Goal: Transaction & Acquisition: Purchase product/service

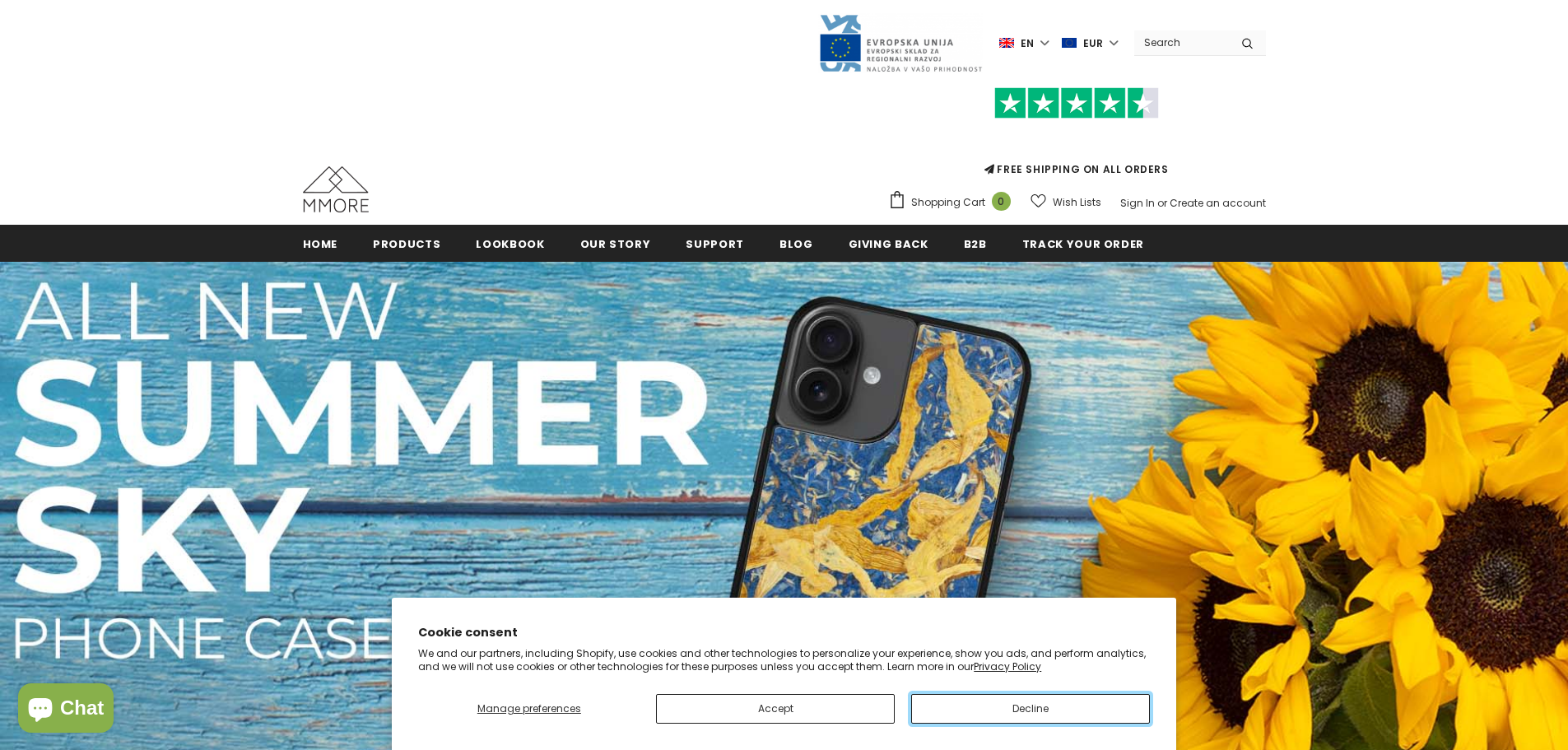
click at [1106, 704] on button "Decline" at bounding box center [1030, 708] width 238 height 29
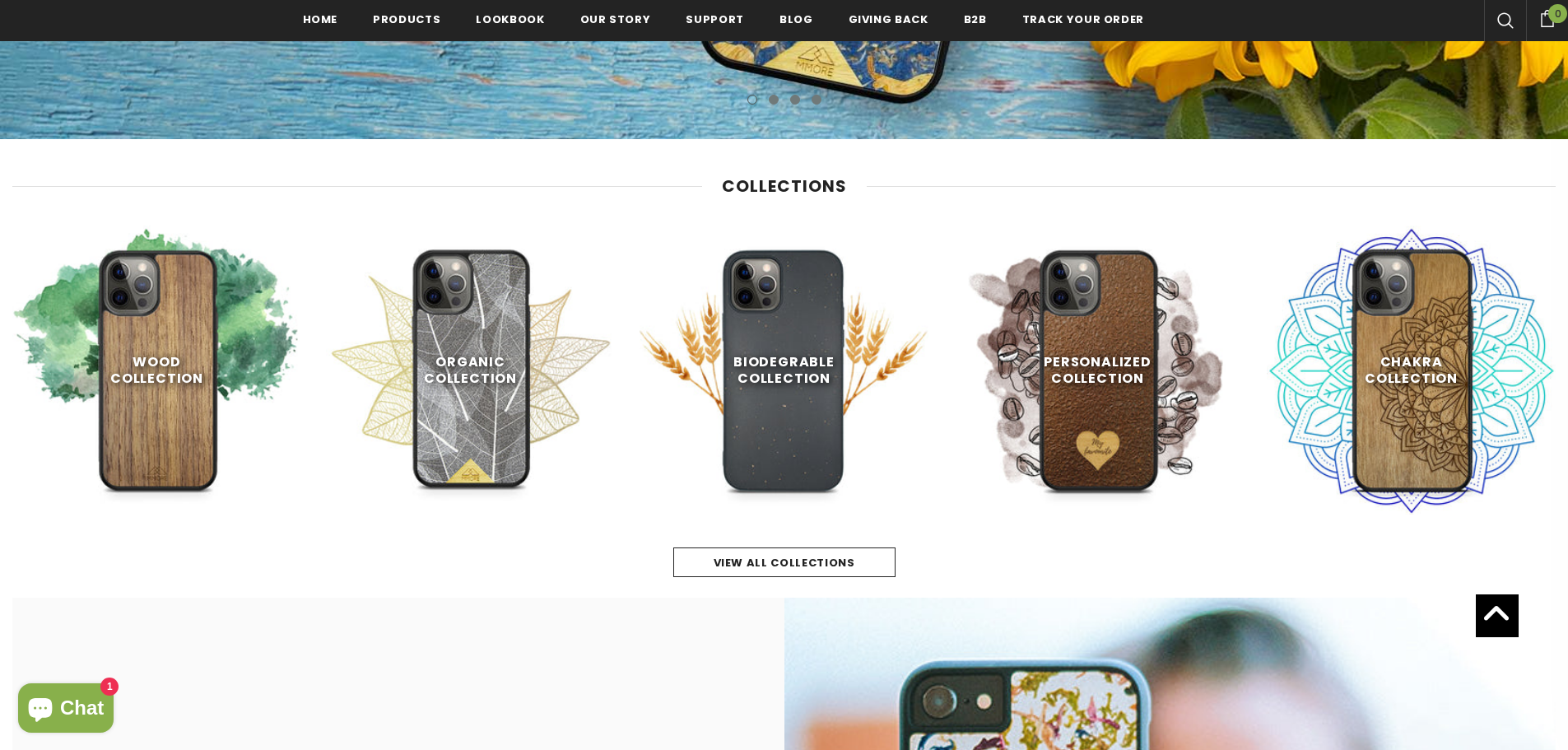
scroll to position [741, 0]
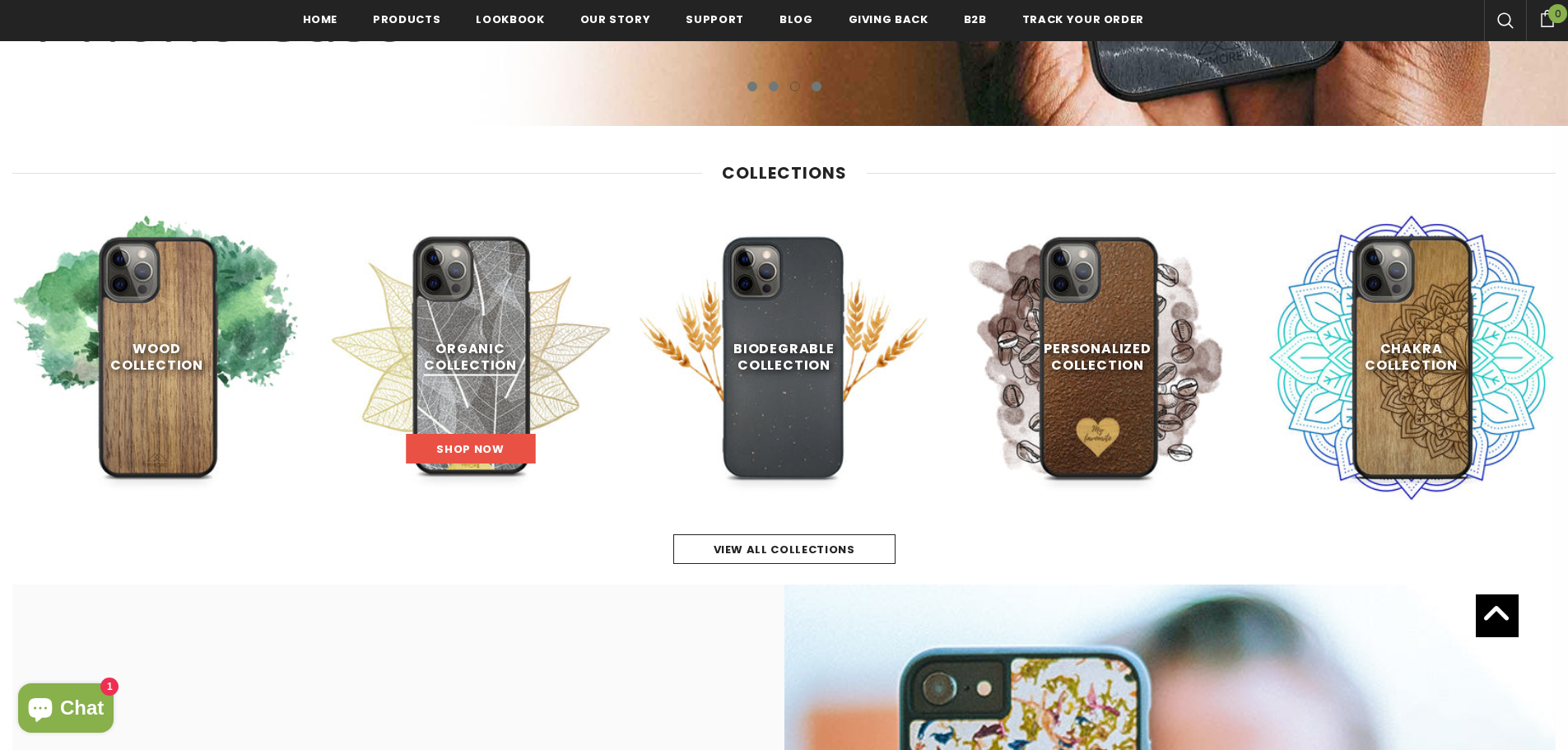
click at [457, 448] on span "Shop Now" at bounding box center [470, 449] width 68 height 16
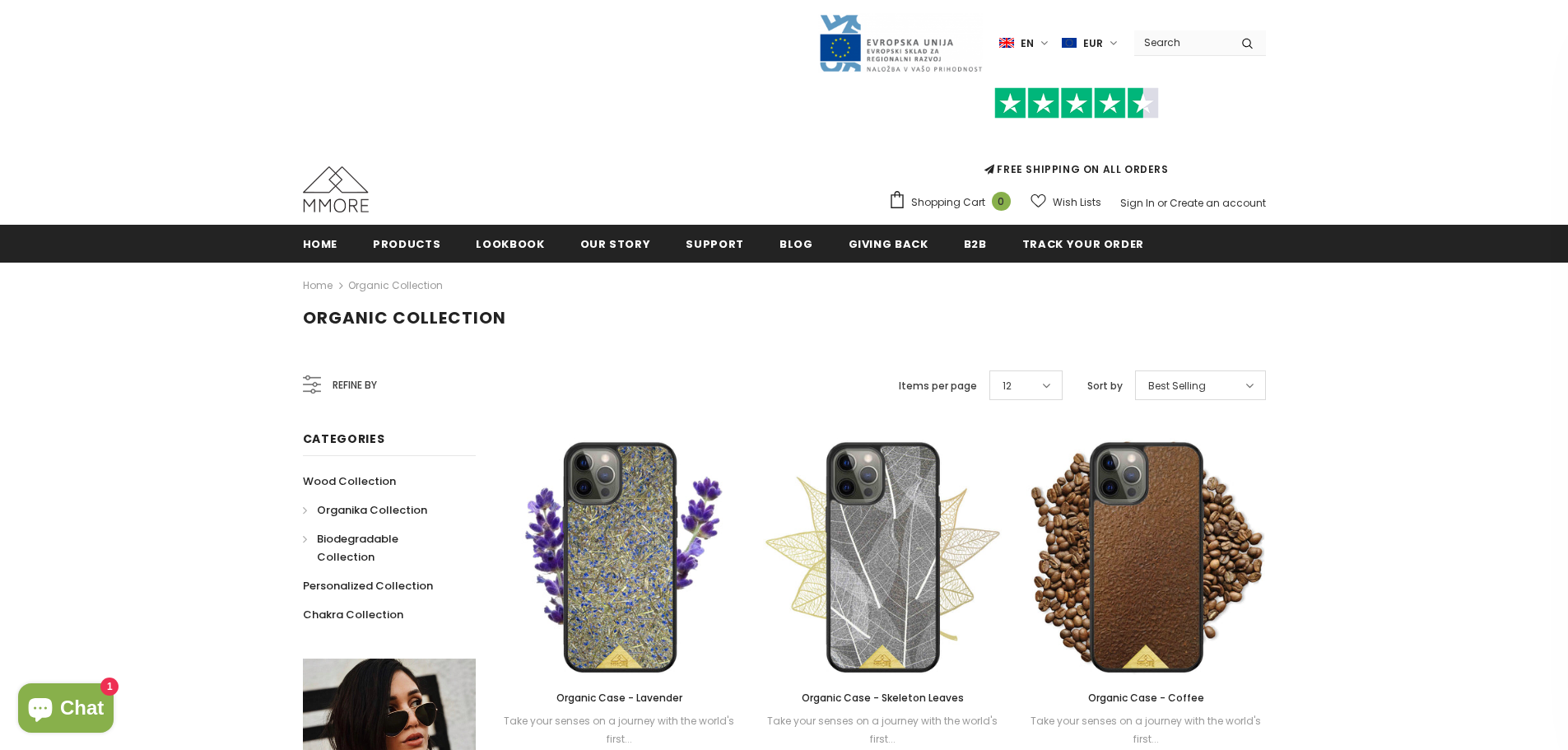
click at [328, 537] on span "Biodegradable Collection" at bounding box center [358, 548] width 82 height 34
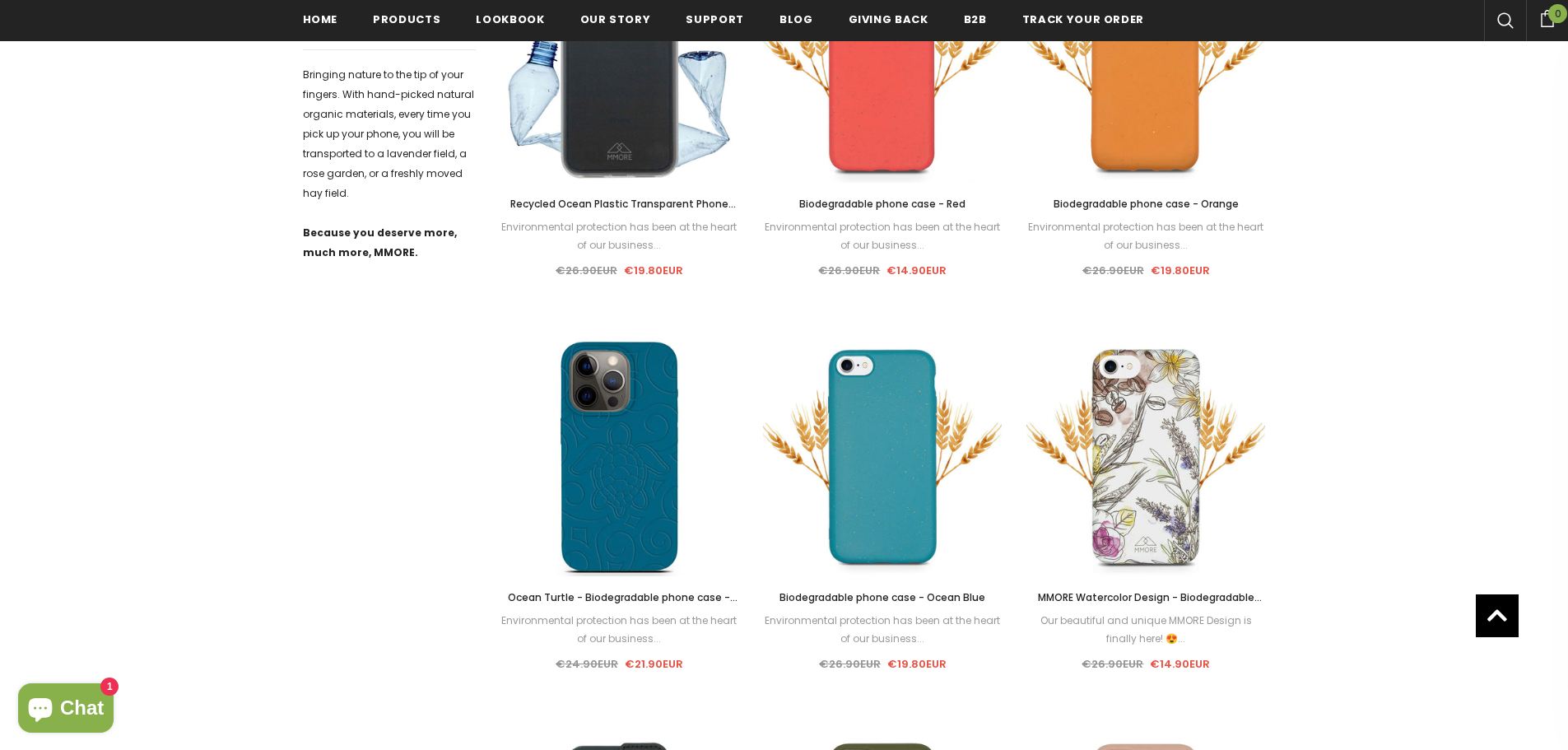
scroll to position [1074, 0]
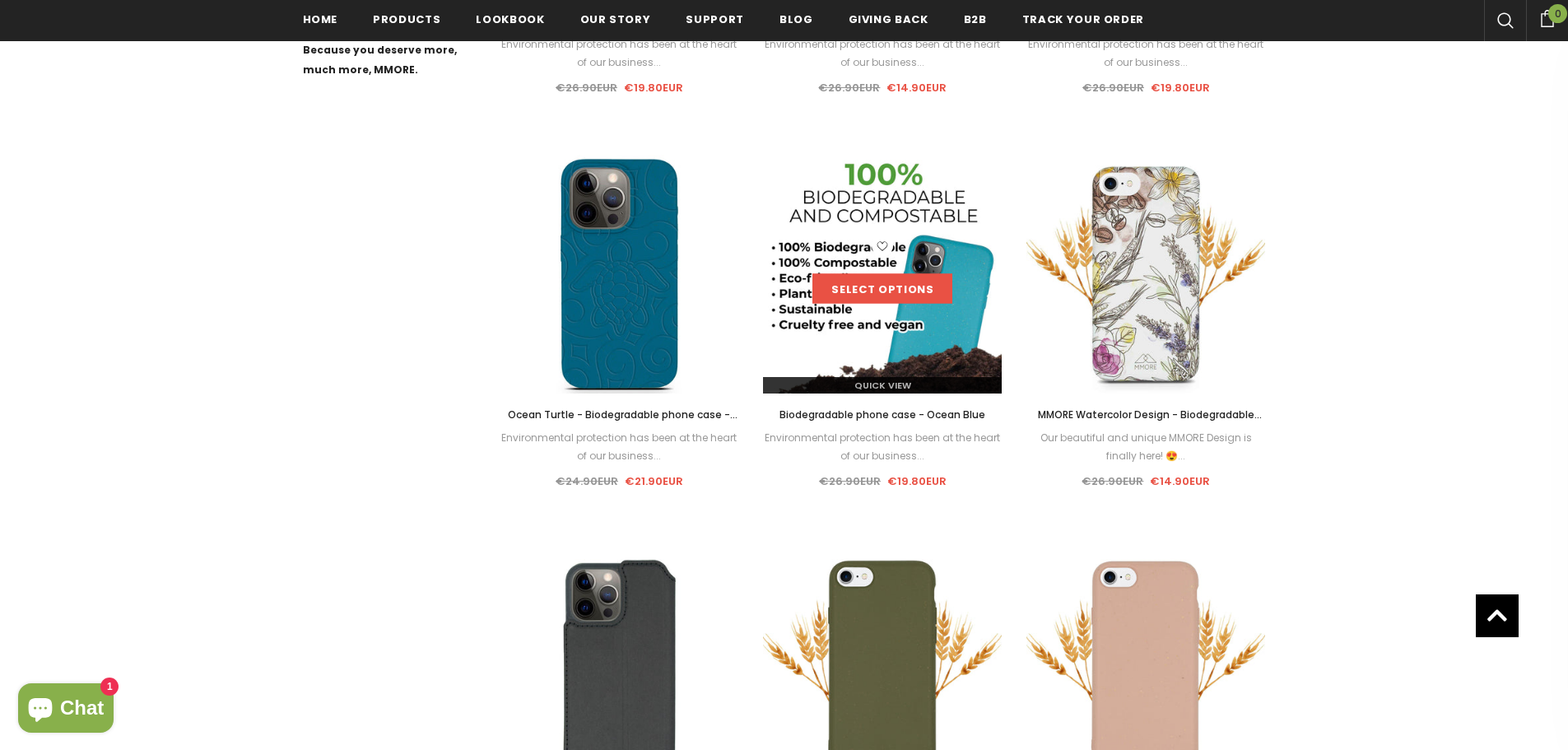
click at [888, 295] on link "Select options" at bounding box center [881, 288] width 140 height 29
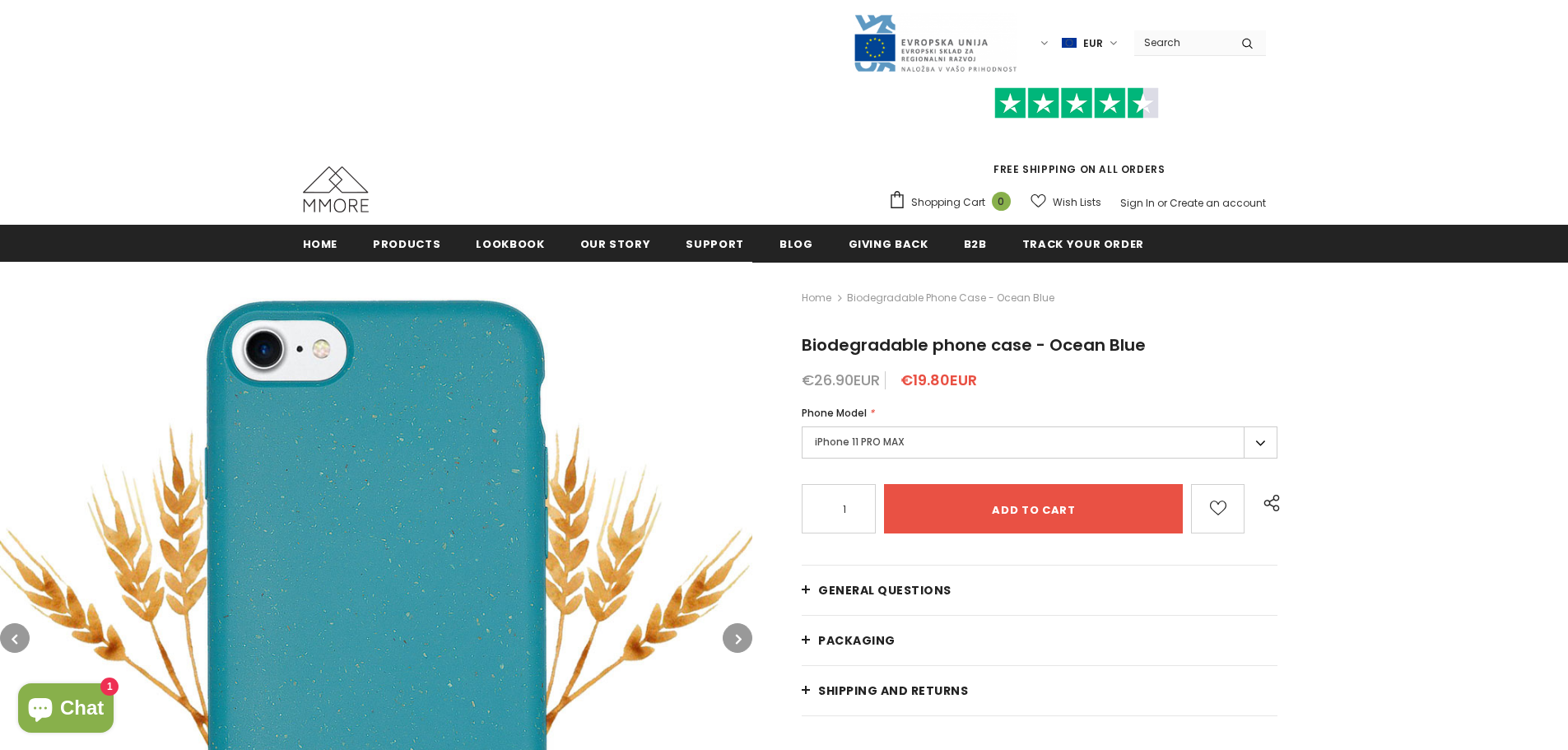
click at [879, 448] on label "iPhone 11 PRO MAX" at bounding box center [1039, 442] width 476 height 32
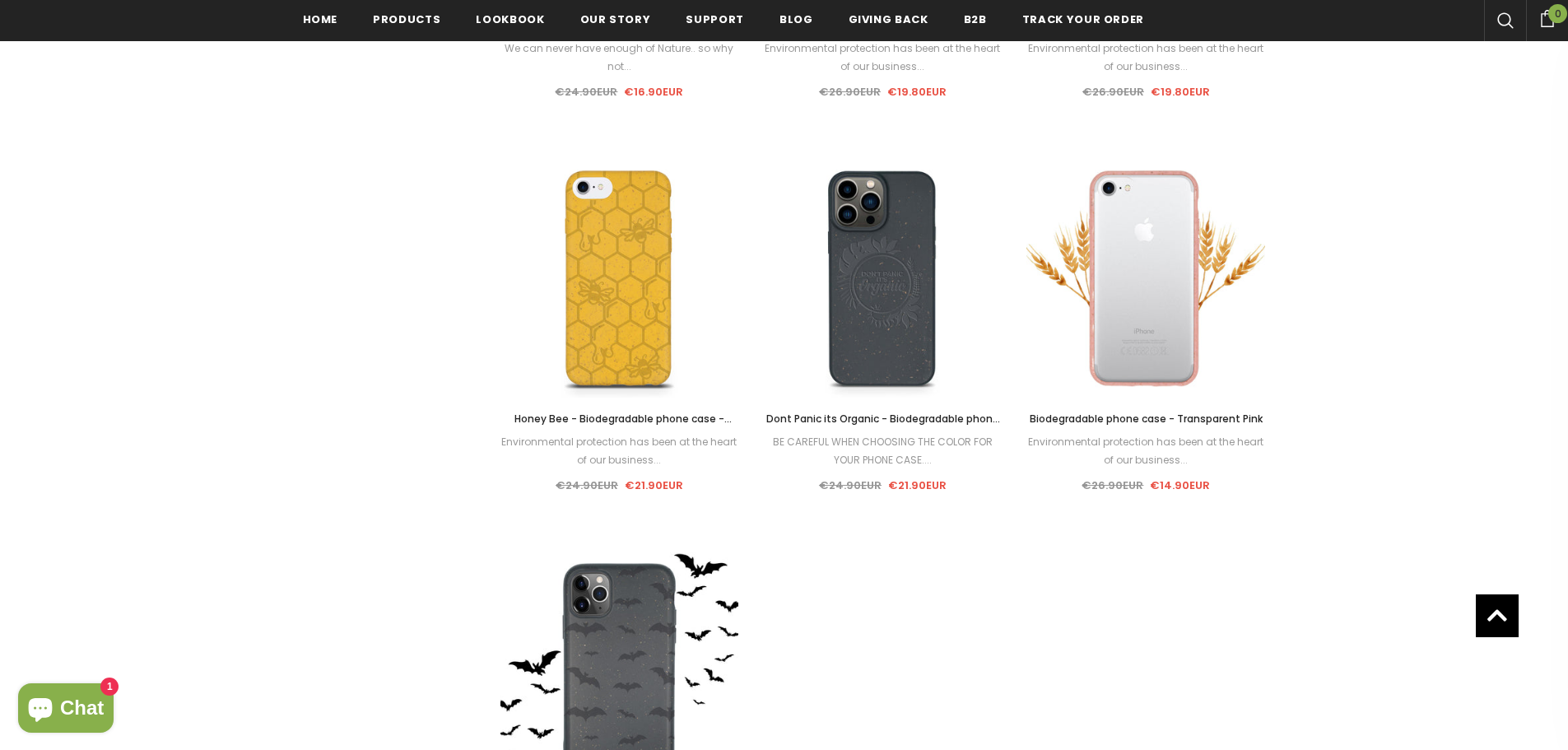
scroll to position [1727, 0]
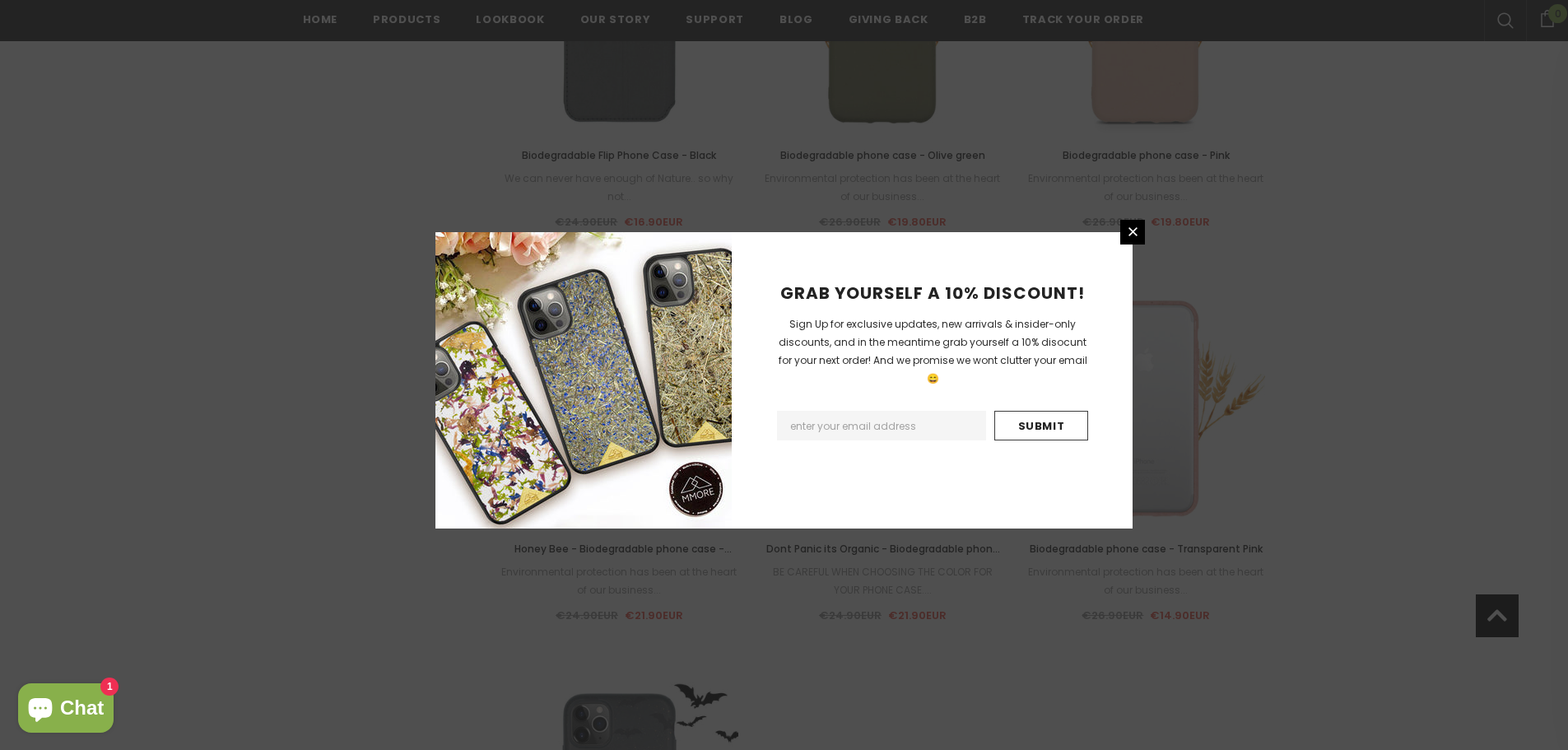
drag, startPoint x: 921, startPoint y: 372, endPoint x: 1299, endPoint y: 179, distance: 424.4
click at [1299, 179] on div "GRAB YOURSELF A 10% DISCOUNT! Sign Up for exclusive updates, new arrivals & ins…" at bounding box center [784, 375] width 1568 height 750
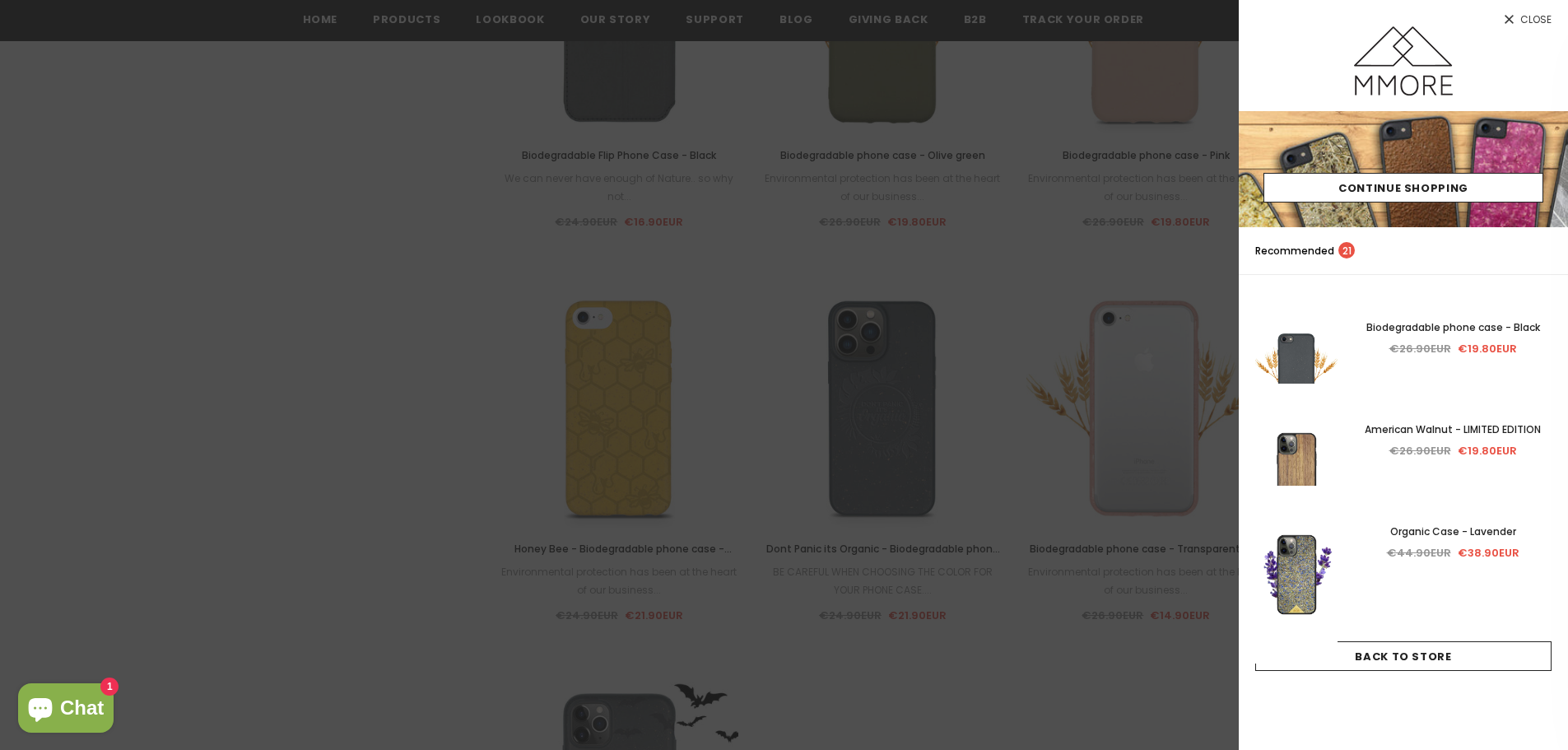
click at [795, 519] on div at bounding box center [784, 375] width 1568 height 750
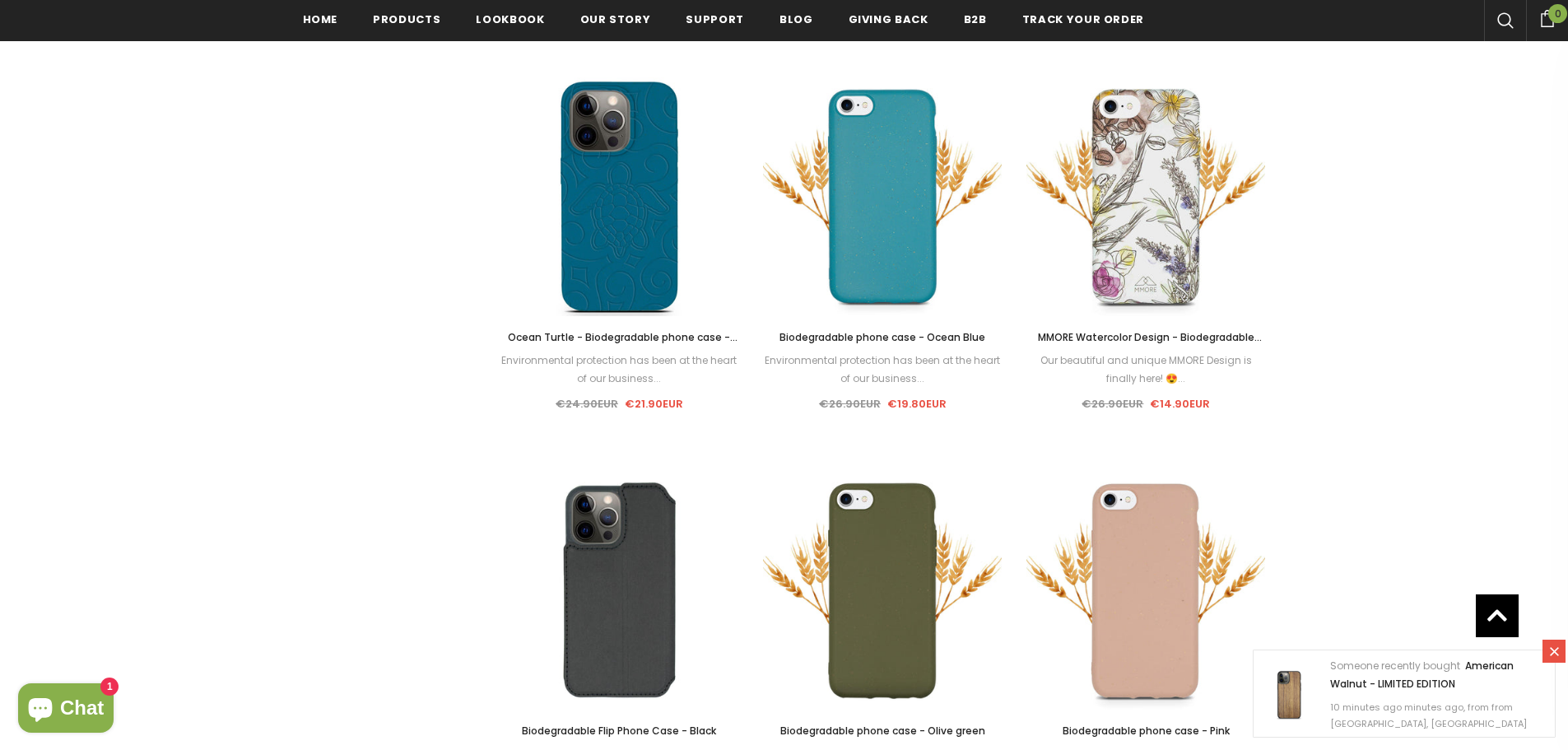
scroll to position [1151, 0]
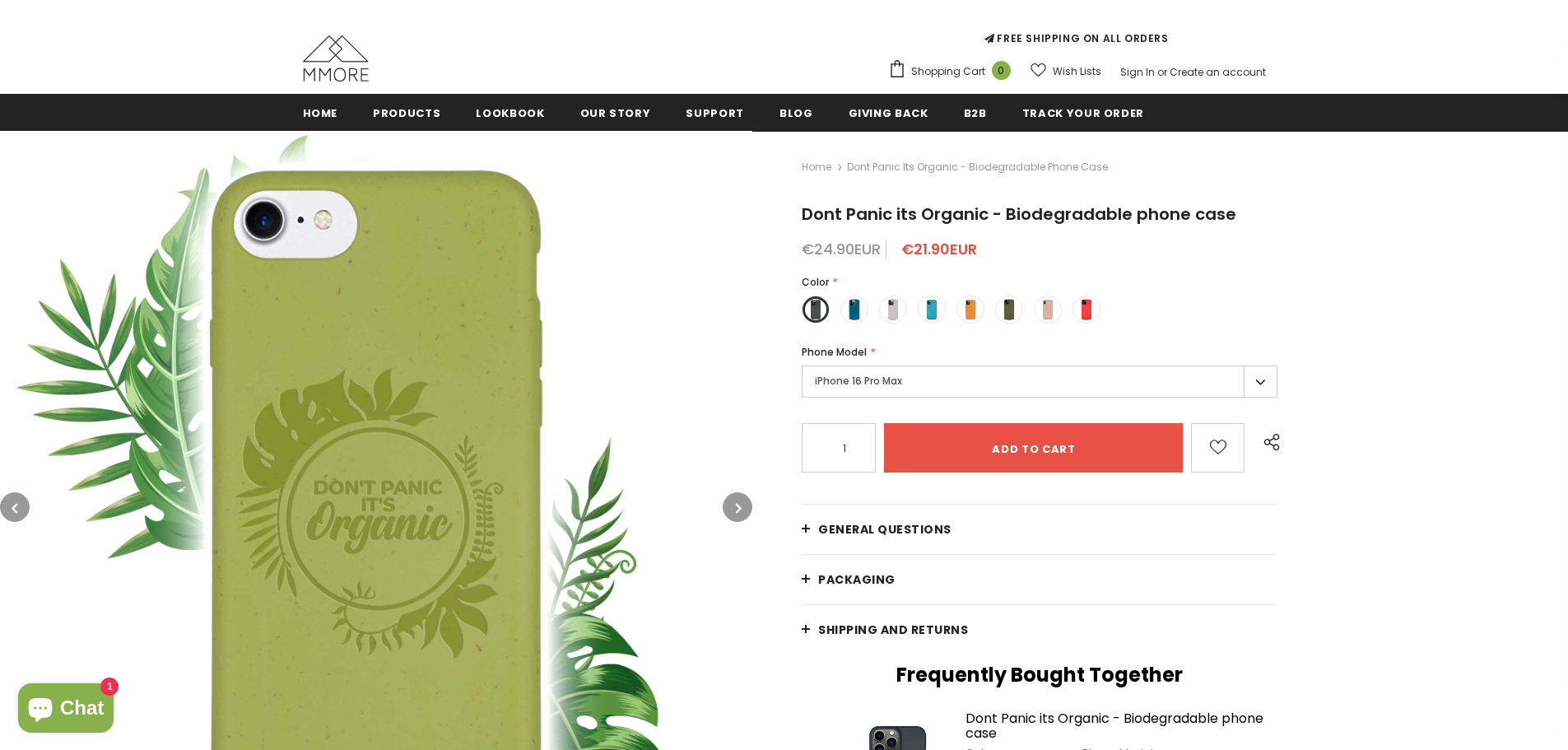
scroll to position [165, 0]
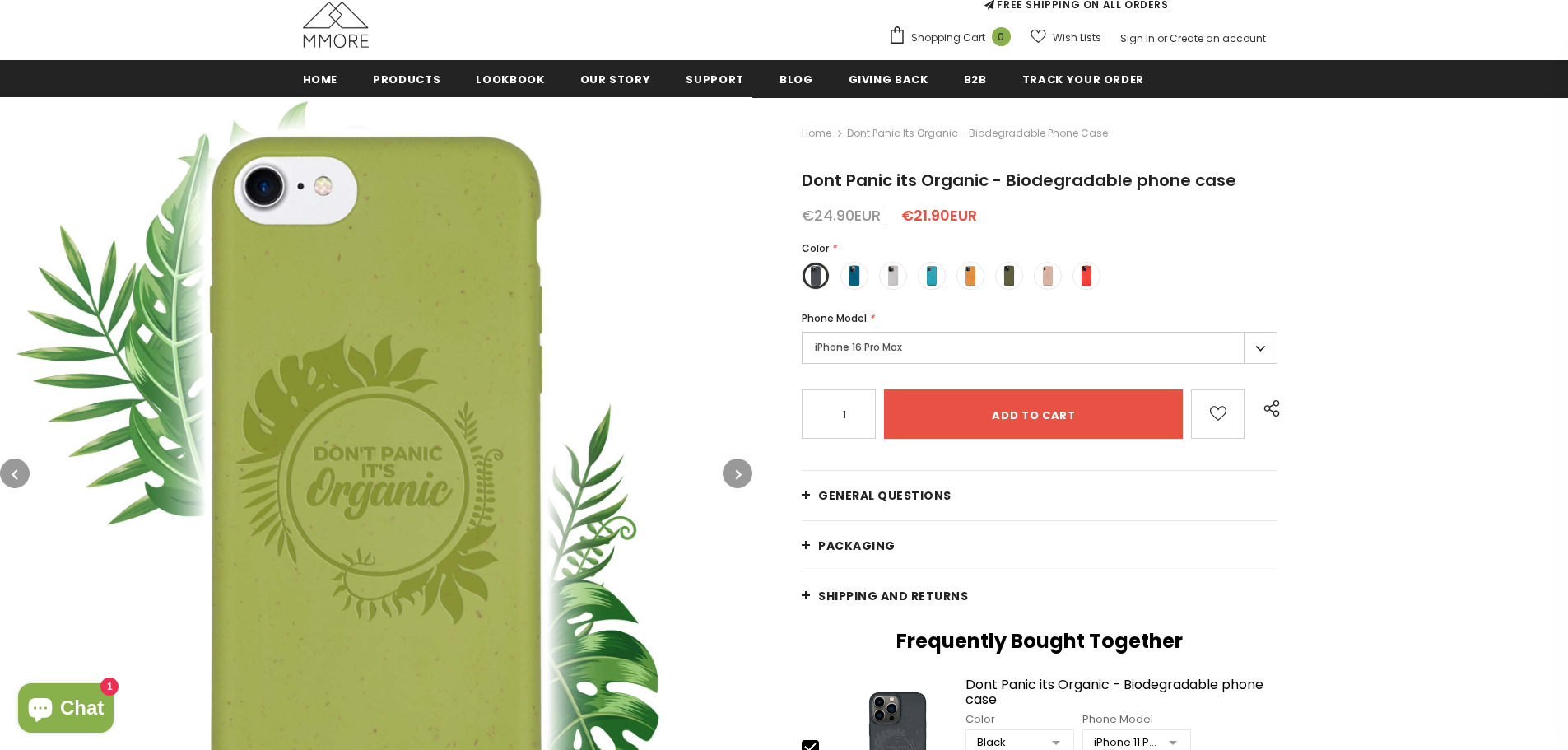
click at [935, 356] on label "iPhone 16 Pro Max" at bounding box center [1039, 348] width 476 height 32
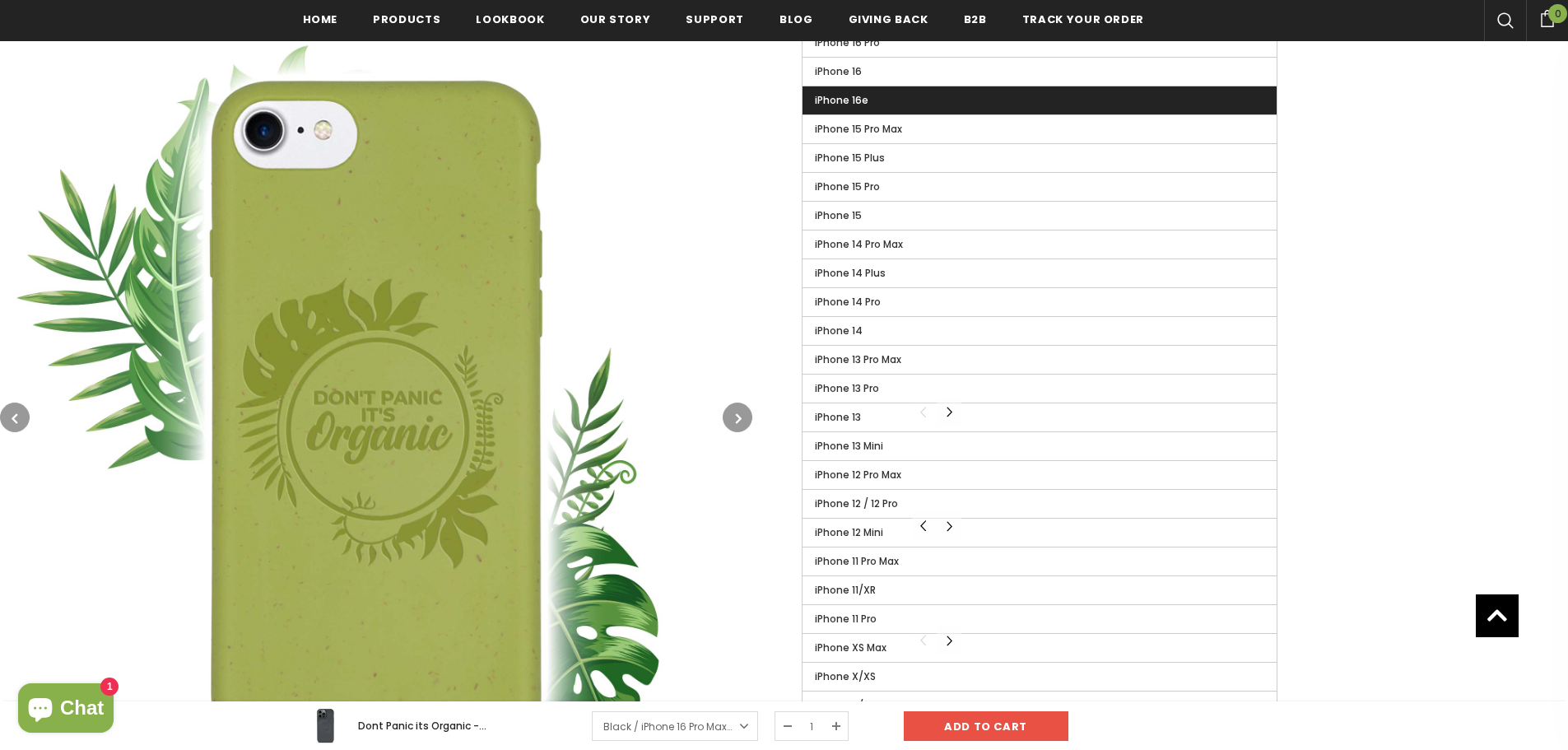
scroll to position [580, 0]
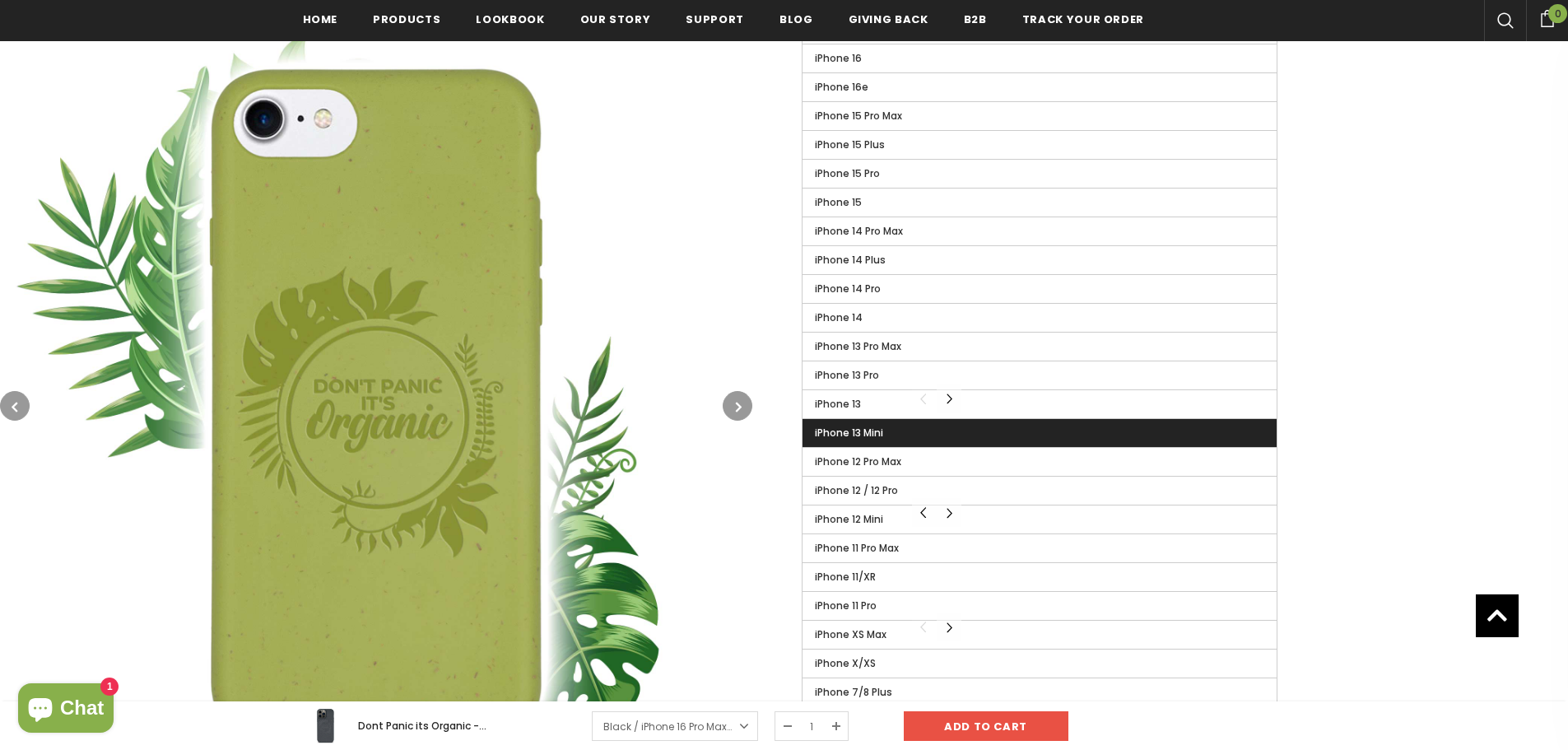
click at [914, 436] on label "iPhone 13 Mini" at bounding box center [1039, 432] width 474 height 28
click at [0, 0] on input "iPhone 13 Mini" at bounding box center [0, 0] width 0 height 0
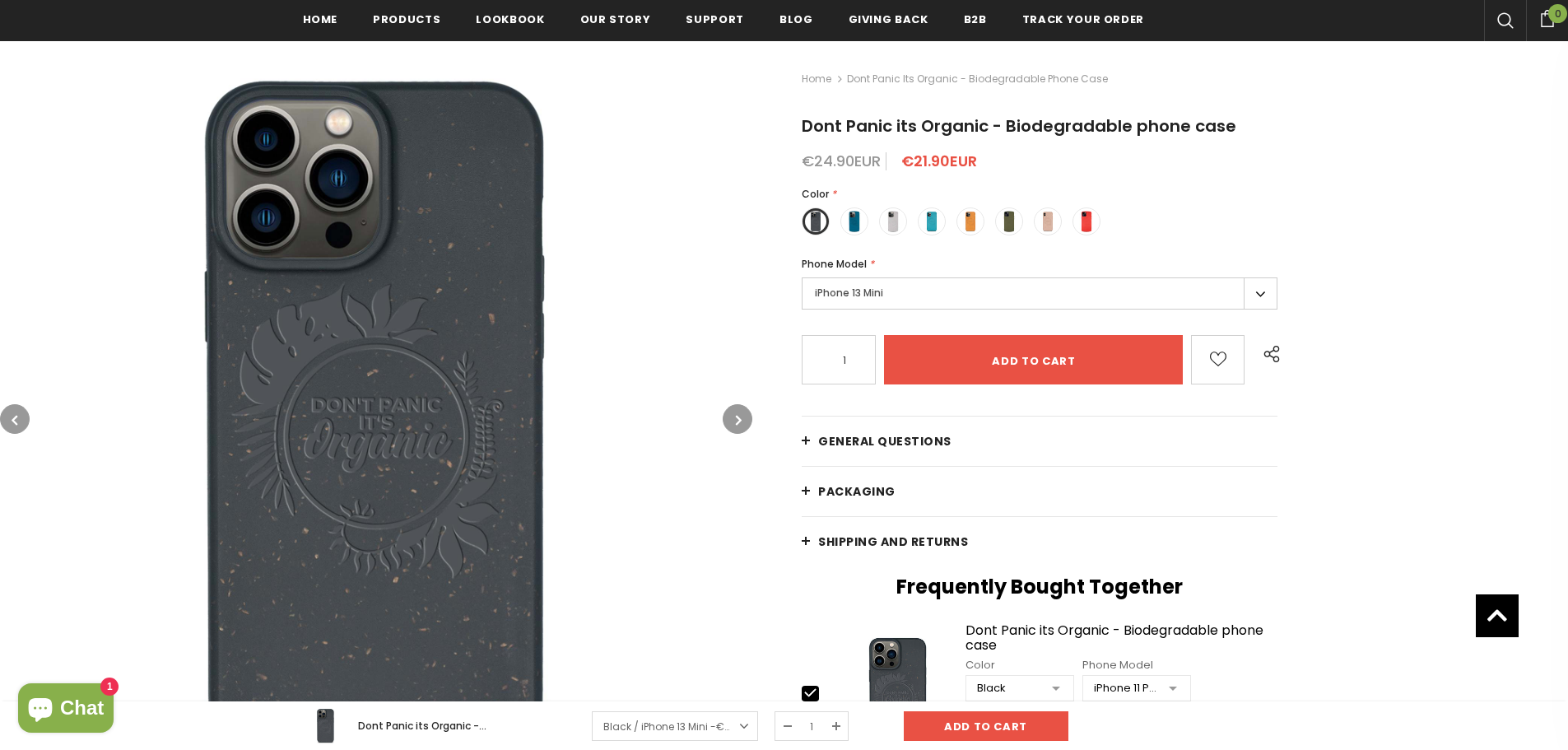
scroll to position [86, 0]
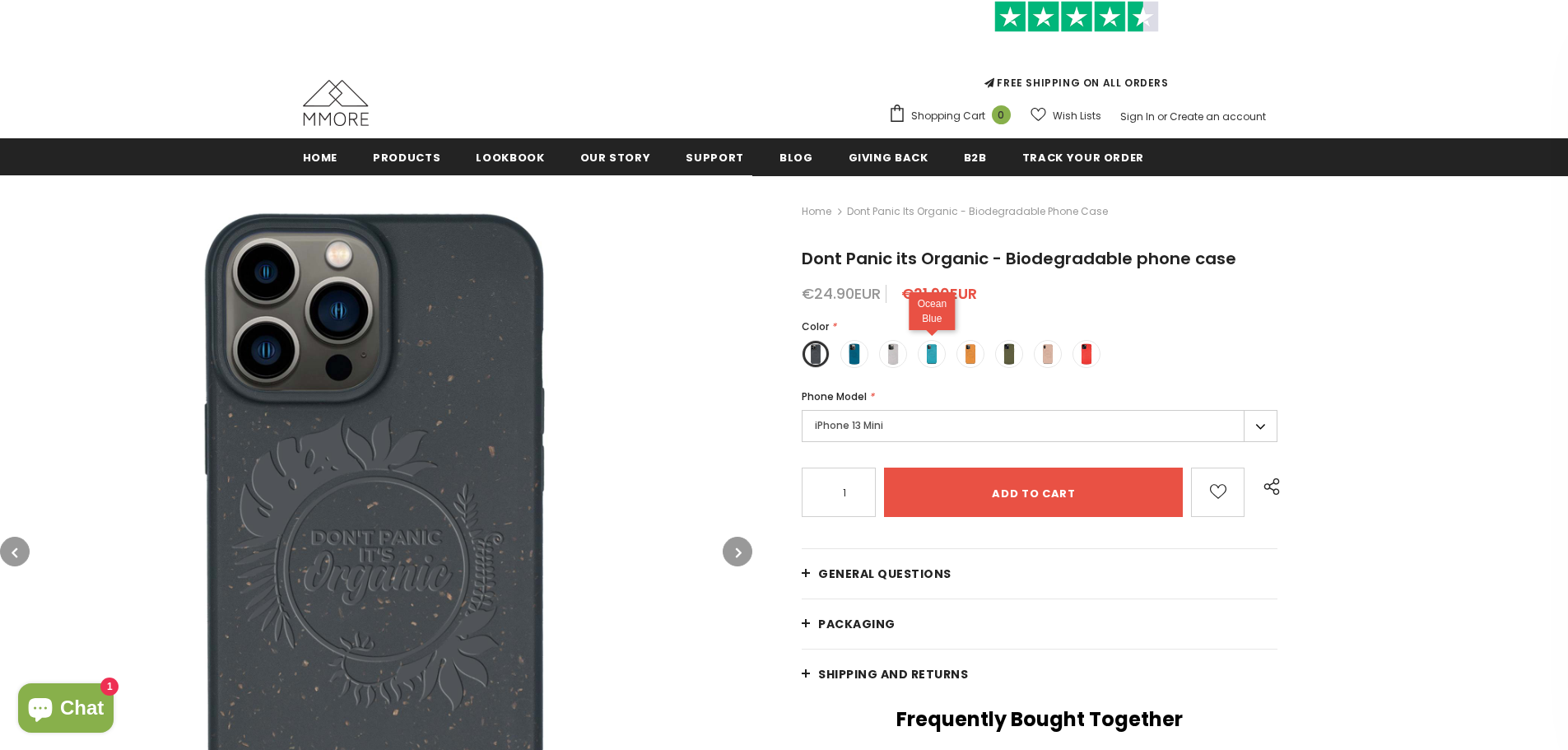
click at [932, 358] on span at bounding box center [931, 354] width 21 height 21
click at [0, 0] on input "radio" at bounding box center [0, 0] width 0 height 0
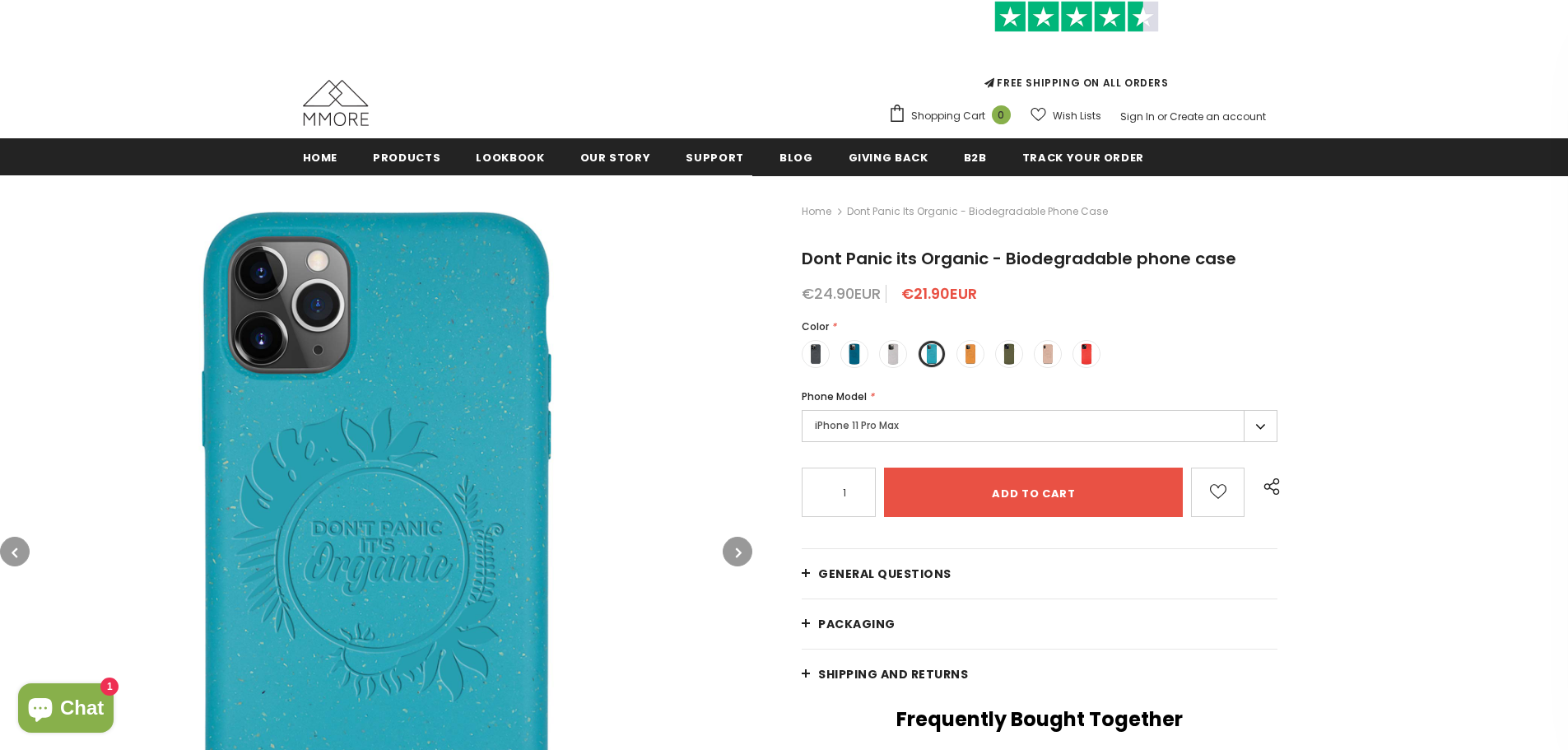
click at [921, 423] on label "iPhone 11 Pro Max" at bounding box center [1039, 426] width 476 height 32
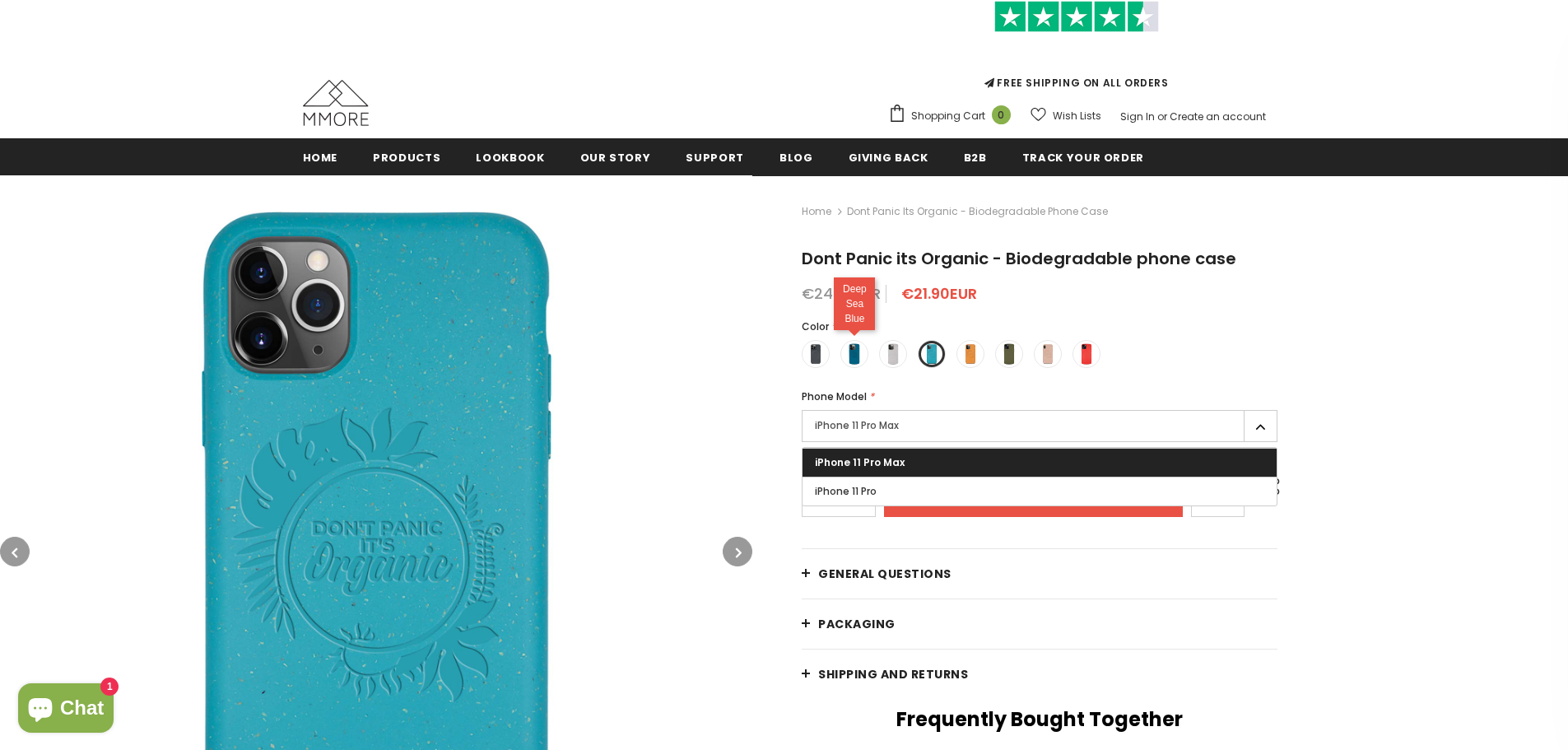
click at [856, 352] on span at bounding box center [854, 354] width 21 height 21
click at [0, 0] on input "radio" at bounding box center [0, 0] width 0 height 0
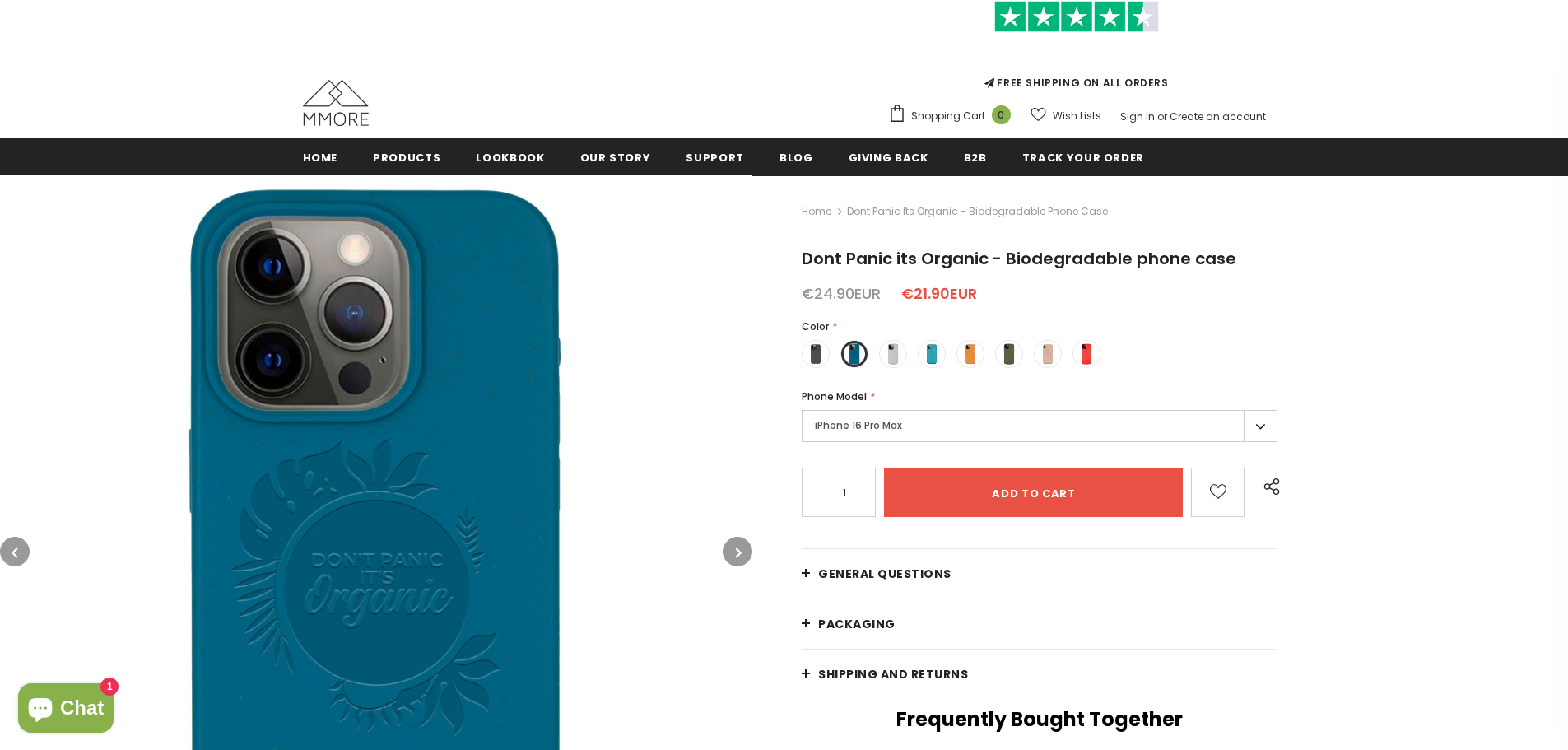
click at [892, 429] on label "iPhone 16 Pro Max" at bounding box center [1039, 426] width 476 height 32
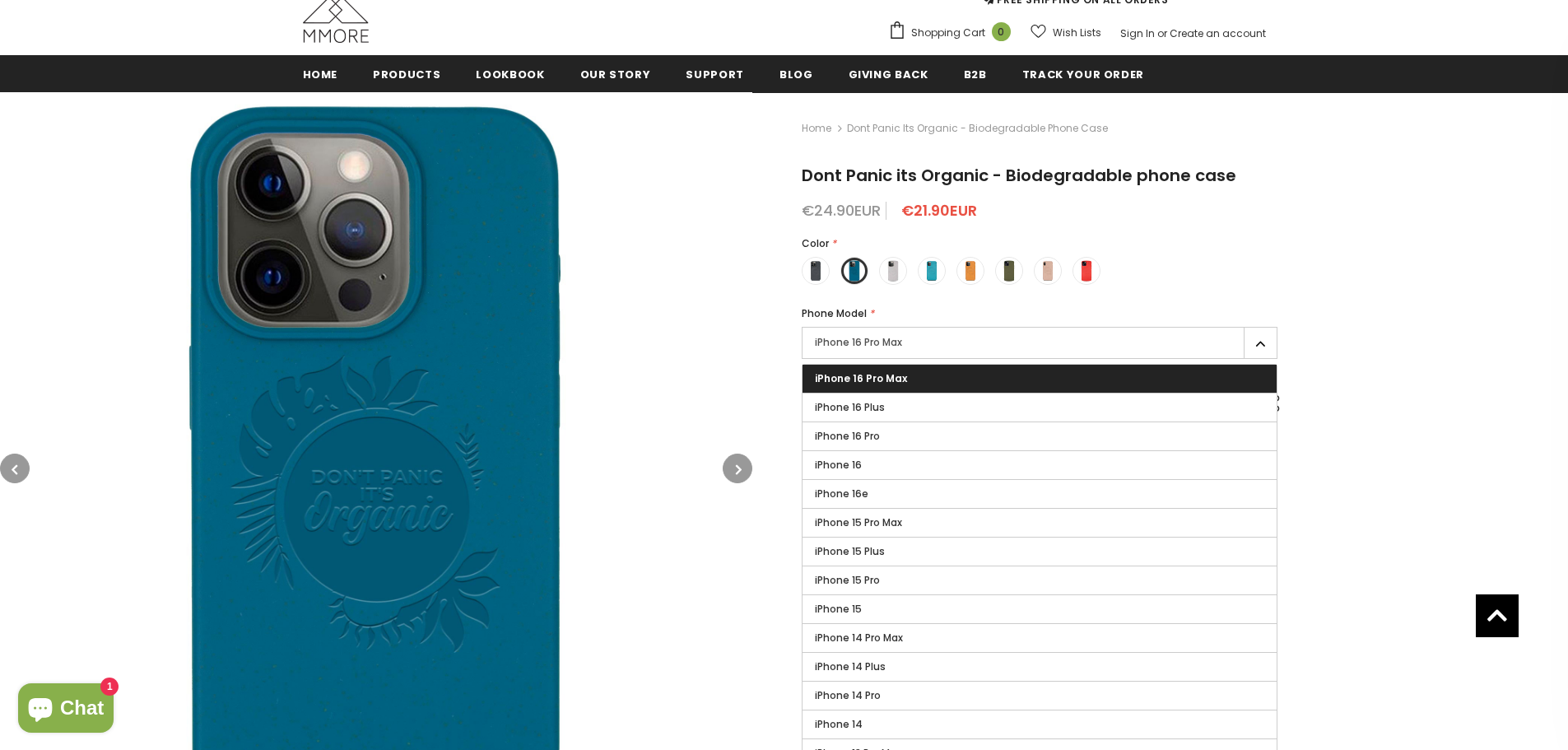
scroll to position [91, 0]
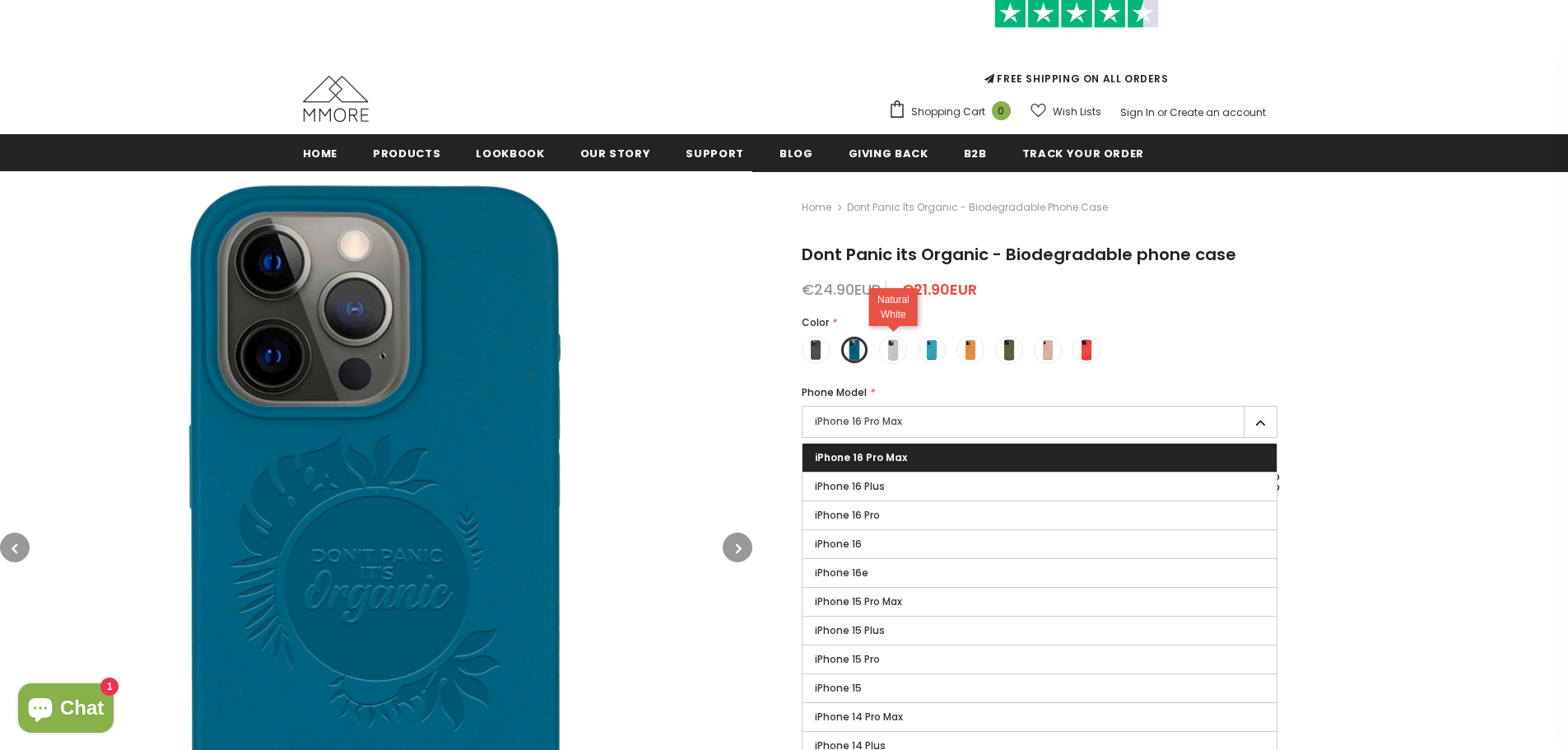
click at [895, 363] on label at bounding box center [892, 350] width 28 height 28
click at [0, 0] on input "radio" at bounding box center [0, 0] width 0 height 0
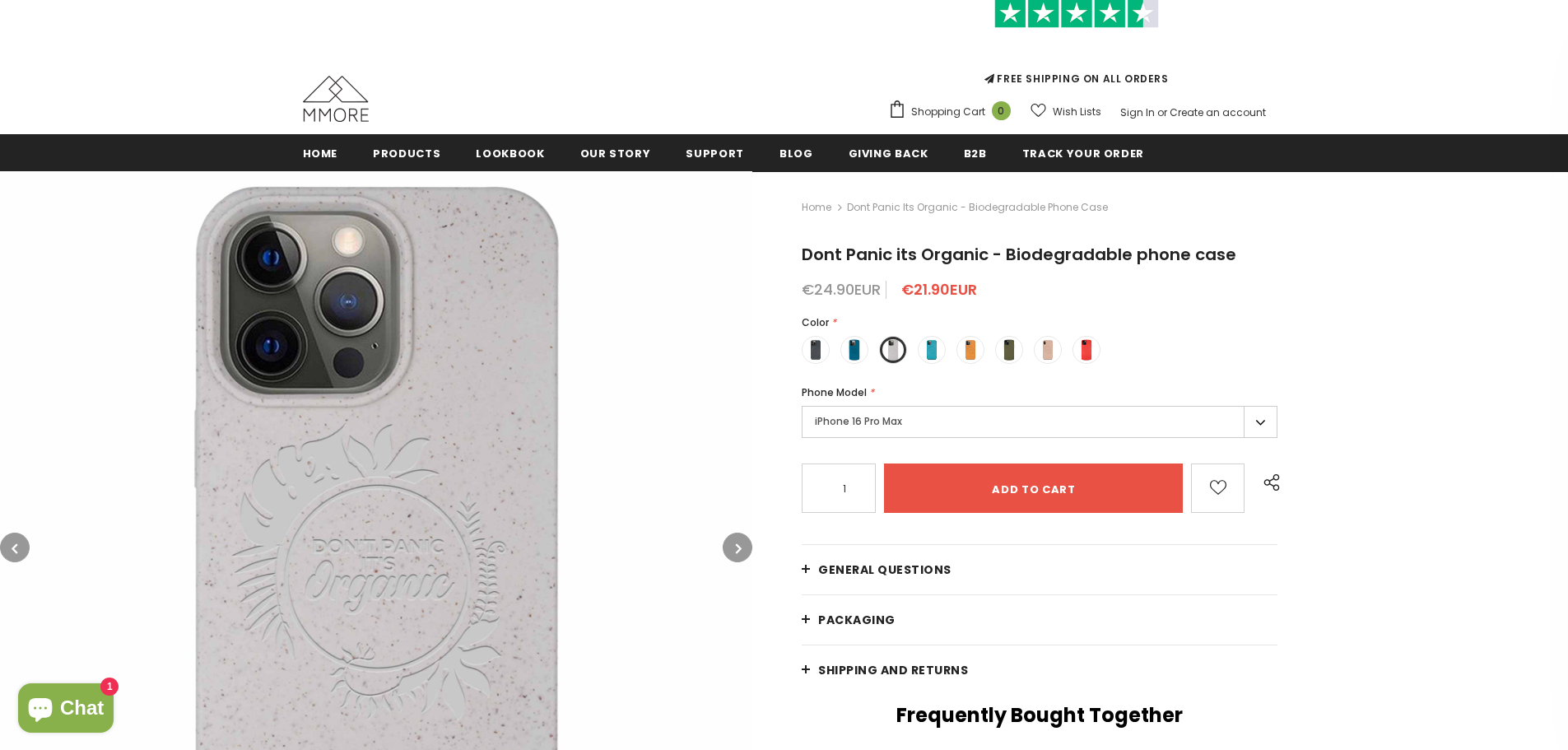
click at [895, 434] on label "iPhone 16 Pro Max" at bounding box center [1039, 422] width 476 height 32
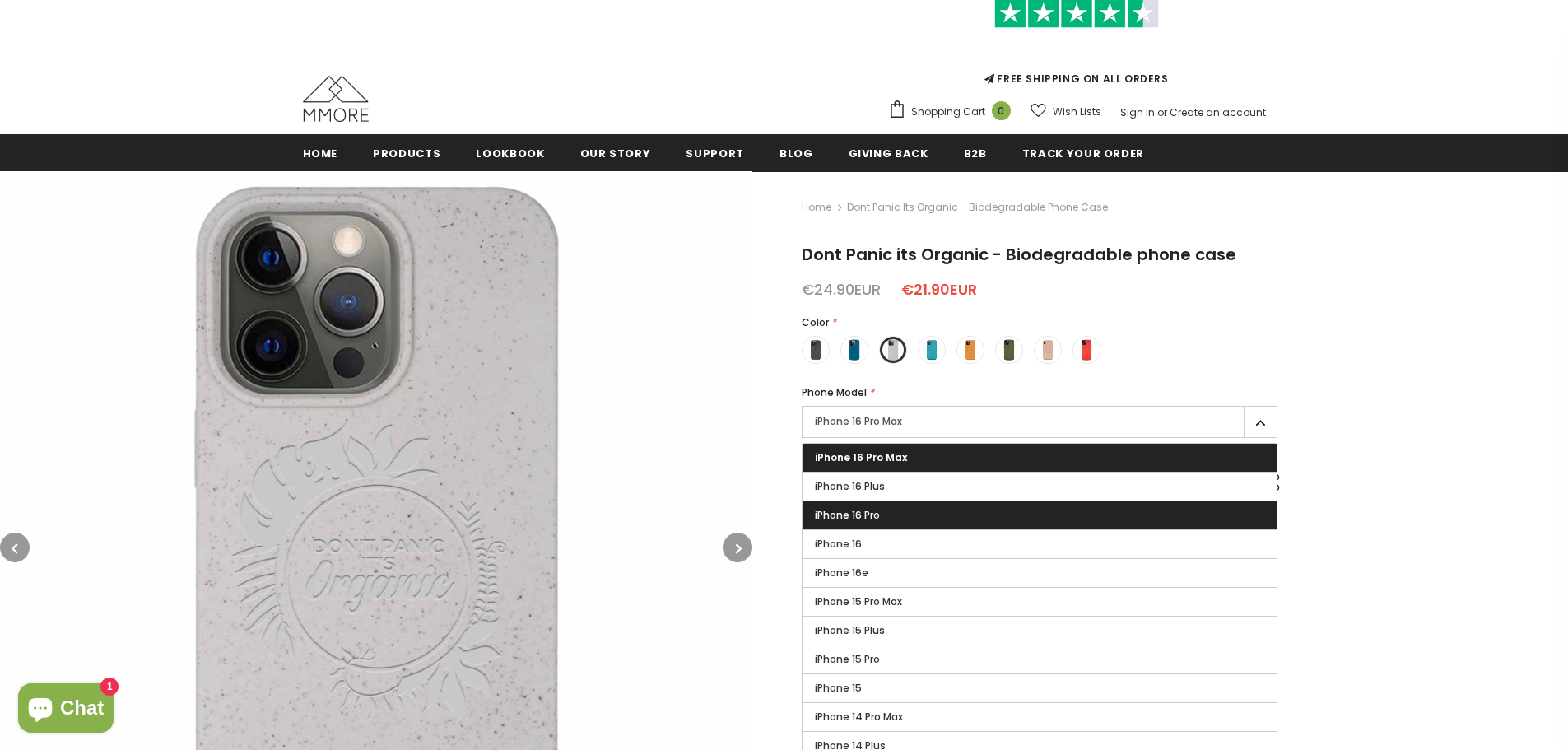
scroll to position [506, 0]
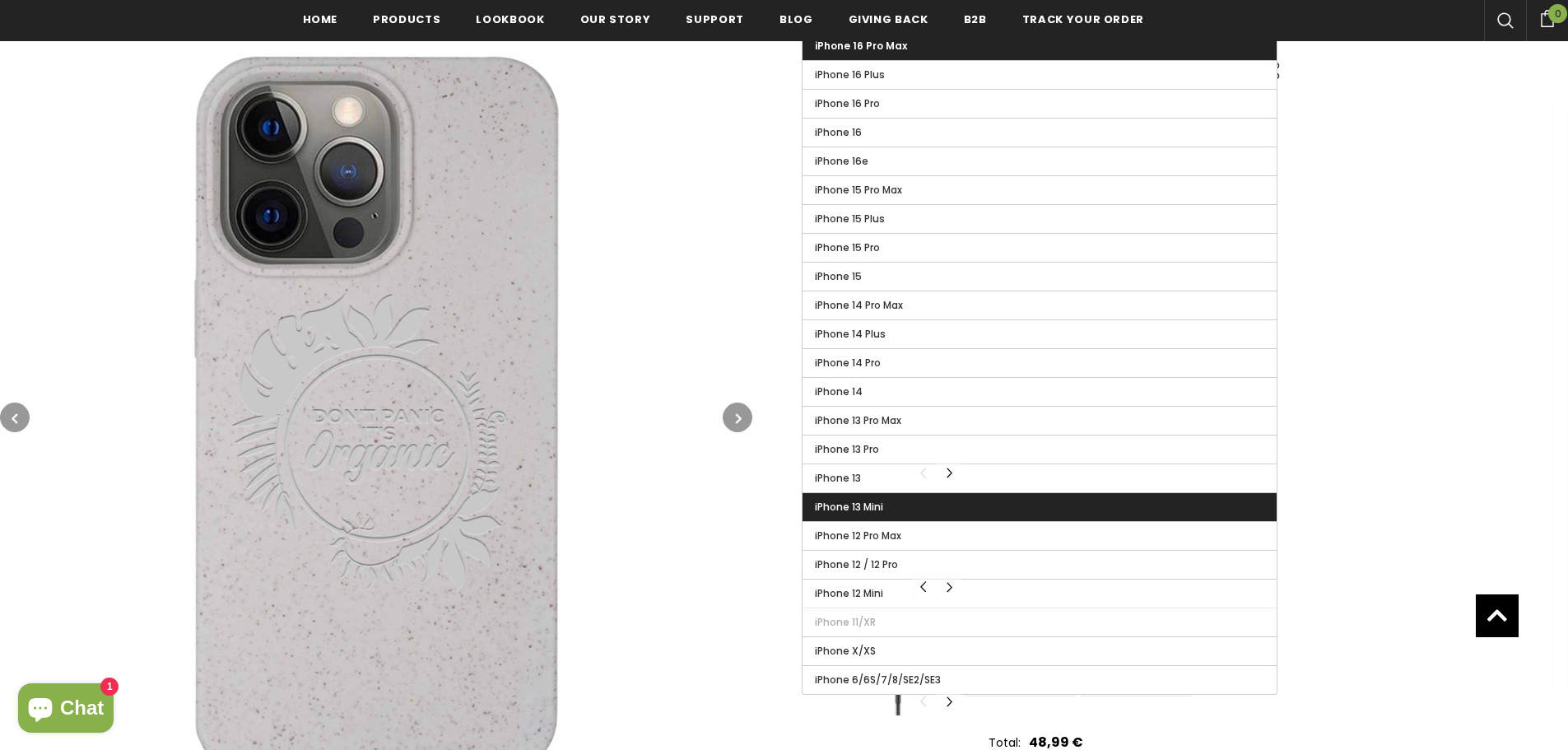
click at [972, 512] on label "iPhone 13 Mini" at bounding box center [1039, 506] width 474 height 28
click at [0, 0] on input "iPhone 13 Mini" at bounding box center [0, 0] width 0 height 0
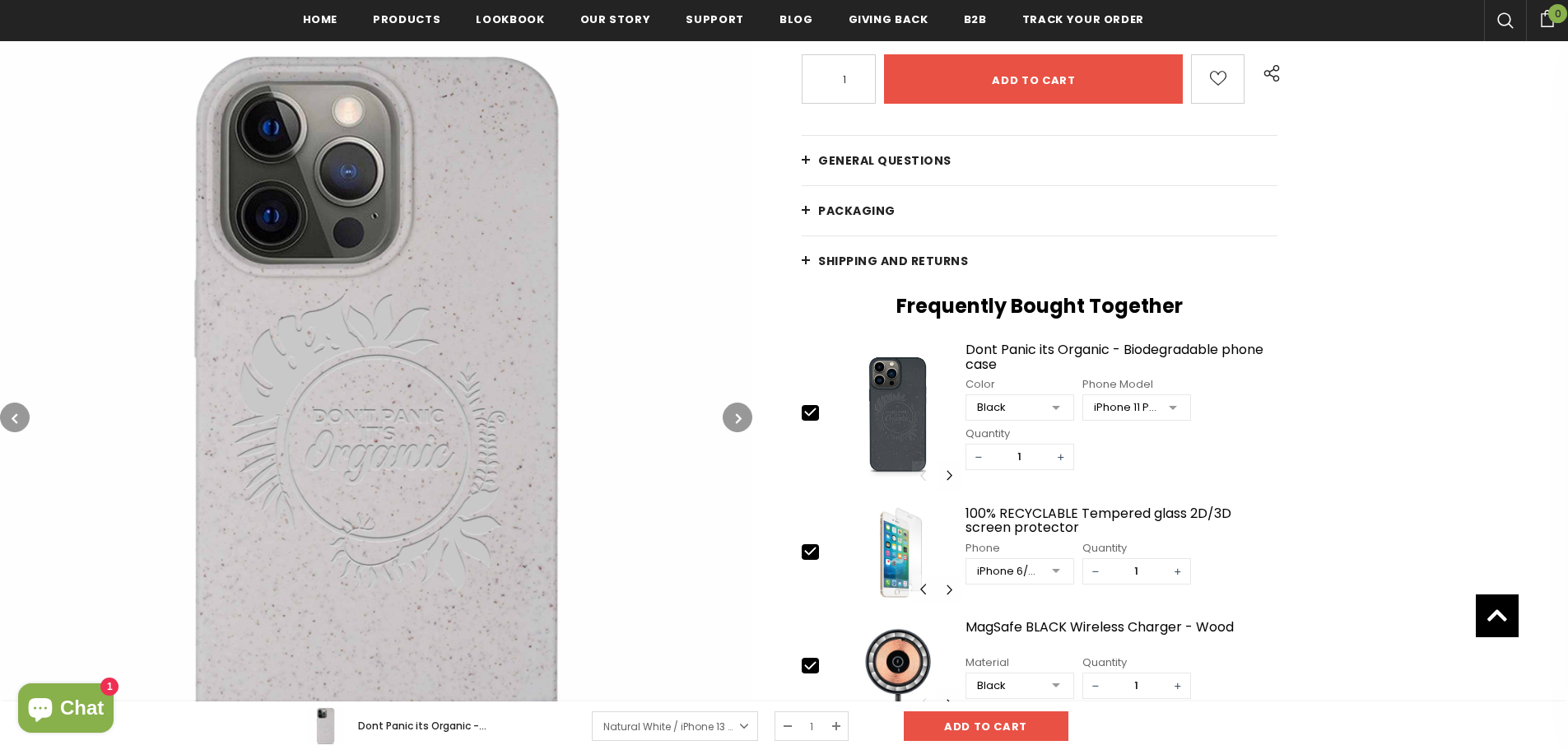
scroll to position [424, 0]
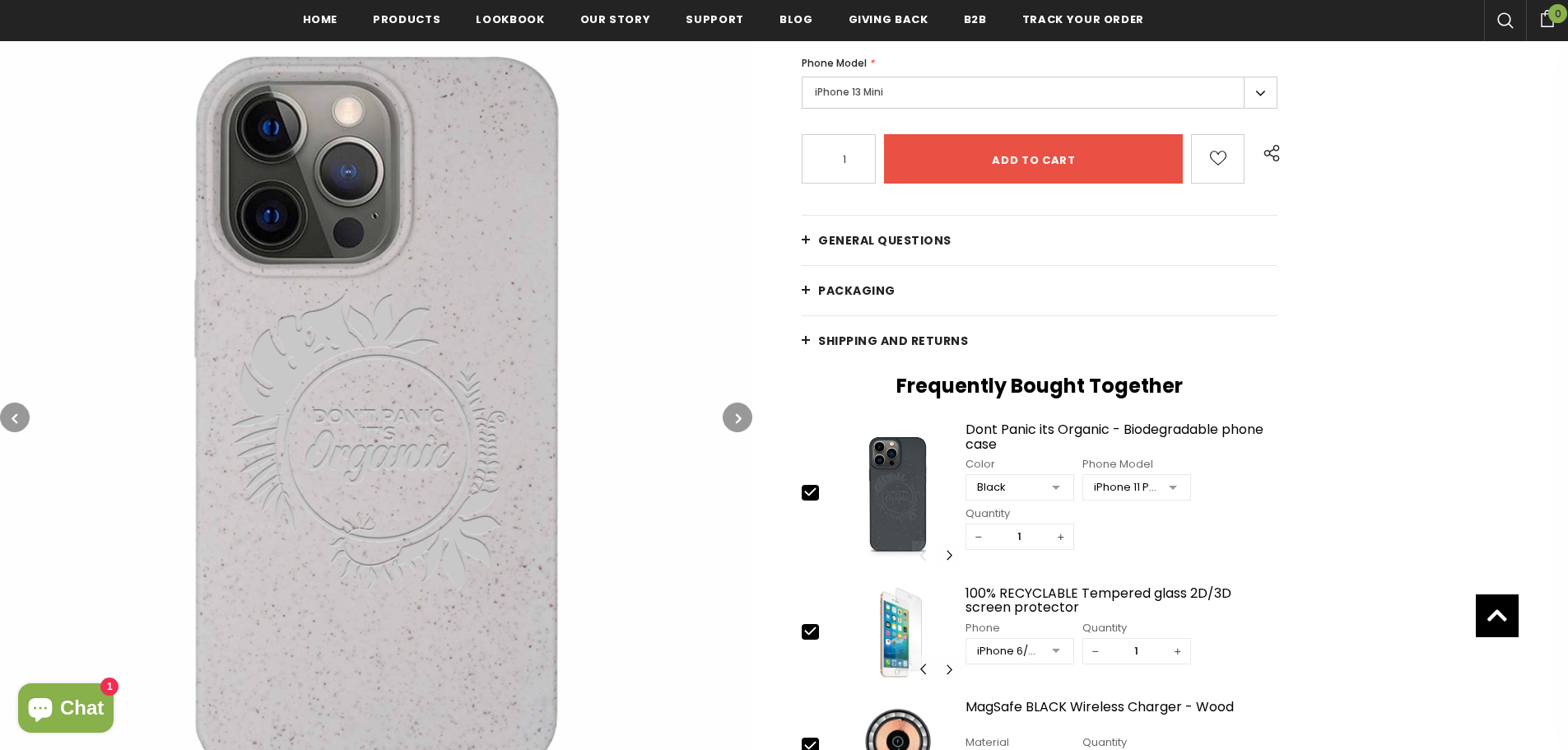
click at [744, 431] on img at bounding box center [376, 417] width 752 height 753
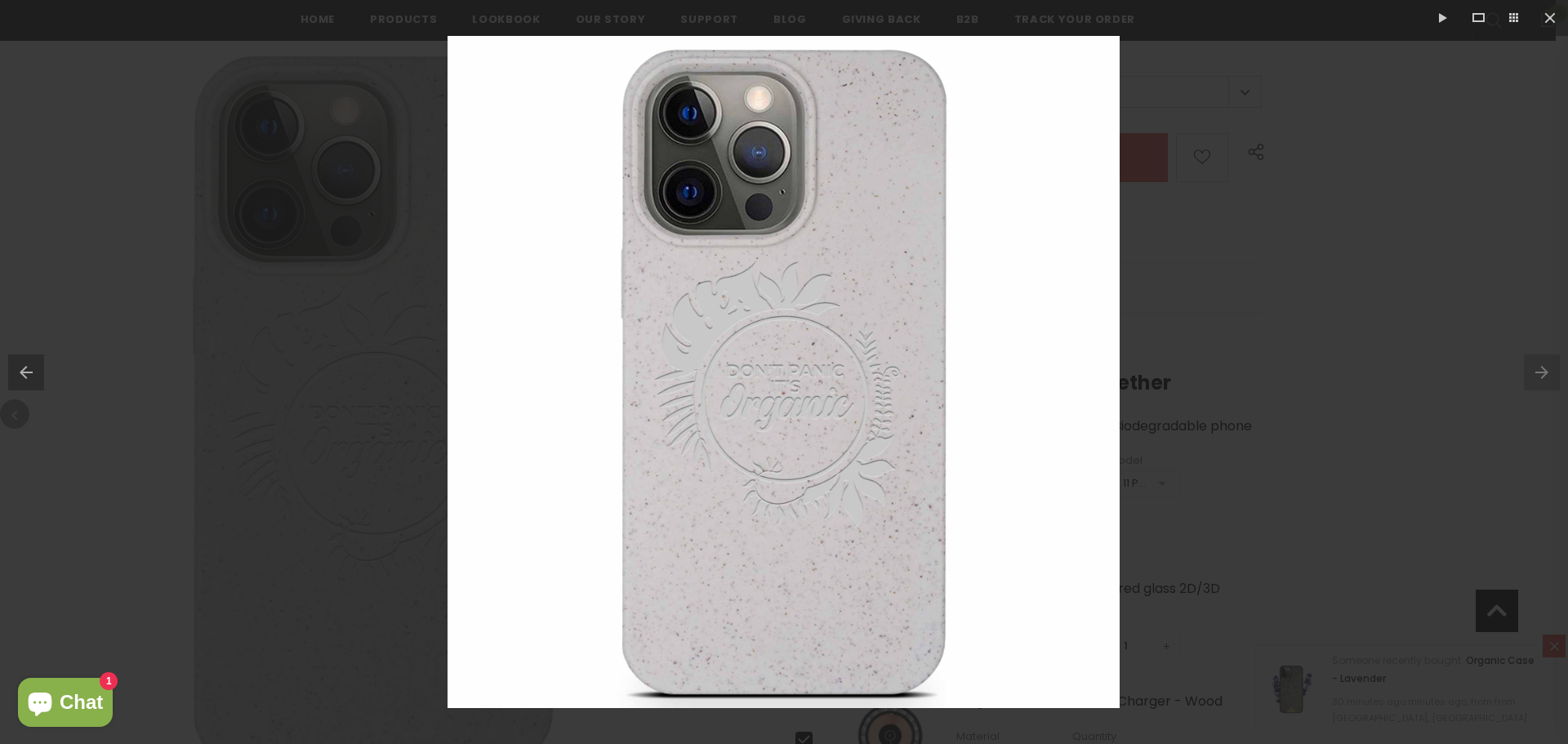
click at [1240, 353] on div at bounding box center [784, 372] width 1568 height 744
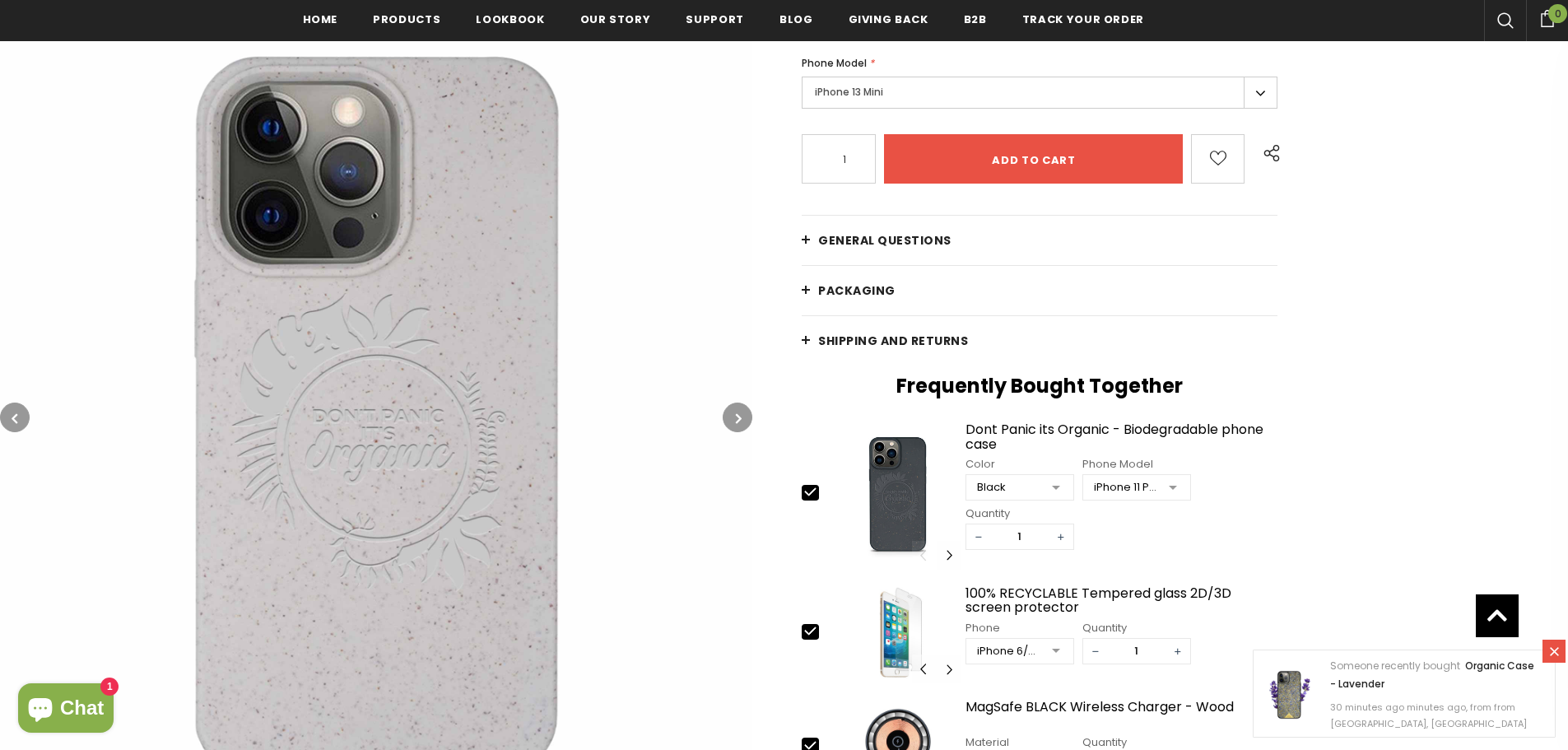
click at [747, 415] on button "button" at bounding box center [736, 416] width 29 height 29
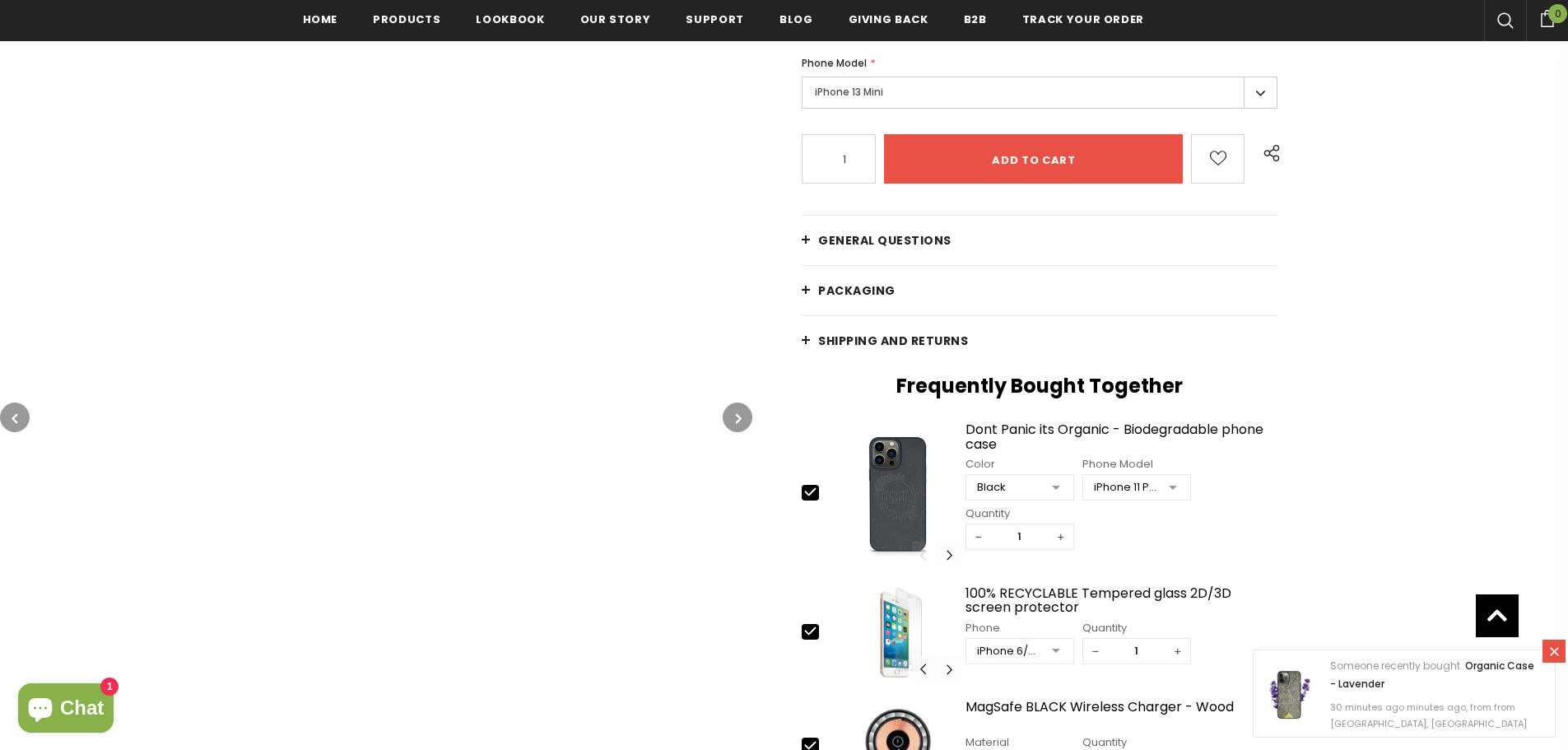
click at [747, 415] on button "button" at bounding box center [736, 416] width 29 height 29
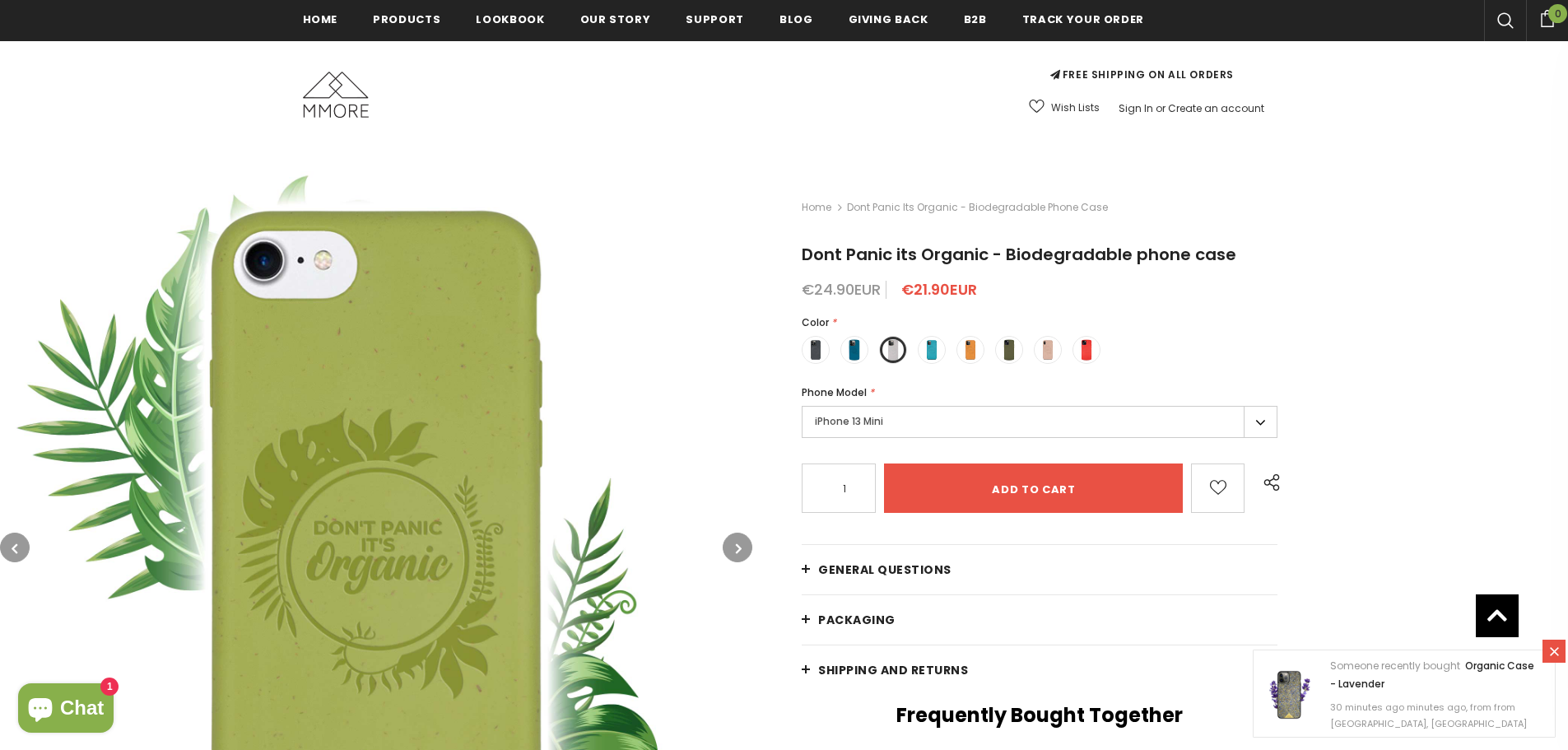
scroll to position [12, 0]
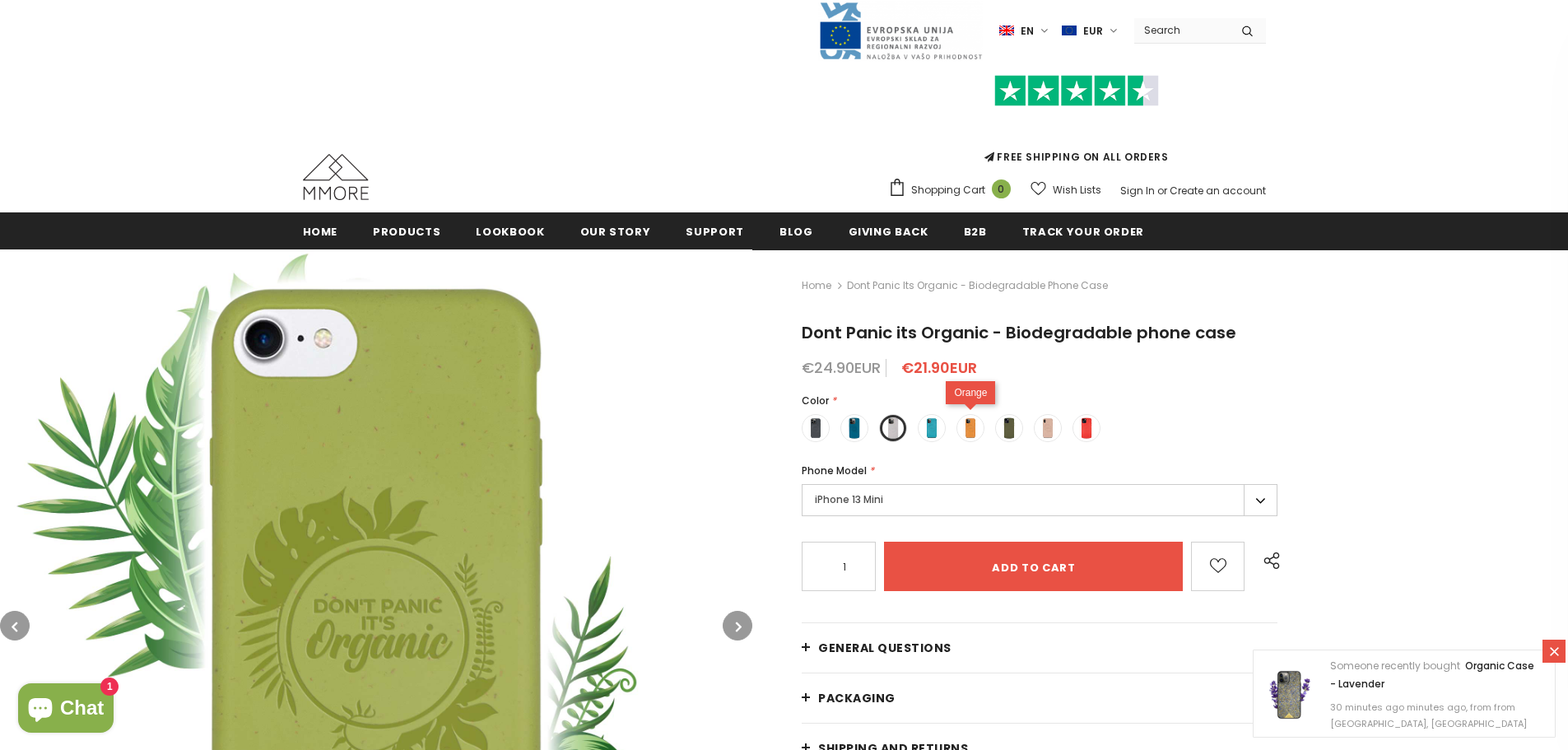
click at [985, 433] on div "Orange" at bounding box center [969, 427] width 28 height 28
click at [974, 433] on span at bounding box center [970, 428] width 21 height 21
click at [0, 0] on input "radio" at bounding box center [0, 0] width 0 height 0
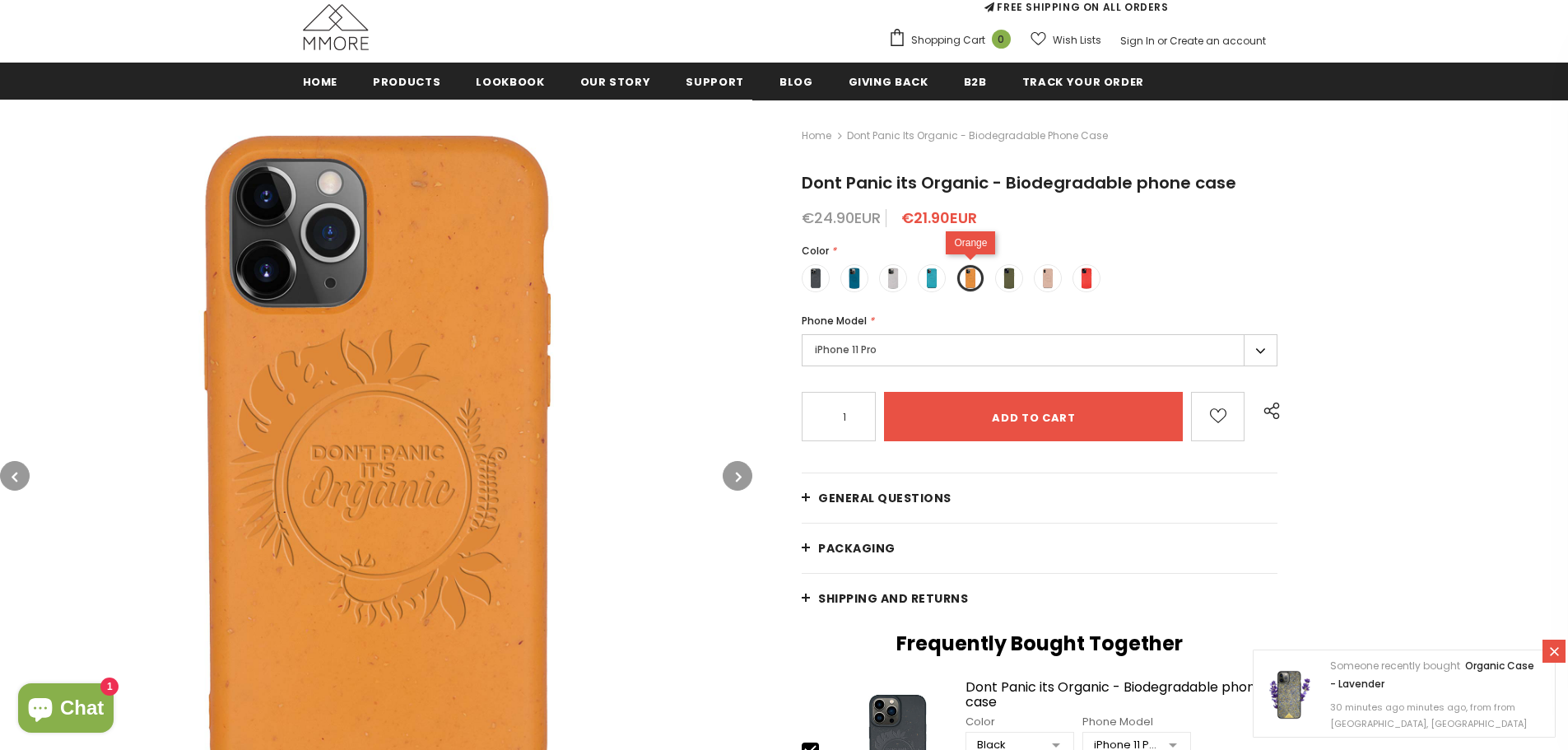
scroll to position [177, 0]
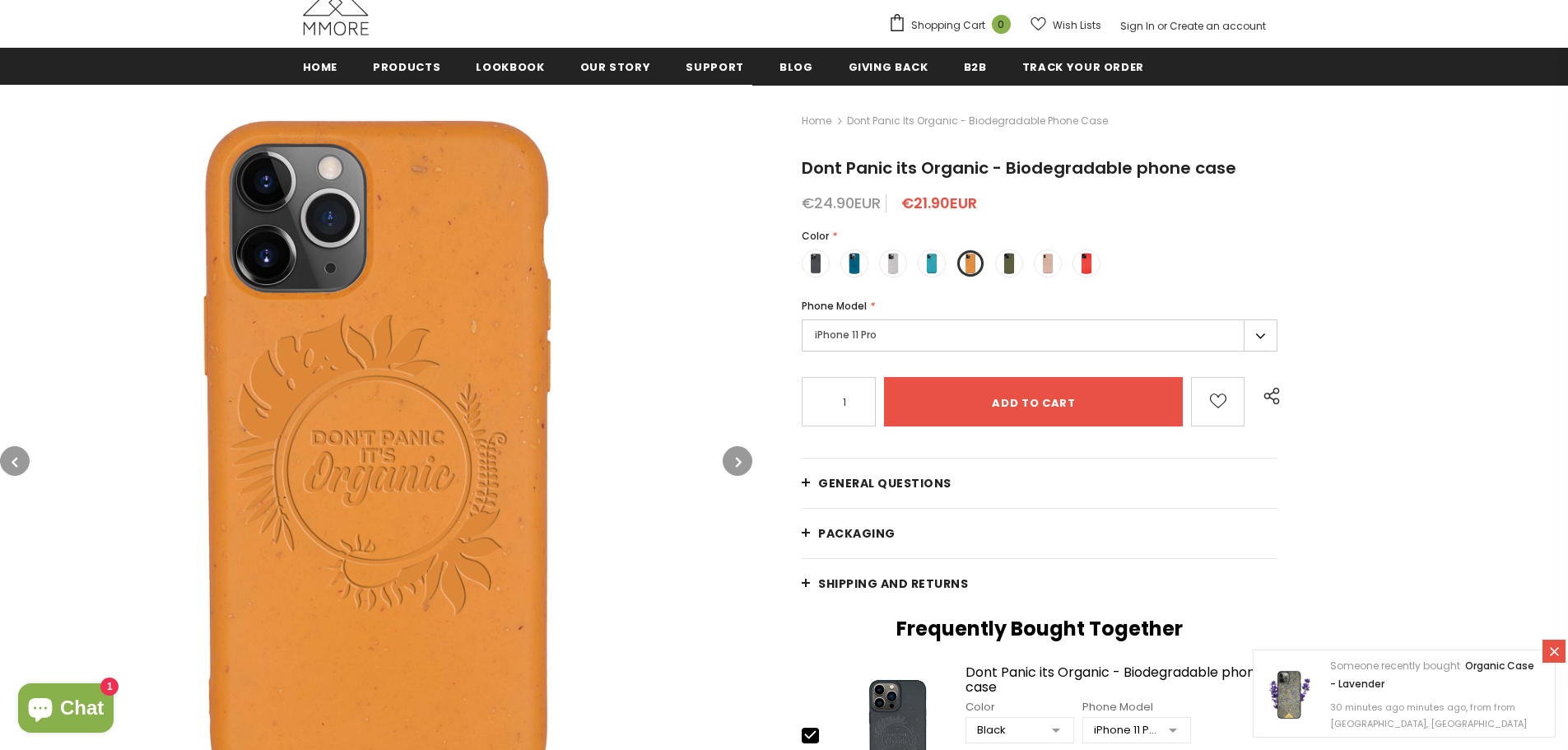
click at [870, 338] on label "iPhone 11 Pro" at bounding box center [1039, 335] width 476 height 32
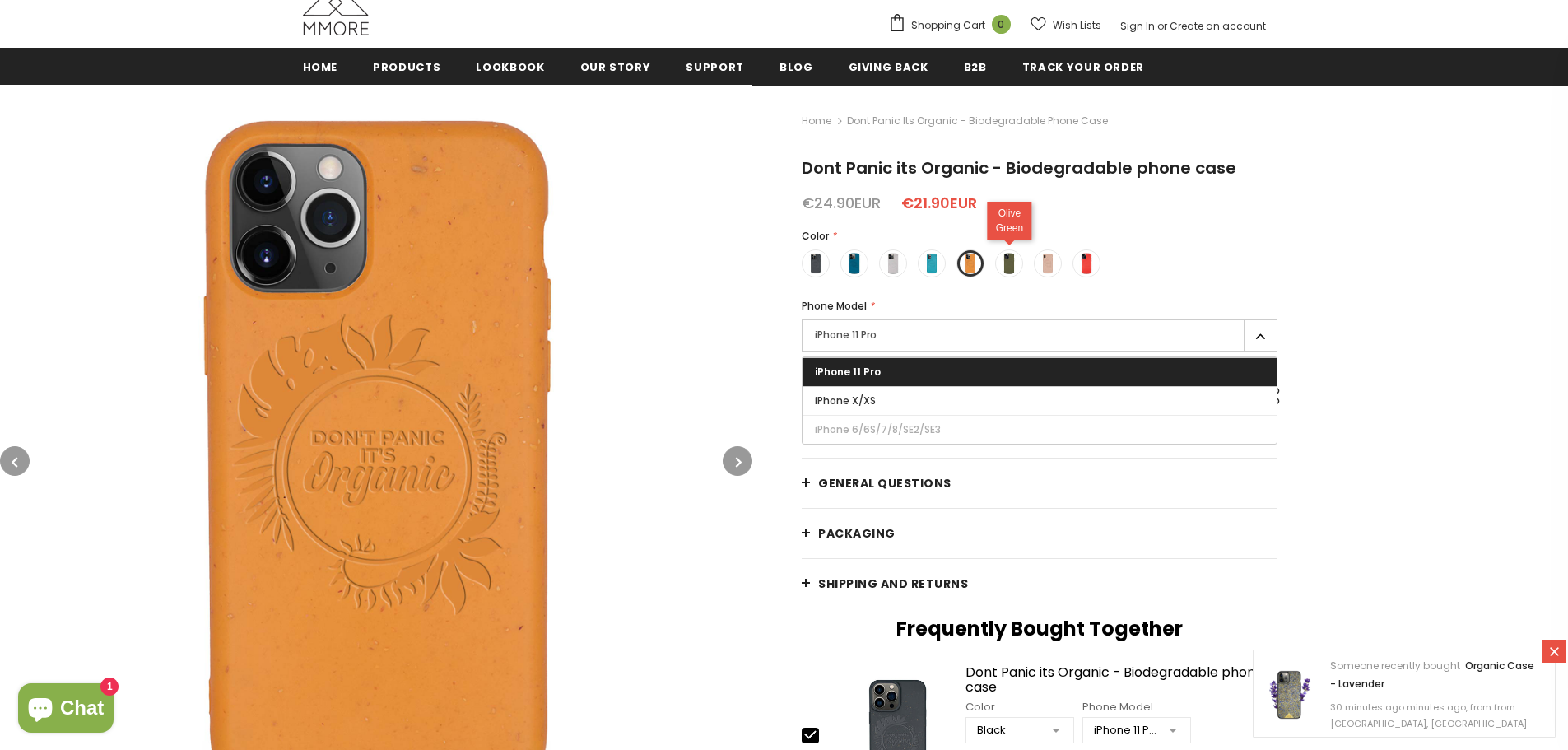
click at [1006, 262] on span at bounding box center [1009, 263] width 21 height 21
click at [0, 0] on input "radio" at bounding box center [0, 0] width 0 height 0
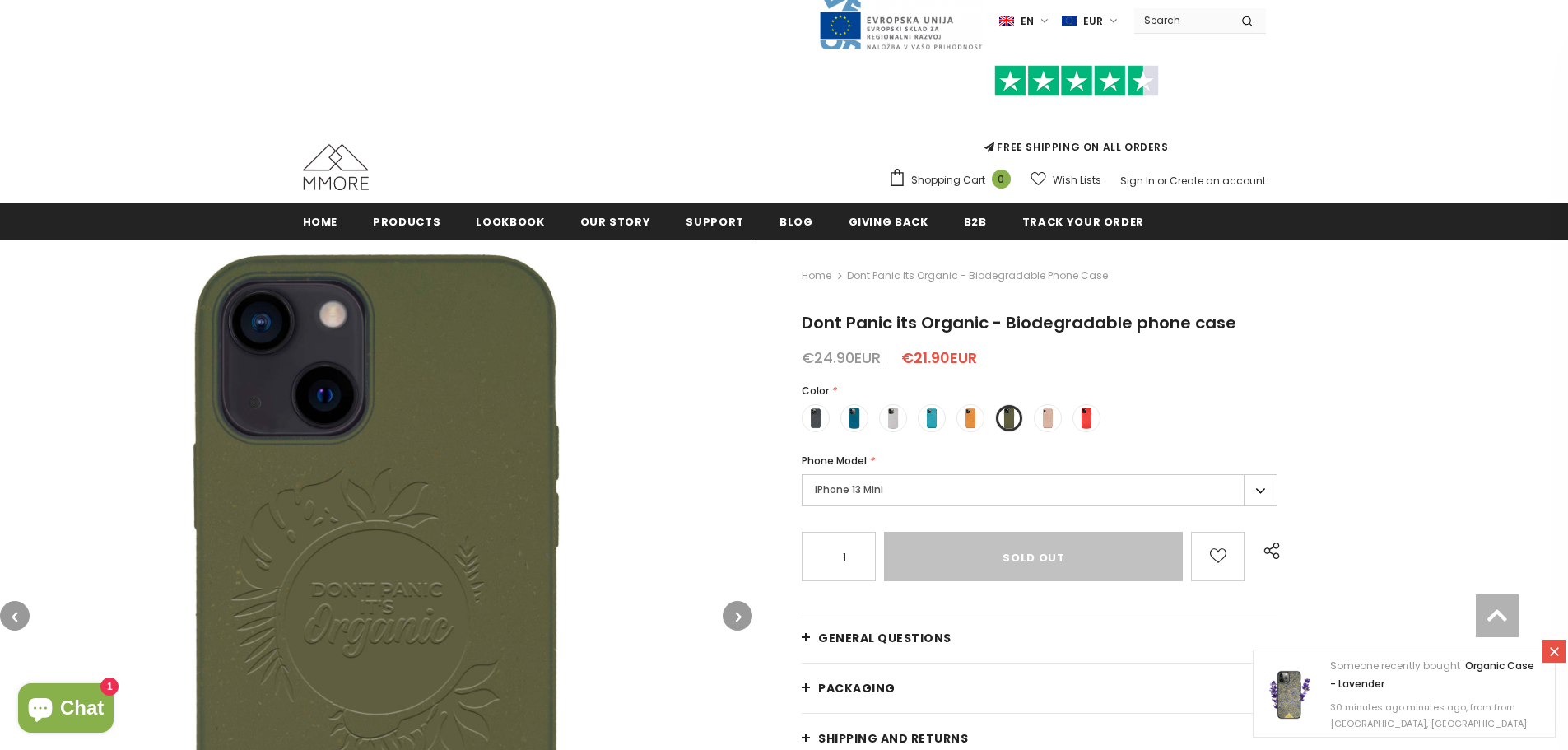
scroll to position [12, 0]
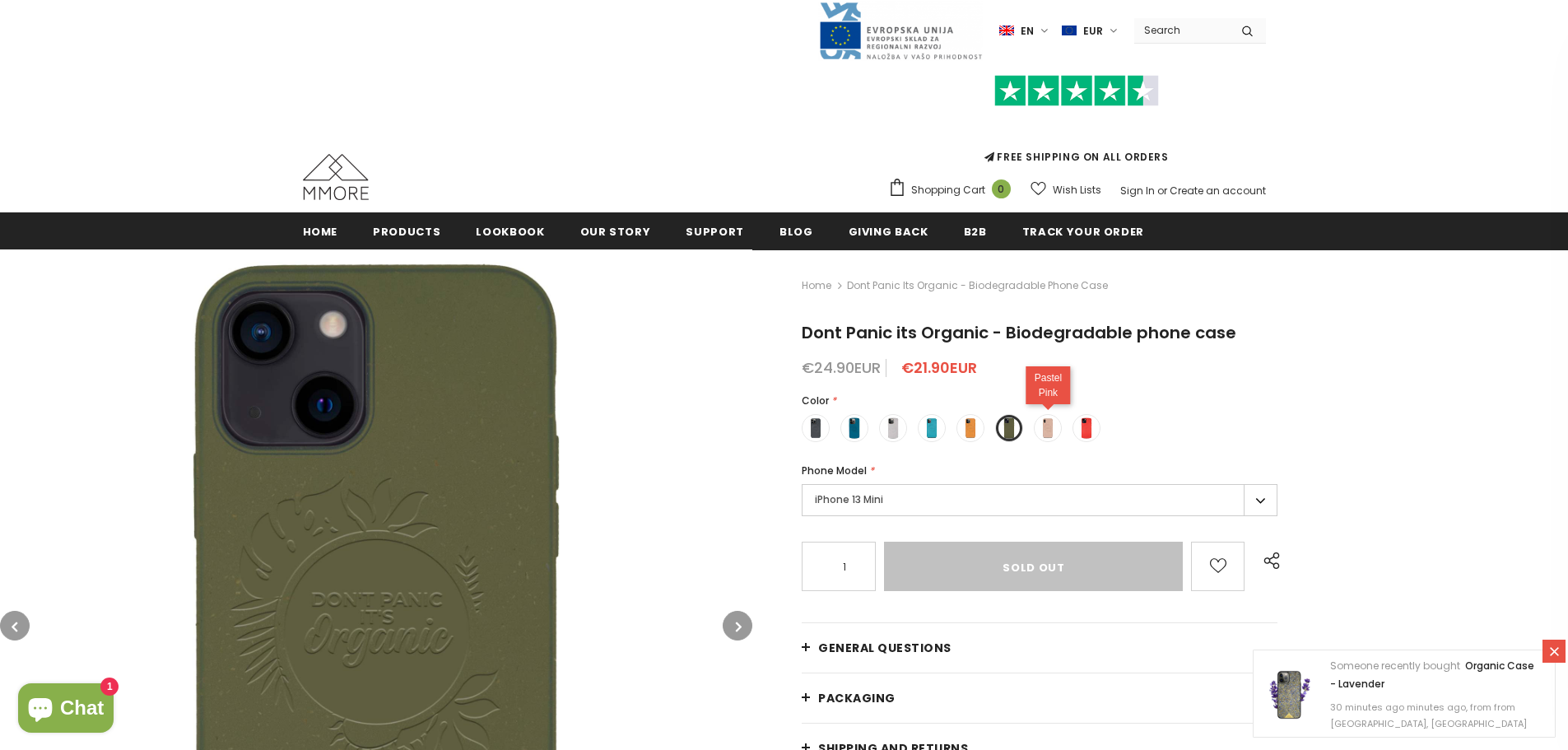
click at [1047, 423] on span at bounding box center [1048, 428] width 21 height 21
click at [0, 0] on input "radio" at bounding box center [0, 0] width 0 height 0
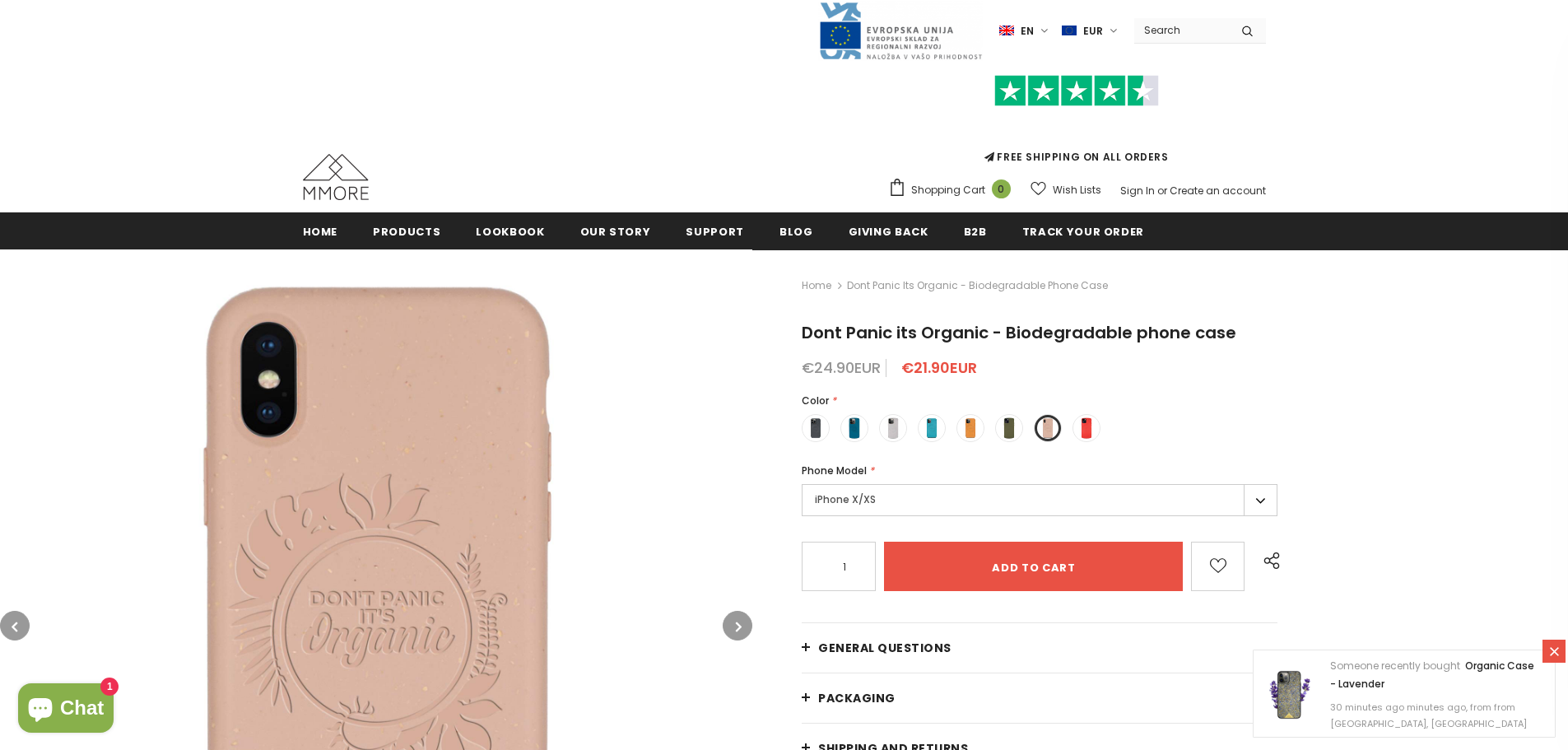
click at [1006, 493] on label "iPhone X/XS" at bounding box center [1039, 500] width 476 height 32
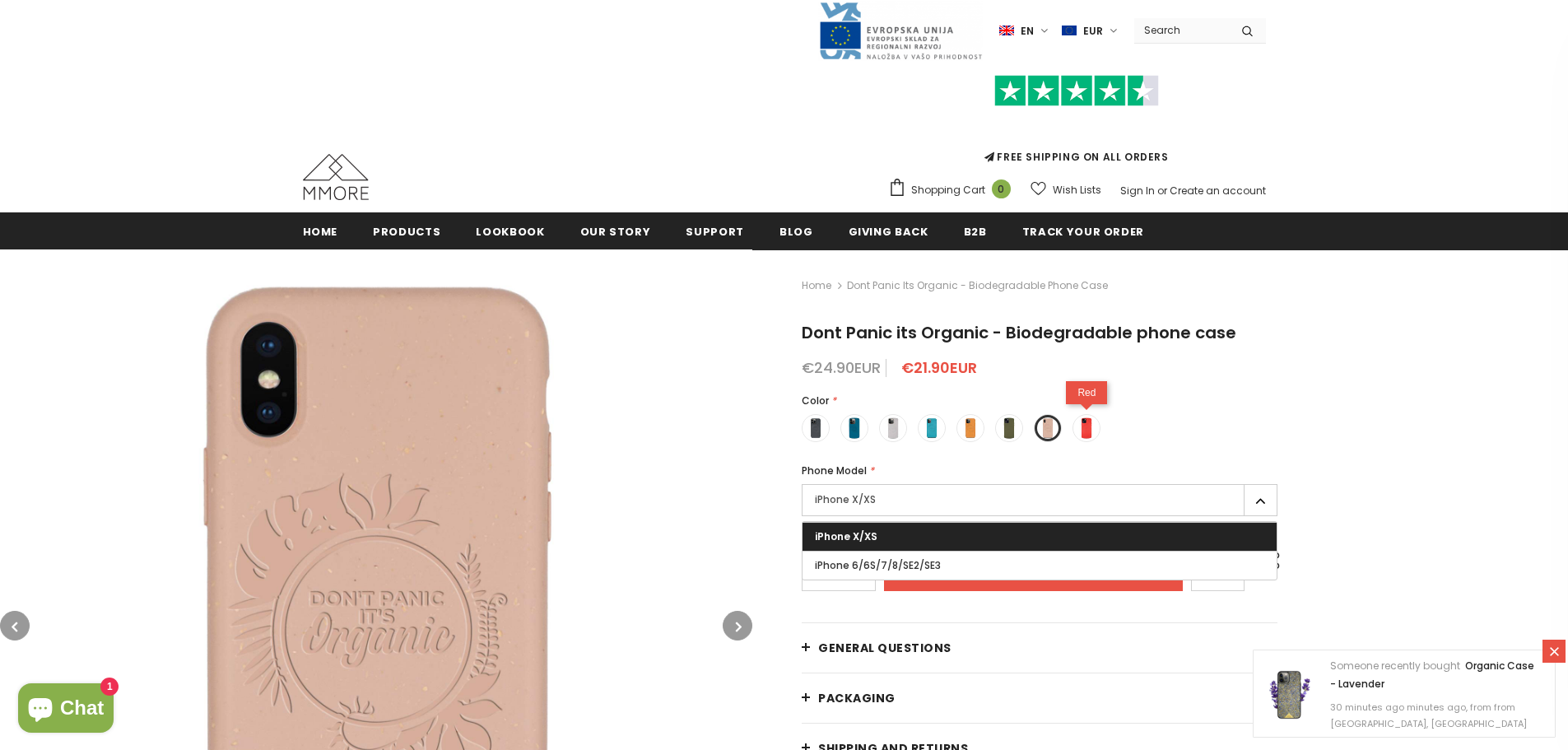
click at [1076, 440] on div "Red" at bounding box center [1086, 427] width 28 height 28
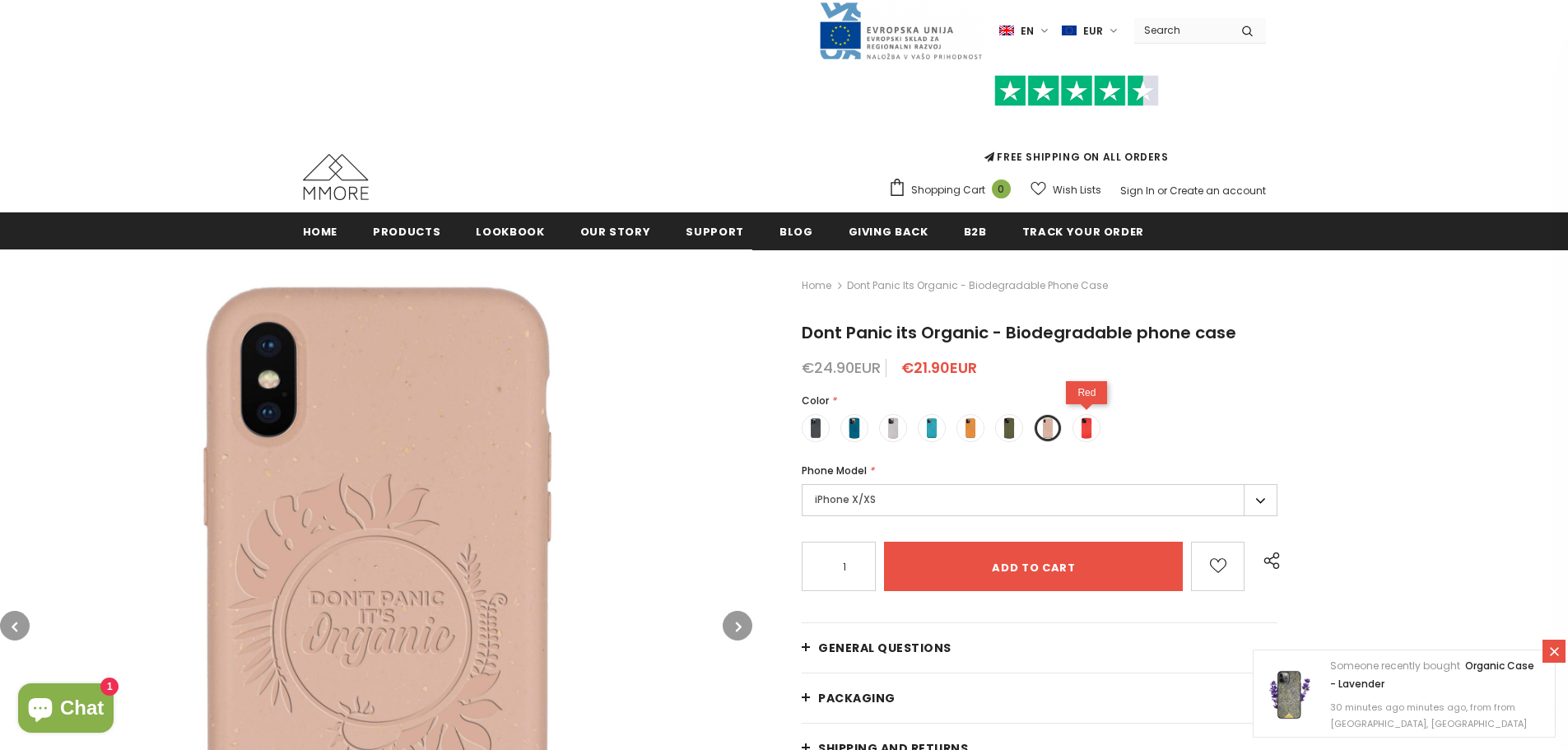
click at [1091, 425] on span at bounding box center [1086, 428] width 21 height 21
click at [0, 0] on input "radio" at bounding box center [0, 0] width 0 height 0
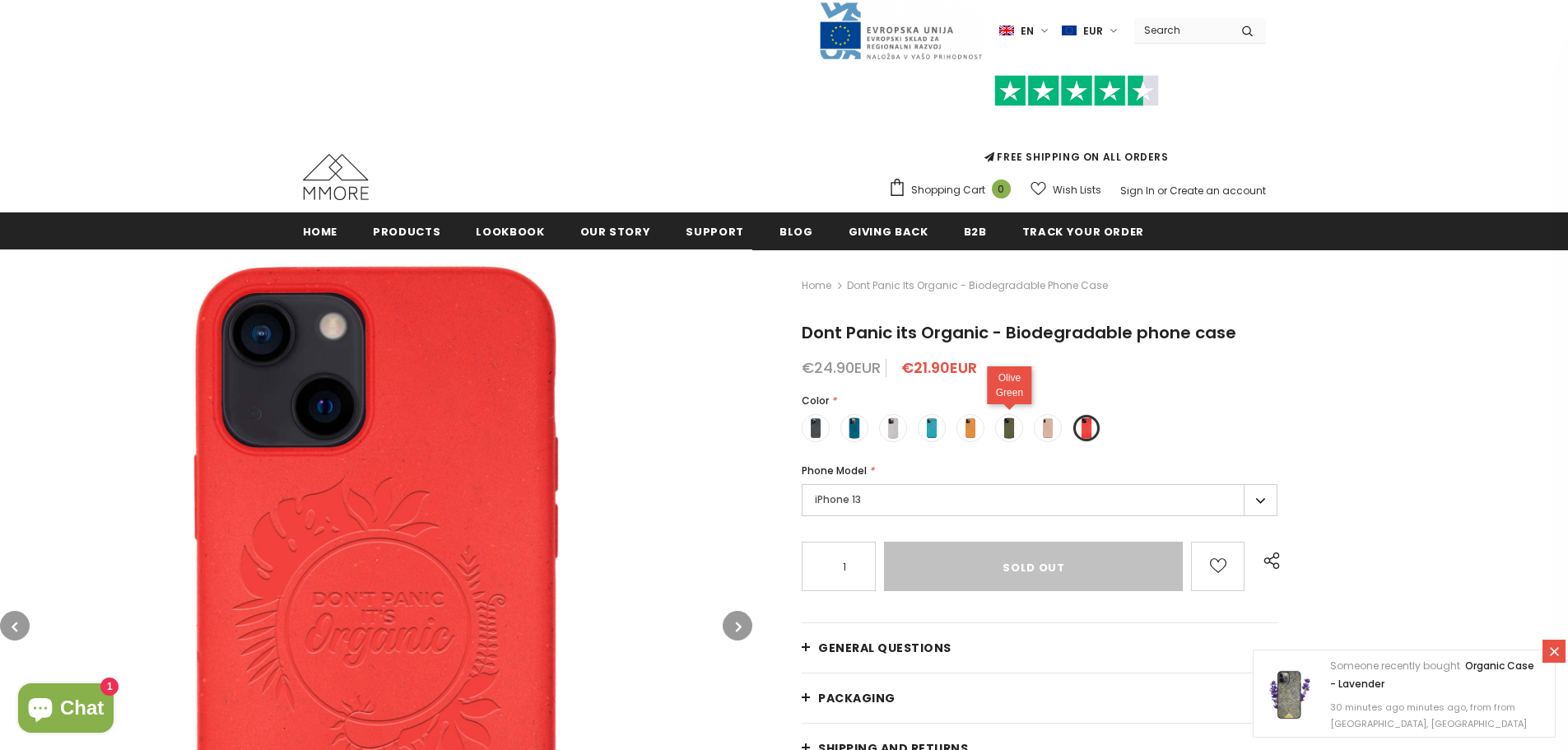
click at [1007, 431] on span at bounding box center [1009, 428] width 21 height 21
click at [0, 0] on input "radio" at bounding box center [0, 0] width 0 height 0
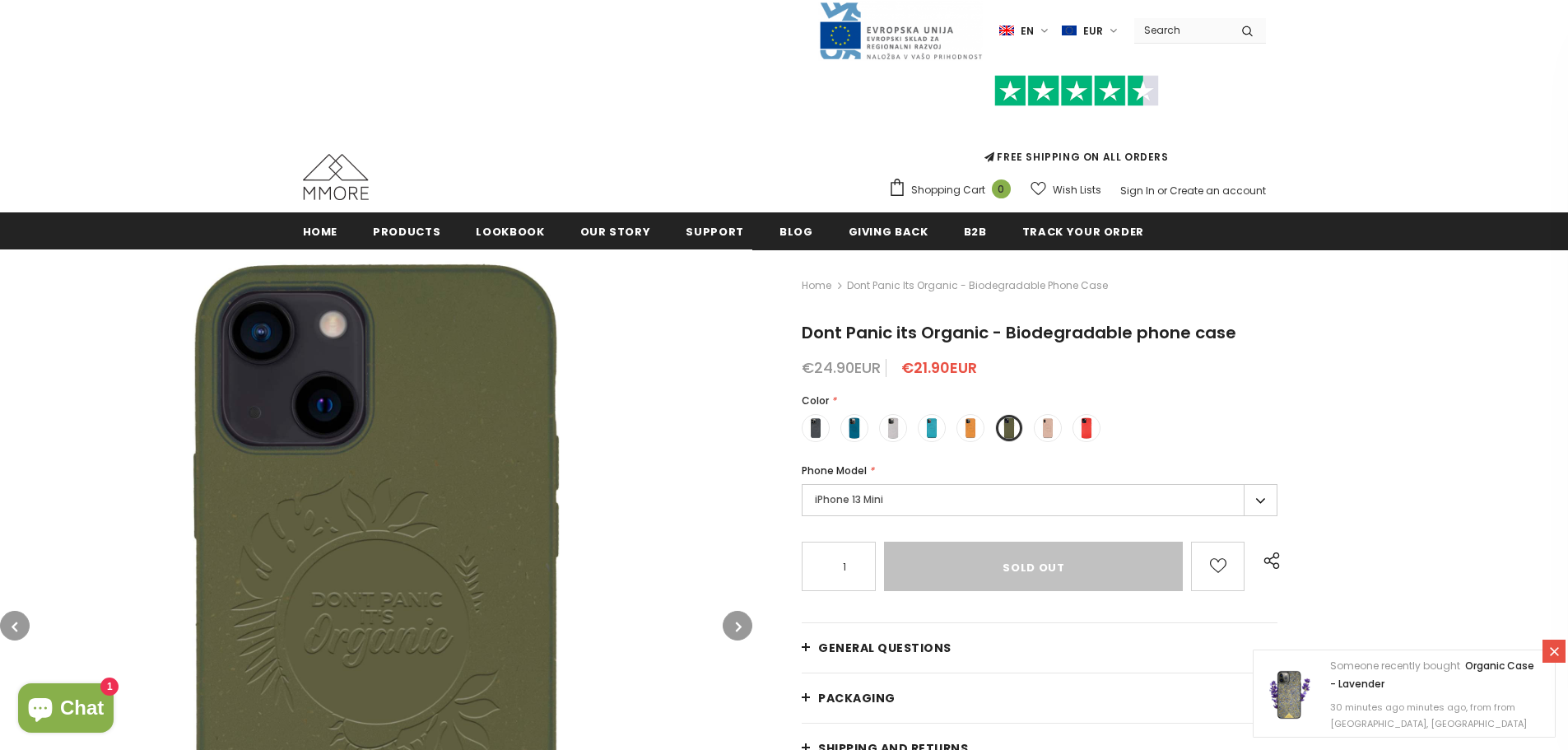
scroll to position [259, 0]
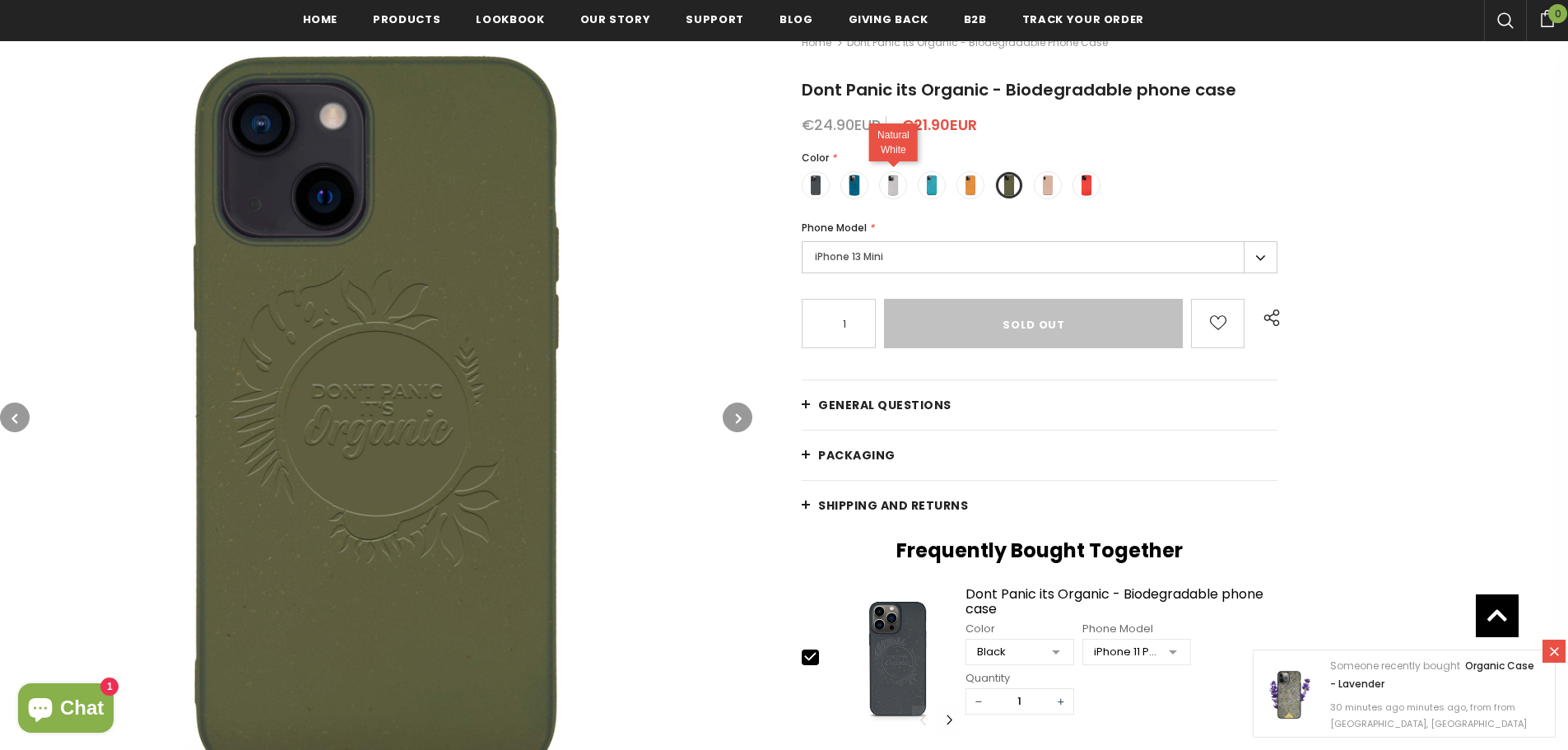
click at [891, 191] on span at bounding box center [893, 185] width 21 height 21
click at [0, 0] on input "radio" at bounding box center [0, 0] width 0 height 0
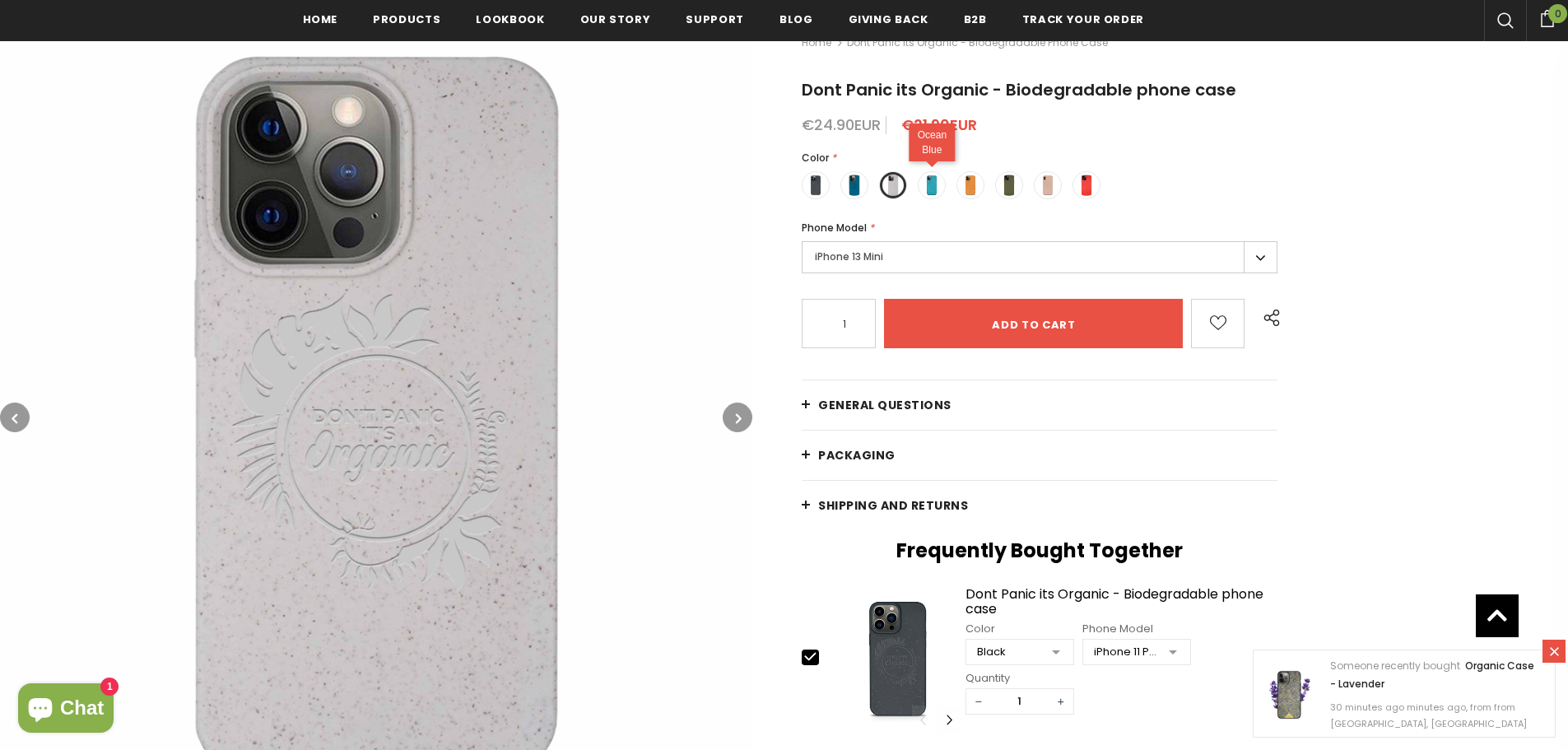
drag, startPoint x: 944, startPoint y: 190, endPoint x: 930, endPoint y: 190, distance: 14.0
click at [942, 190] on label at bounding box center [931, 184] width 28 height 28
click at [0, 0] on input "radio" at bounding box center [0, 0] width 0 height 0
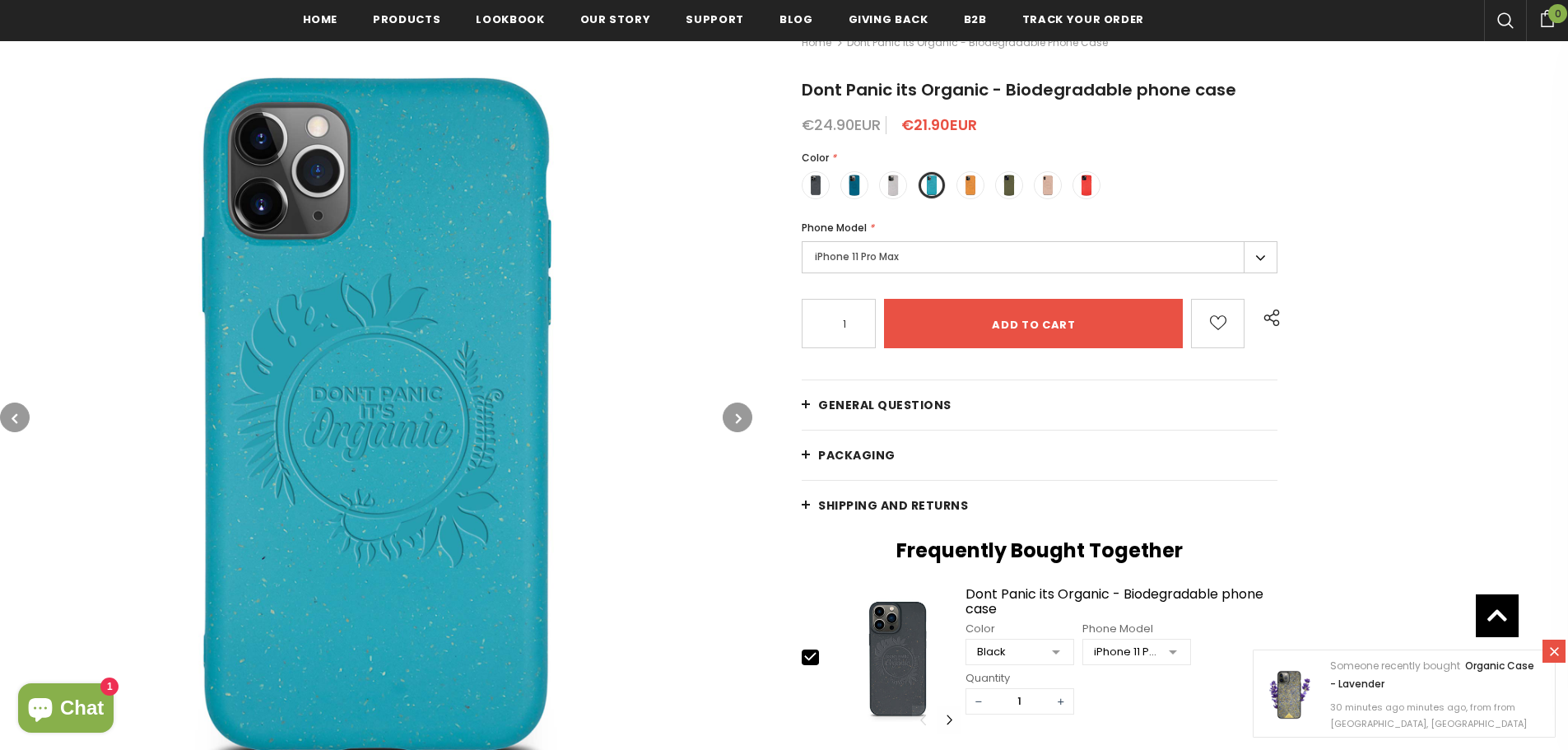
click at [869, 193] on div "Color * Black" at bounding box center [1039, 179] width 476 height 60
click at [853, 196] on label at bounding box center [854, 184] width 28 height 28
click at [0, 0] on input "radio" at bounding box center [0, 0] width 0 height 0
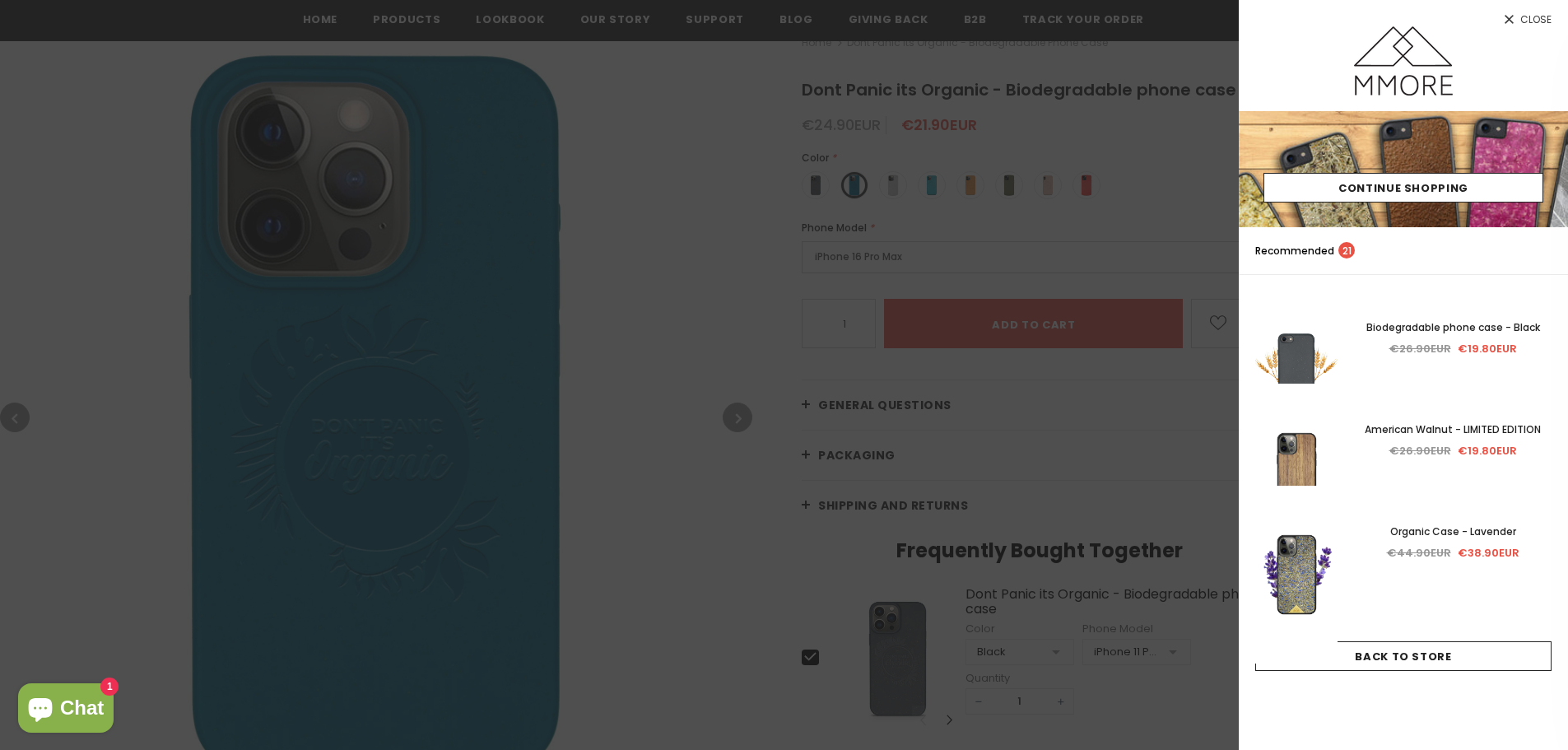
click at [964, 389] on div at bounding box center [784, 375] width 1568 height 750
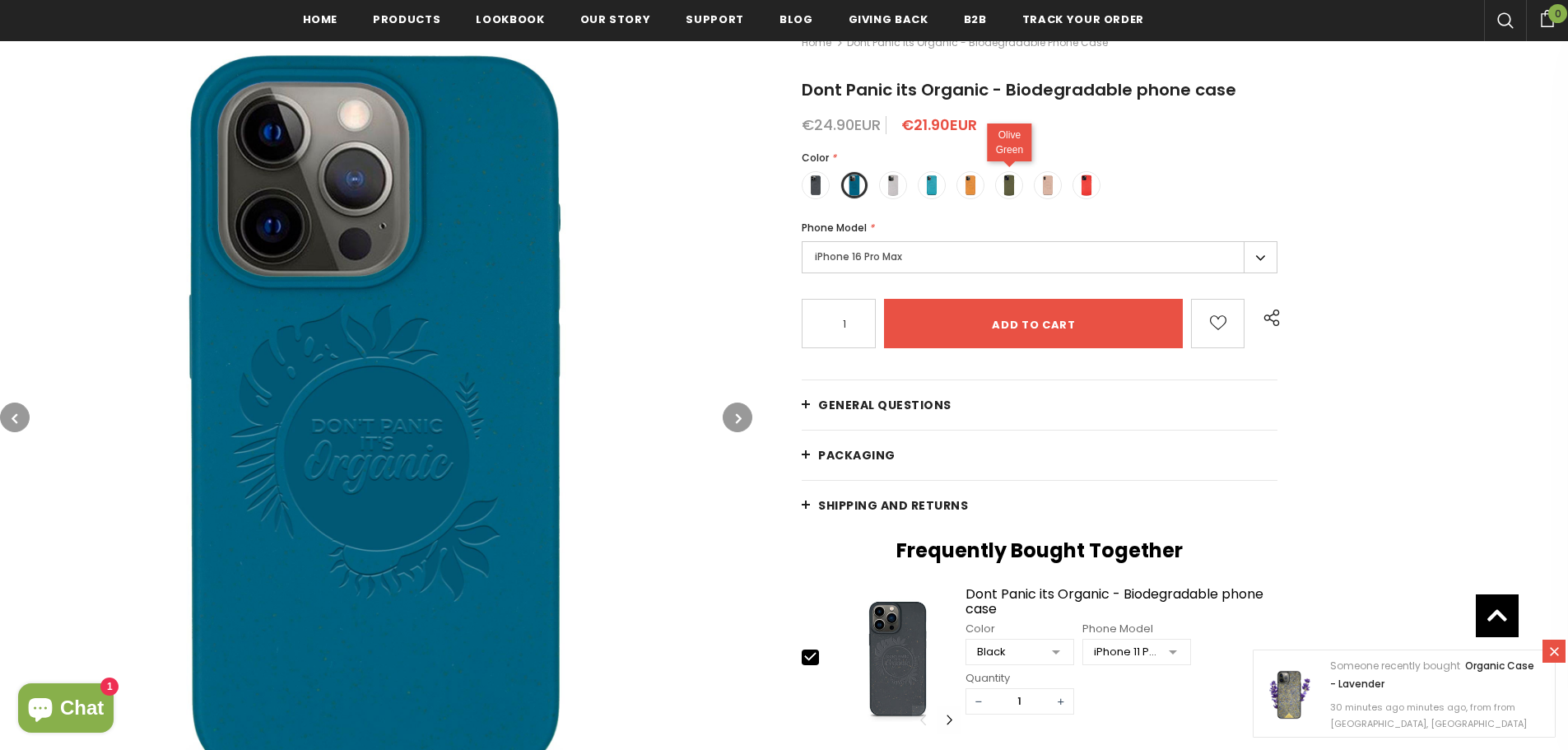
click at [1017, 181] on span at bounding box center [1009, 185] width 21 height 21
click at [0, 0] on input "radio" at bounding box center [0, 0] width 0 height 0
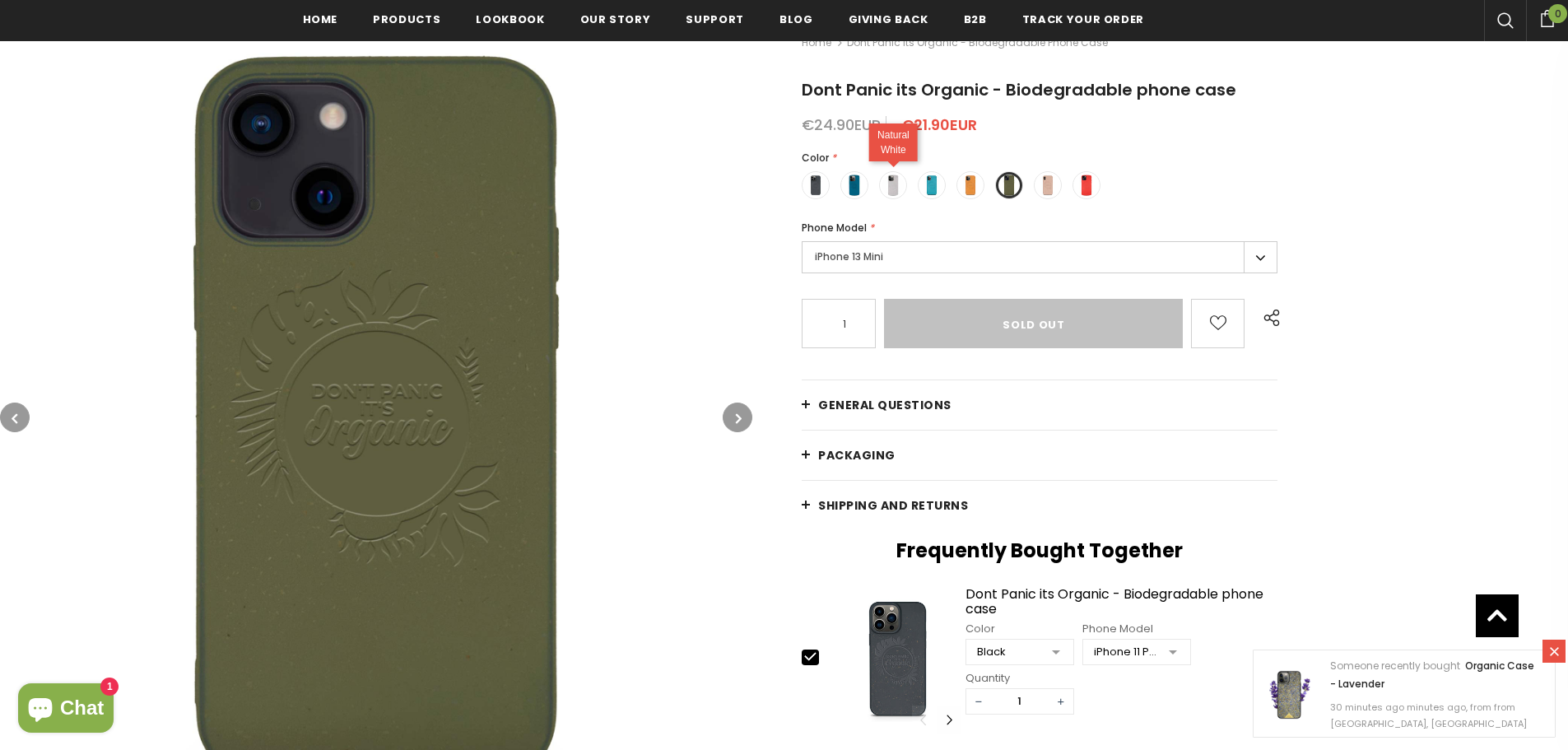
click at [886, 192] on span at bounding box center [893, 185] width 21 height 21
click at [0, 0] on input "radio" at bounding box center [0, 0] width 0 height 0
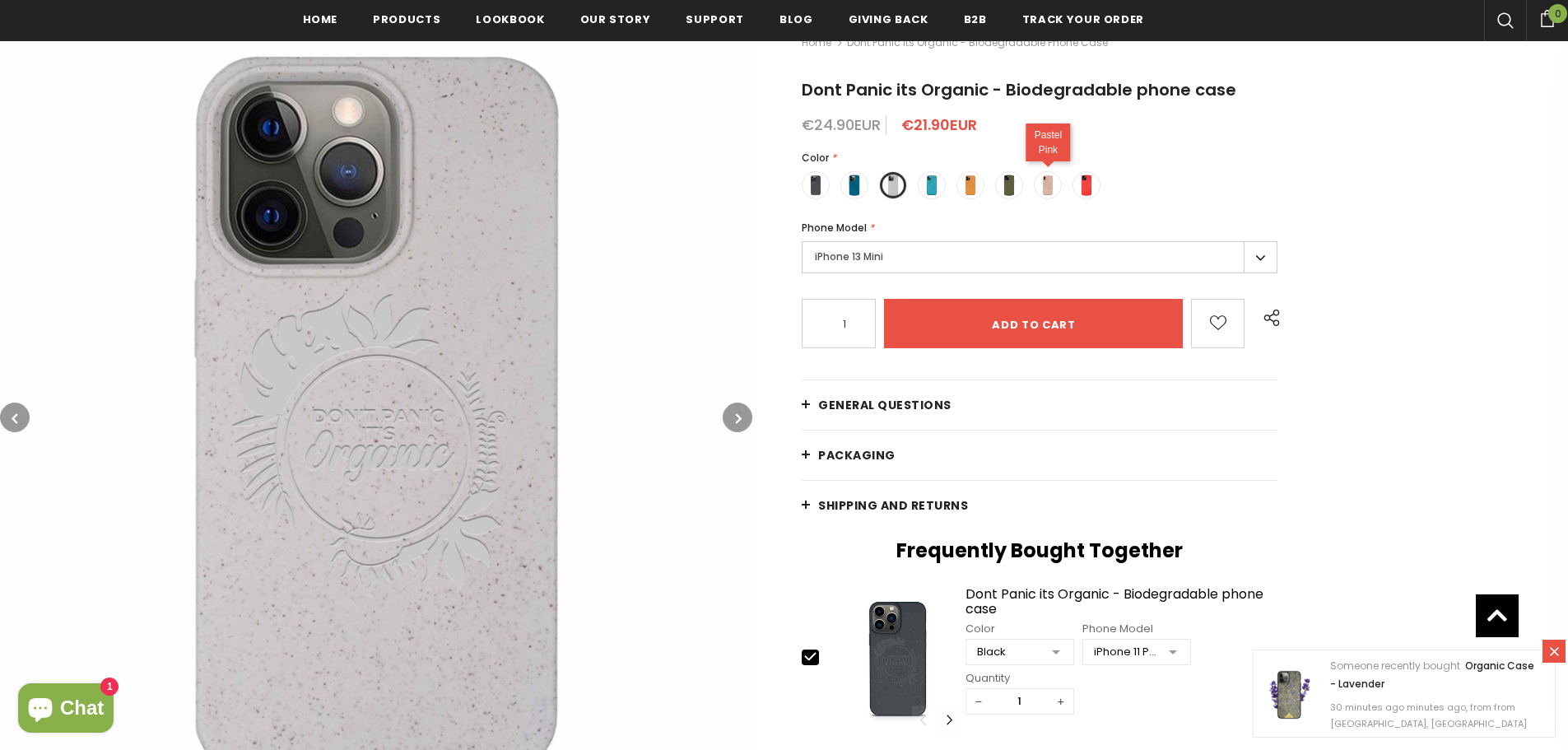
click at [1053, 183] on span at bounding box center [1048, 185] width 21 height 21
click at [0, 0] on input "radio" at bounding box center [0, 0] width 0 height 0
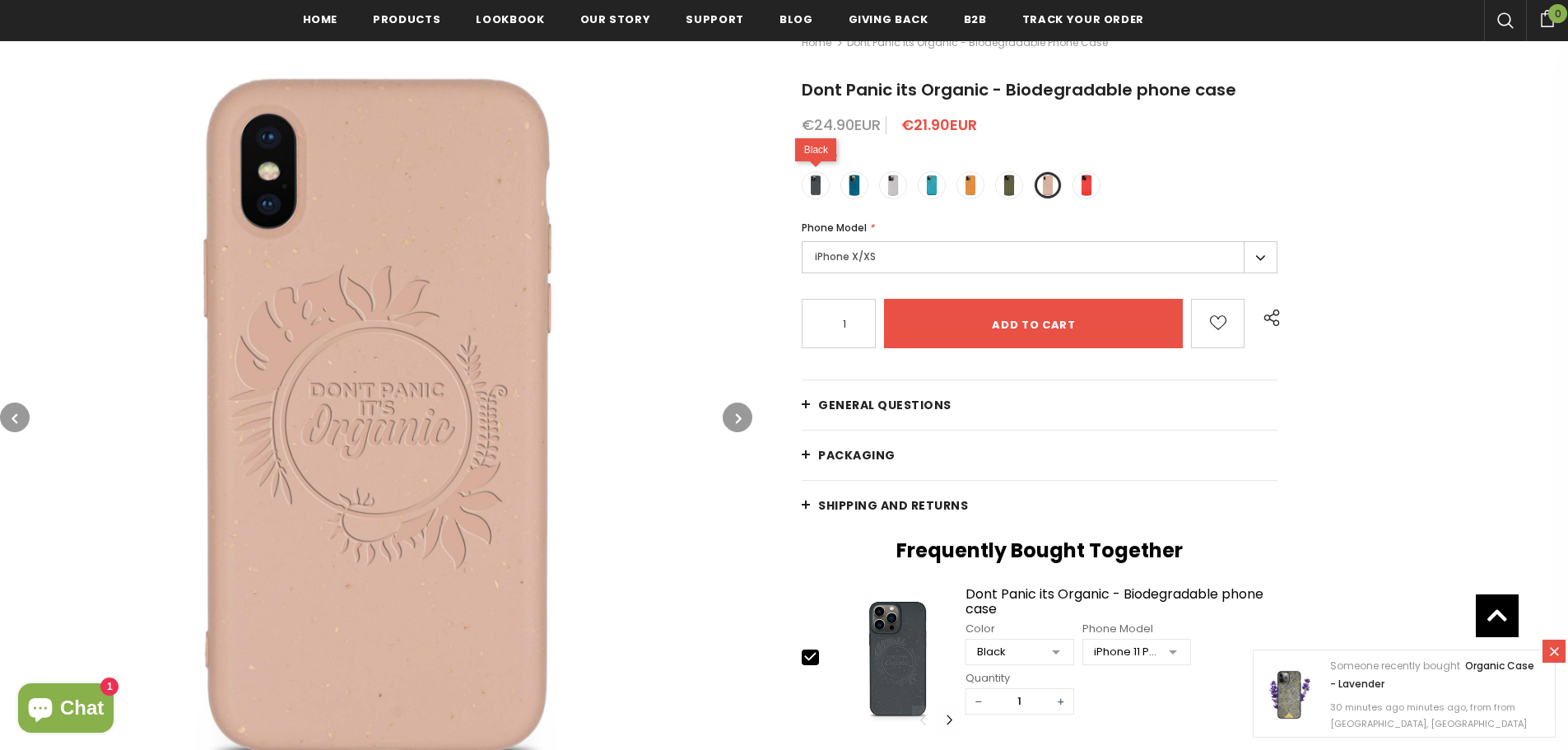
click at [824, 196] on label at bounding box center [815, 184] width 28 height 28
click at [0, 0] on input "radio" at bounding box center [0, 0] width 0 height 0
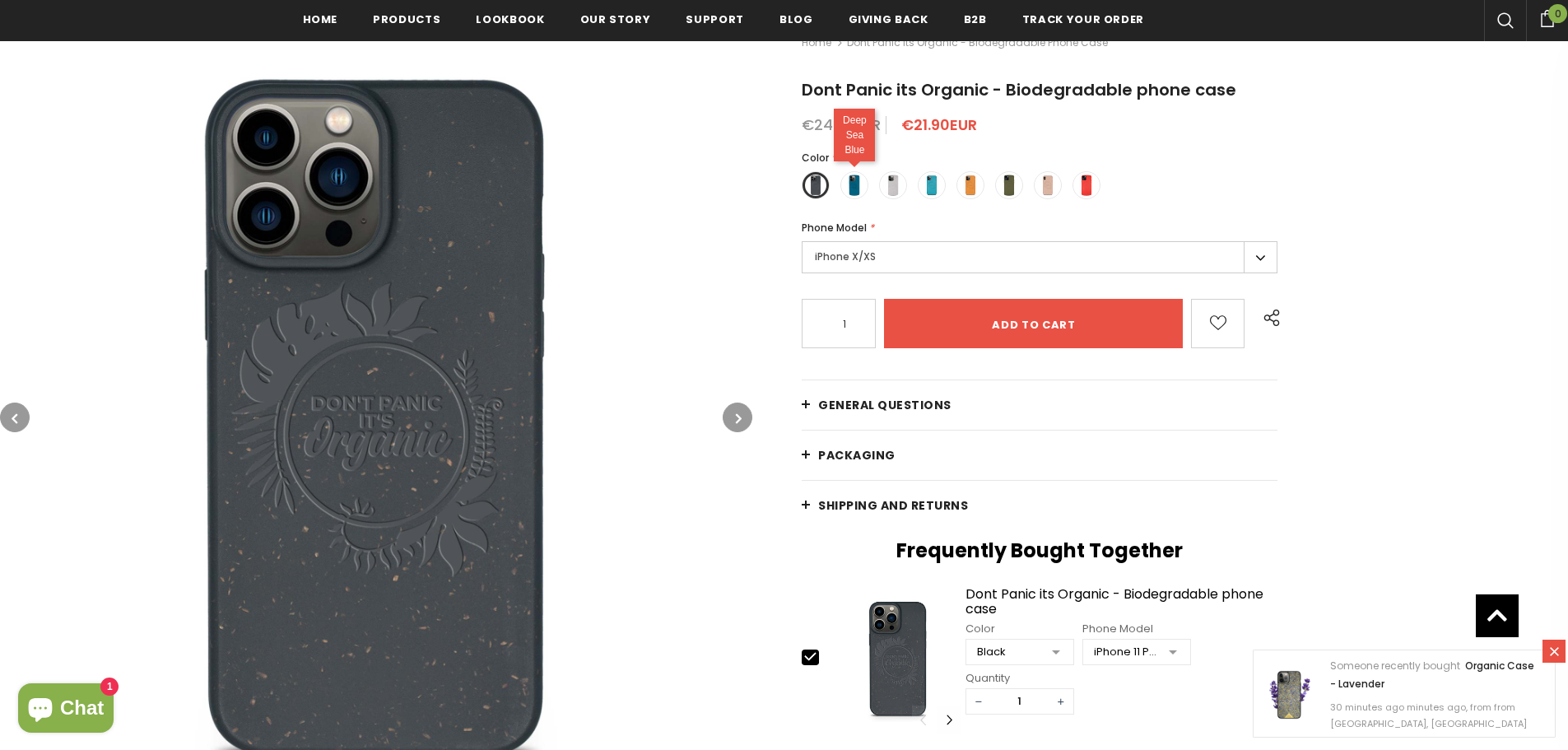
click at [854, 190] on span at bounding box center [854, 185] width 21 height 21
click at [0, 0] on input "radio" at bounding box center [0, 0] width 0 height 0
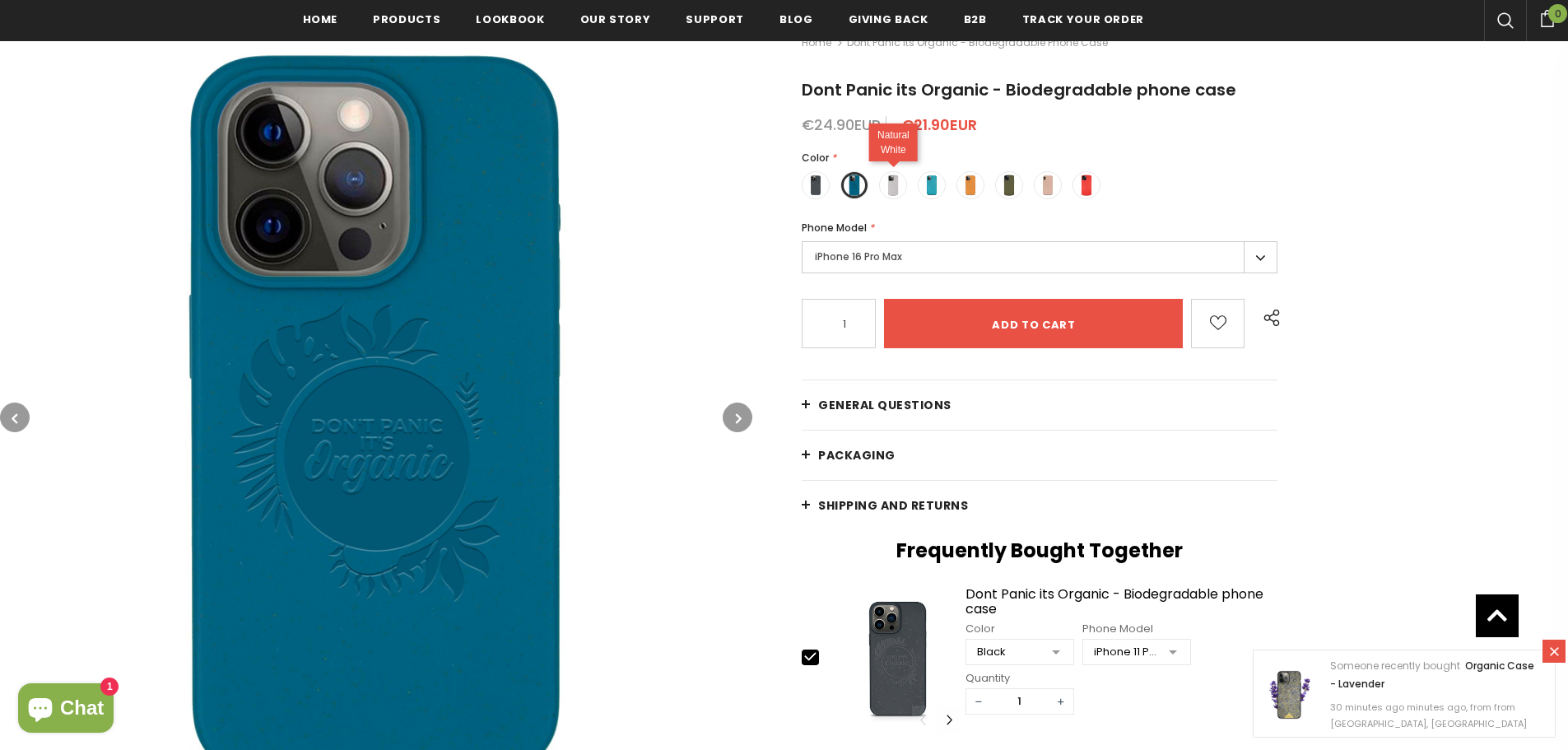
click at [903, 161] on div "Natural White" at bounding box center [893, 142] width 49 height 38
click at [892, 181] on span at bounding box center [893, 185] width 21 height 21
click at [0, 0] on input "radio" at bounding box center [0, 0] width 0 height 0
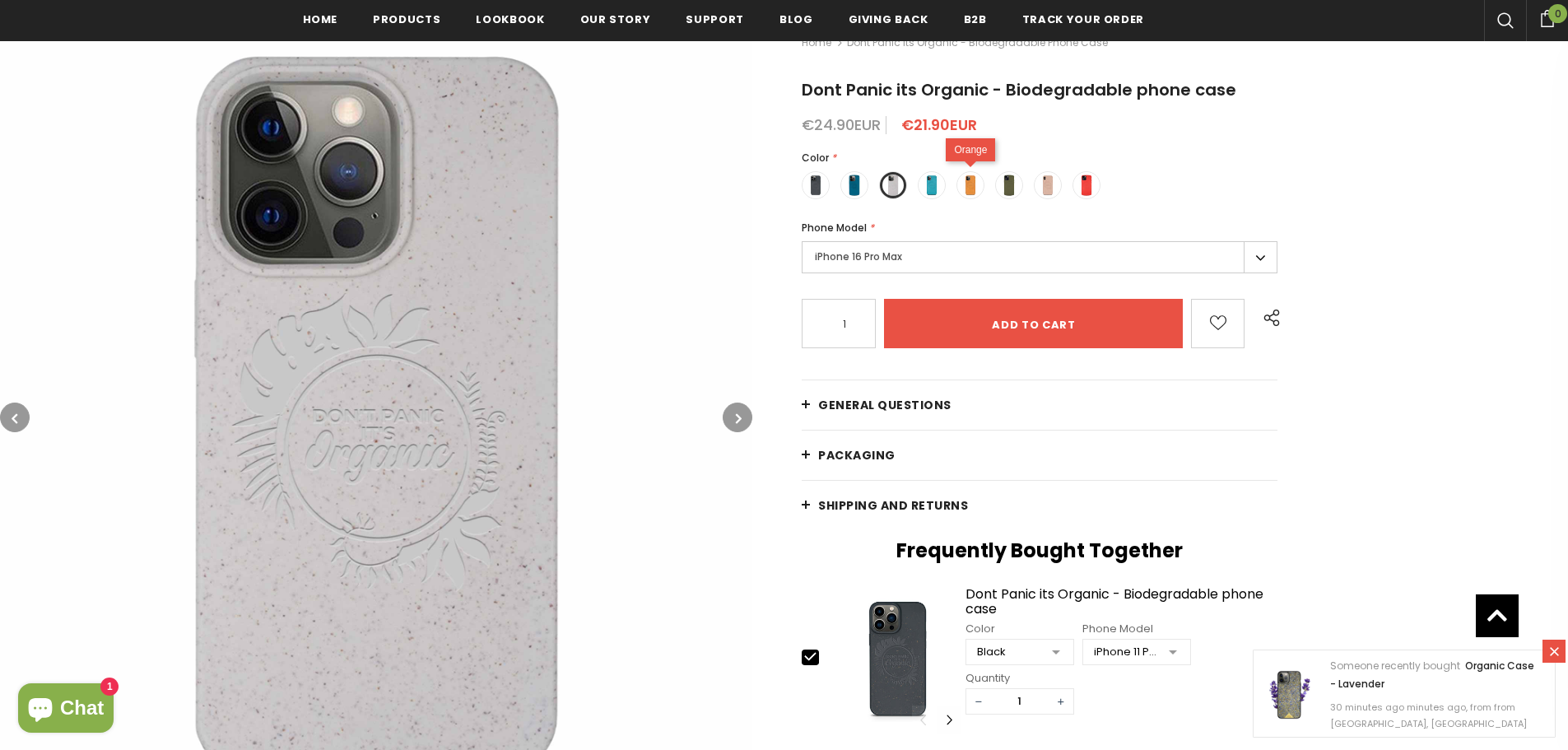
click at [967, 181] on span at bounding box center [970, 185] width 21 height 21
click at [0, 0] on input "radio" at bounding box center [0, 0] width 0 height 0
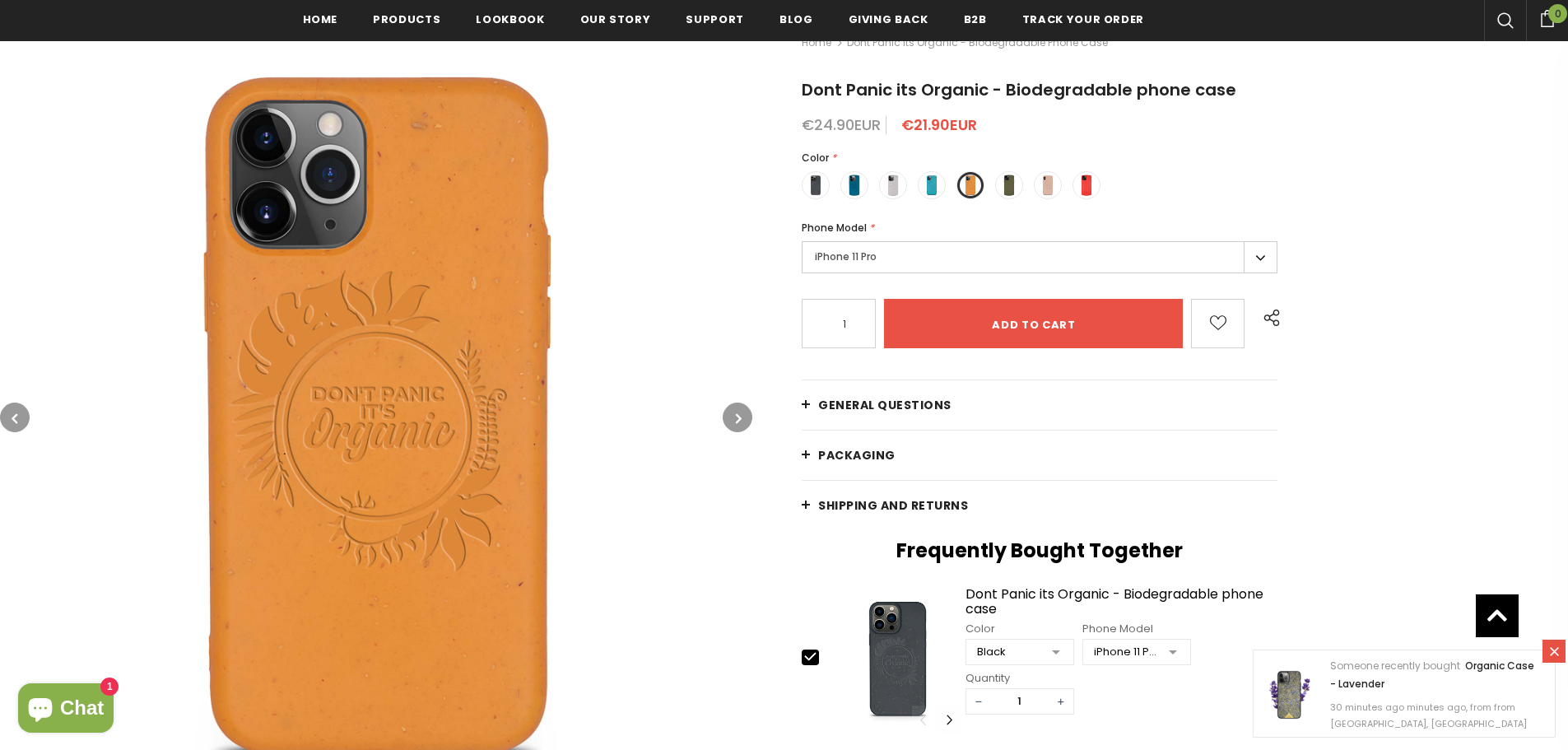
click at [935, 261] on label "iPhone 11 Pro" at bounding box center [1039, 257] width 476 height 32
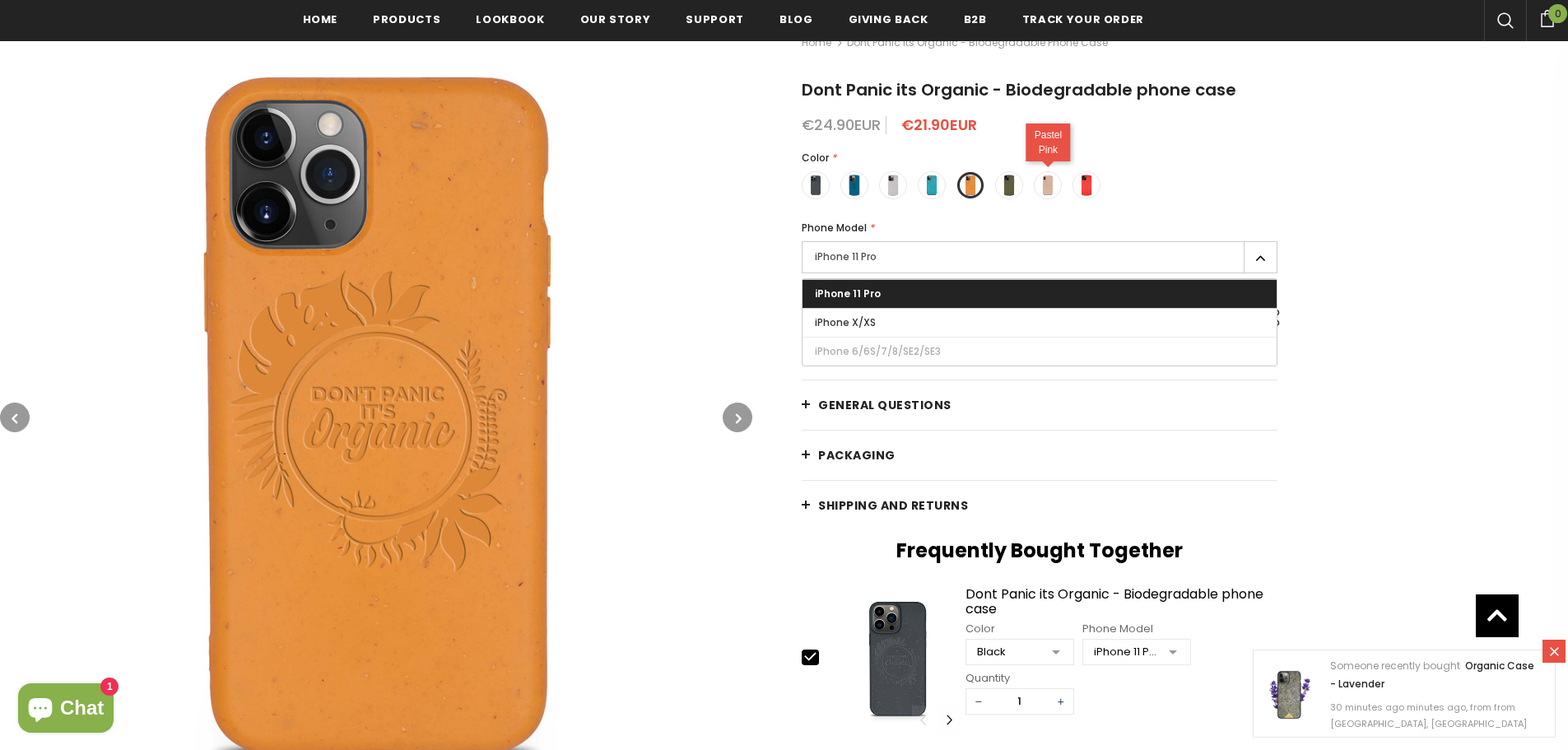
click at [1047, 183] on span at bounding box center [1048, 185] width 21 height 21
click at [0, 0] on input "radio" at bounding box center [0, 0] width 0 height 0
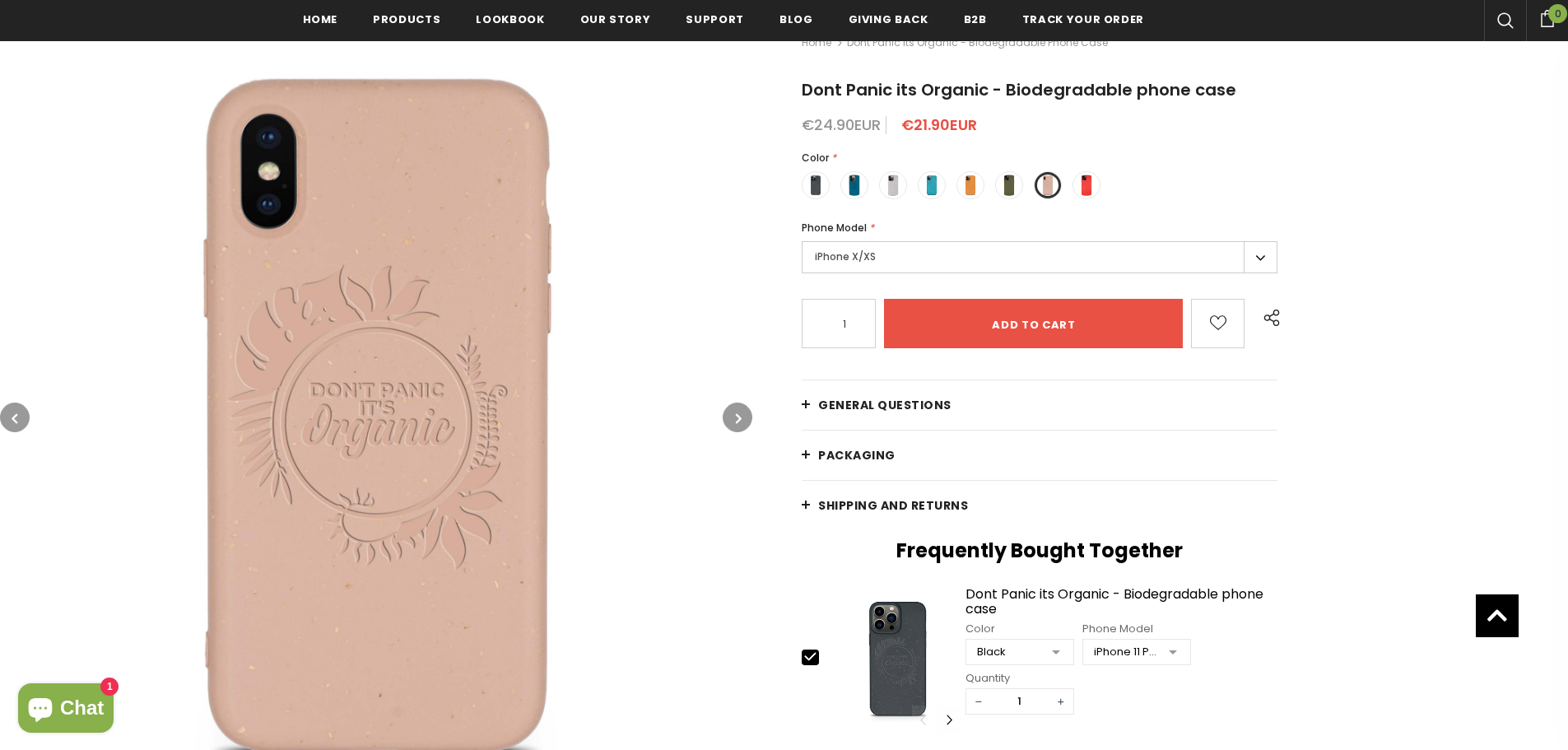
click at [930, 249] on label "iPhone X/XS" at bounding box center [1039, 257] width 476 height 32
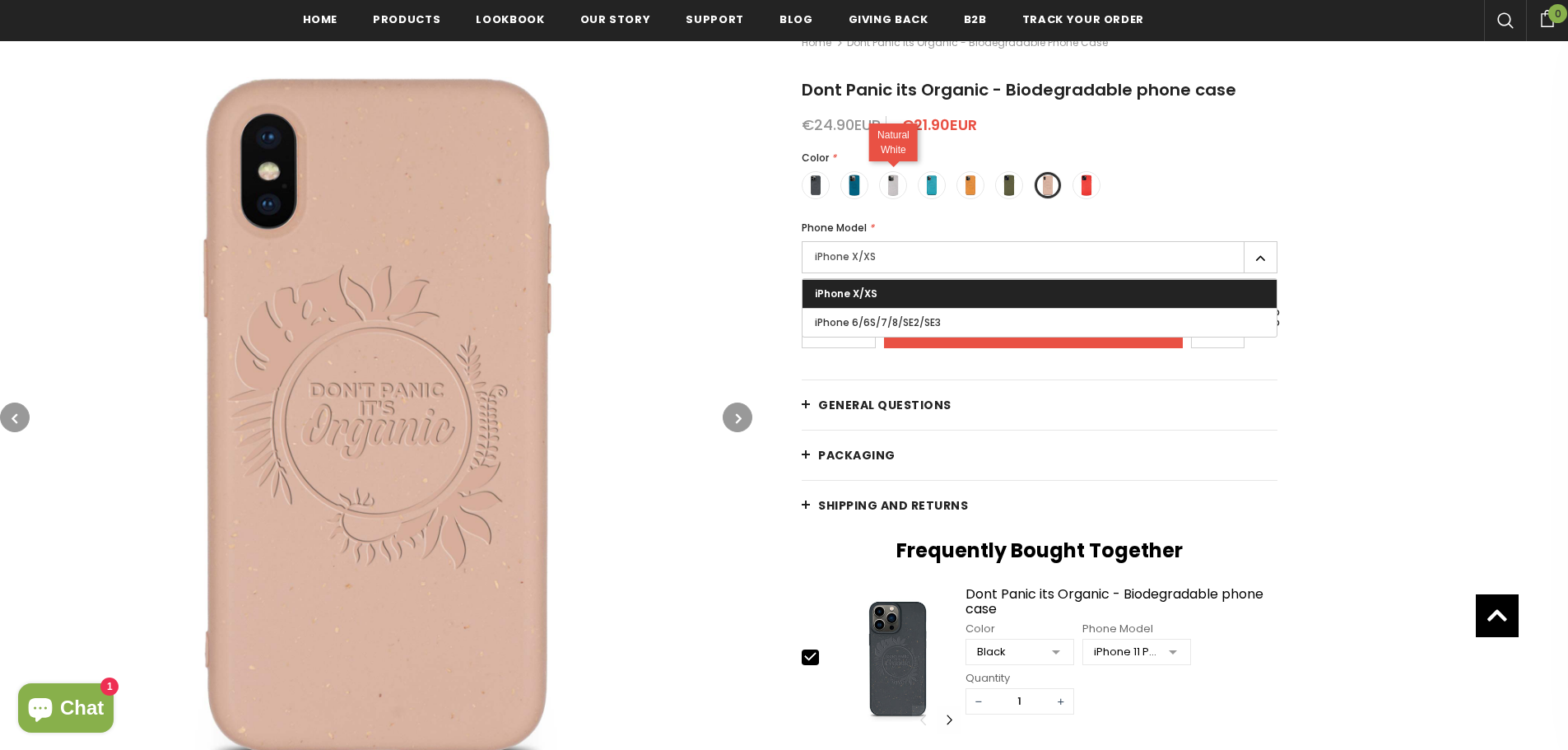
click at [881, 192] on label at bounding box center [892, 184] width 28 height 28
click at [0, 0] on input "radio" at bounding box center [0, 0] width 0 height 0
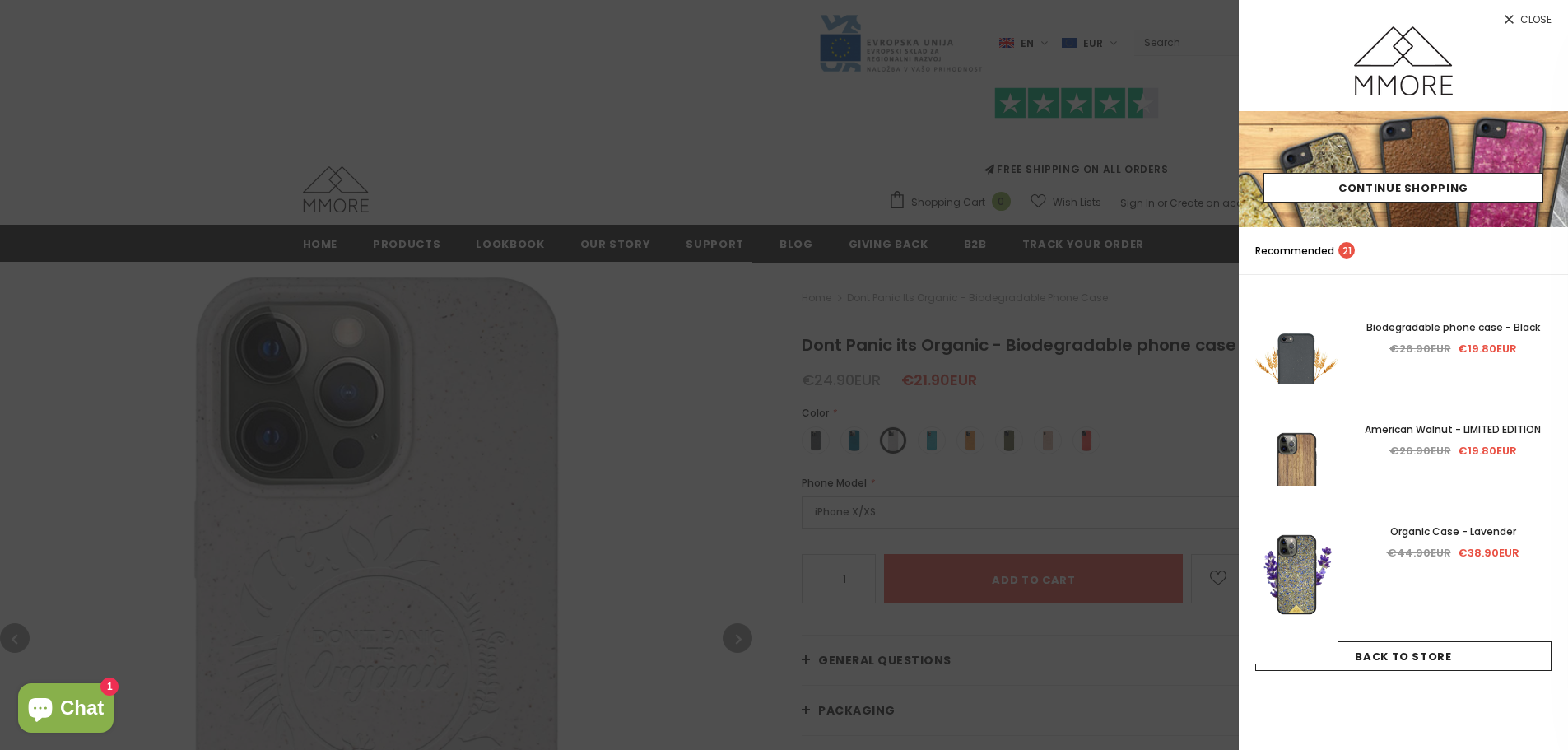
click at [1537, 20] on span "Close" at bounding box center [1535, 20] width 31 height 10
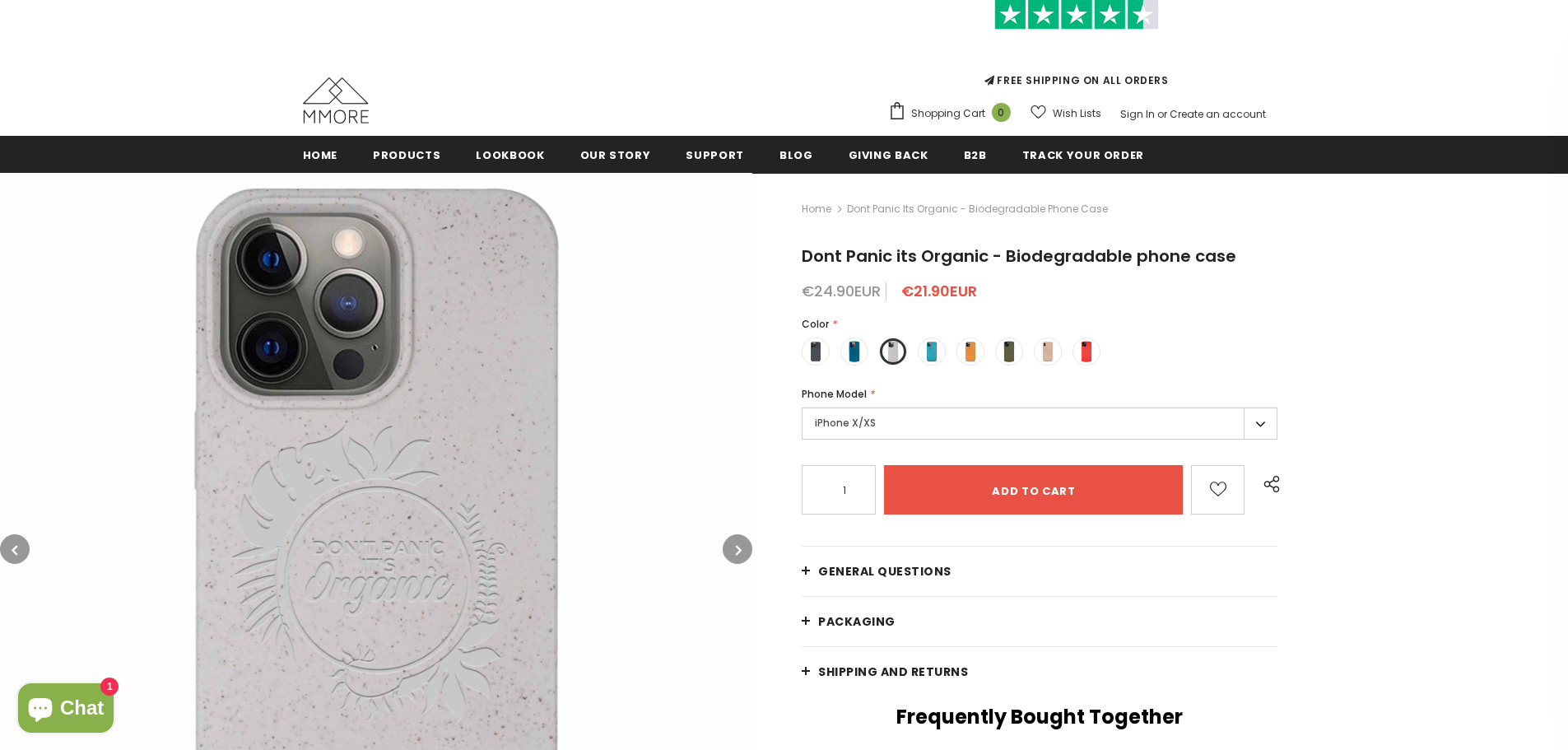
scroll to position [247, 0]
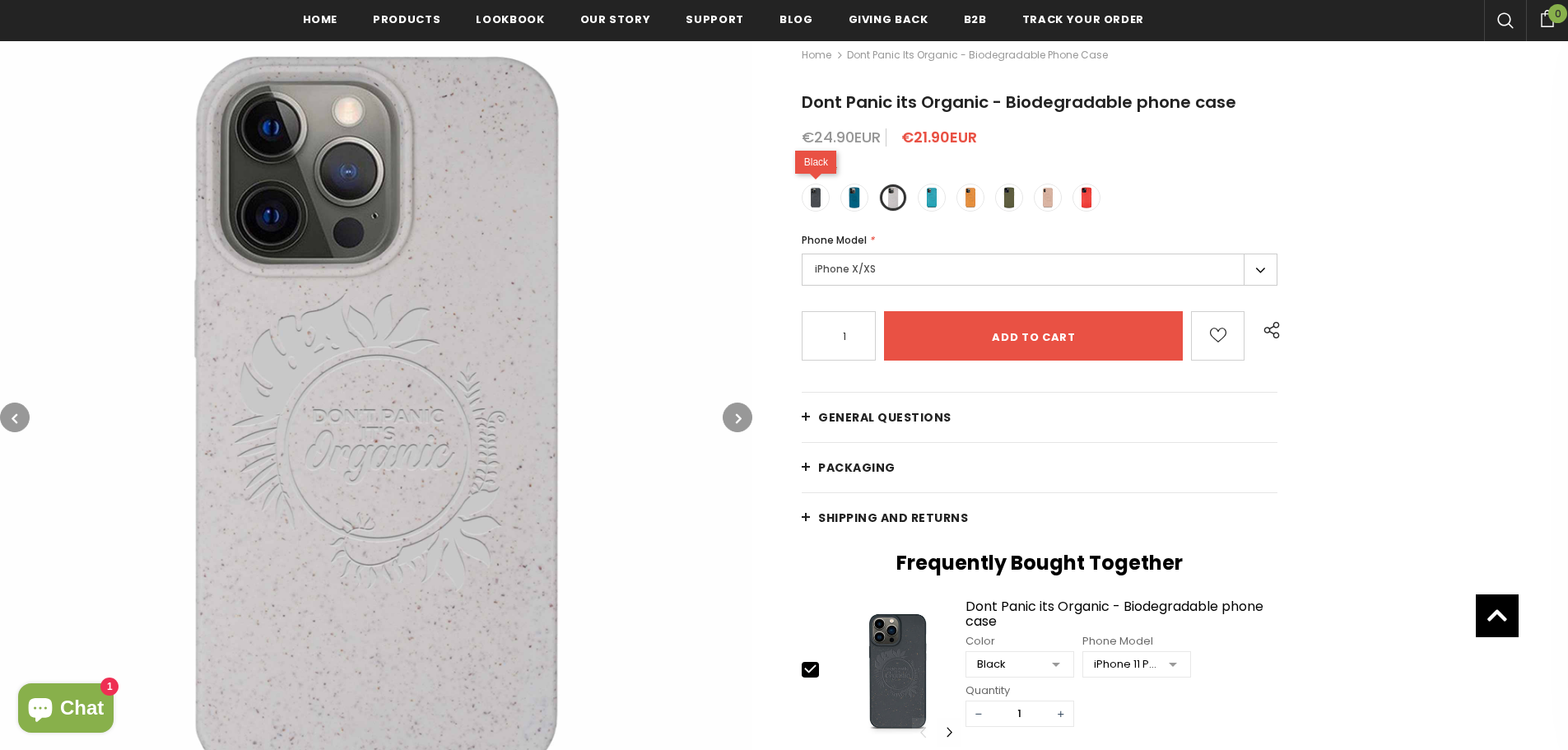
click at [827, 198] on label at bounding box center [815, 197] width 28 height 28
click at [0, 0] on input "radio" at bounding box center [0, 0] width 0 height 0
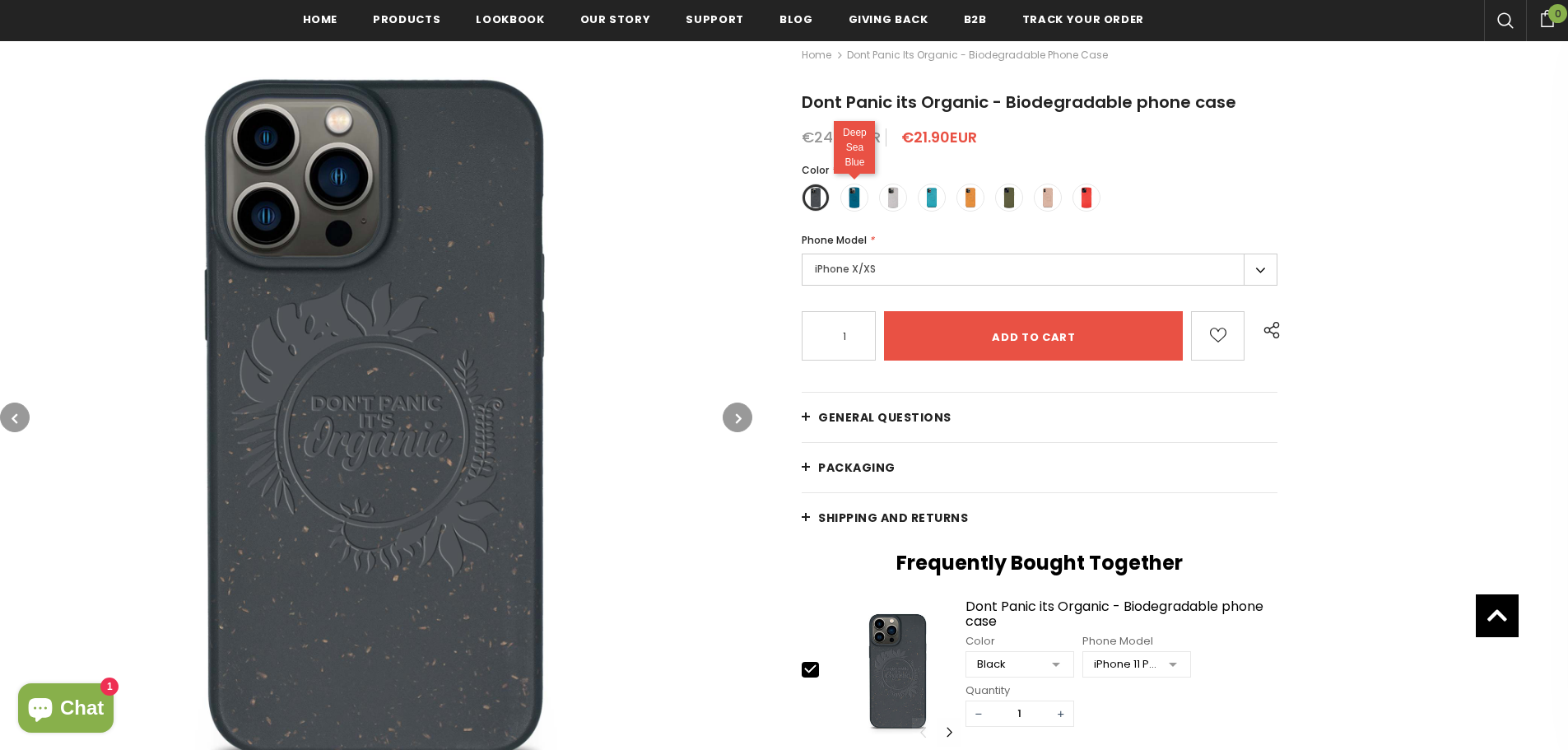
click at [858, 205] on span at bounding box center [854, 198] width 21 height 21
click at [0, 0] on input "radio" at bounding box center [0, 0] width 0 height 0
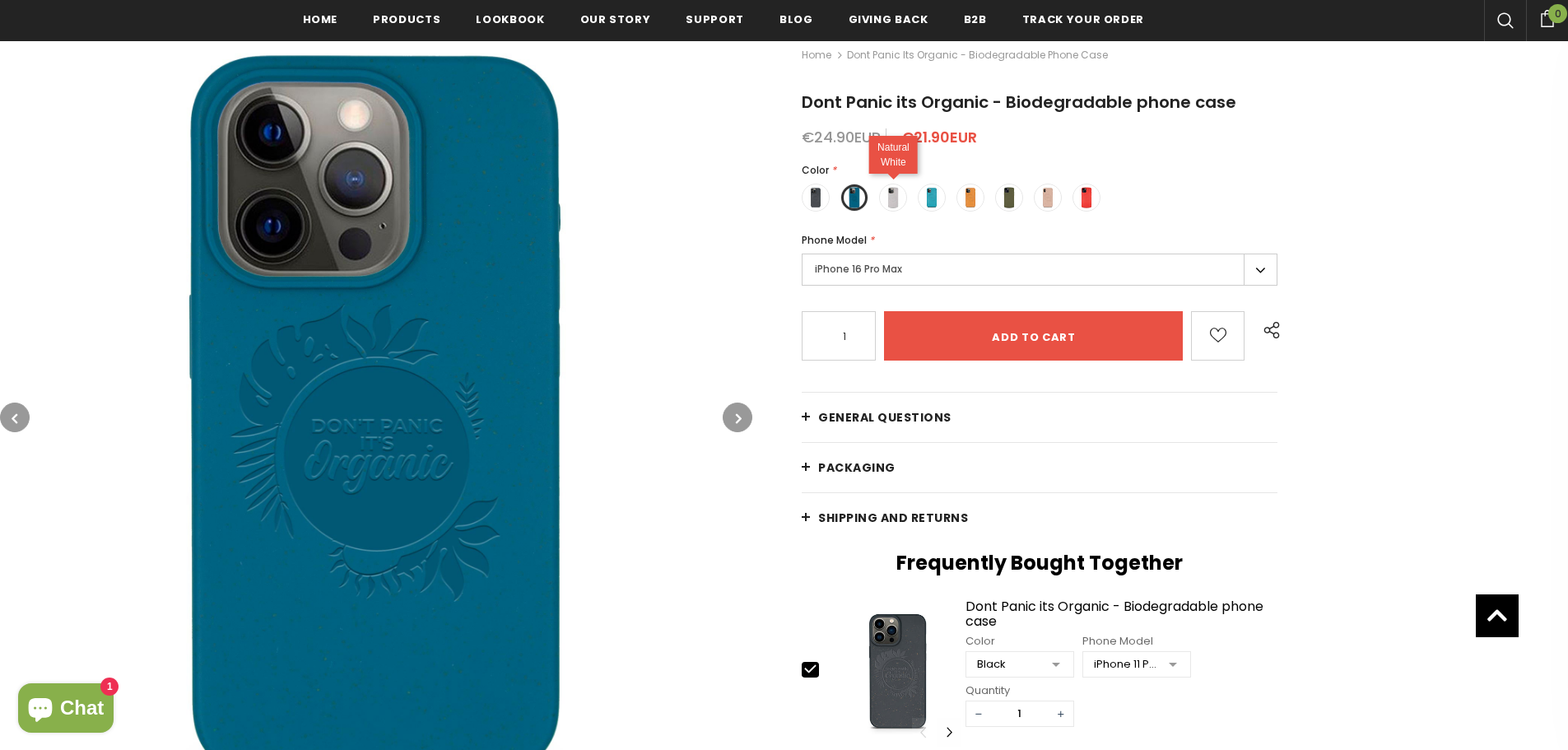
click at [897, 201] on span at bounding box center [893, 198] width 21 height 21
click at [0, 0] on input "radio" at bounding box center [0, 0] width 0 height 0
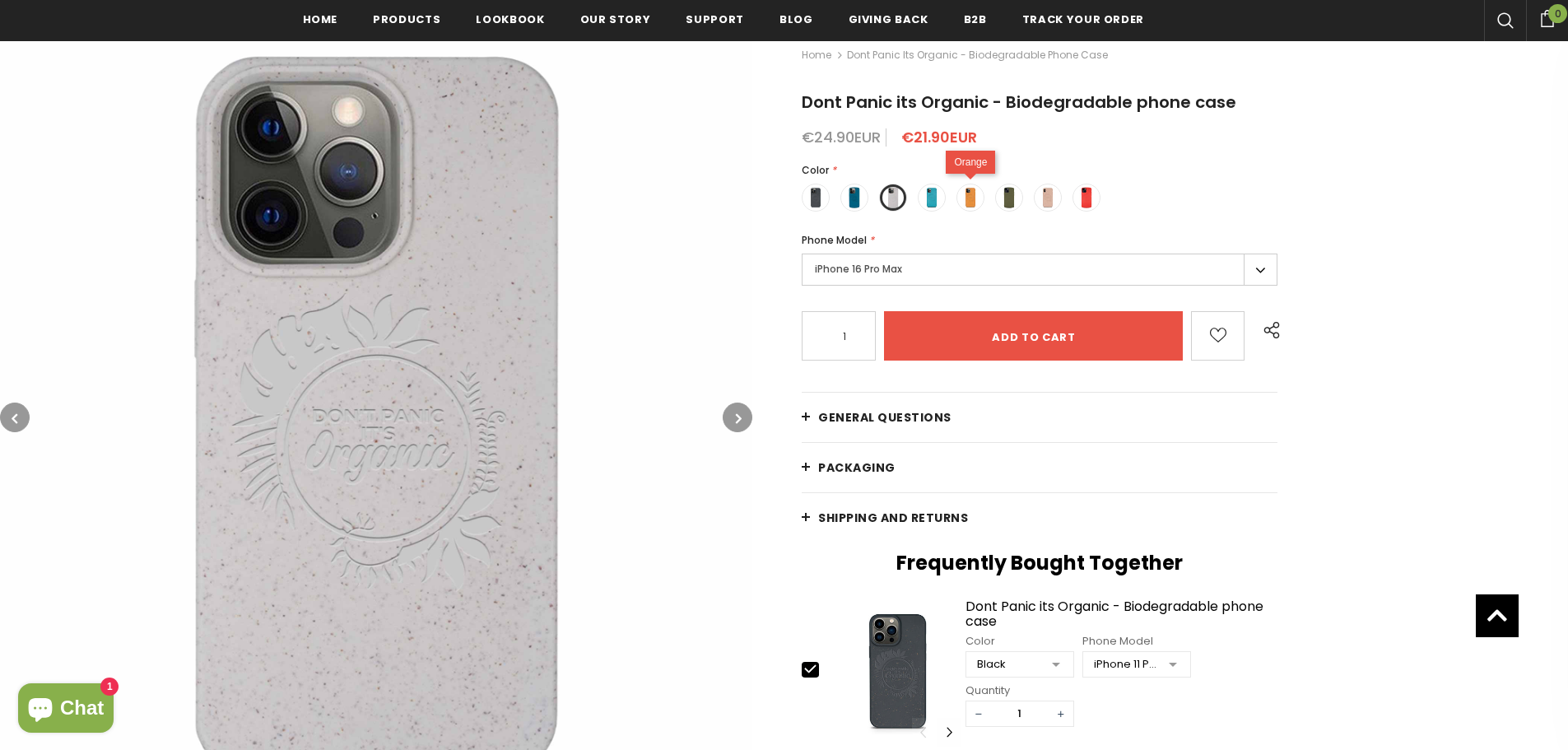
click at [970, 198] on span at bounding box center [970, 198] width 21 height 21
click at [0, 0] on input "radio" at bounding box center [0, 0] width 0 height 0
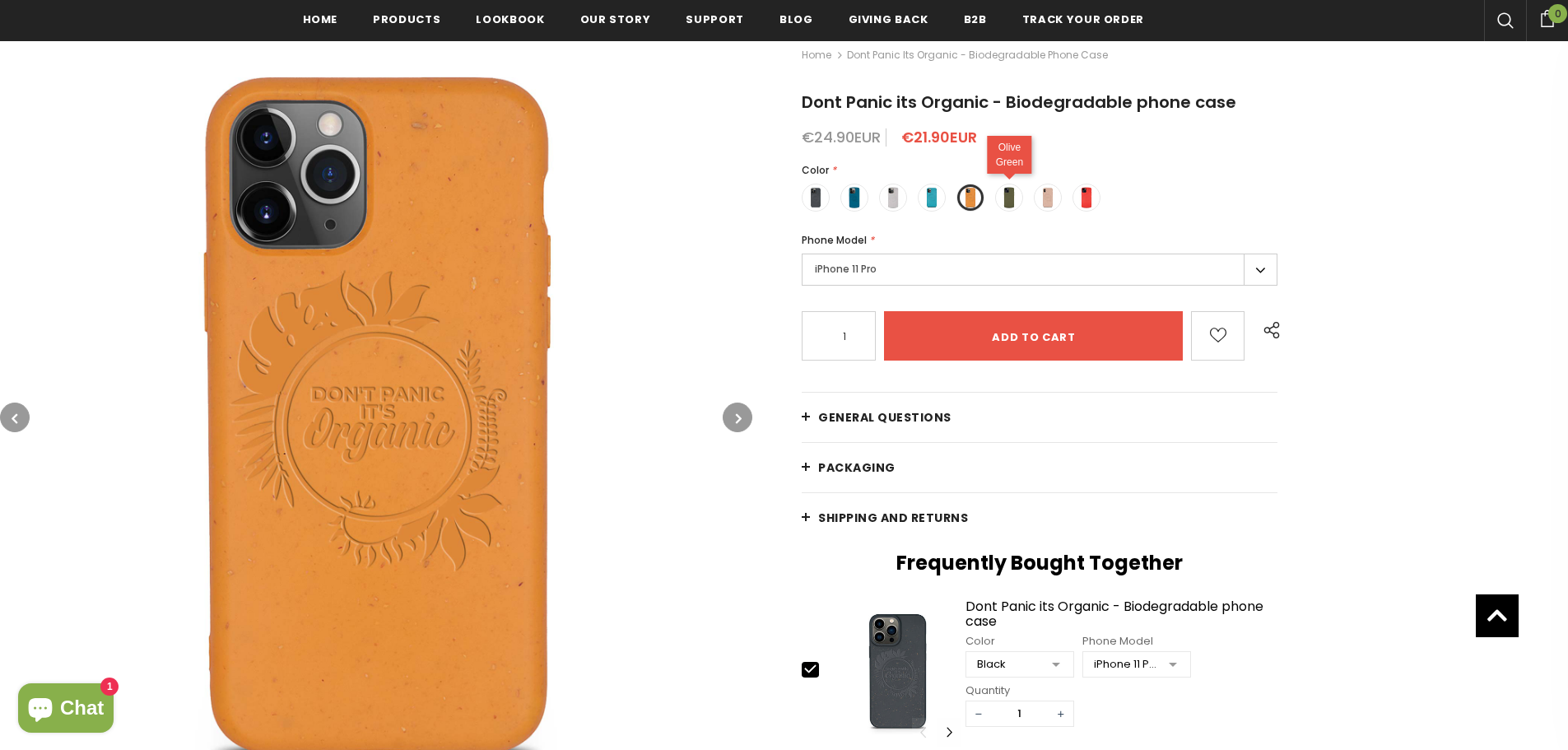
click at [1009, 208] on span at bounding box center [1009, 198] width 21 height 21
click at [0, 0] on input "radio" at bounding box center [0, 0] width 0 height 0
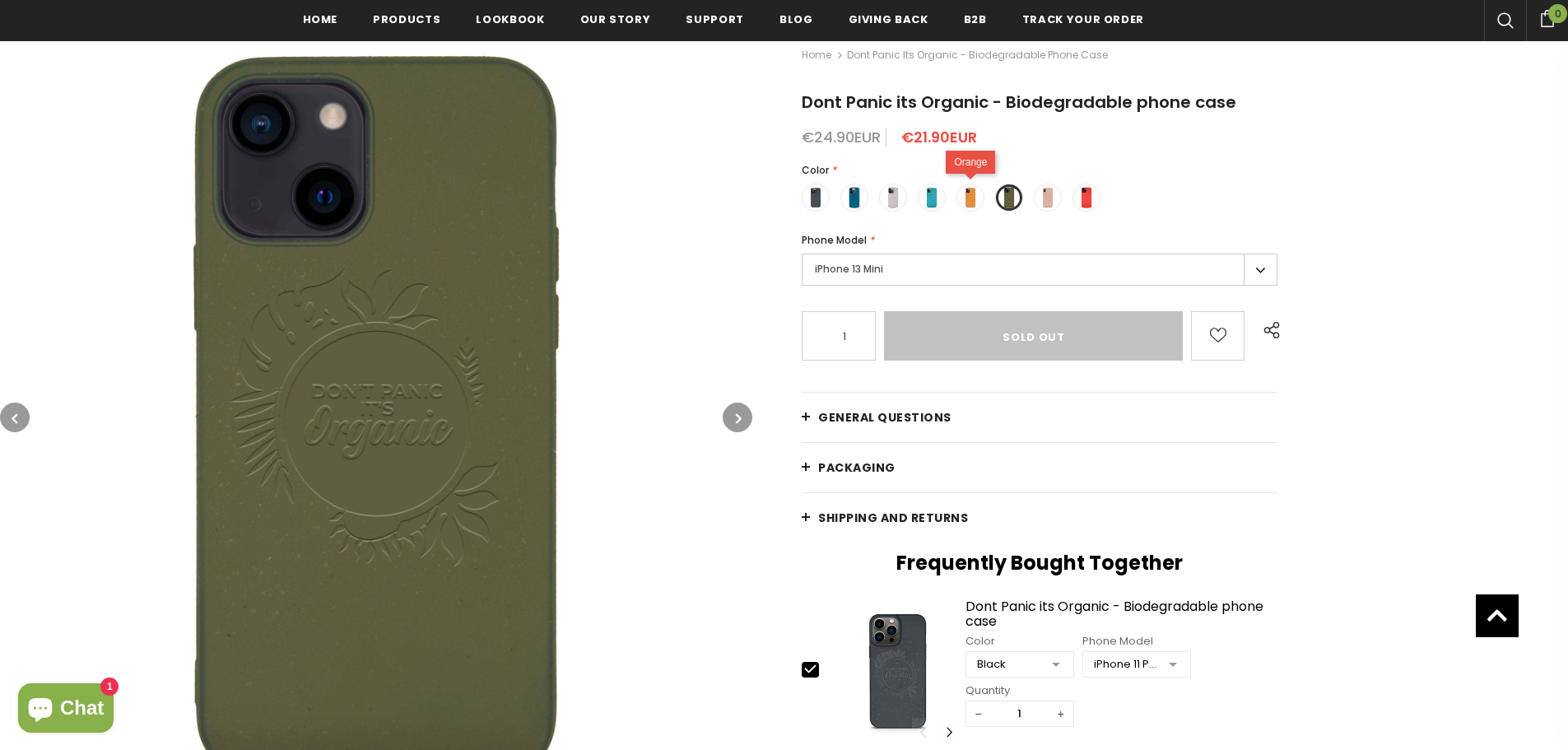
click at [971, 173] on div "Orange" at bounding box center [970, 162] width 50 height 23
click at [973, 193] on span at bounding box center [970, 198] width 21 height 21
click at [0, 0] on input "radio" at bounding box center [0, 0] width 0 height 0
type input "Add to cart"
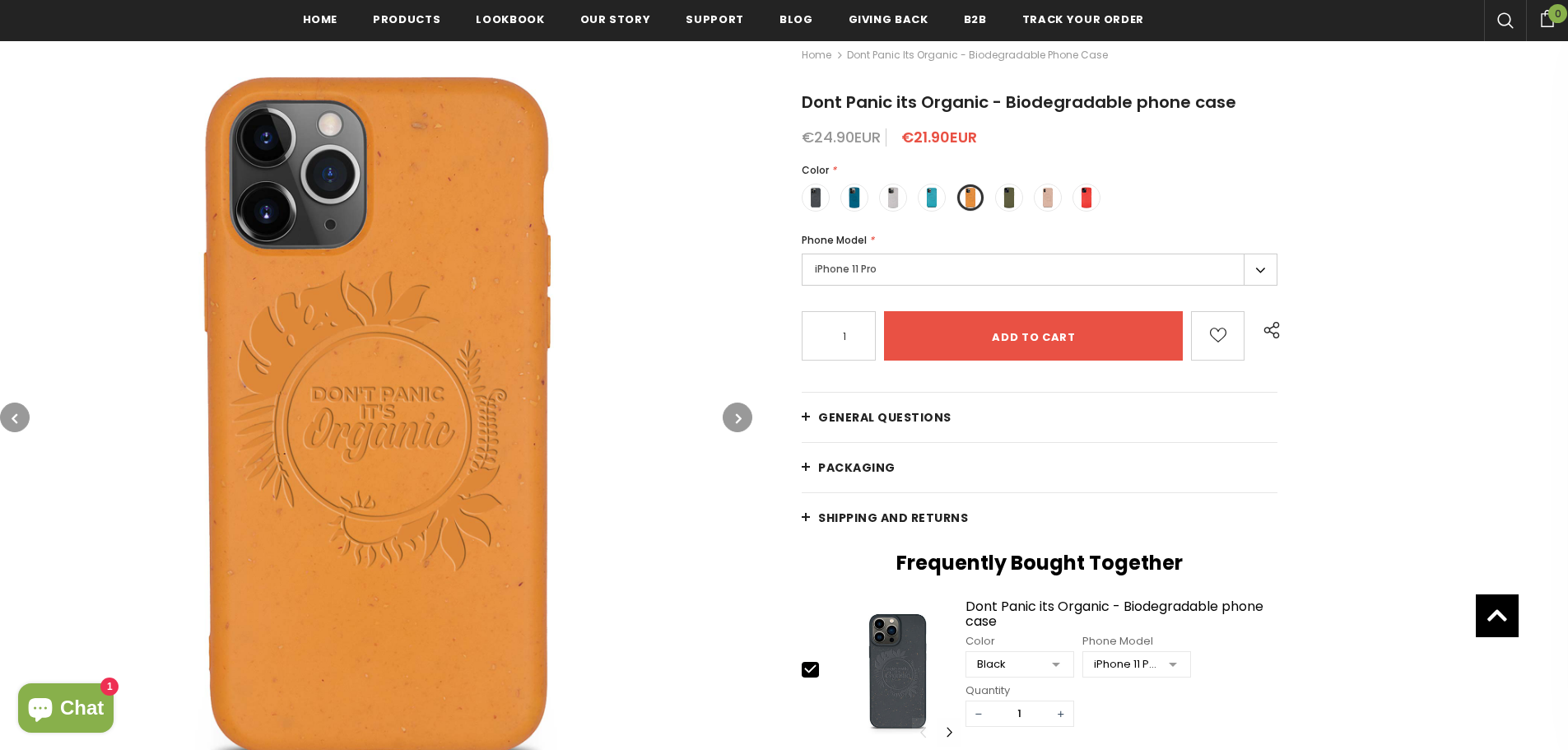
click at [930, 267] on label "iPhone 11 Pro" at bounding box center [1039, 270] width 476 height 32
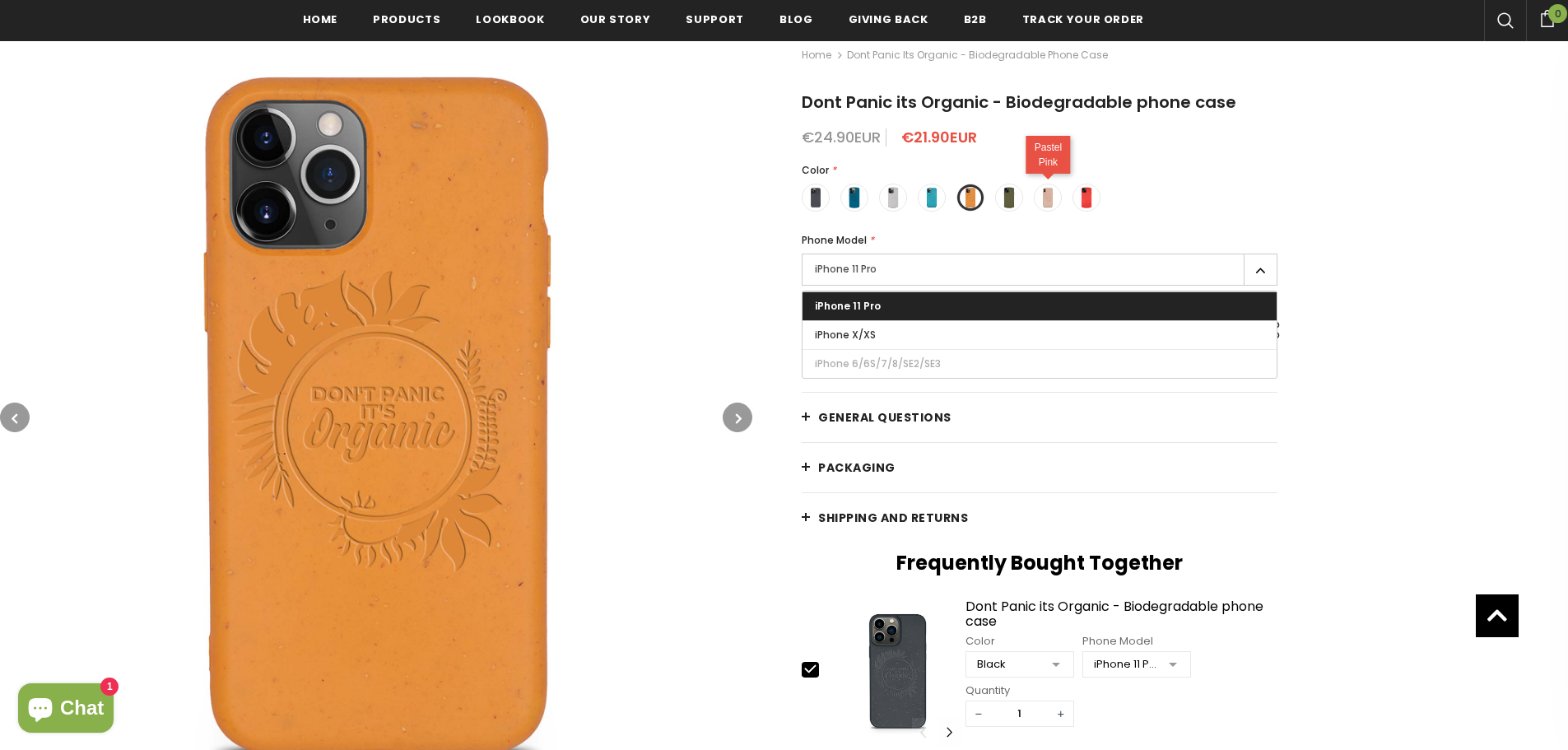
click at [1053, 204] on span at bounding box center [1048, 198] width 21 height 21
click at [0, 0] on input "radio" at bounding box center [0, 0] width 0 height 0
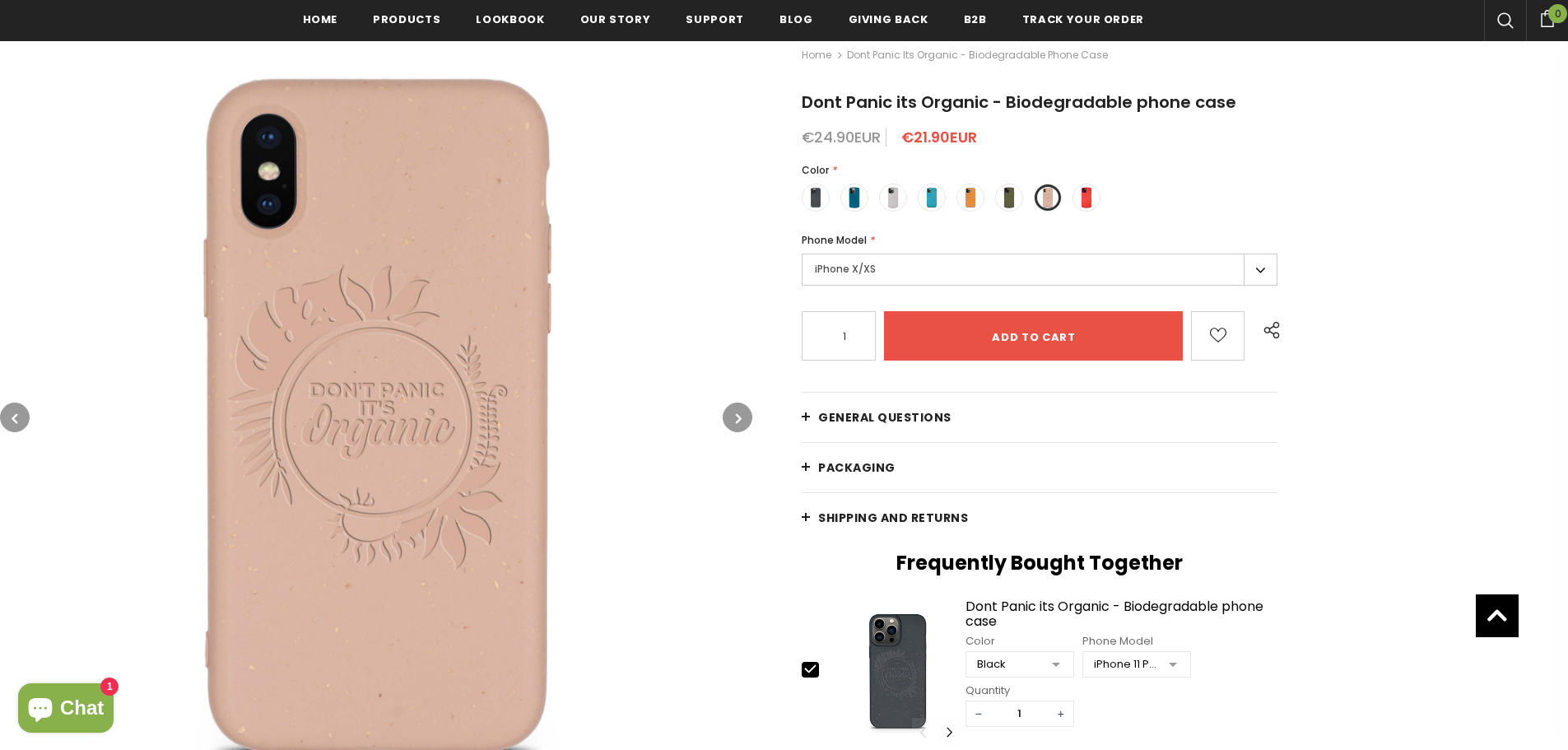
click at [1018, 278] on label "iPhone X/XS" at bounding box center [1039, 270] width 476 height 32
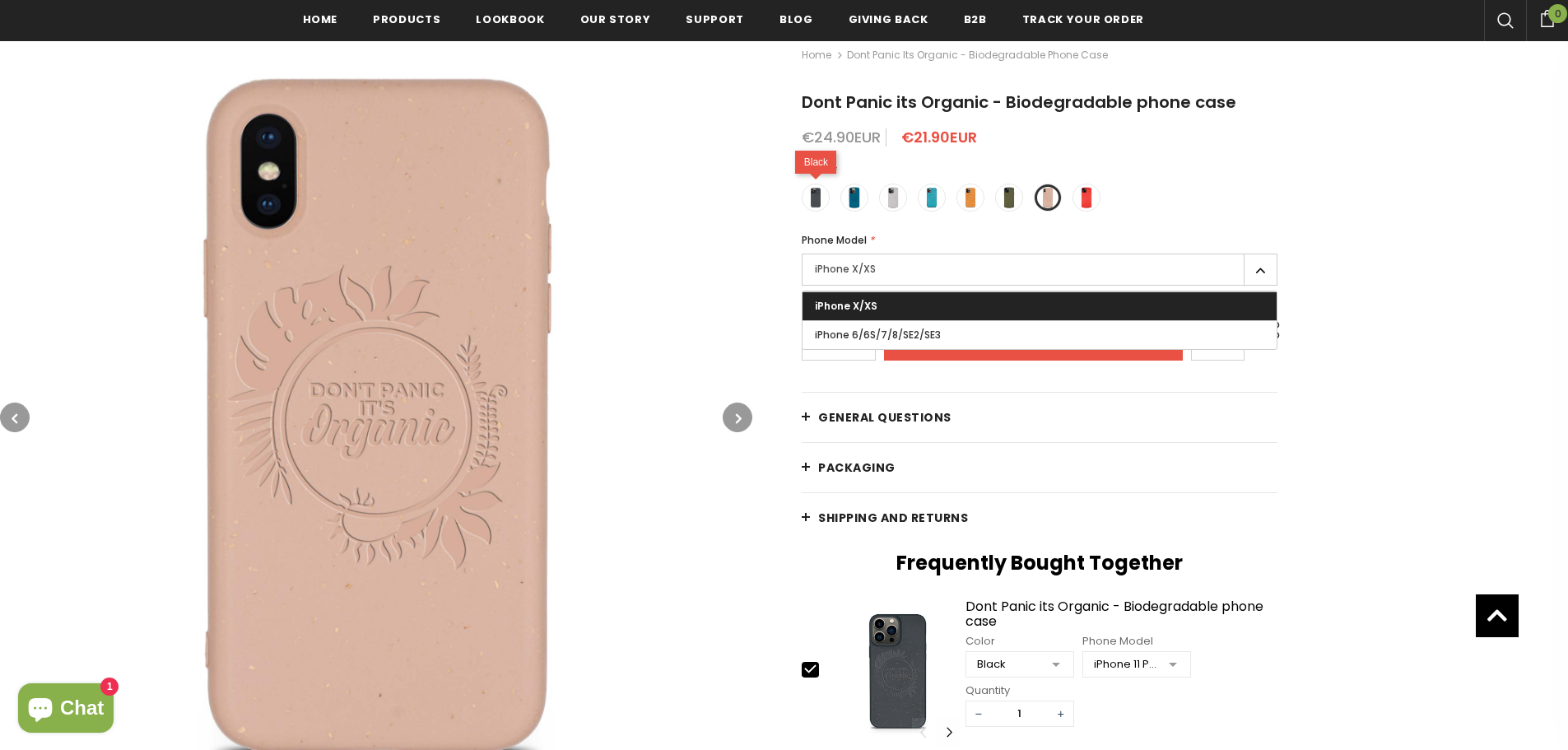
click at [815, 198] on span at bounding box center [816, 198] width 21 height 21
click at [0, 0] on input "radio" at bounding box center [0, 0] width 0 height 0
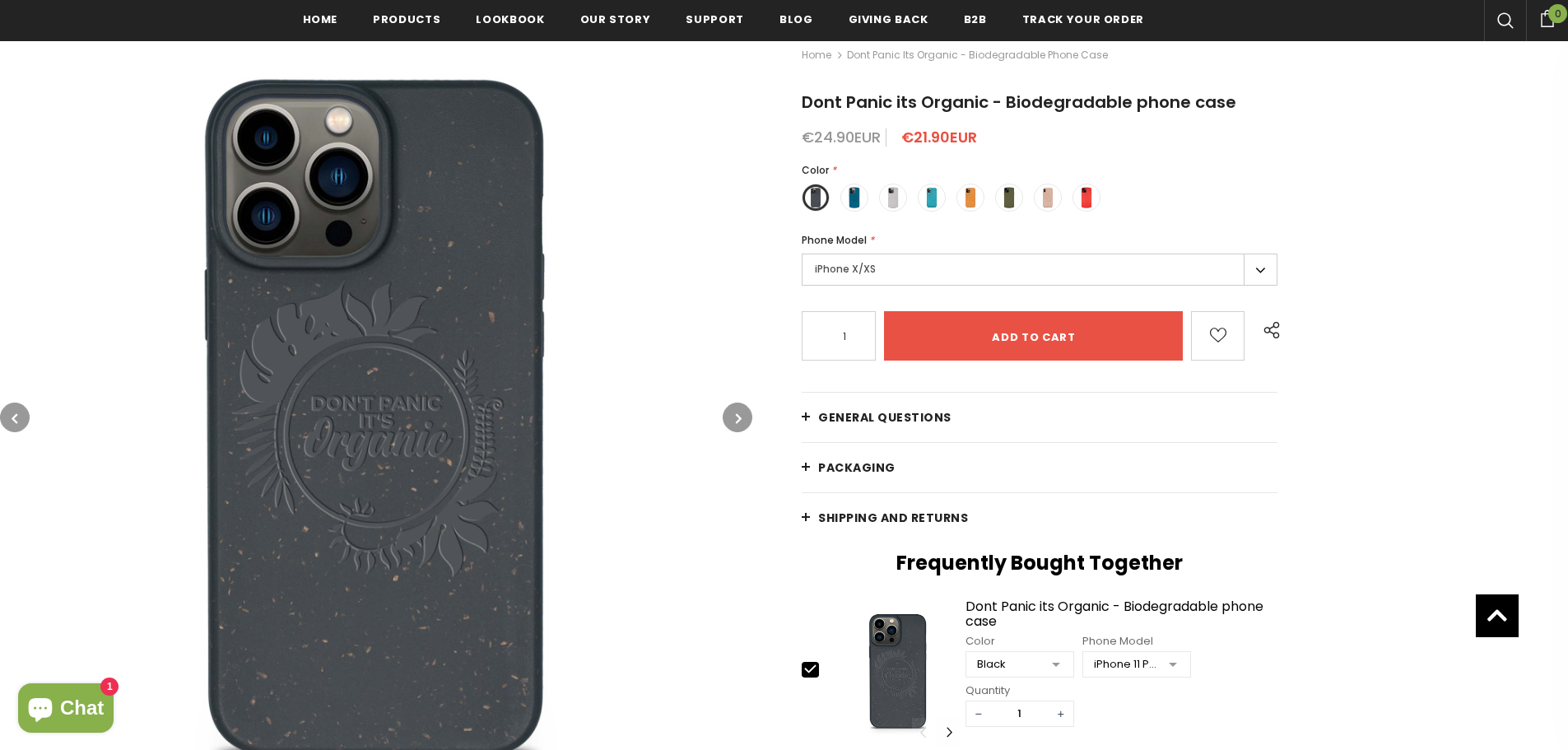
click at [879, 270] on label "iPhone X/XS" at bounding box center [1039, 270] width 476 height 32
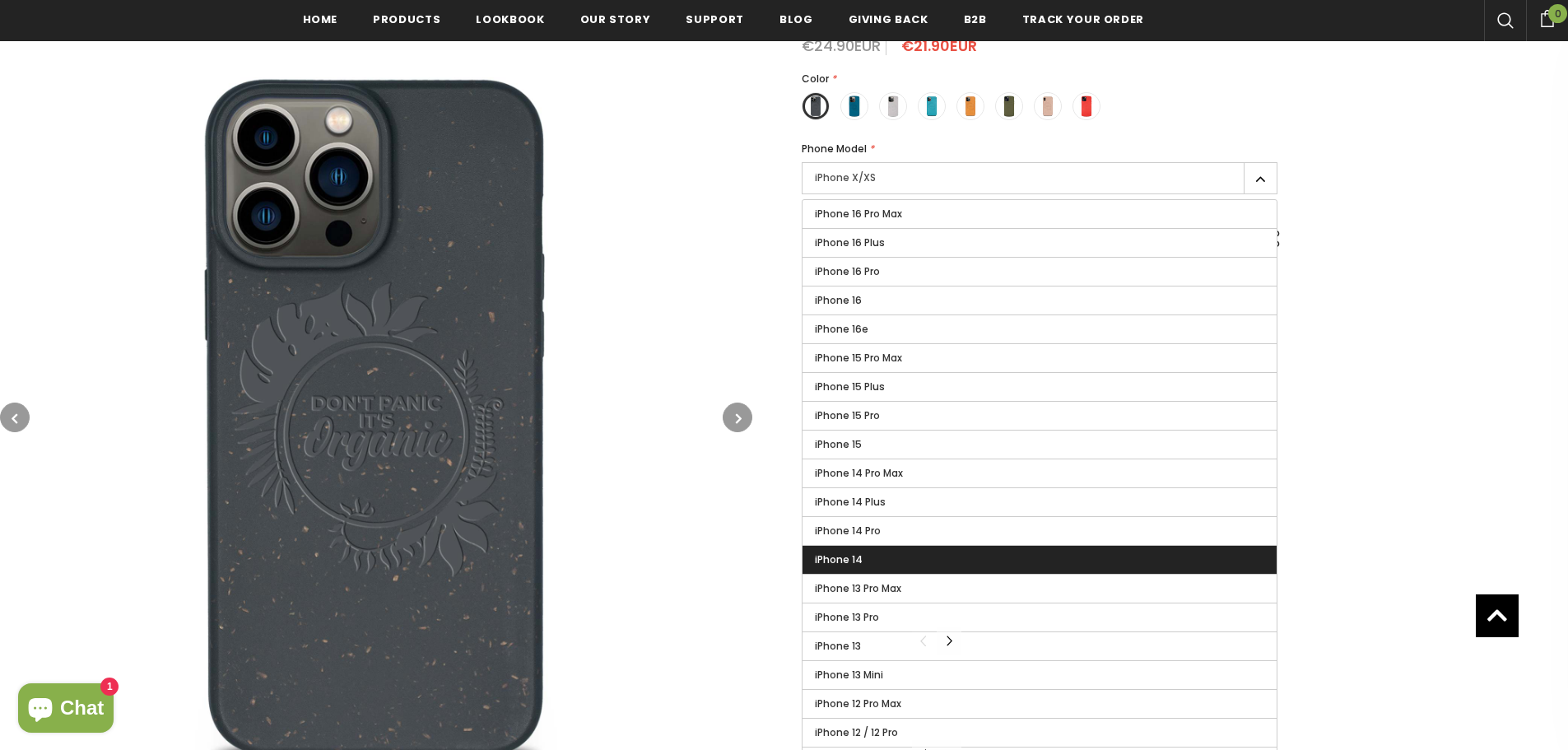
scroll to position [494, 0]
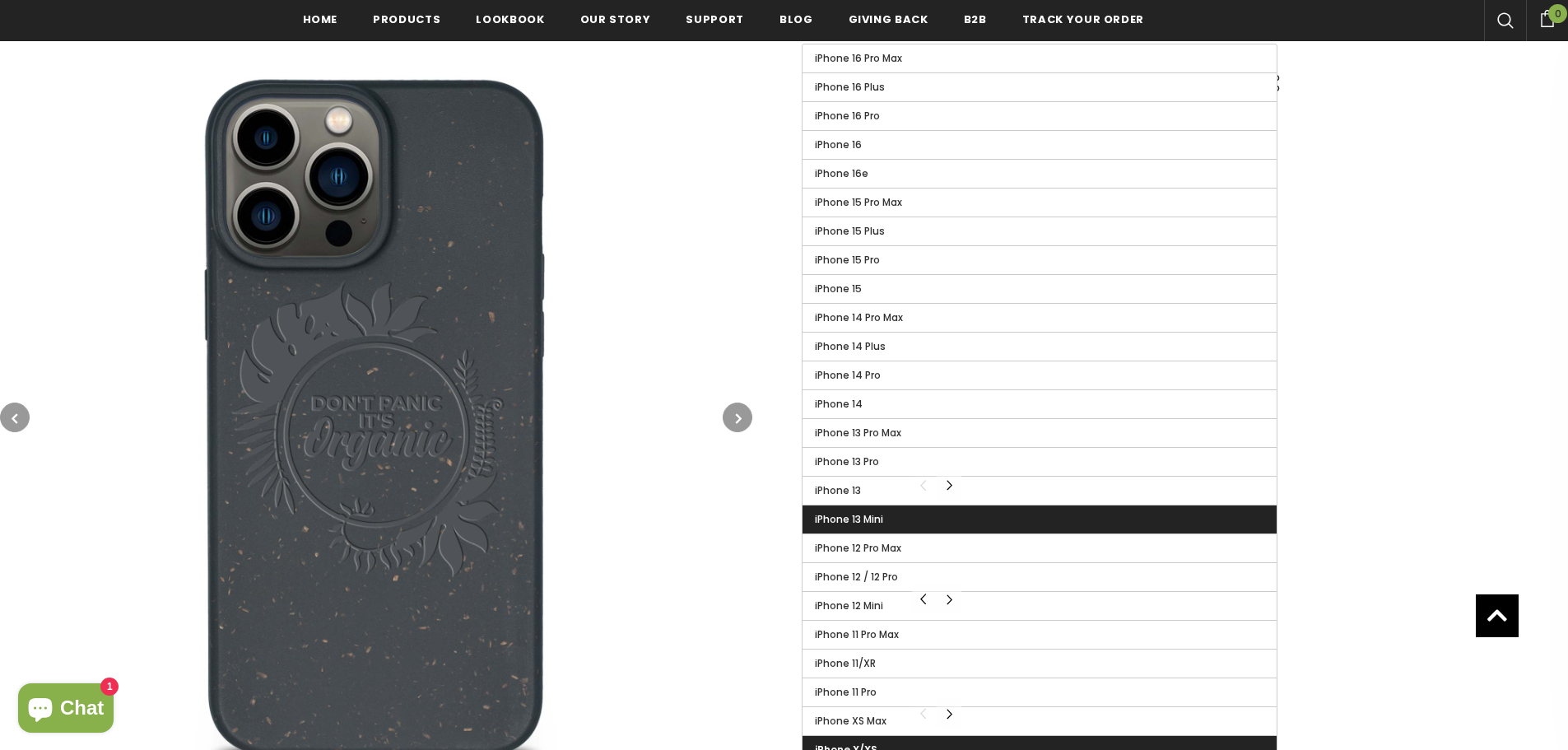
click at [894, 522] on label "iPhone 13 Mini" at bounding box center [1039, 519] width 474 height 28
click at [0, 0] on input "iPhone 13 Mini" at bounding box center [0, 0] width 0 height 0
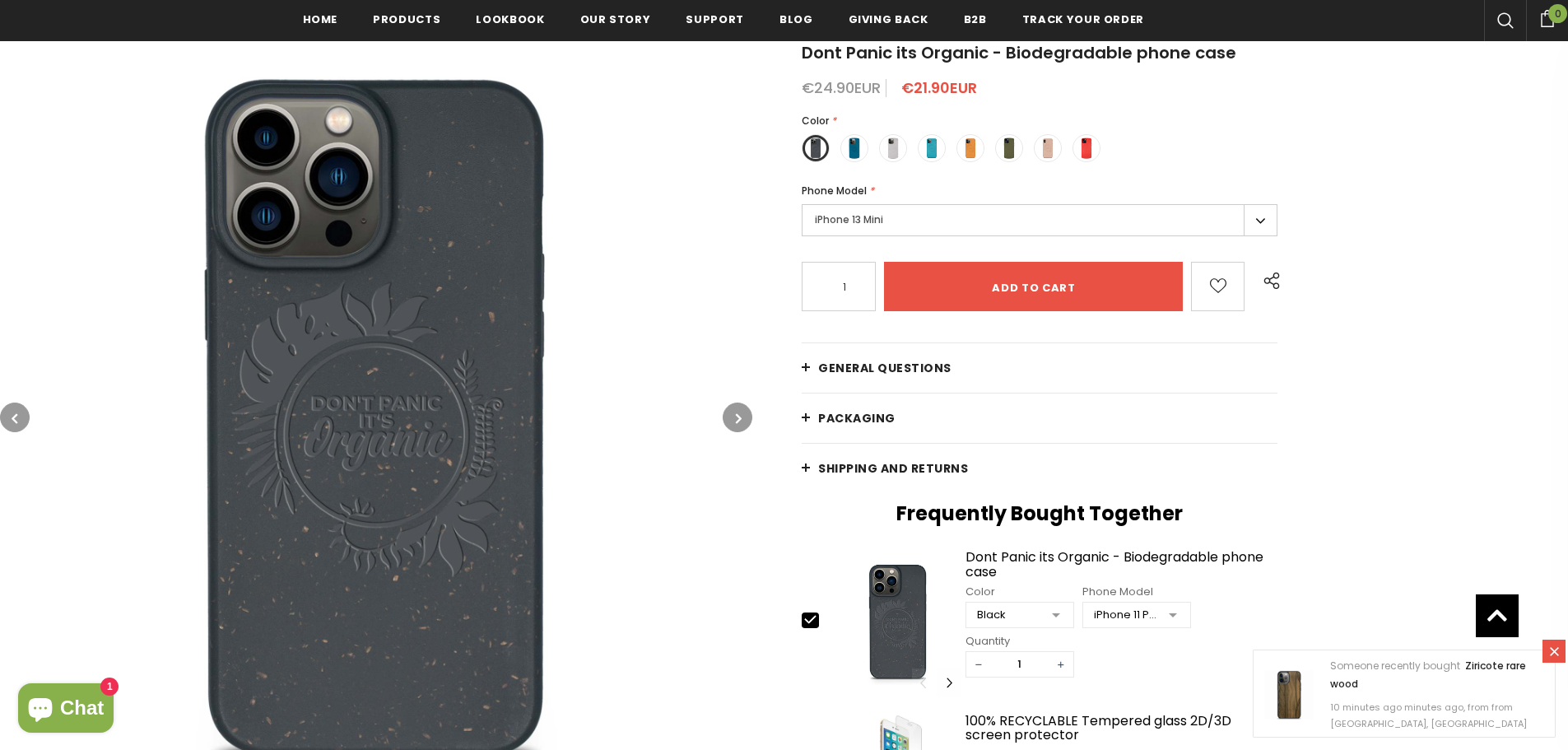
scroll to position [247, 0]
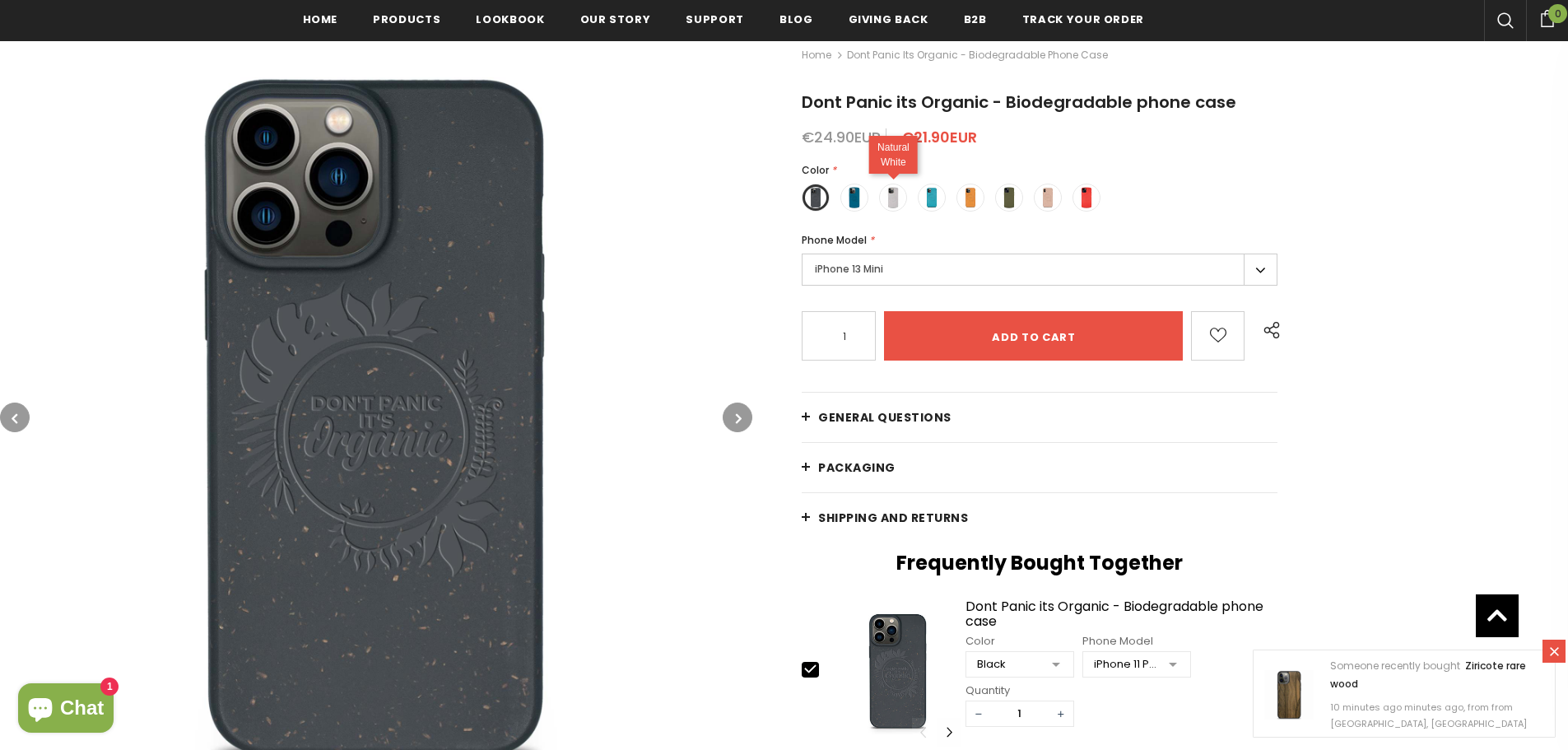
click at [892, 193] on span at bounding box center [893, 198] width 21 height 21
click at [0, 0] on input "radio" at bounding box center [0, 0] width 0 height 0
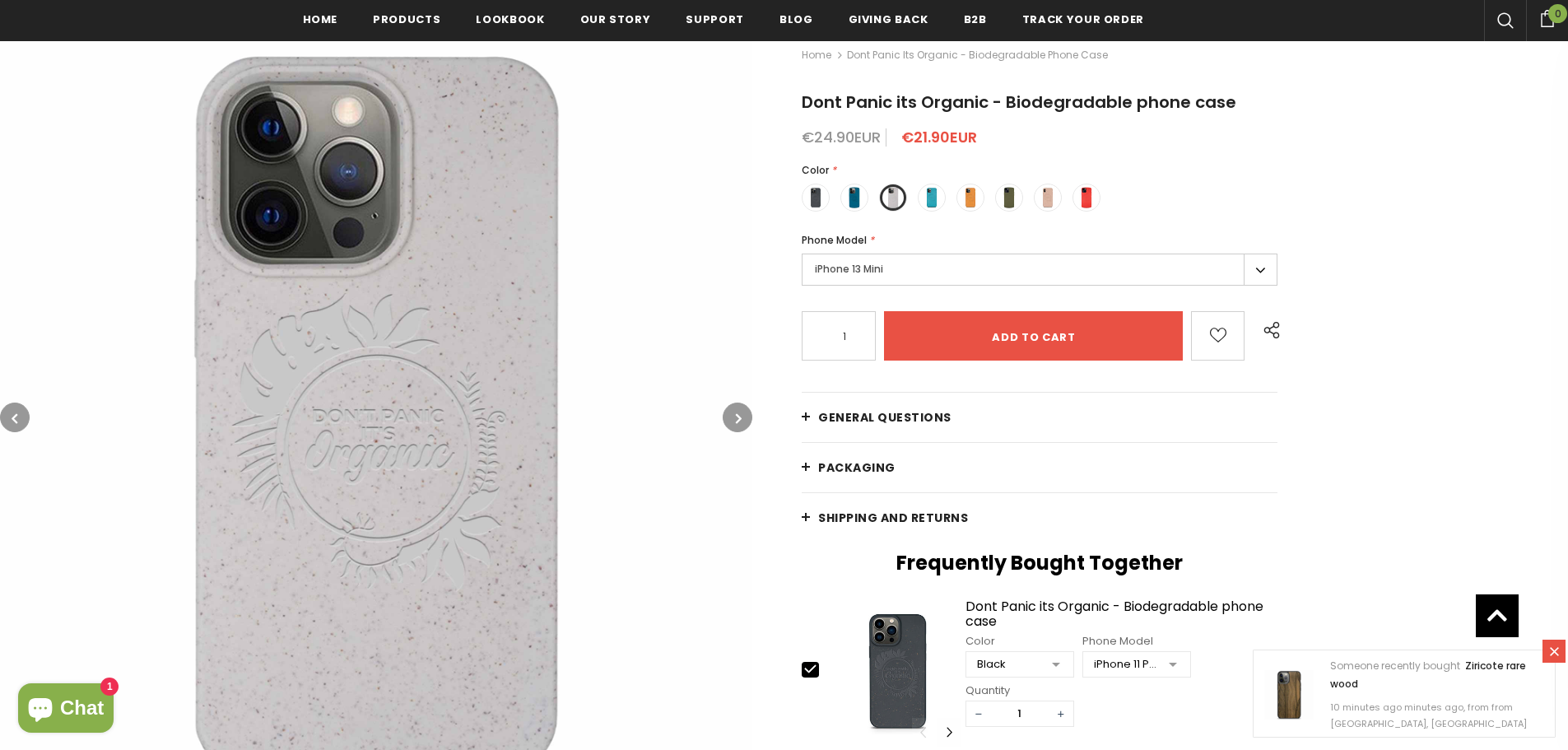
click at [888, 269] on label "iPhone 13 Mini" at bounding box center [1039, 270] width 476 height 32
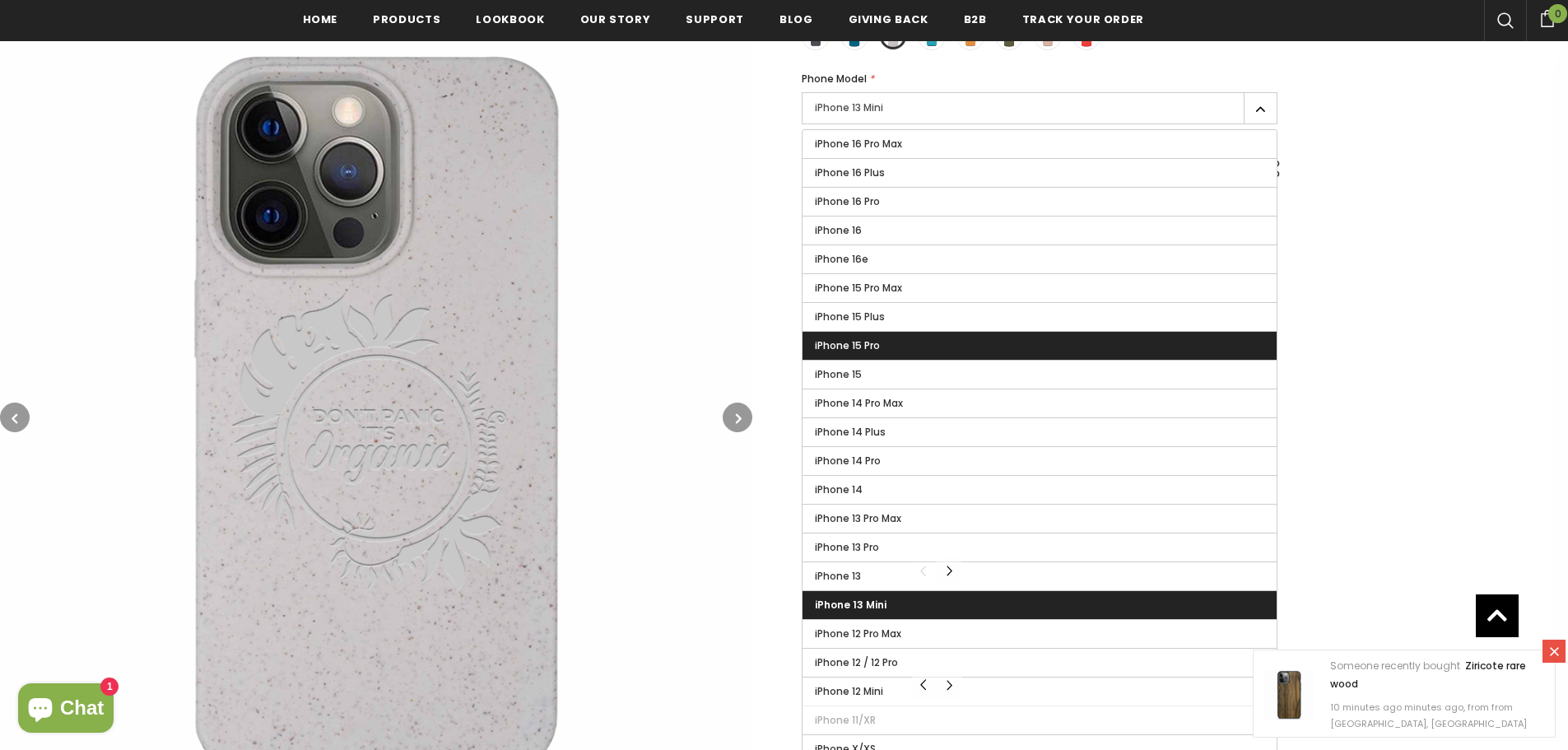
scroll to position [412, 0]
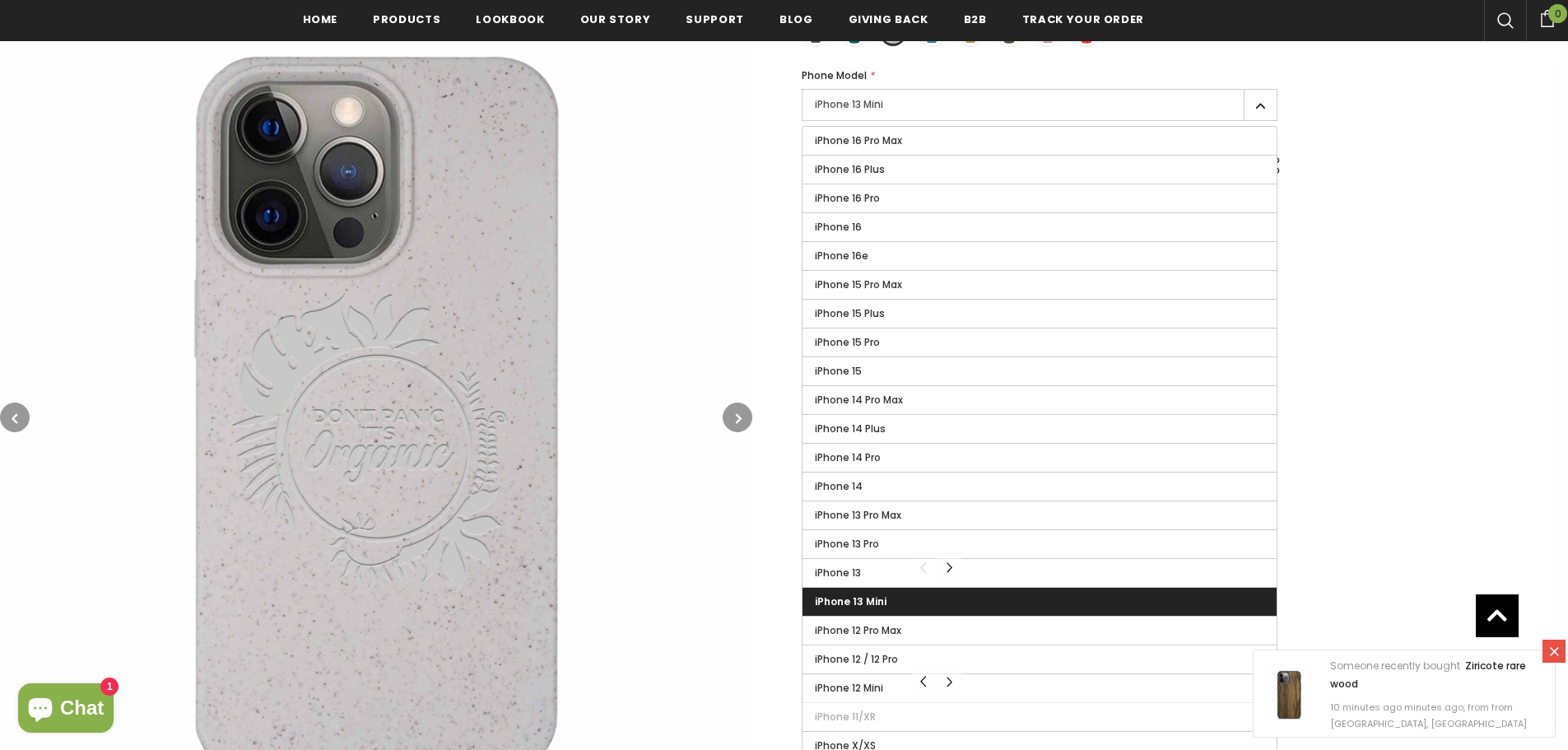
click at [929, 603] on label "iPhone 13 Mini" at bounding box center [1039, 601] width 474 height 28
click at [0, 0] on input "iPhone 13 Mini" at bounding box center [0, 0] width 0 height 0
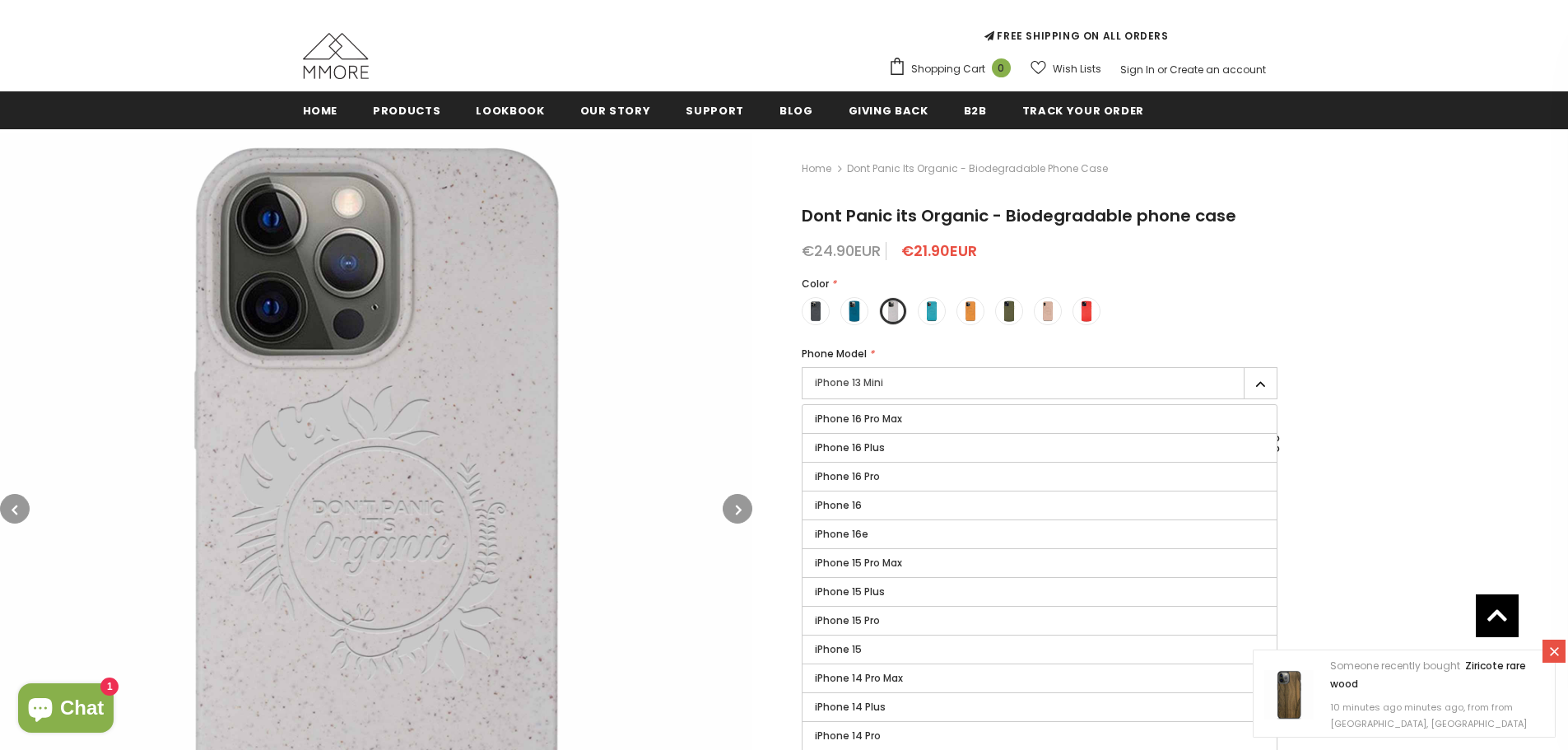
scroll to position [0, 0]
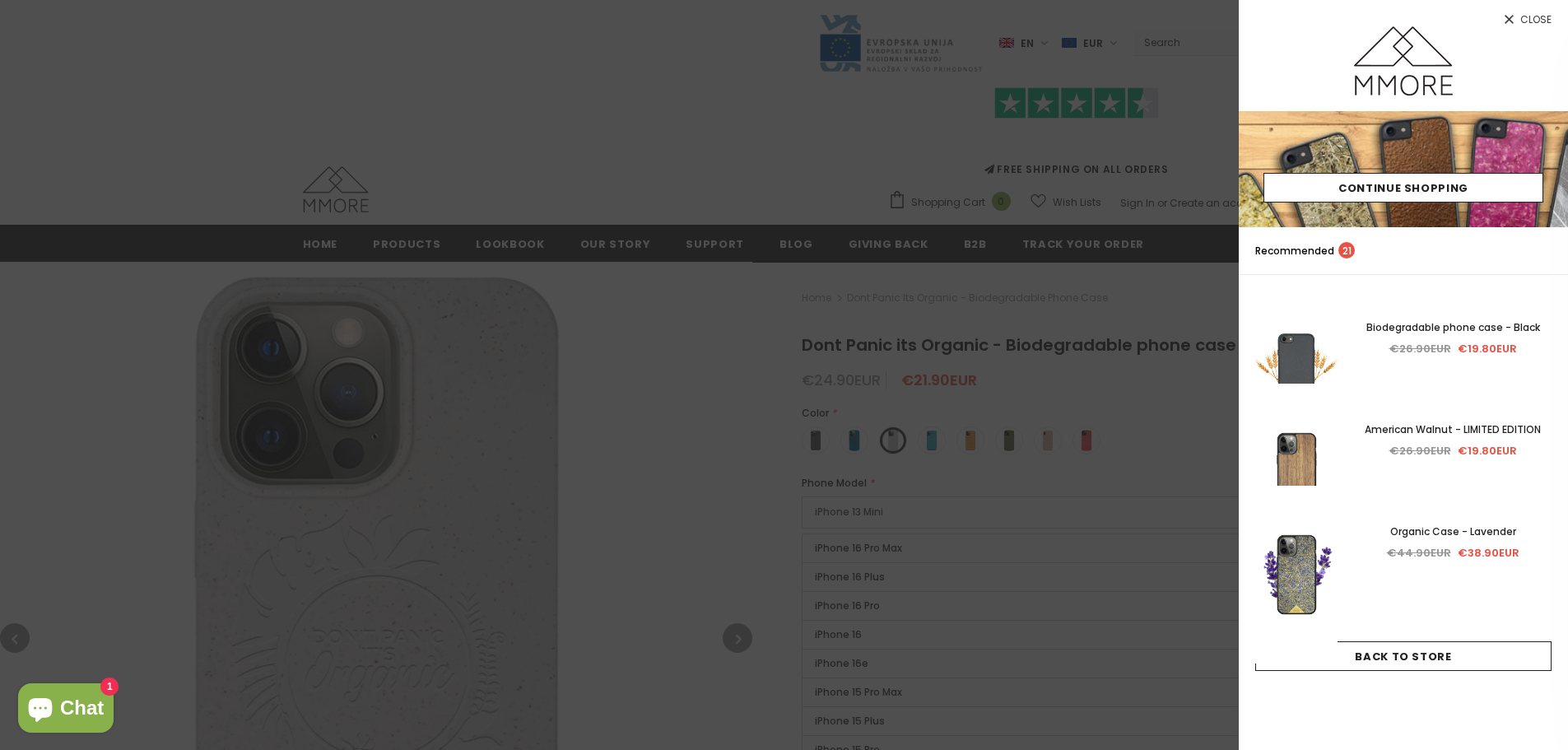
click at [684, 535] on div at bounding box center [784, 375] width 1568 height 750
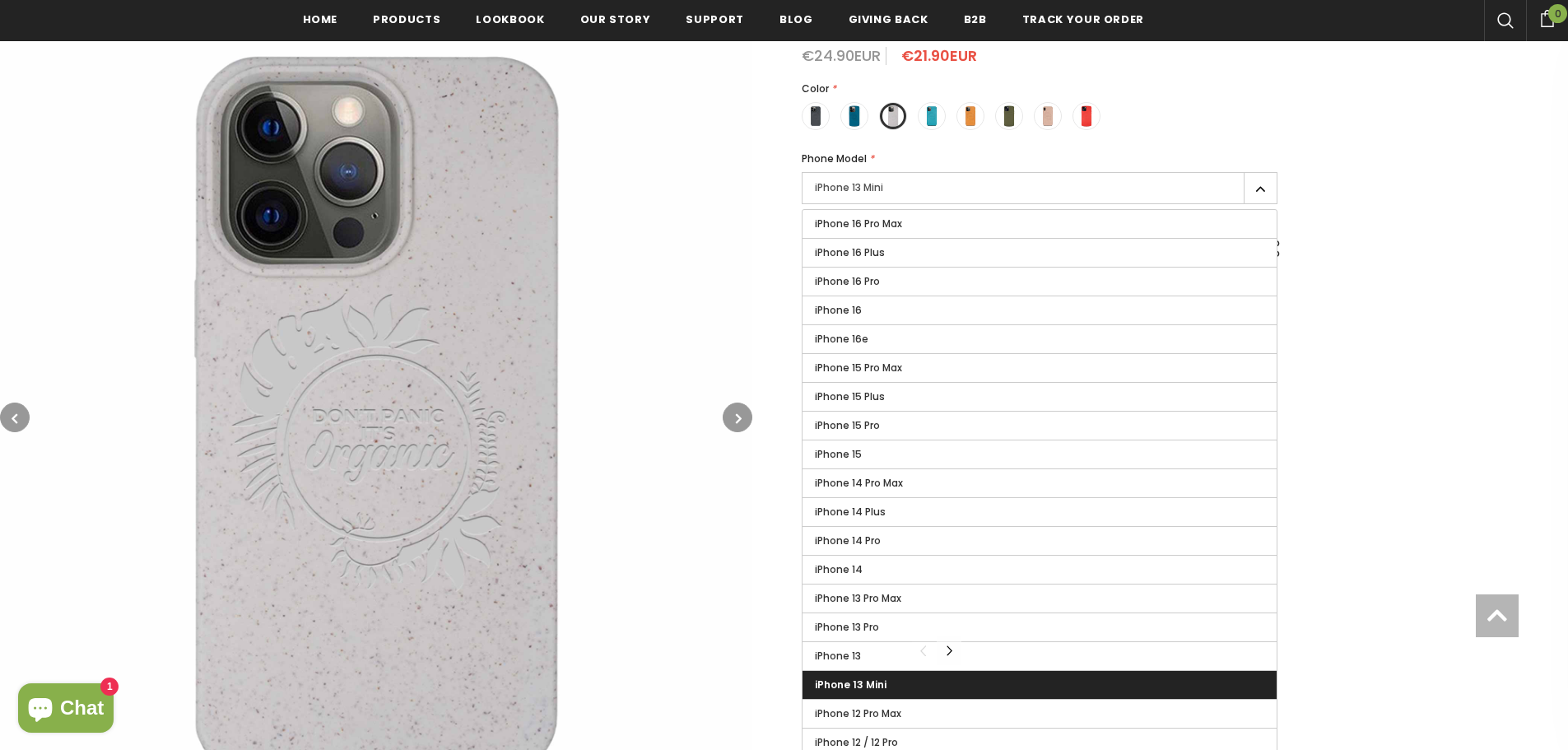
scroll to position [415, 0]
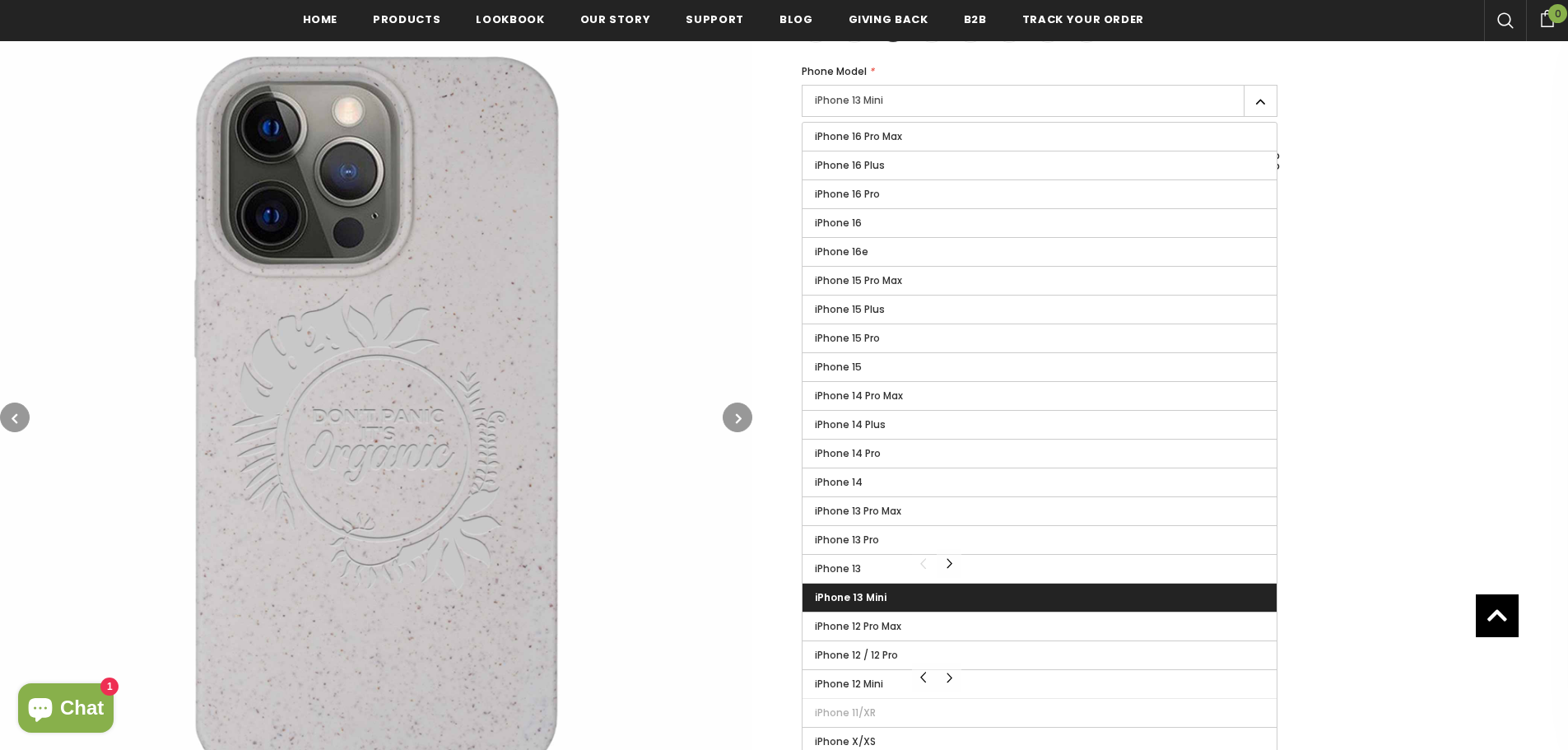
click at [894, 593] on label "iPhone 13 Mini" at bounding box center [1039, 597] width 474 height 28
click at [0, 0] on input "iPhone 13 Mini" at bounding box center [0, 0] width 0 height 0
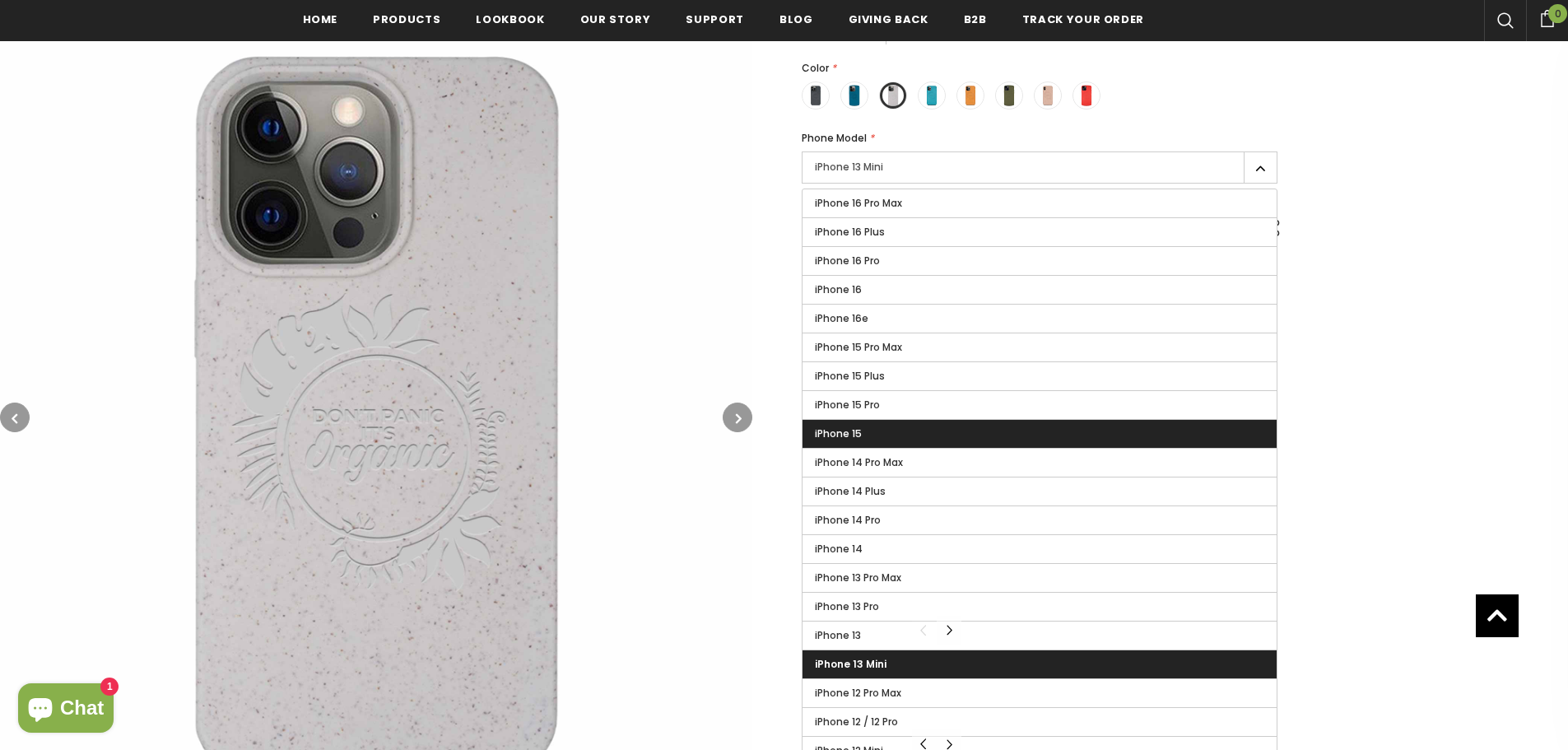
scroll to position [251, 0]
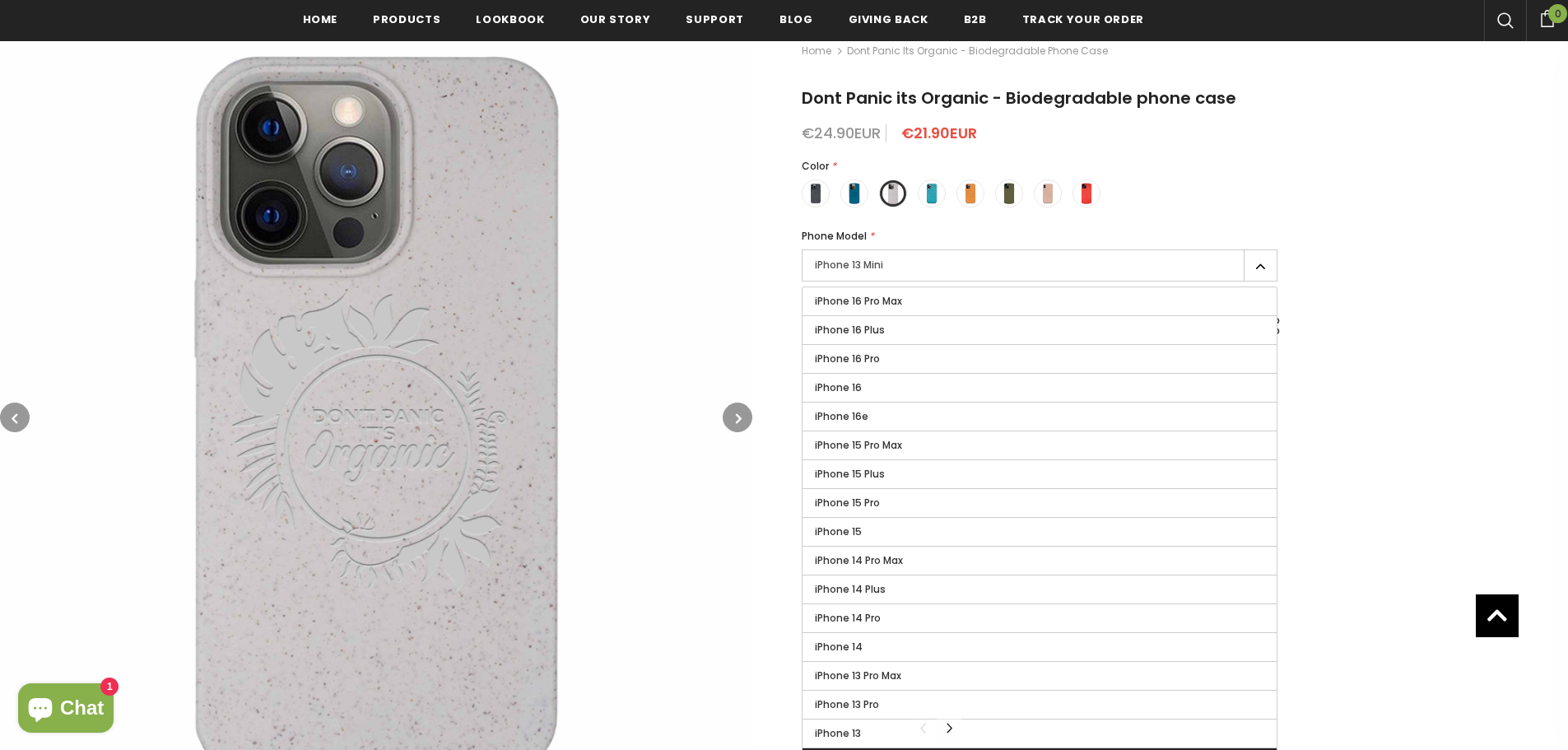
click at [919, 267] on label "iPhone 13 Mini" at bounding box center [1039, 265] width 476 height 32
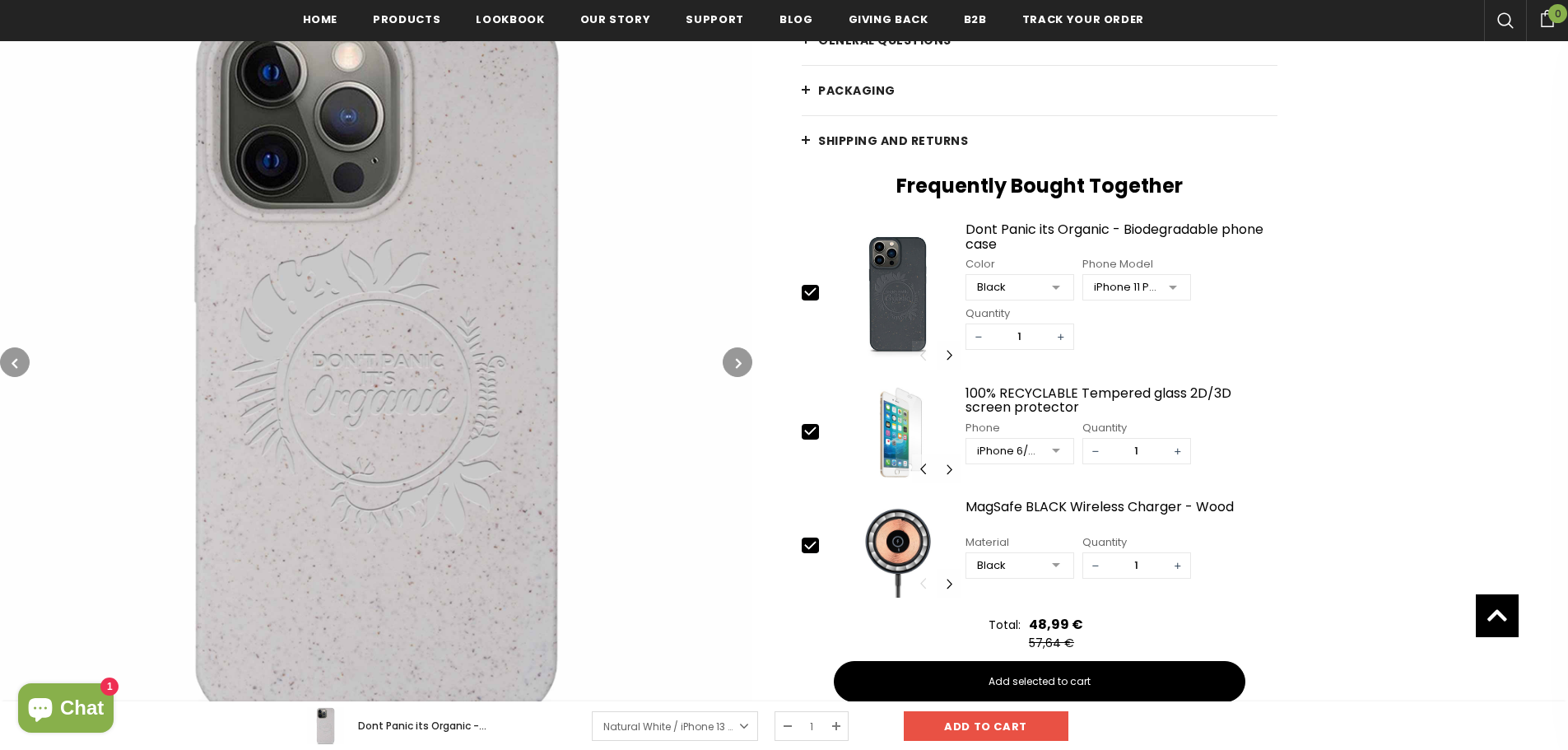
scroll to position [580, 0]
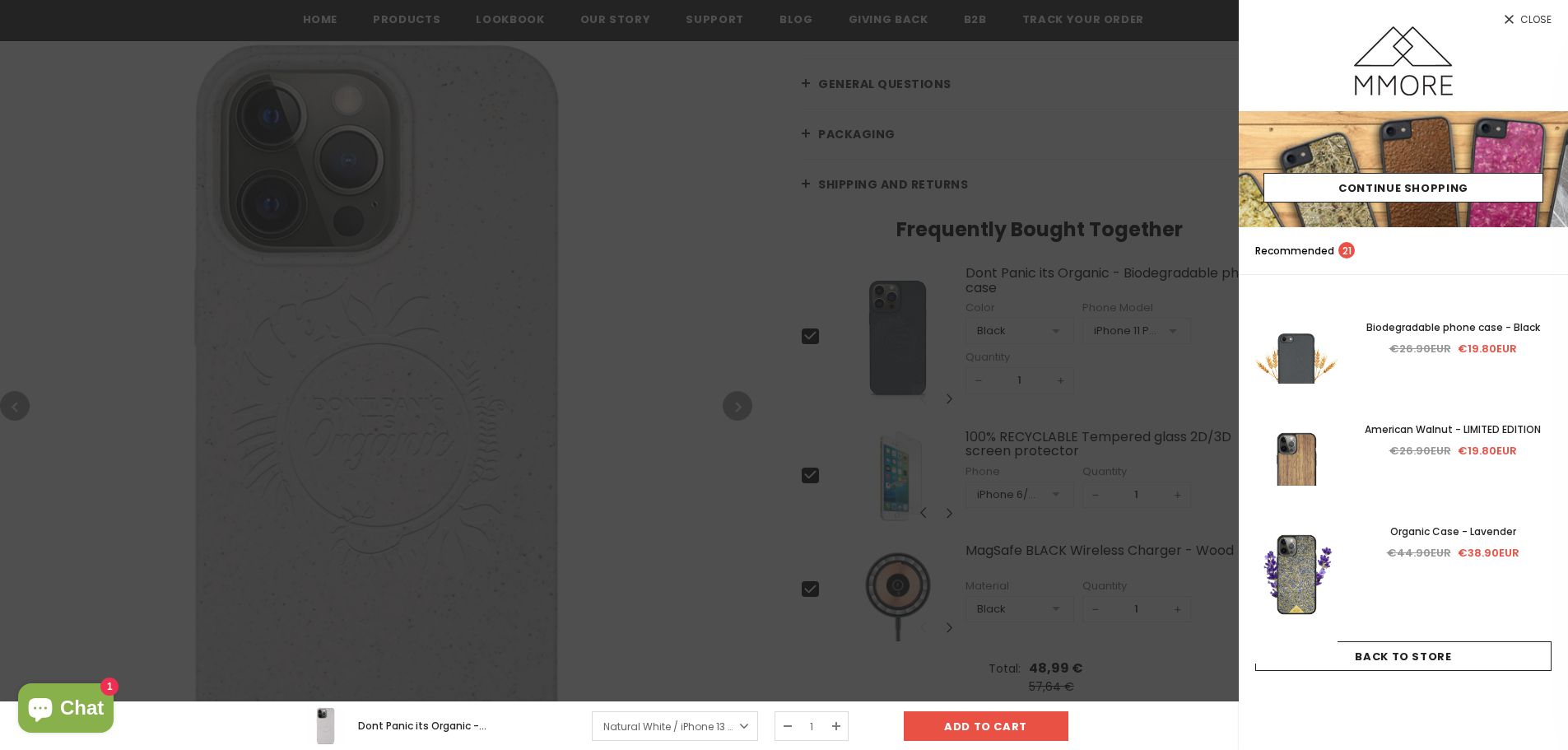
click at [1516, 18] on link "Close" at bounding box center [1403, 13] width 329 height 27
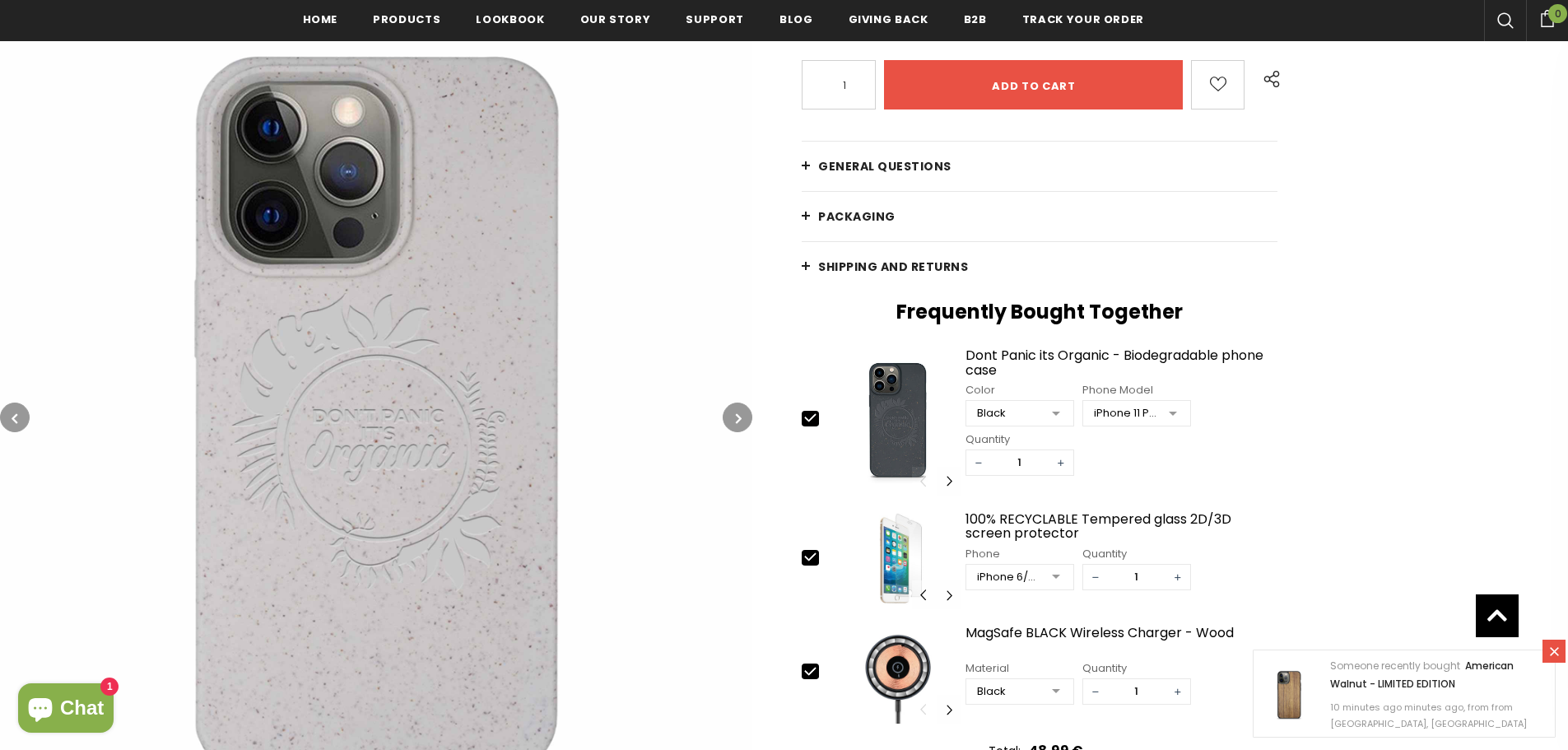
scroll to position [169, 0]
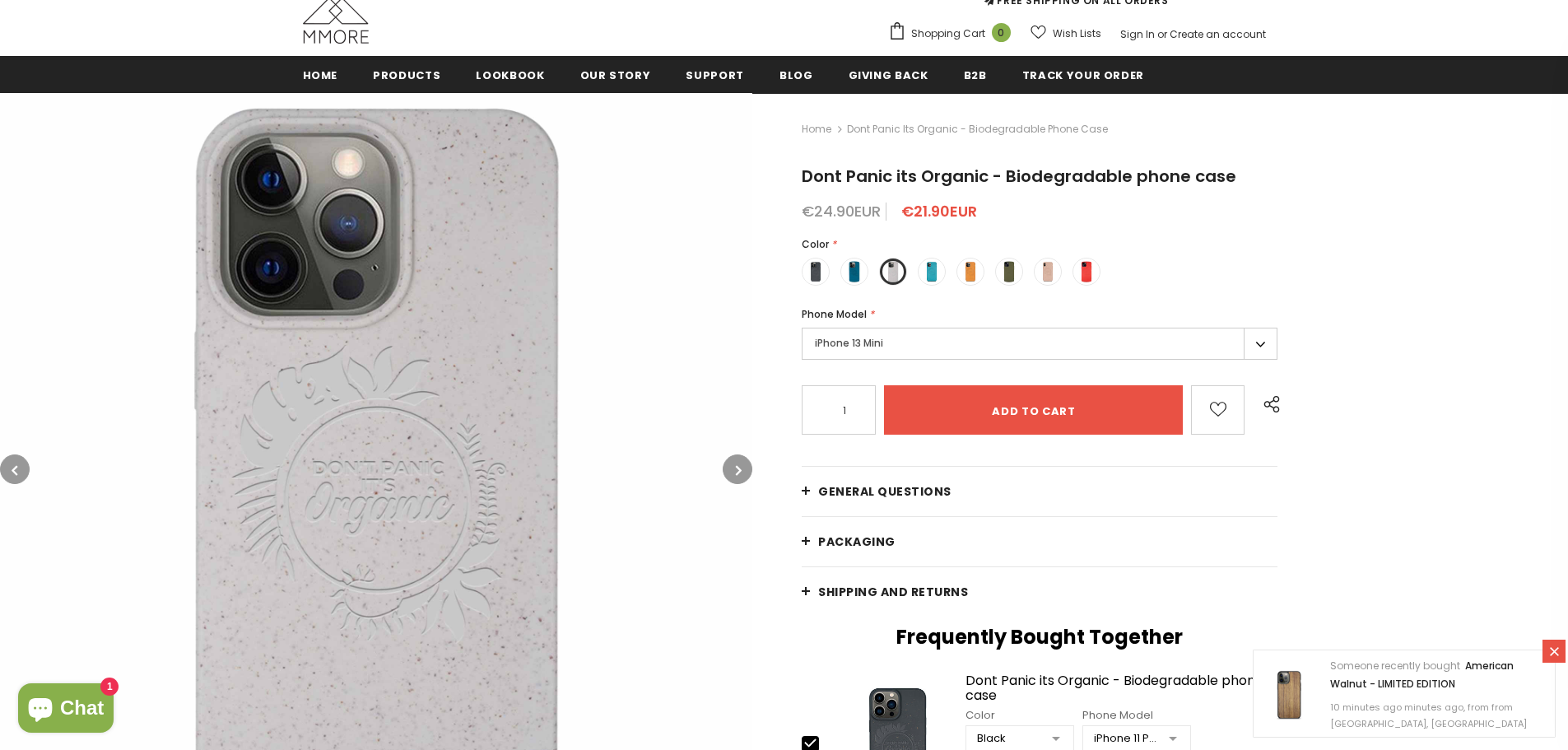
click at [657, 243] on img at bounding box center [376, 470] width 752 height 753
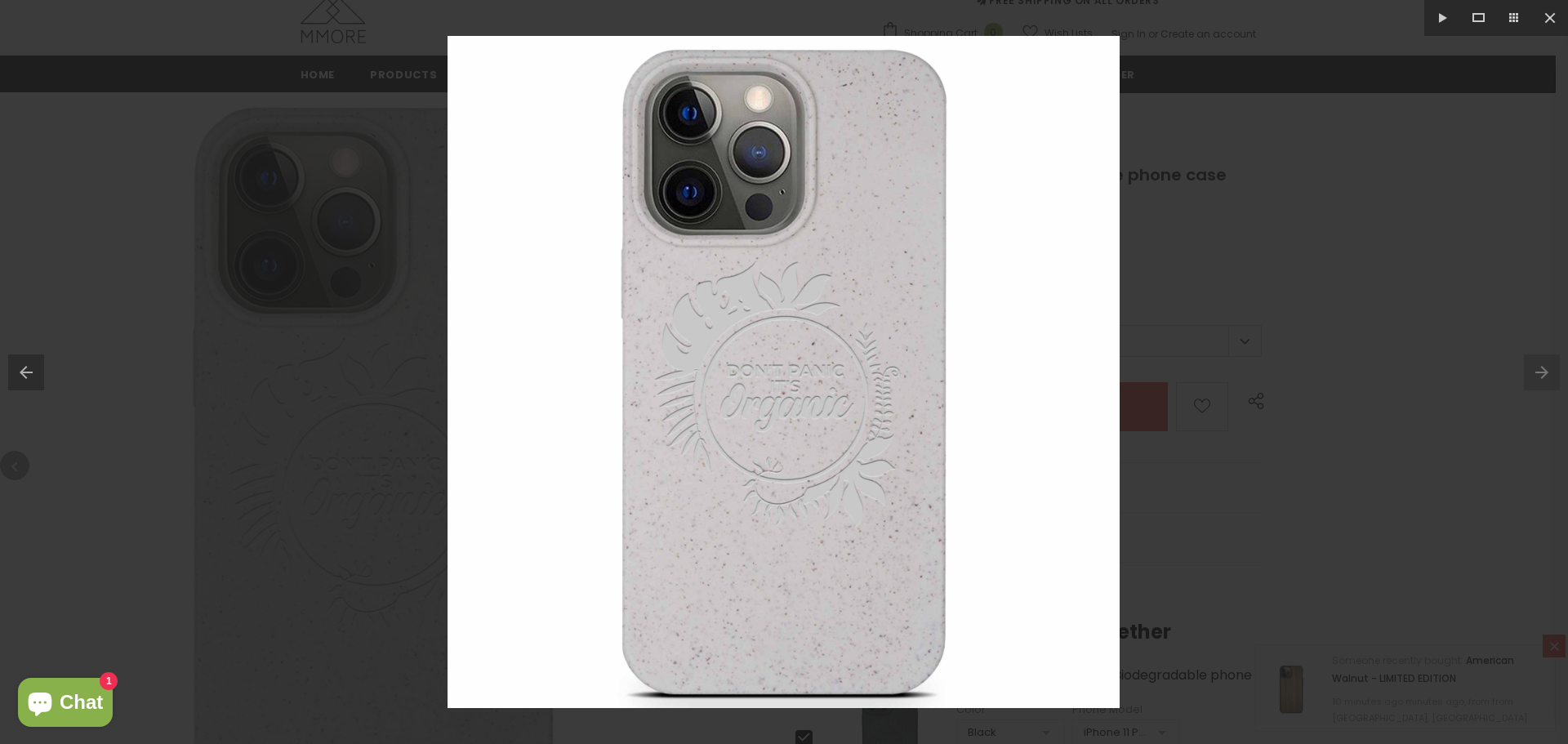
click at [1360, 279] on div at bounding box center [784, 372] width 1568 height 744
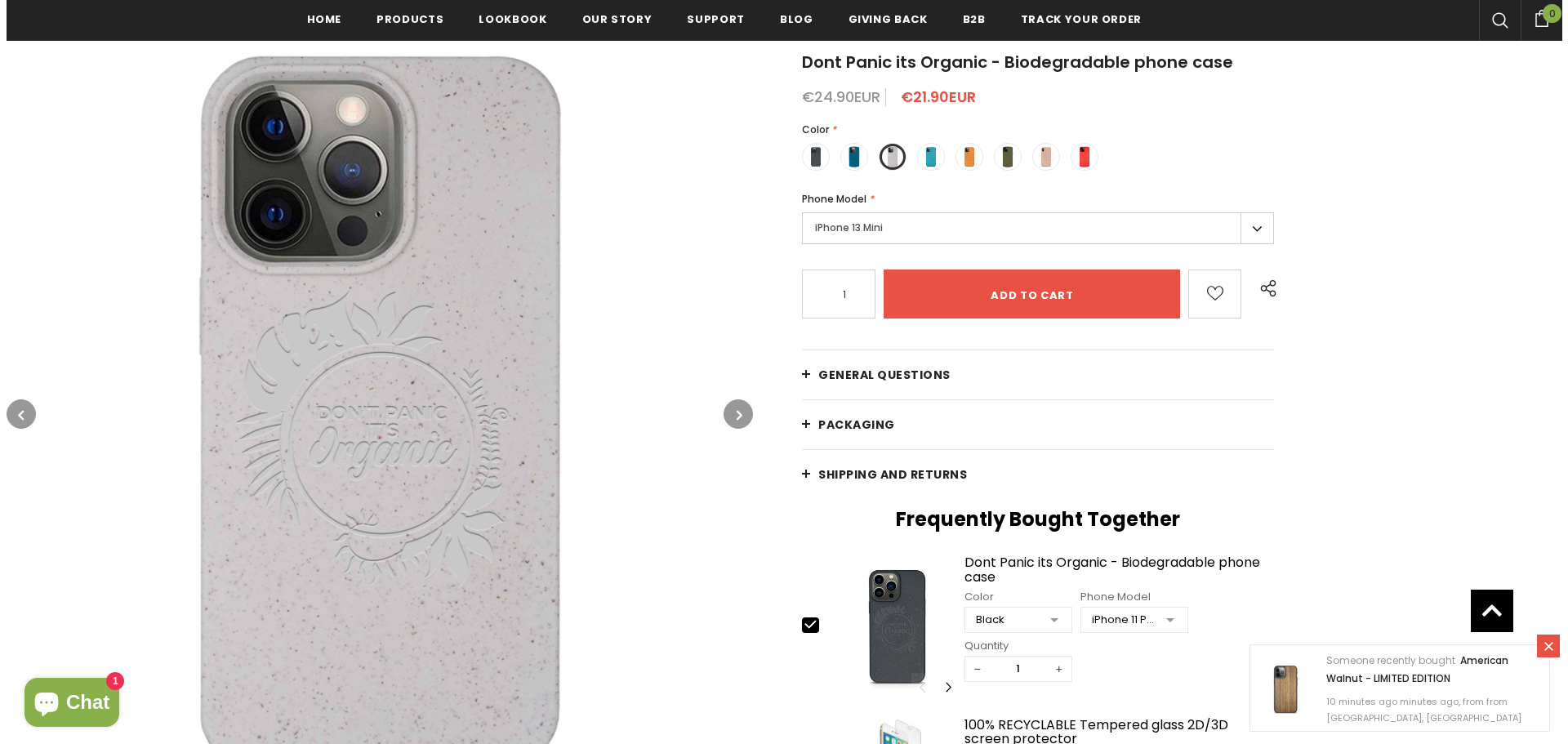
scroll to position [245, 0]
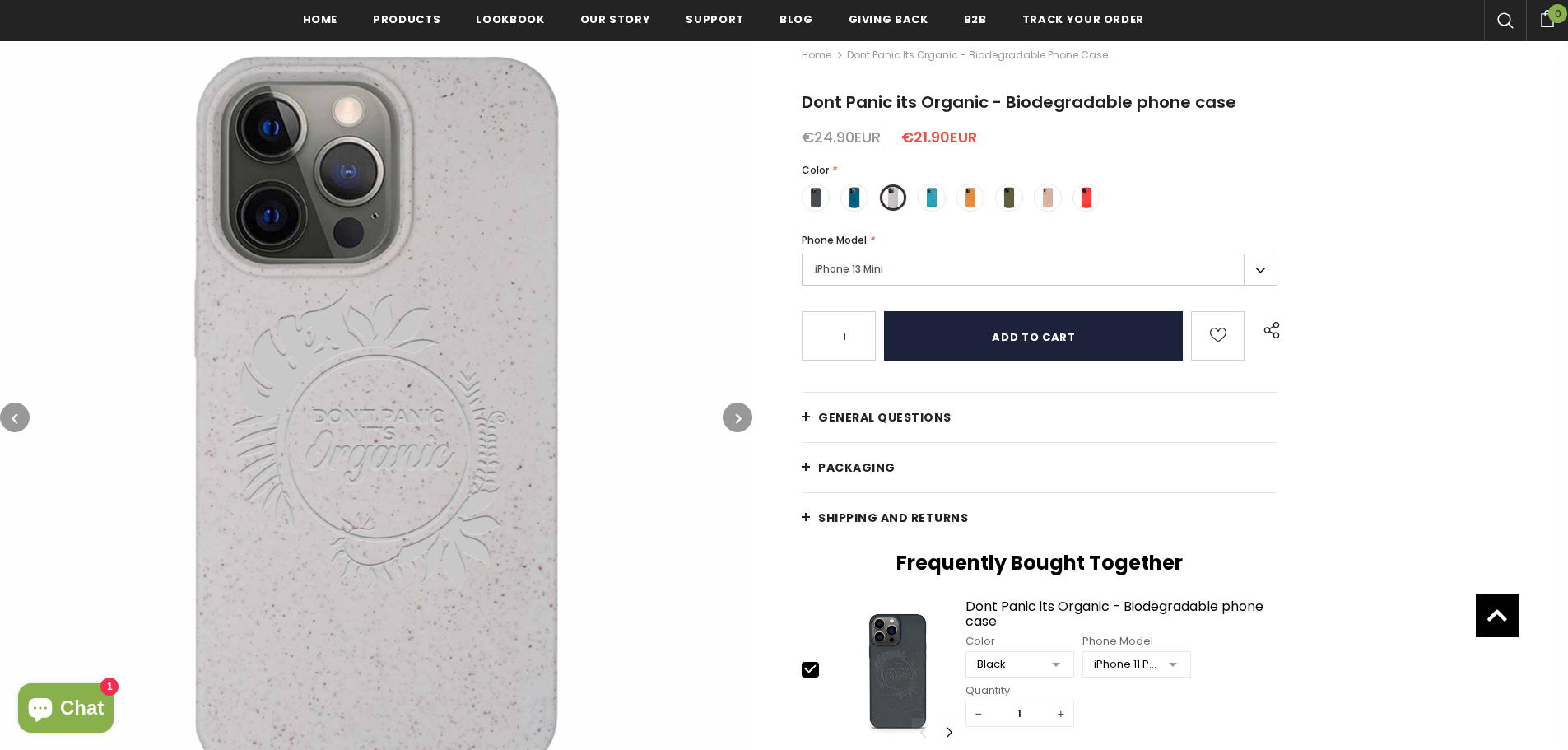
click at [975, 339] on input "Add to cart" at bounding box center [1033, 336] width 299 height 50
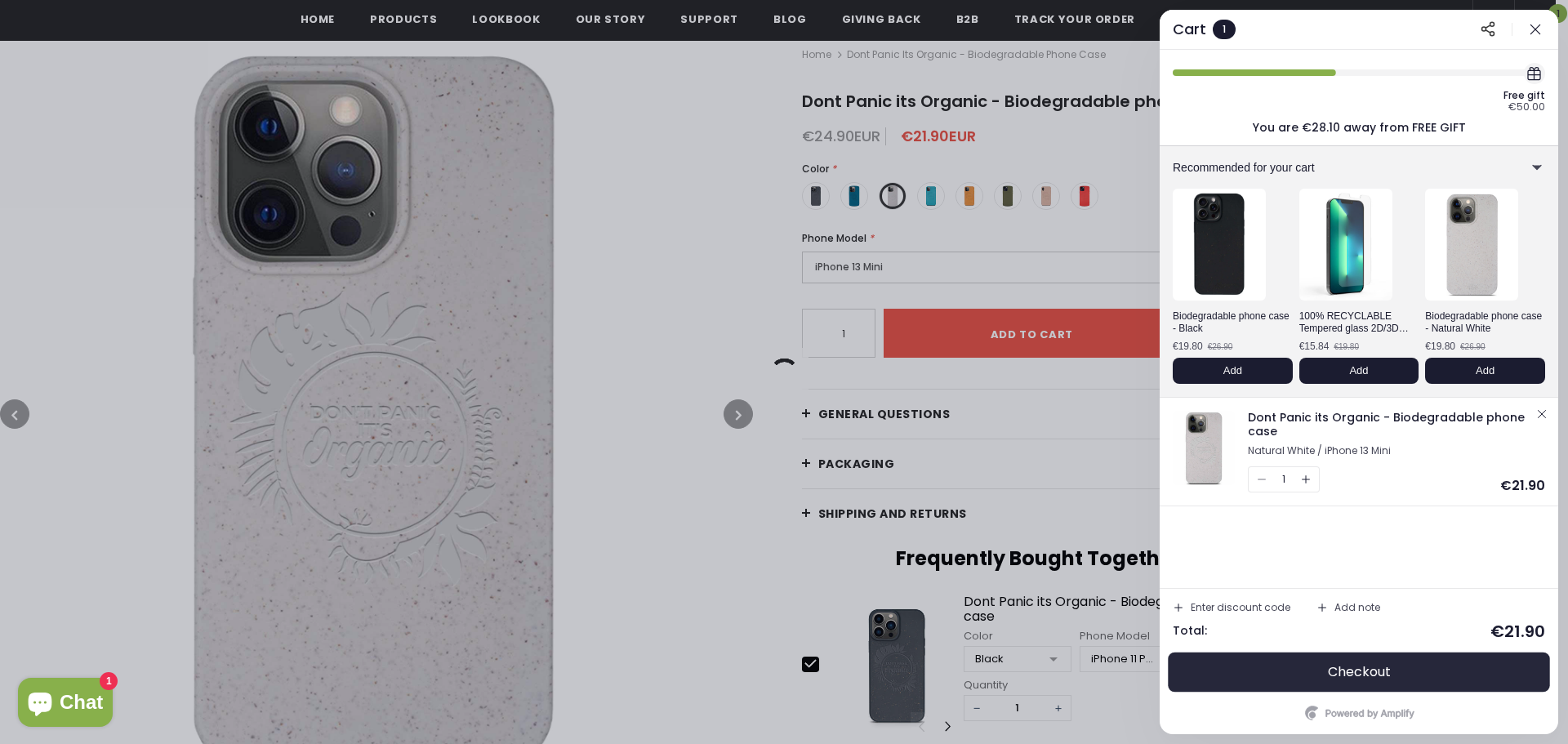
click at [1426, 665] on button "Checkout" at bounding box center [1359, 672] width 372 height 39
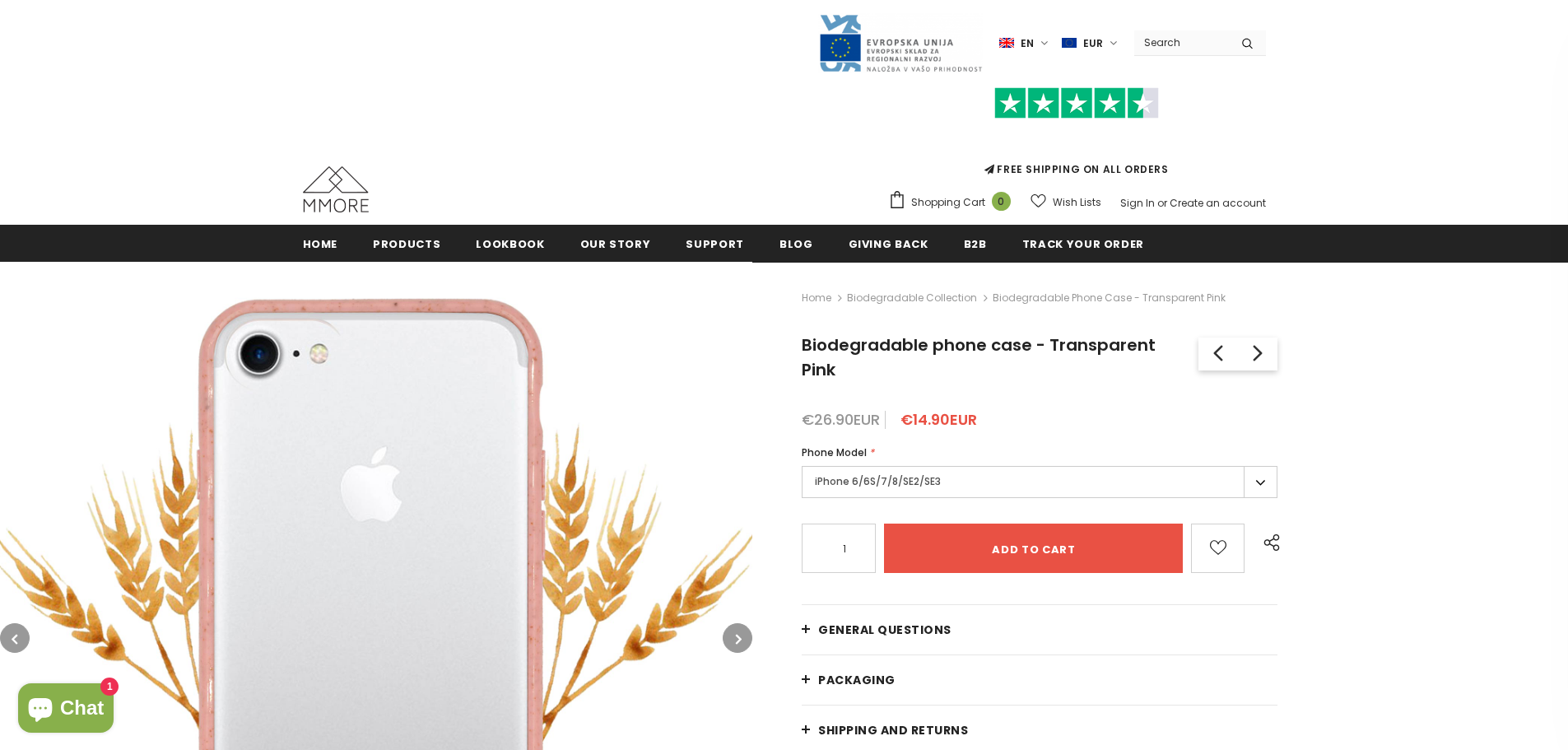
click at [936, 475] on label "iPhone 6/6S/7/8/SE2/SE3" at bounding box center [1039, 482] width 476 height 32
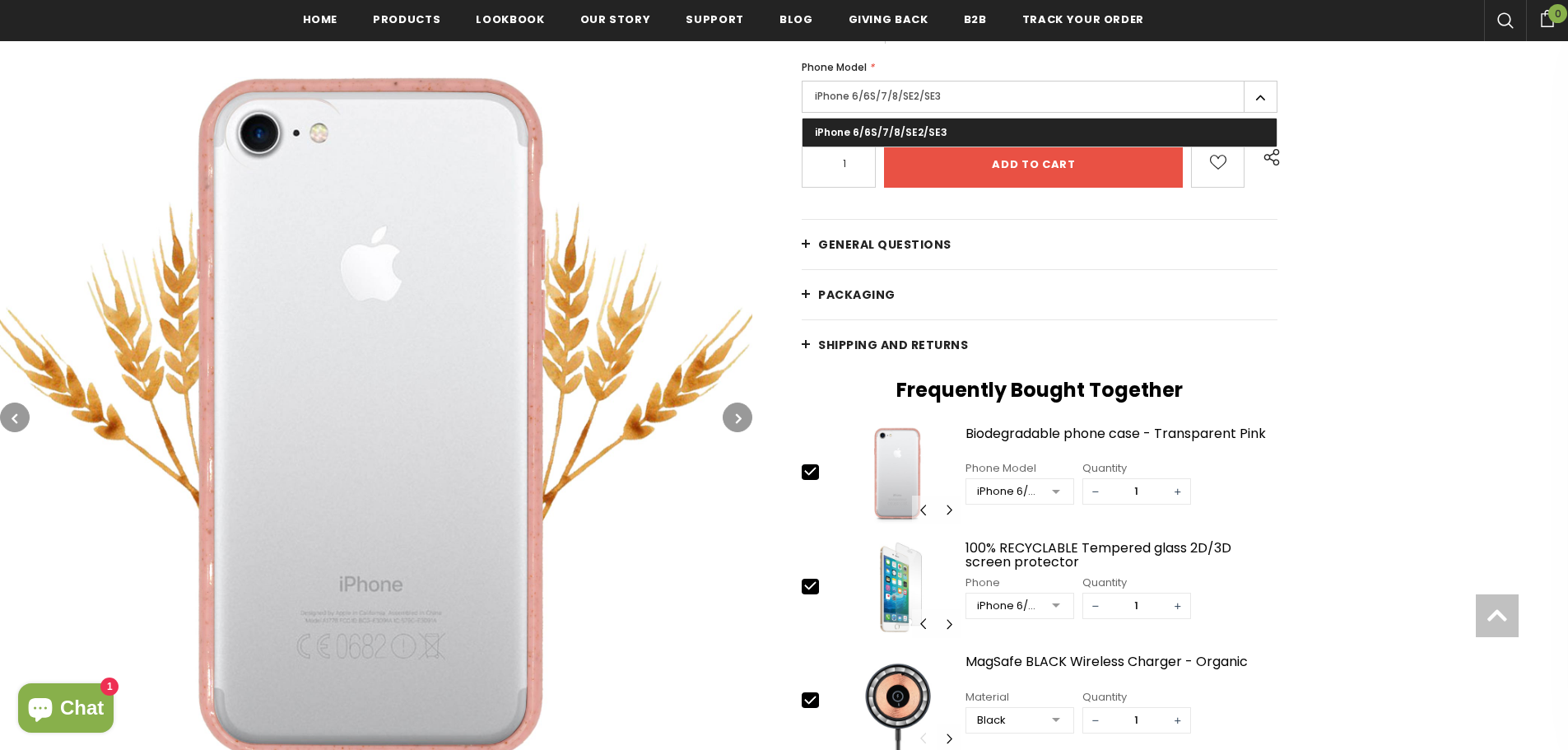
scroll to position [415, 0]
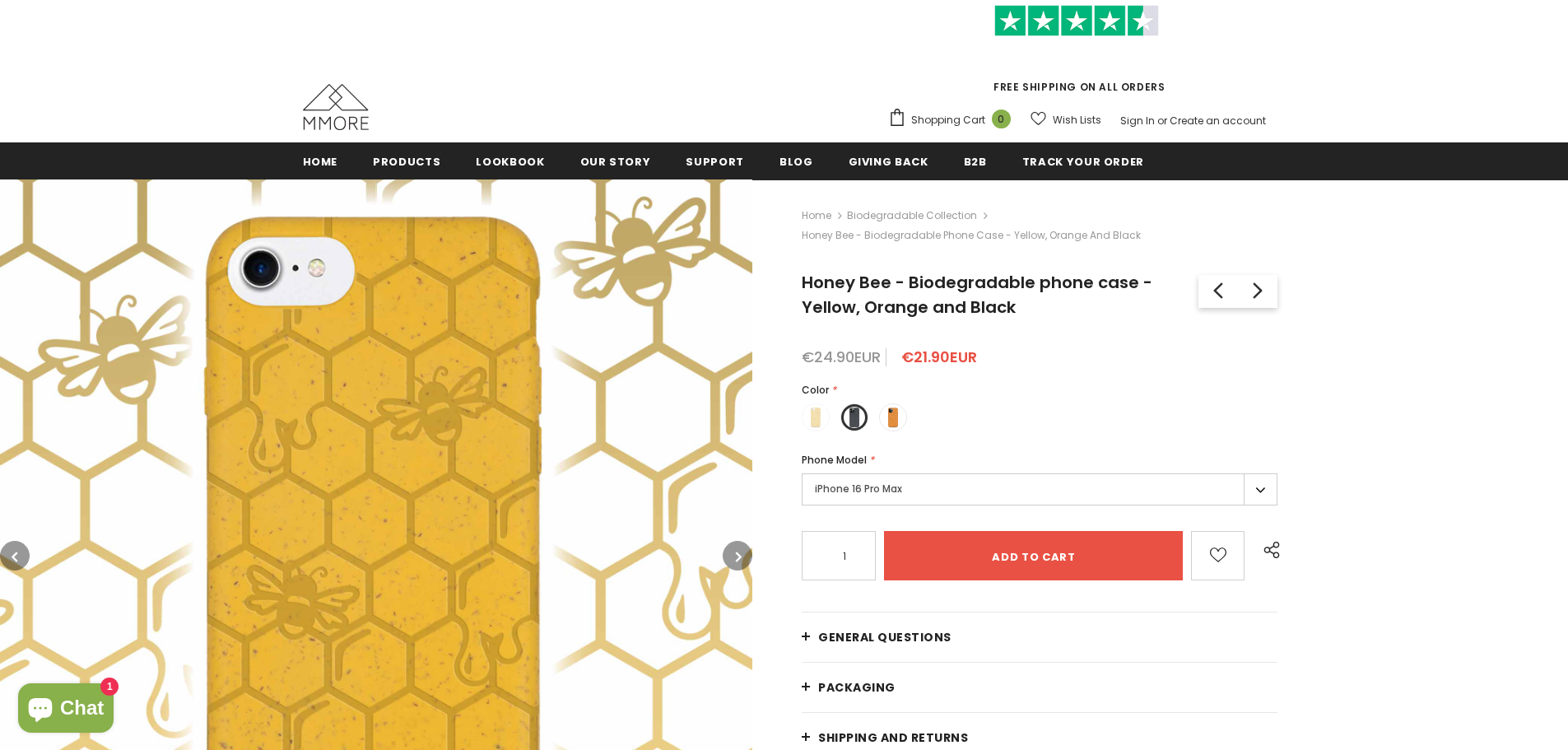
scroll to position [247, 0]
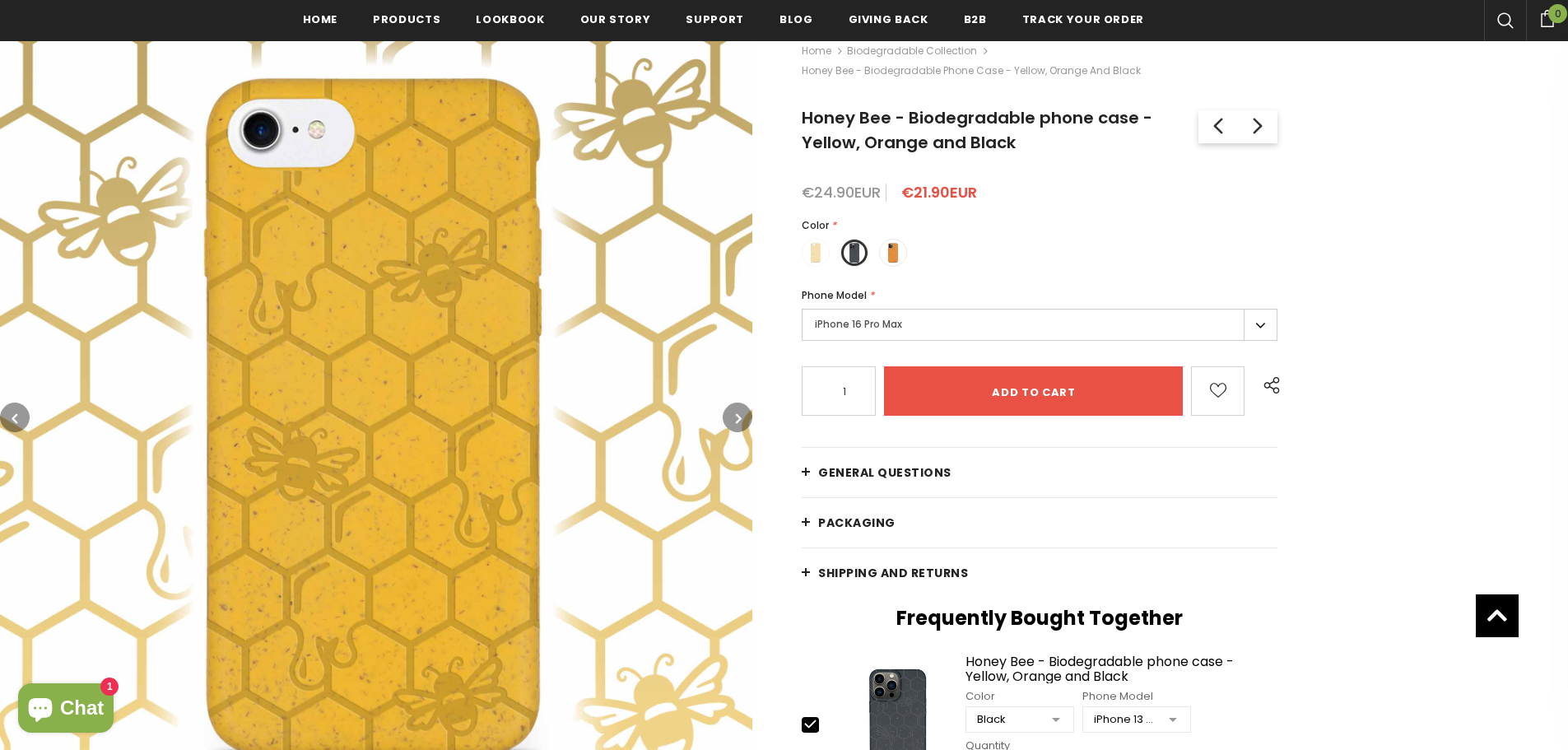
click at [891, 326] on label "iPhone 16 Pro Max" at bounding box center [1039, 325] width 476 height 32
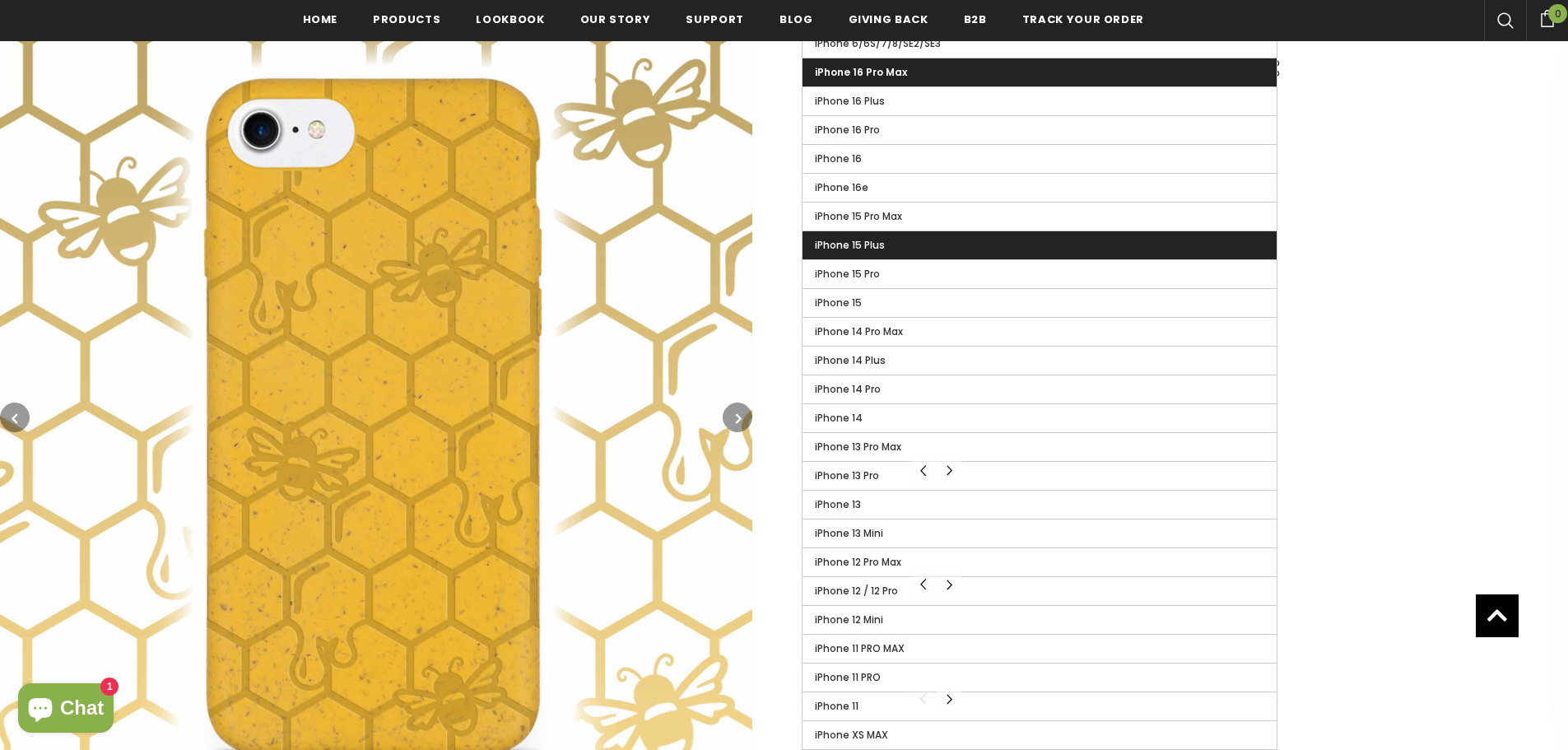
scroll to position [577, 0]
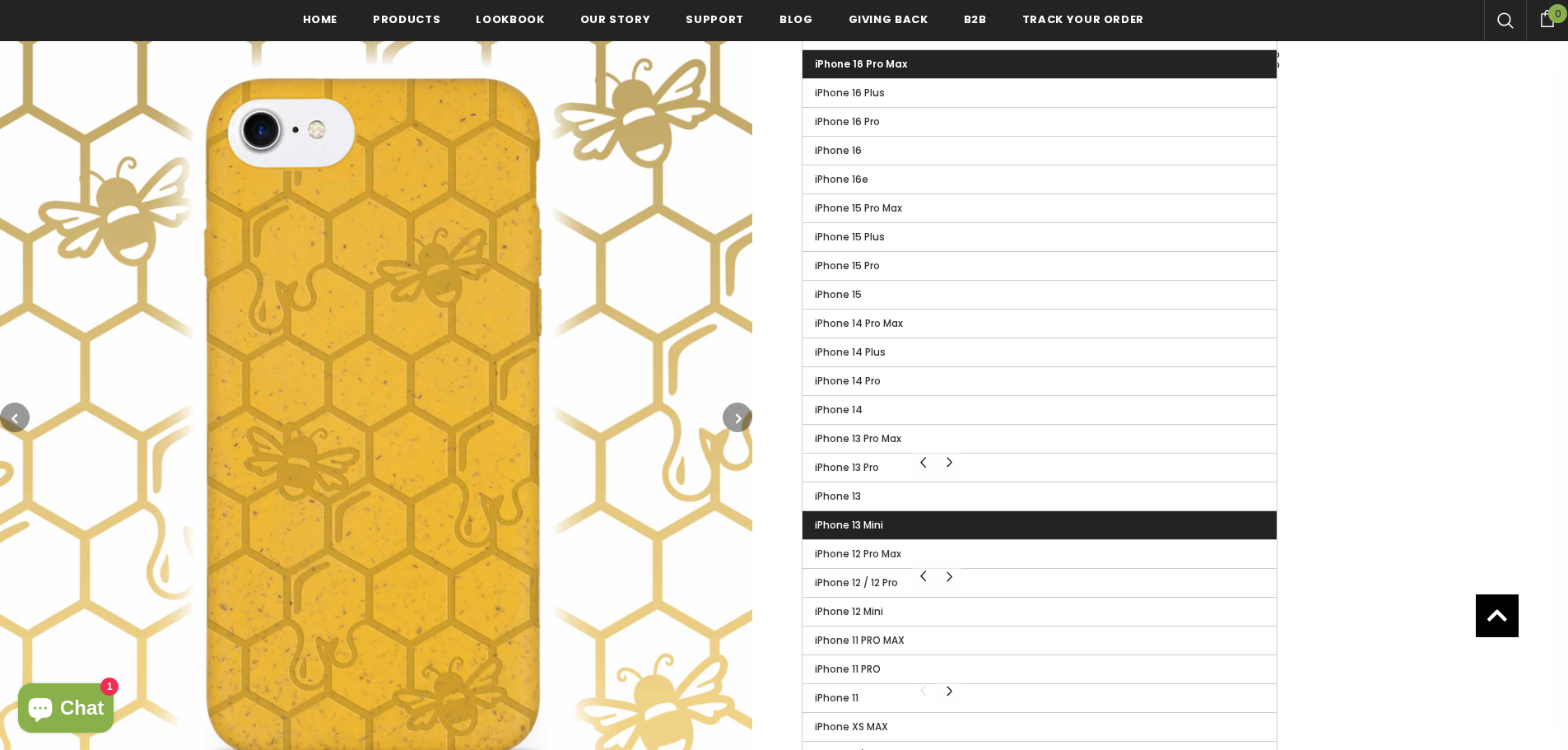
click at [928, 522] on label "iPhone 13 Mini" at bounding box center [1039, 525] width 474 height 28
click at [0, 0] on input "iPhone 13 Mini" at bounding box center [0, 0] width 0 height 0
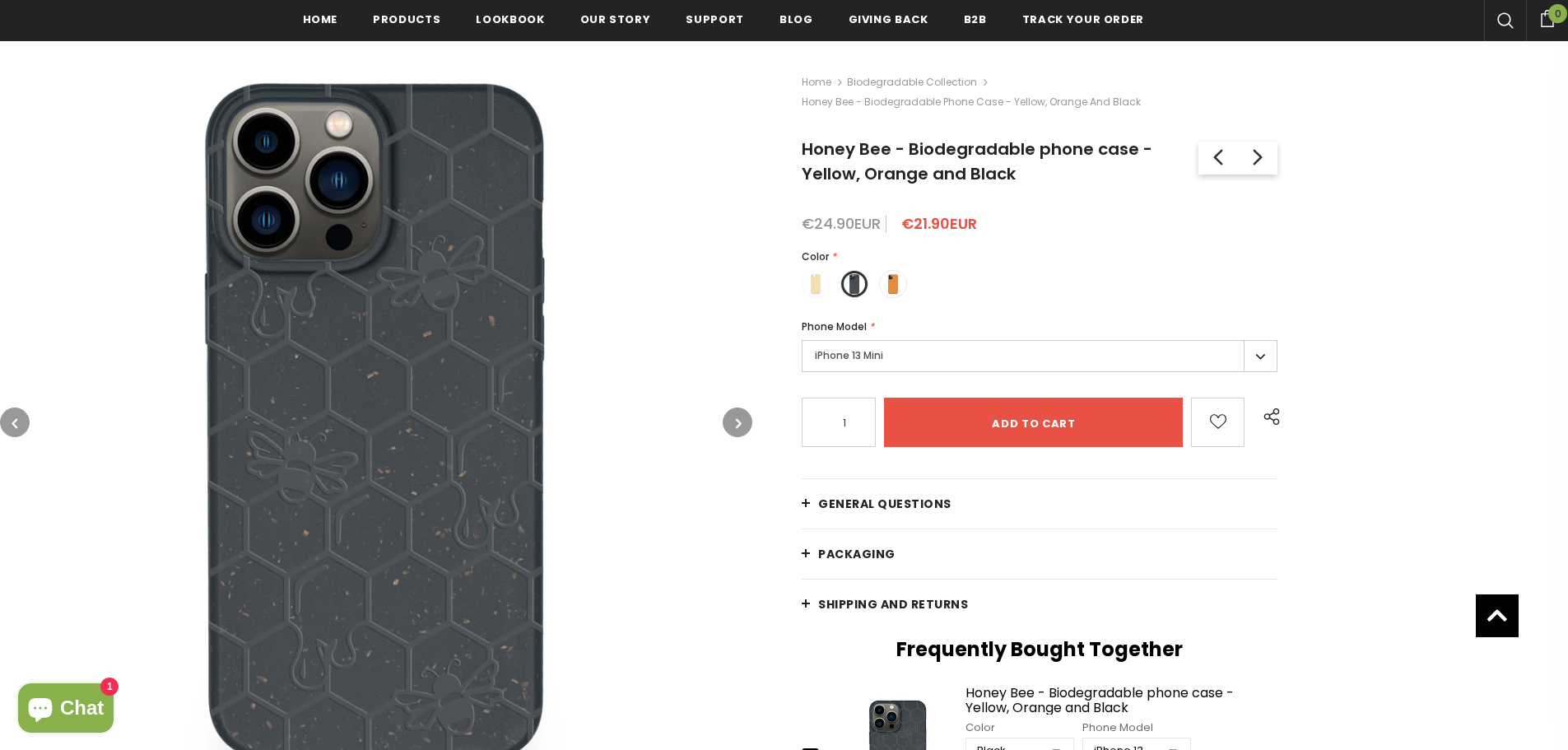
scroll to position [165, 0]
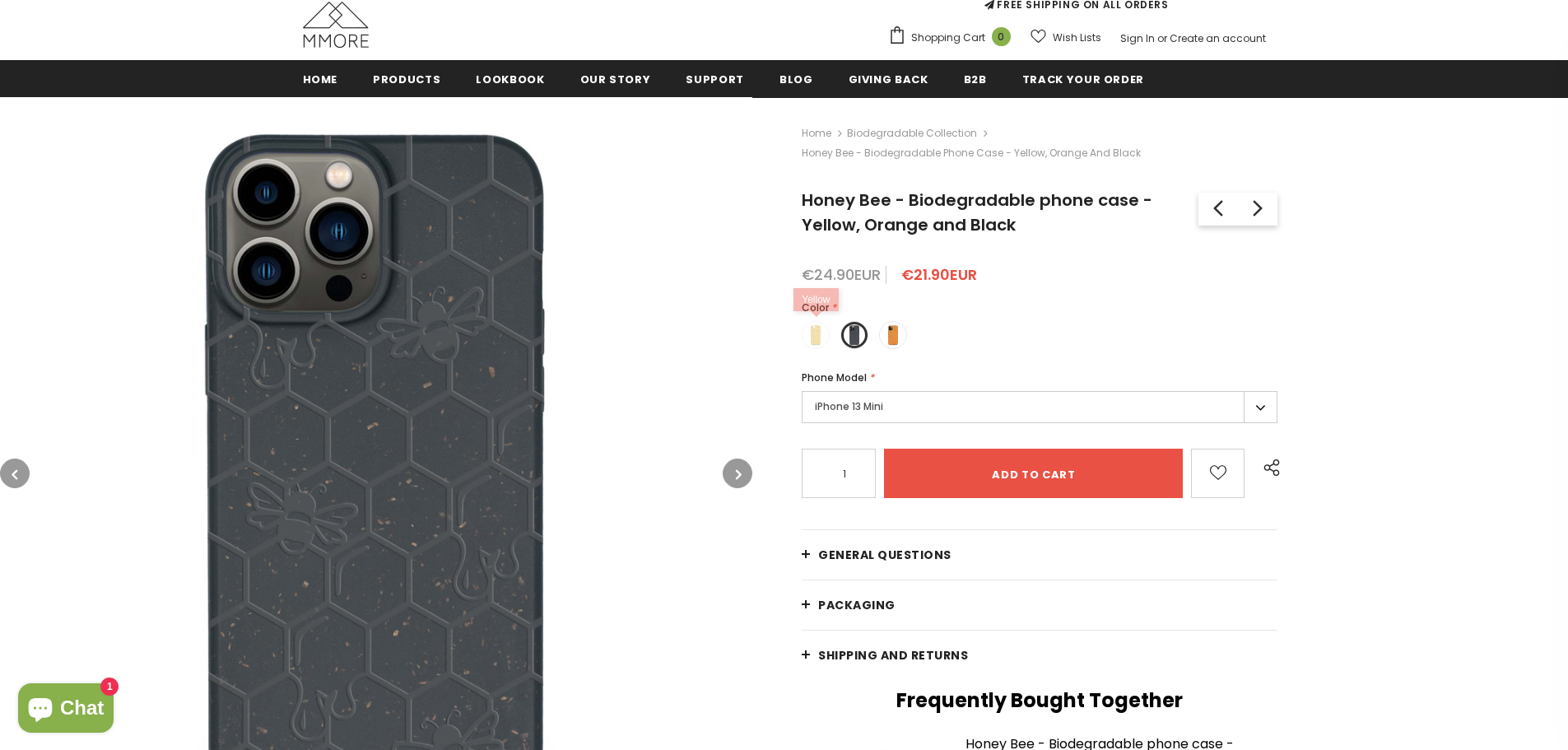
click at [813, 333] on span at bounding box center [816, 335] width 21 height 21
click at [0, 0] on input "radio" at bounding box center [0, 0] width 0 height 0
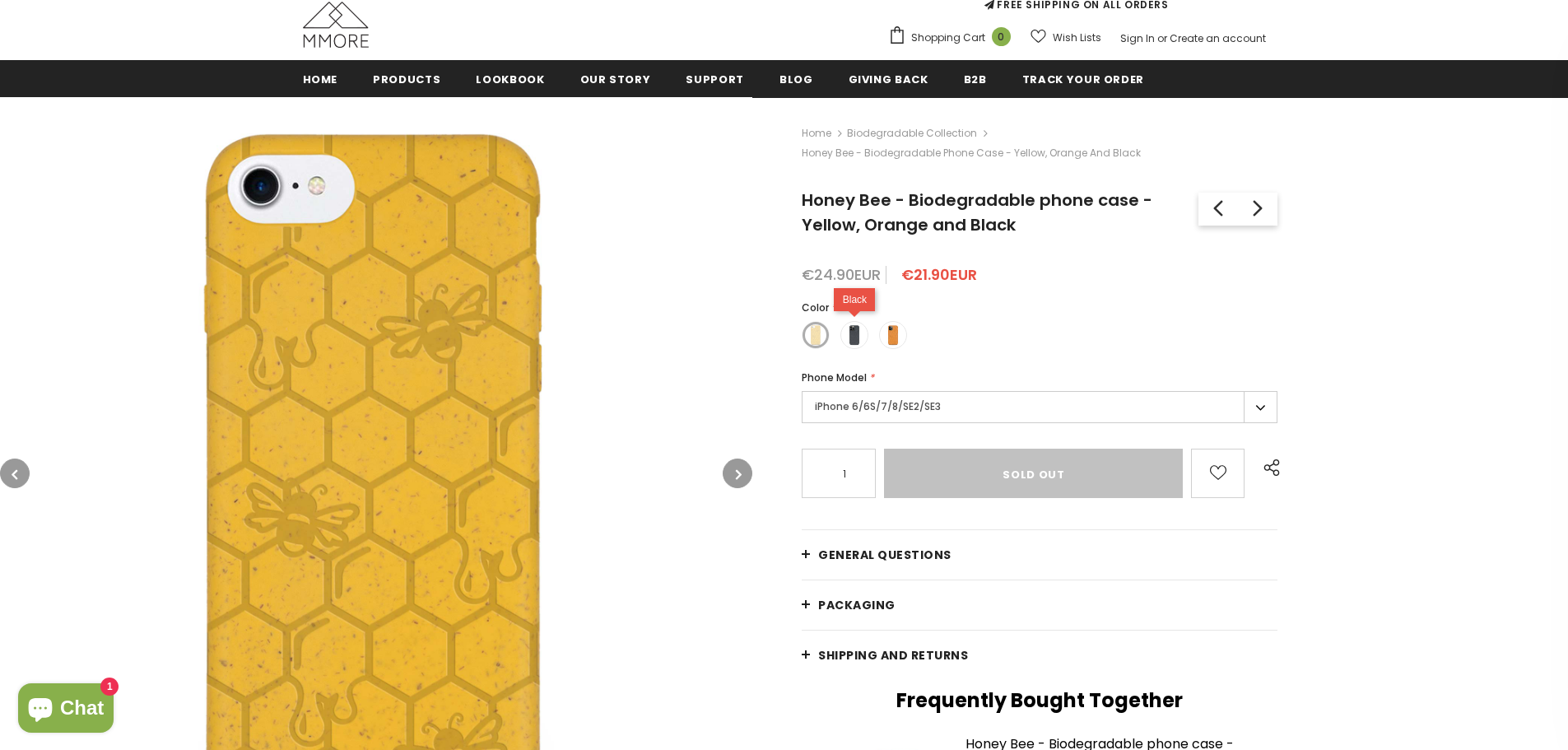
click at [866, 336] on label at bounding box center [854, 335] width 28 height 28
click at [0, 0] on input "radio" at bounding box center [0, 0] width 0 height 0
type input "Add to cart"
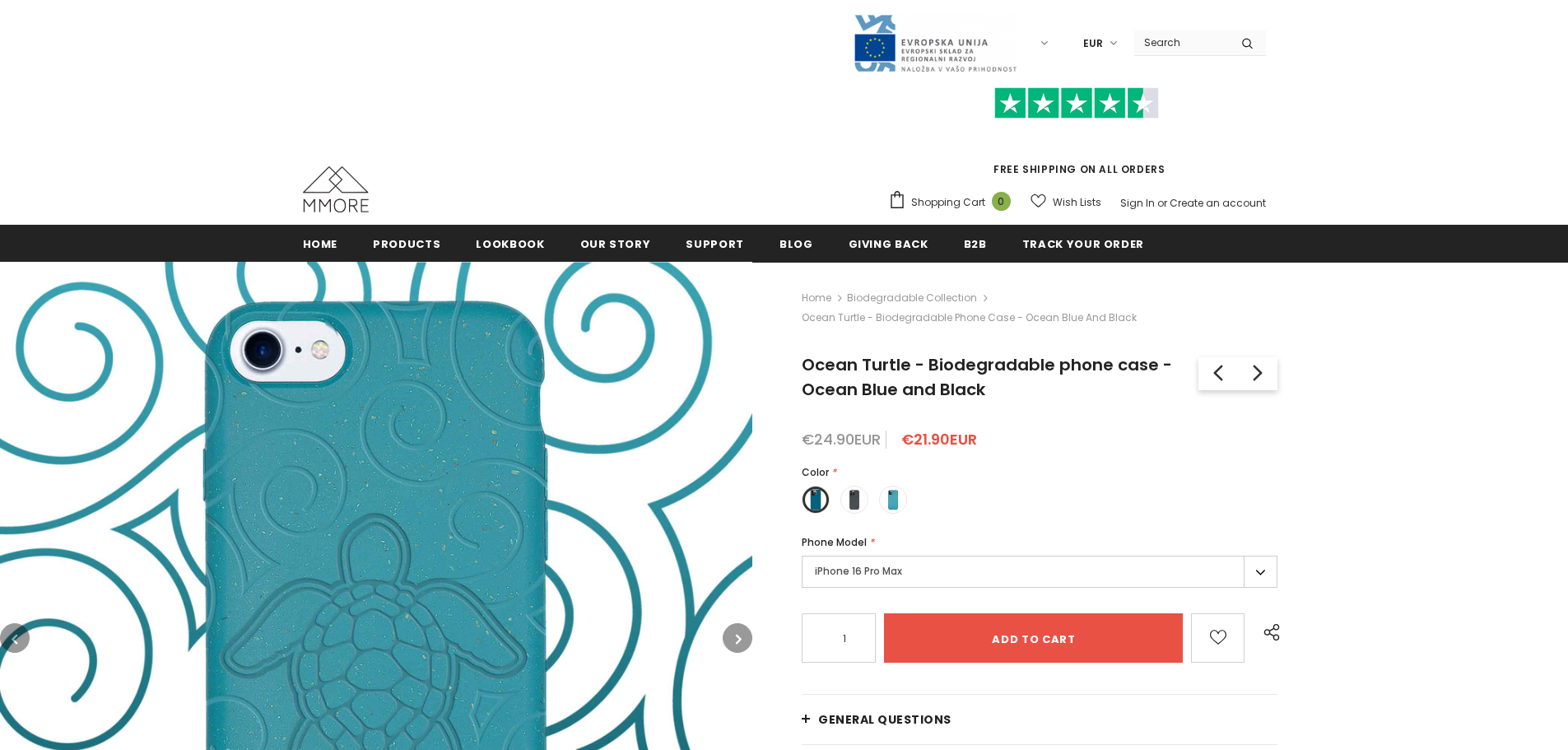
scroll to position [247, 0]
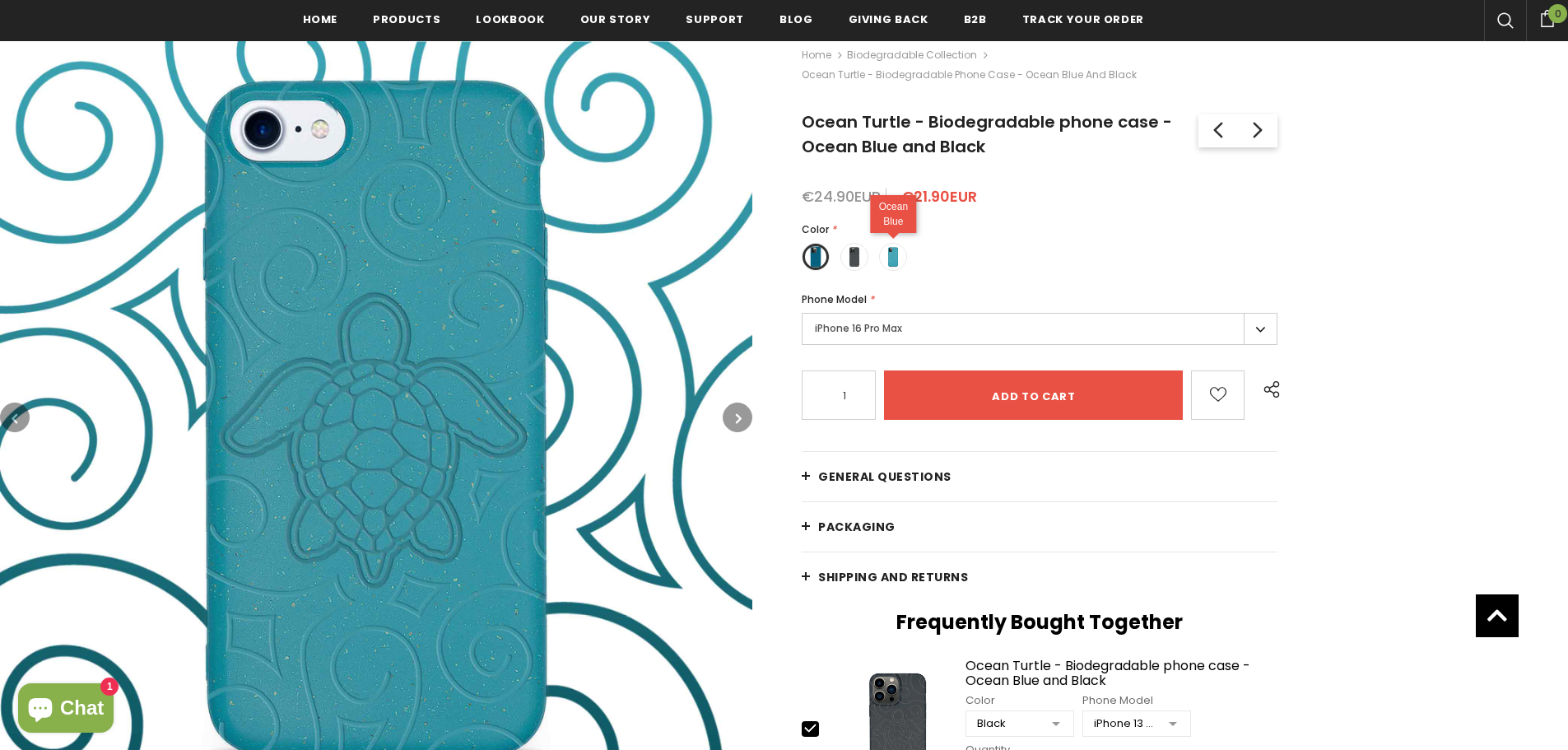
click at [904, 258] on span at bounding box center [893, 257] width 21 height 21
click at [0, 0] on input "radio" at bounding box center [0, 0] width 0 height 0
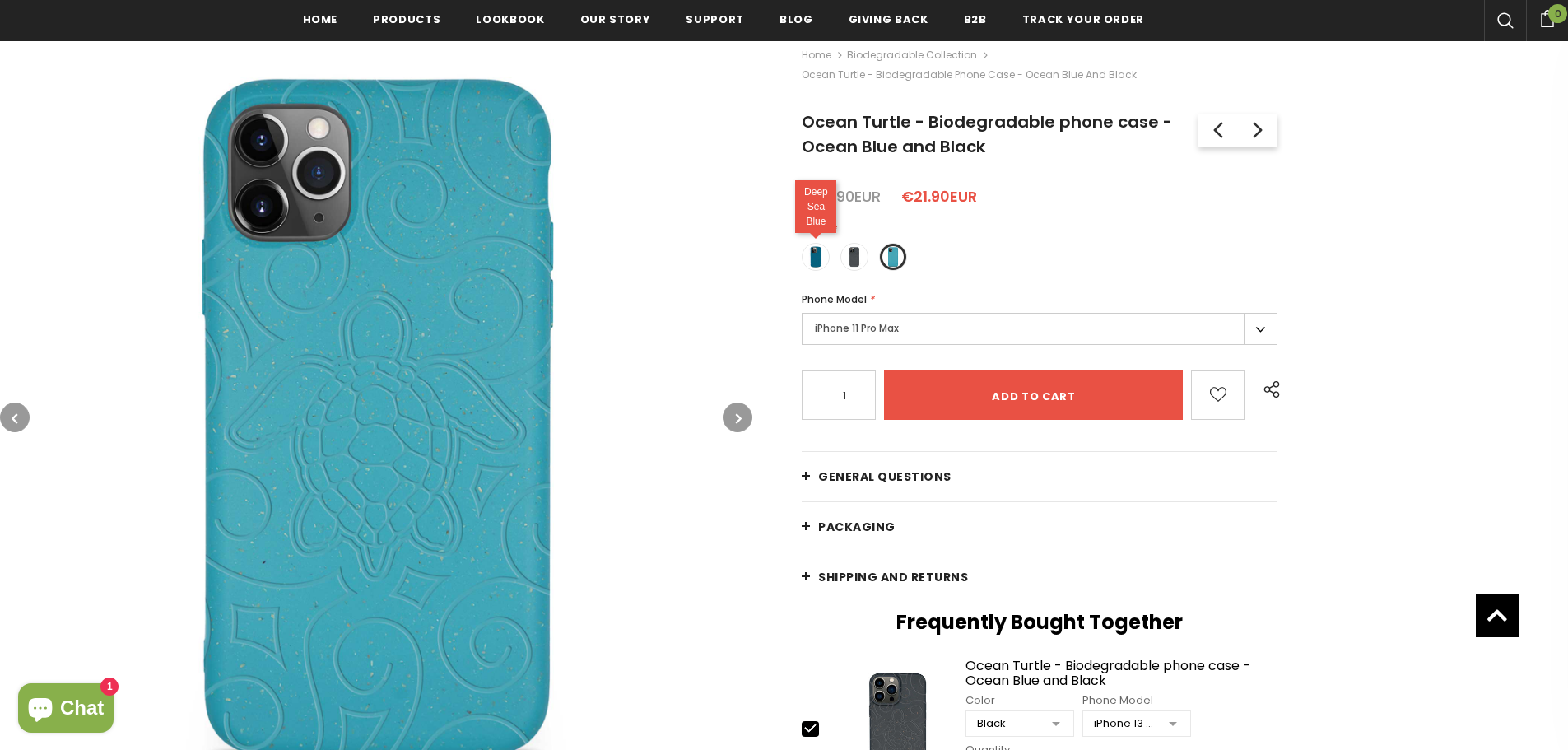
click at [809, 262] on span at bounding box center [816, 257] width 21 height 21
click at [0, 0] on input "radio" at bounding box center [0, 0] width 0 height 0
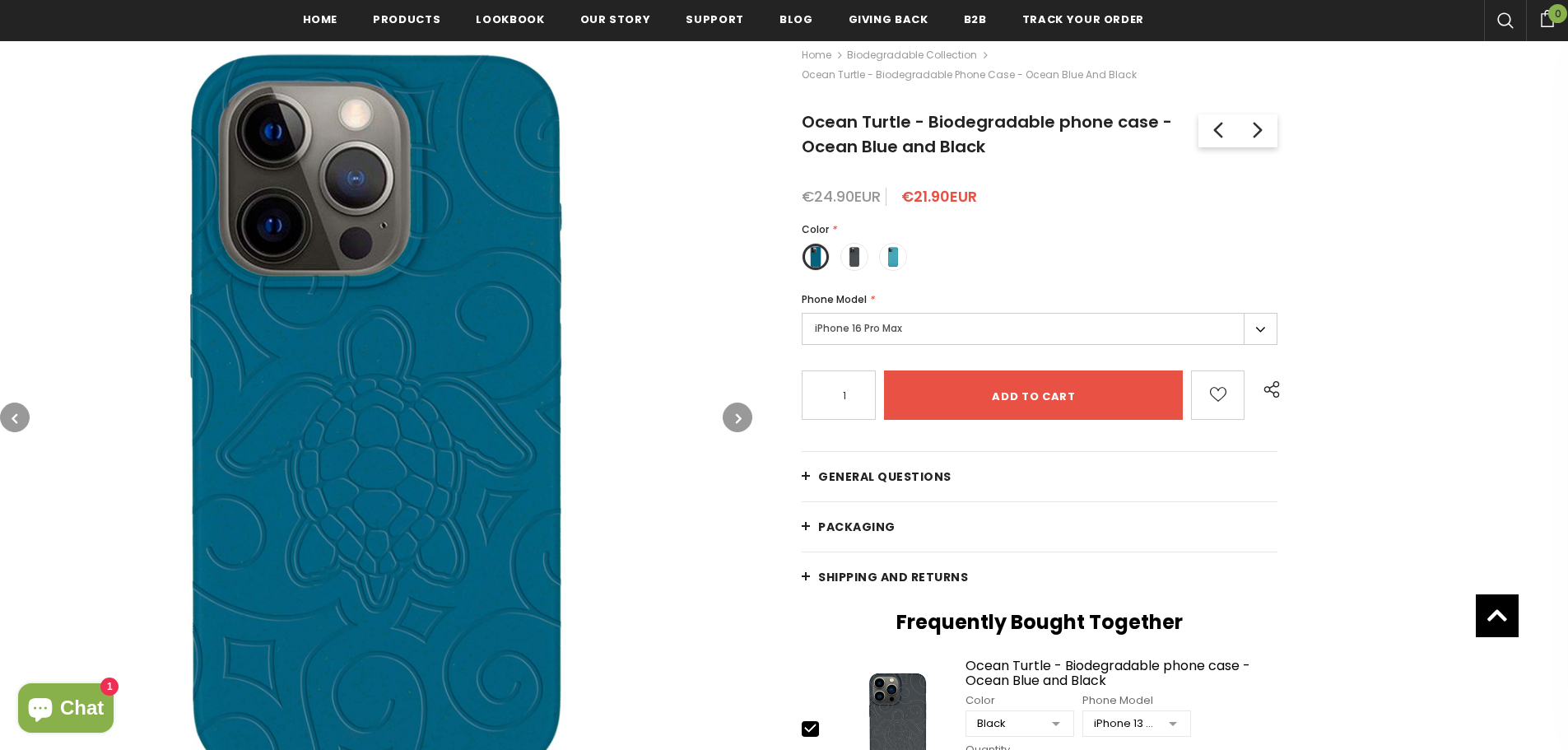
click at [848, 341] on label "iPhone 16 Pro Max" at bounding box center [1039, 329] width 476 height 32
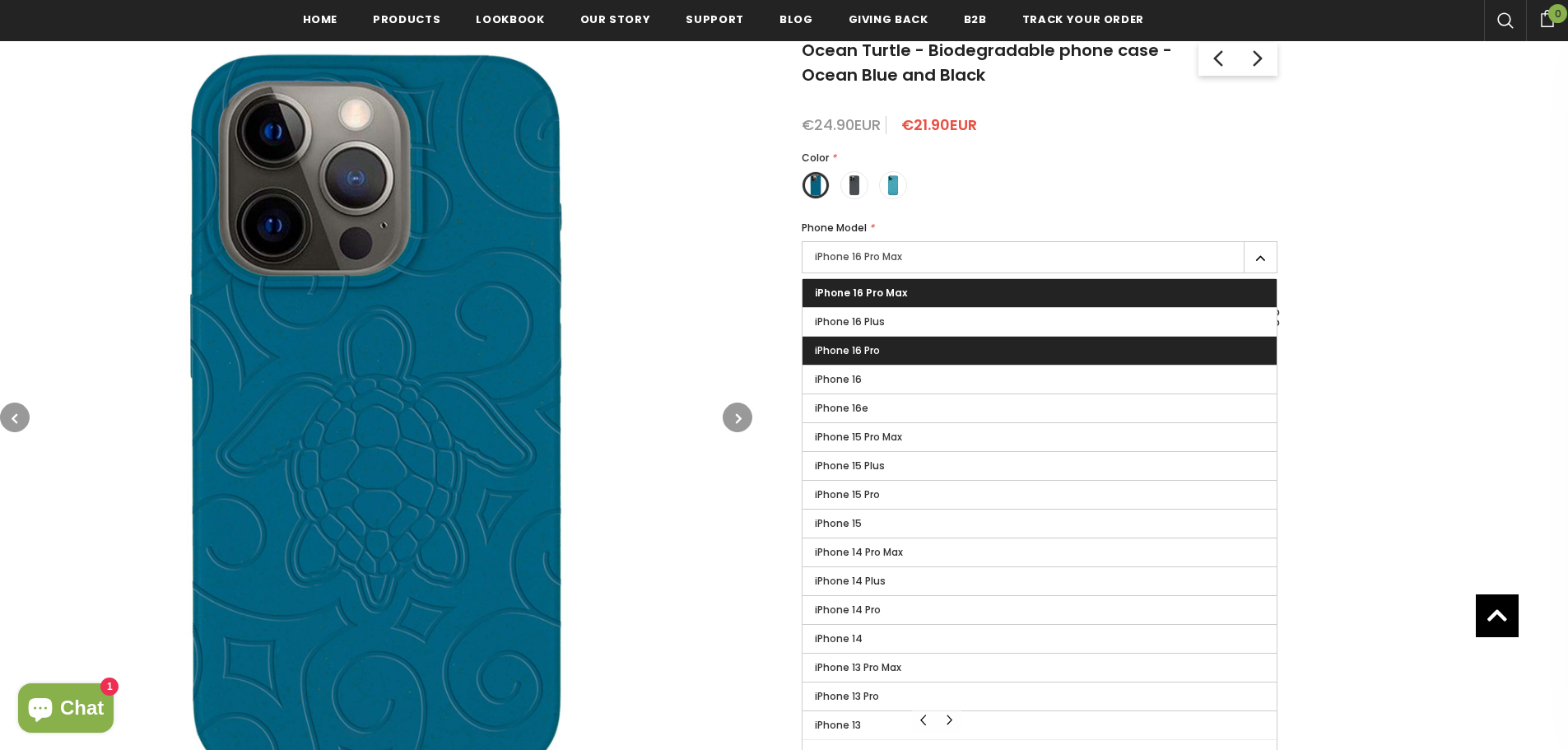
scroll to position [412, 0]
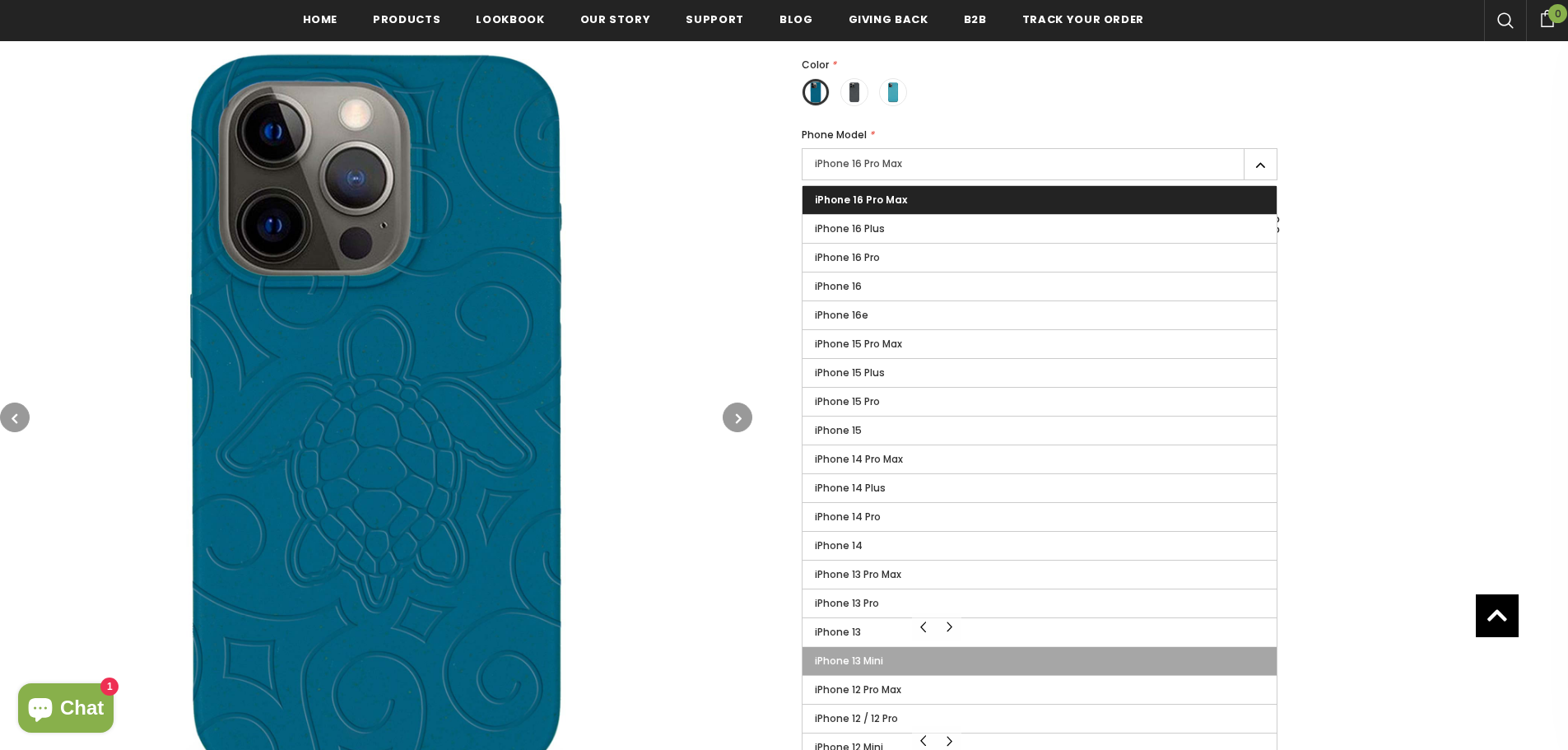
click at [934, 667] on label "iPhone 13 Mini" at bounding box center [1039, 660] width 474 height 28
click at [0, 0] on input "iPhone 13 Mini" at bounding box center [0, 0] width 0 height 0
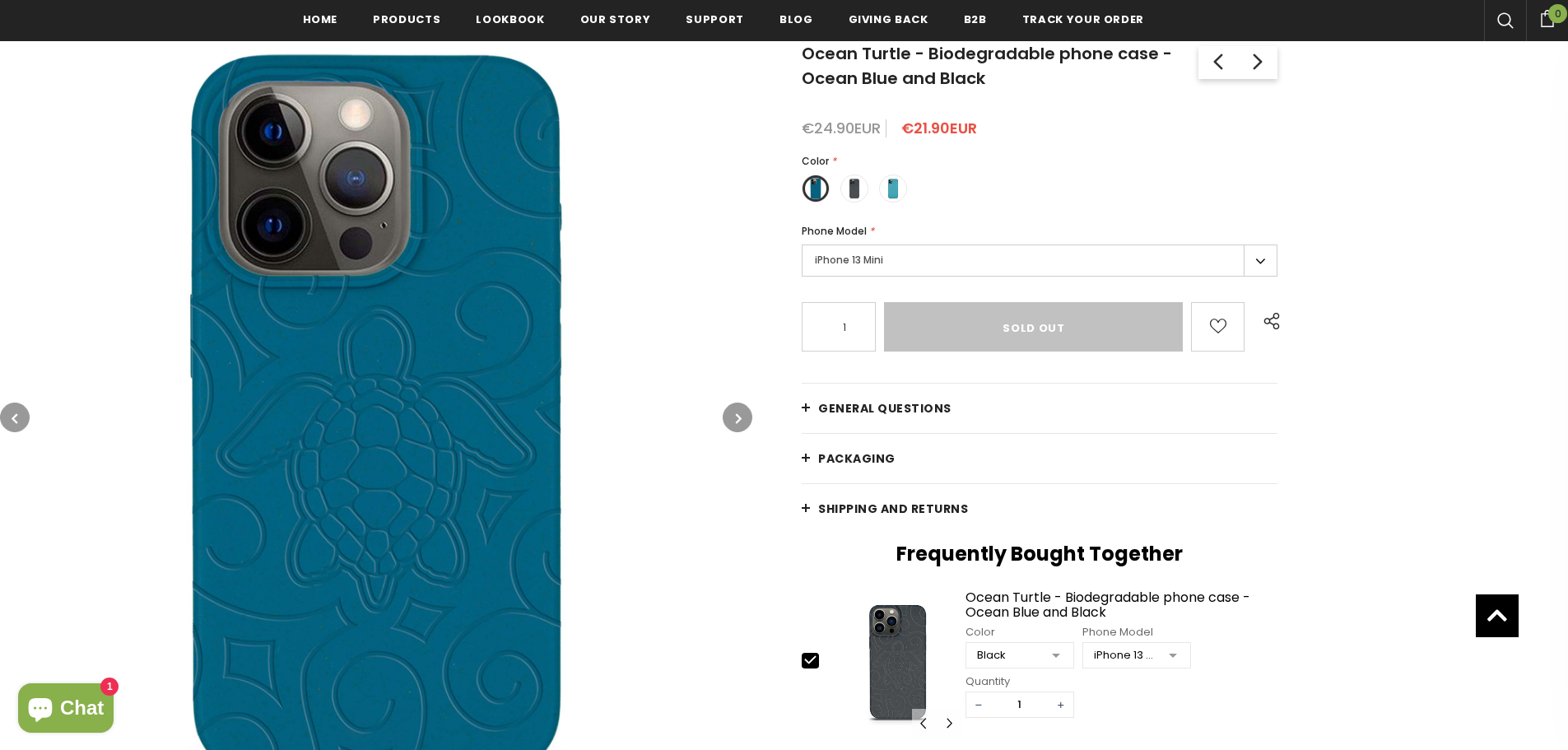
scroll to position [247, 0]
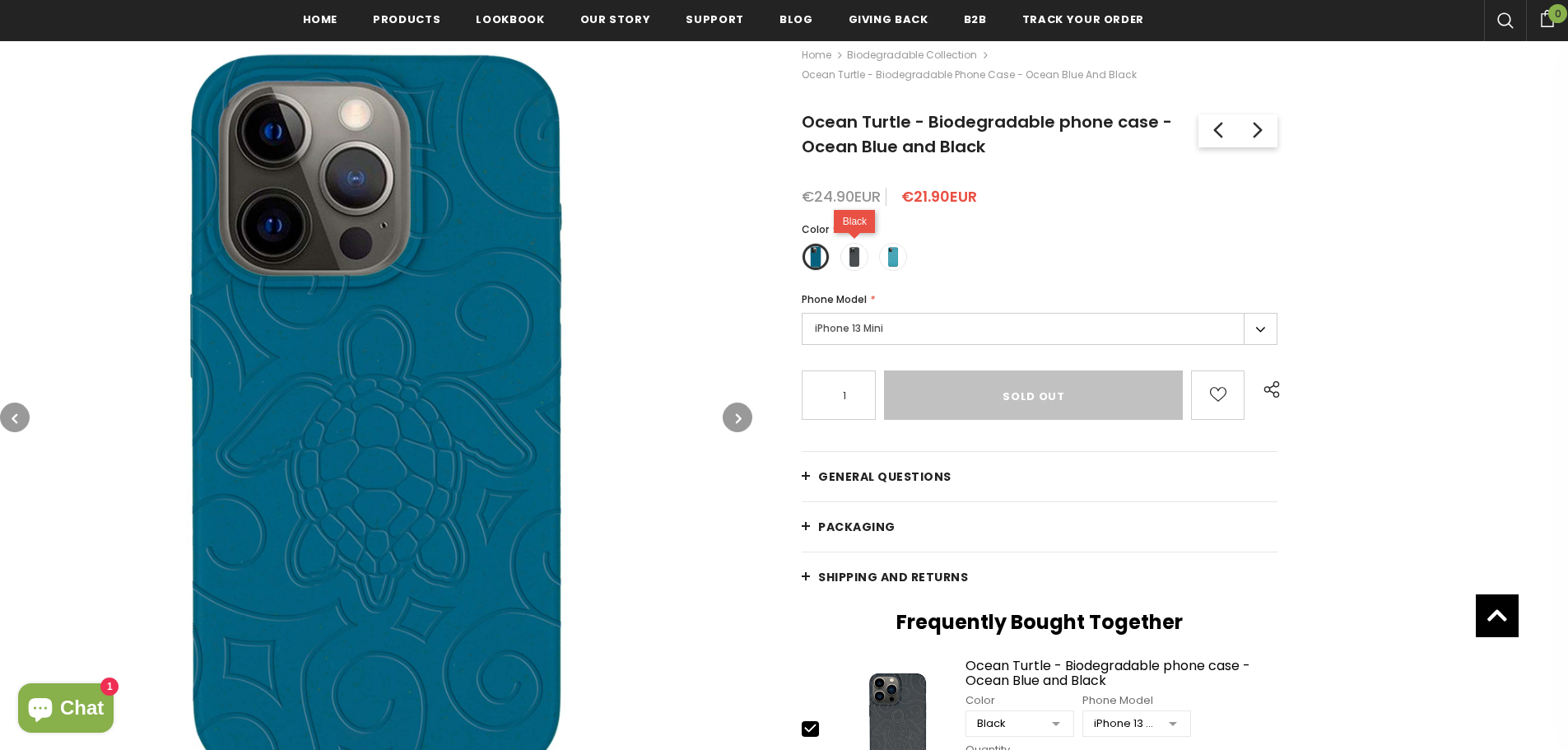
click at [849, 268] on label at bounding box center [854, 256] width 28 height 28
click at [0, 0] on input "radio" at bounding box center [0, 0] width 0 height 0
type input "Add to cart"
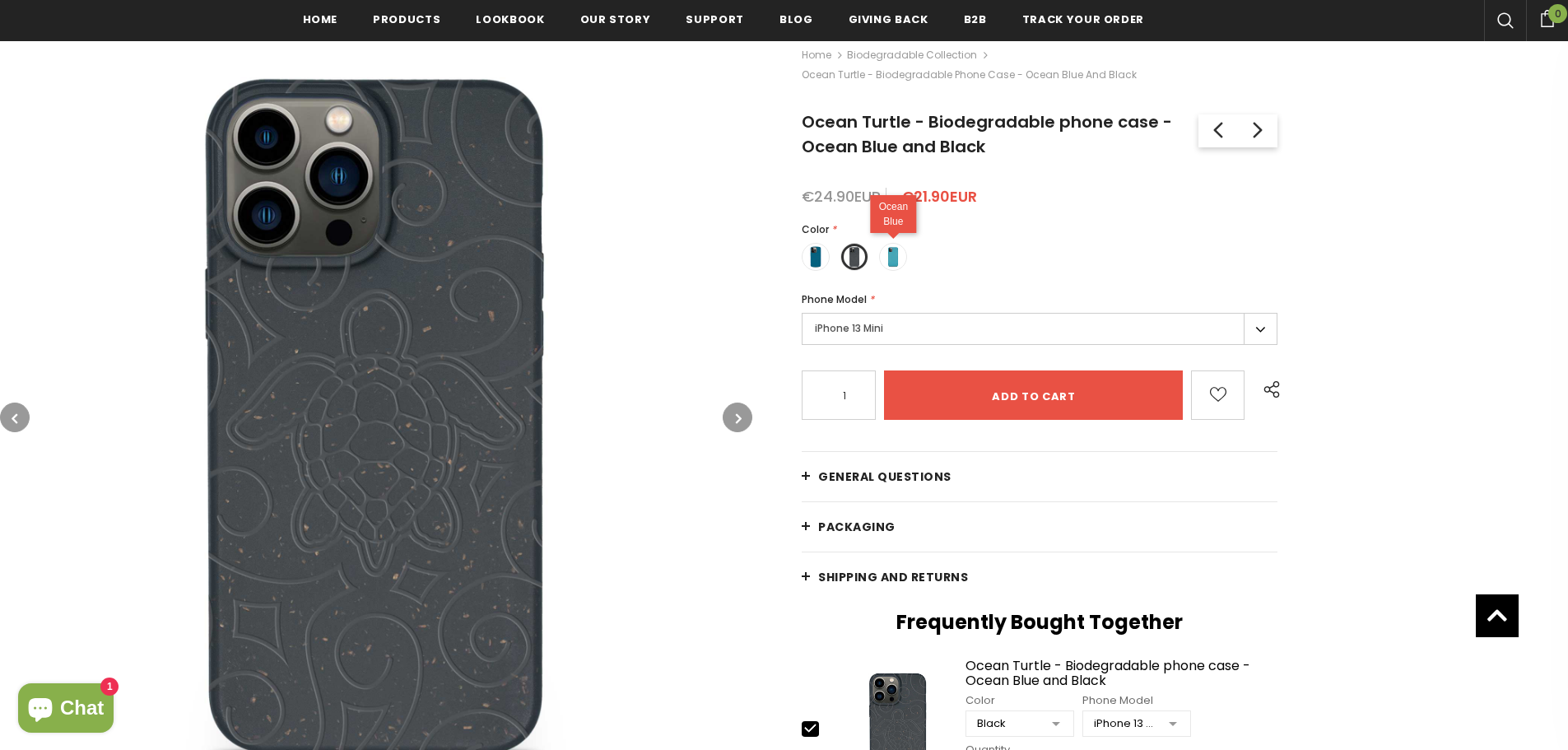
click at [892, 270] on div "Ocean Blue" at bounding box center [892, 256] width 28 height 28
click at [892, 258] on span at bounding box center [893, 257] width 21 height 21
click at [0, 0] on input "radio" at bounding box center [0, 0] width 0 height 0
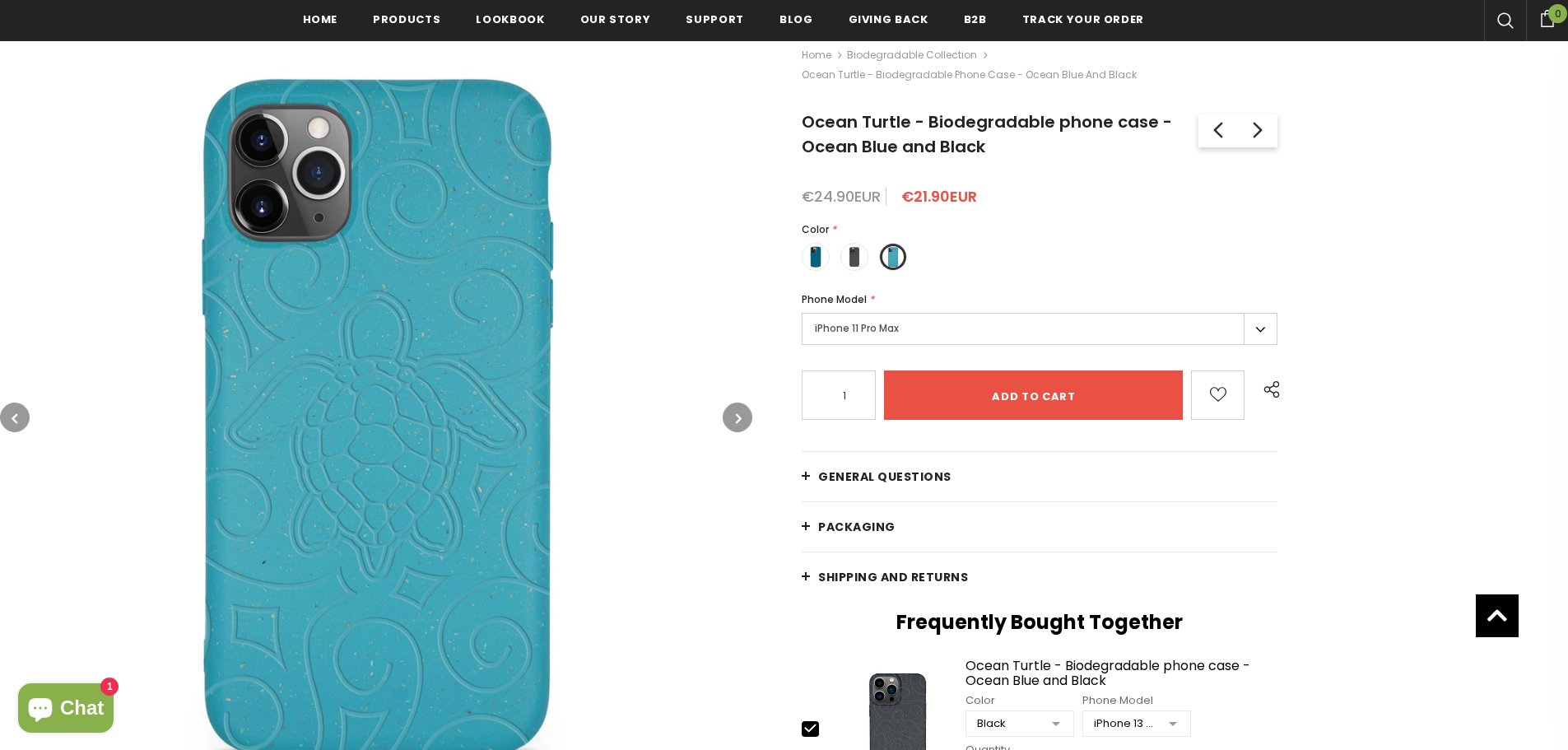
click at [887, 326] on label "iPhone 11 Pro Max" at bounding box center [1039, 329] width 476 height 32
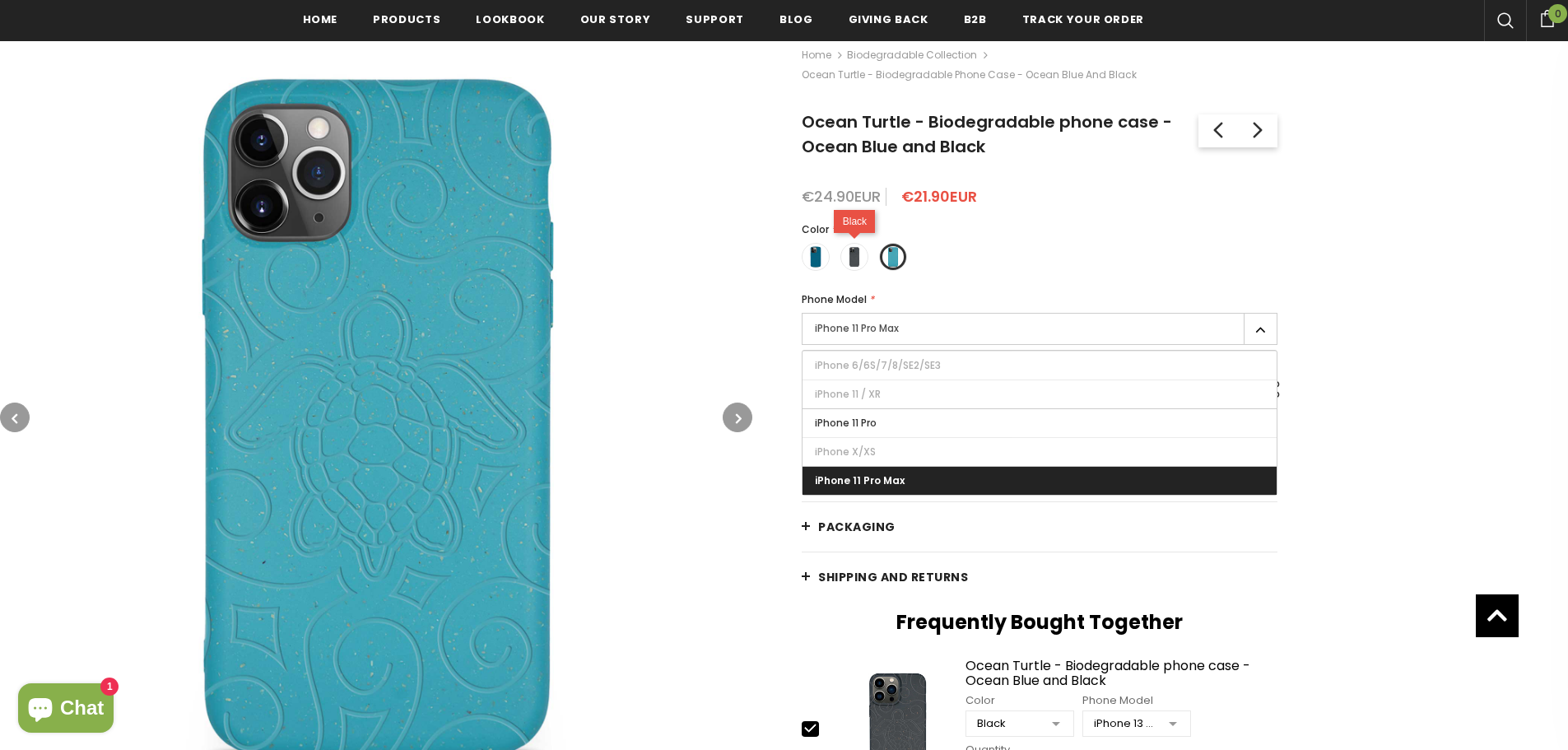
click at [855, 261] on span at bounding box center [854, 257] width 21 height 21
click at [0, 0] on input "radio" at bounding box center [0, 0] width 0 height 0
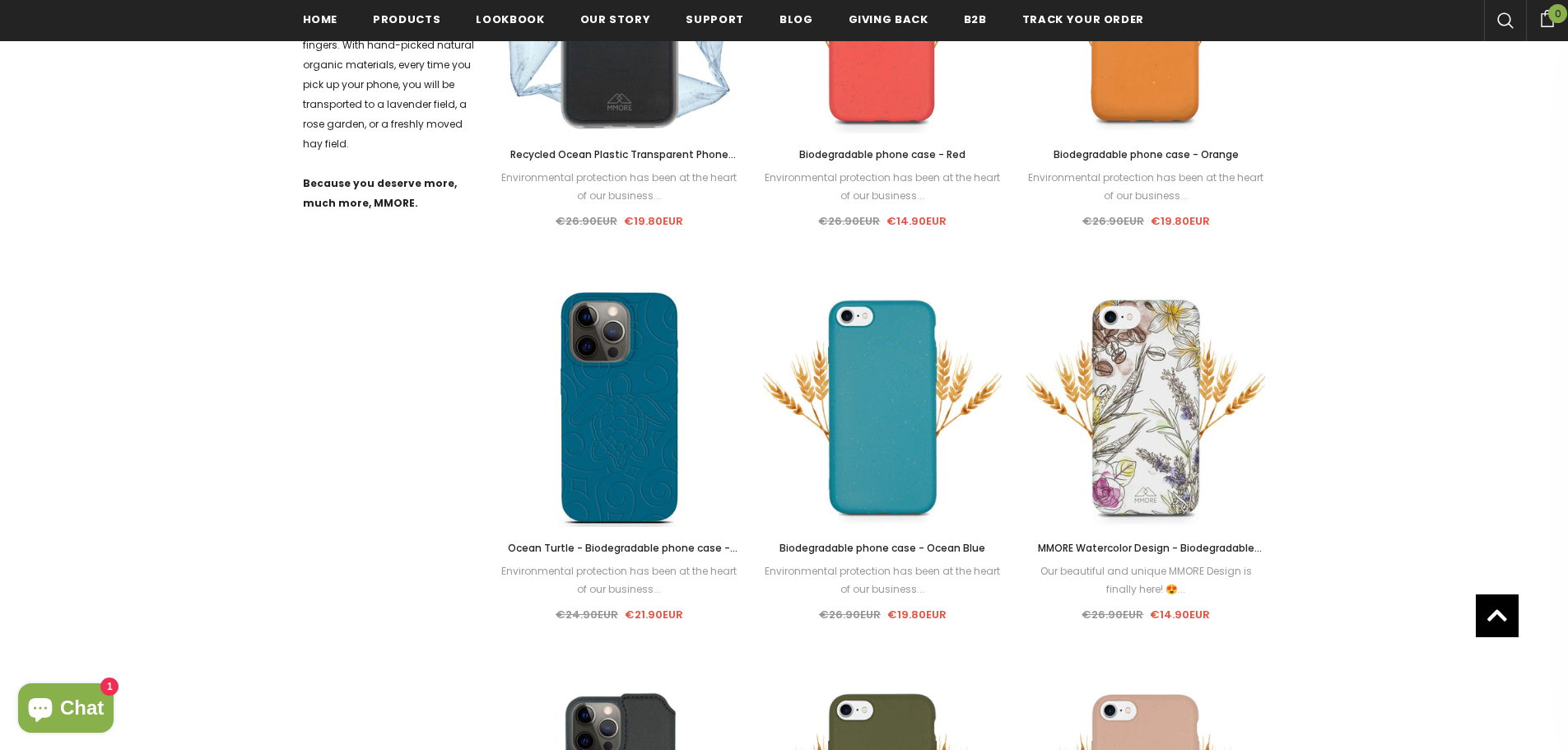
scroll to position [942, 0]
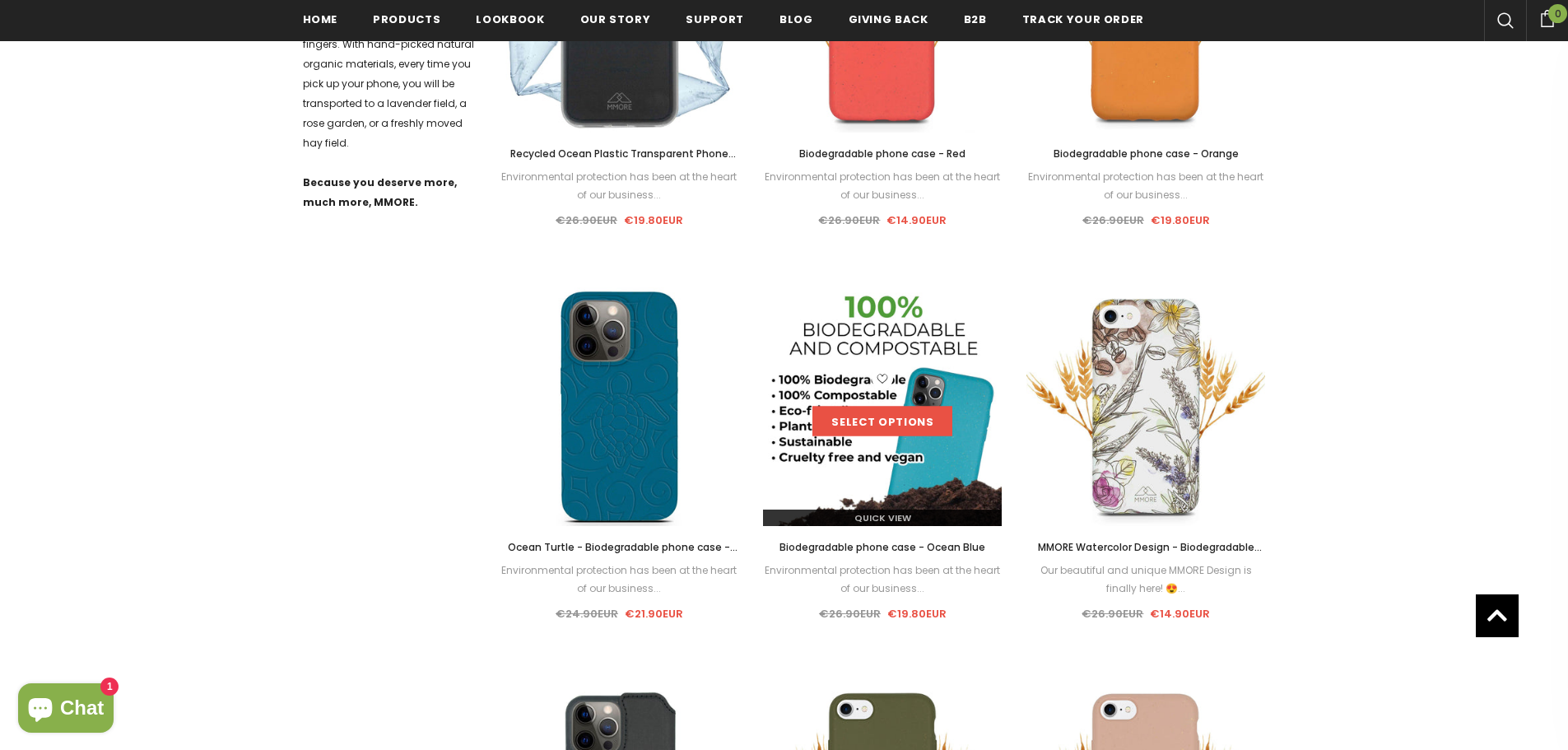
click at [859, 418] on link "Select options" at bounding box center [881, 421] width 140 height 29
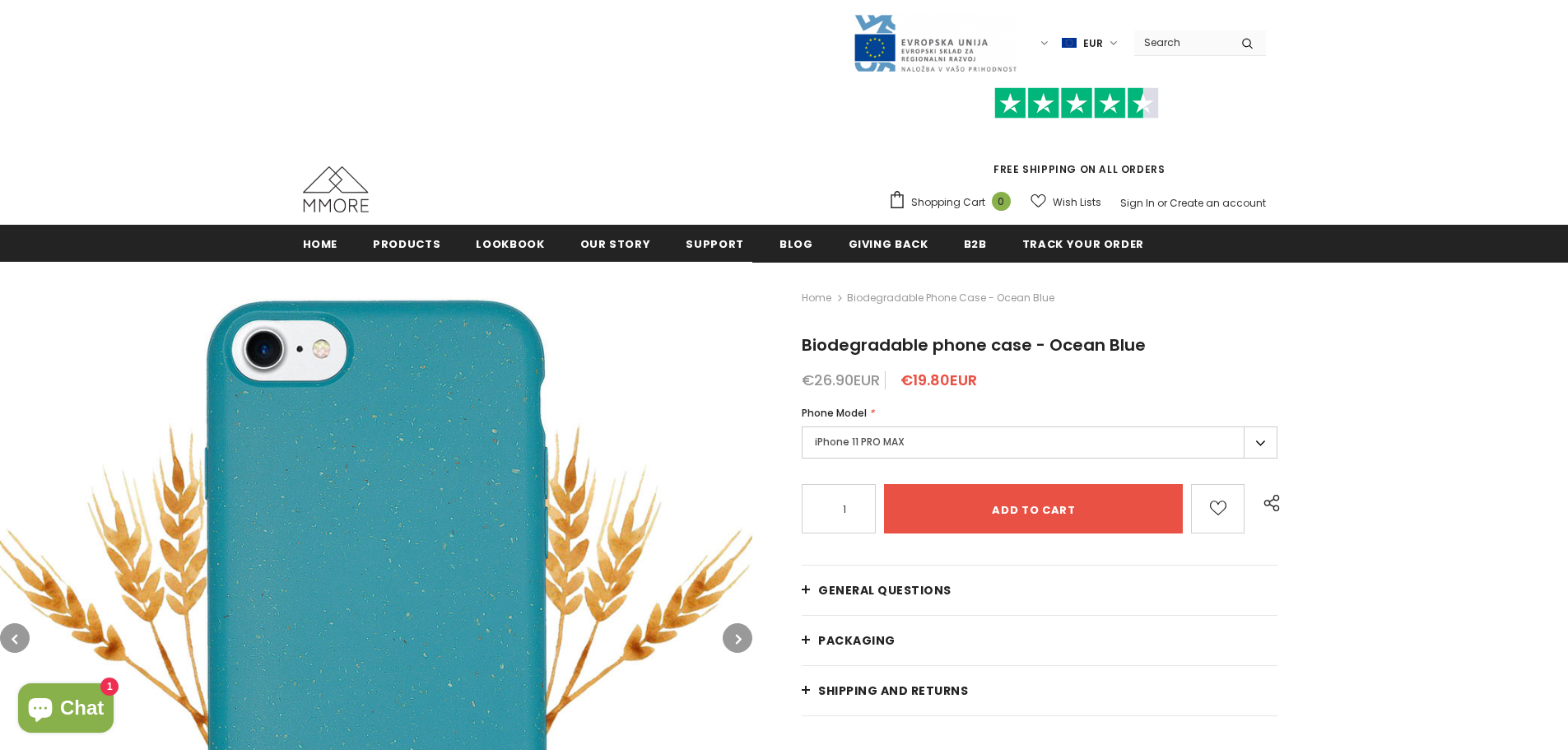
click at [855, 447] on label "iPhone 11 PRO MAX" at bounding box center [1039, 442] width 476 height 32
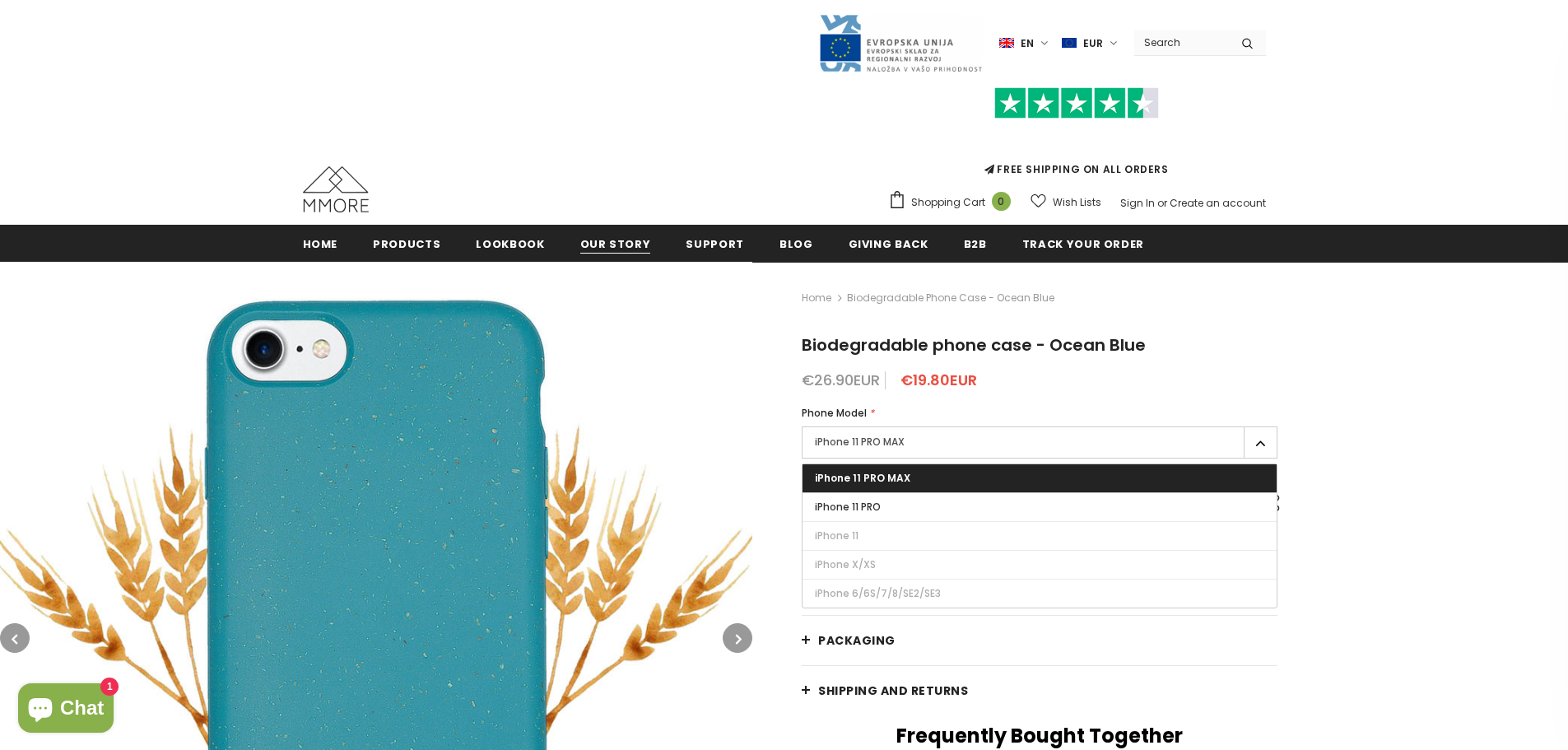
click at [596, 240] on span "Our Story" at bounding box center [615, 245] width 71 height 16
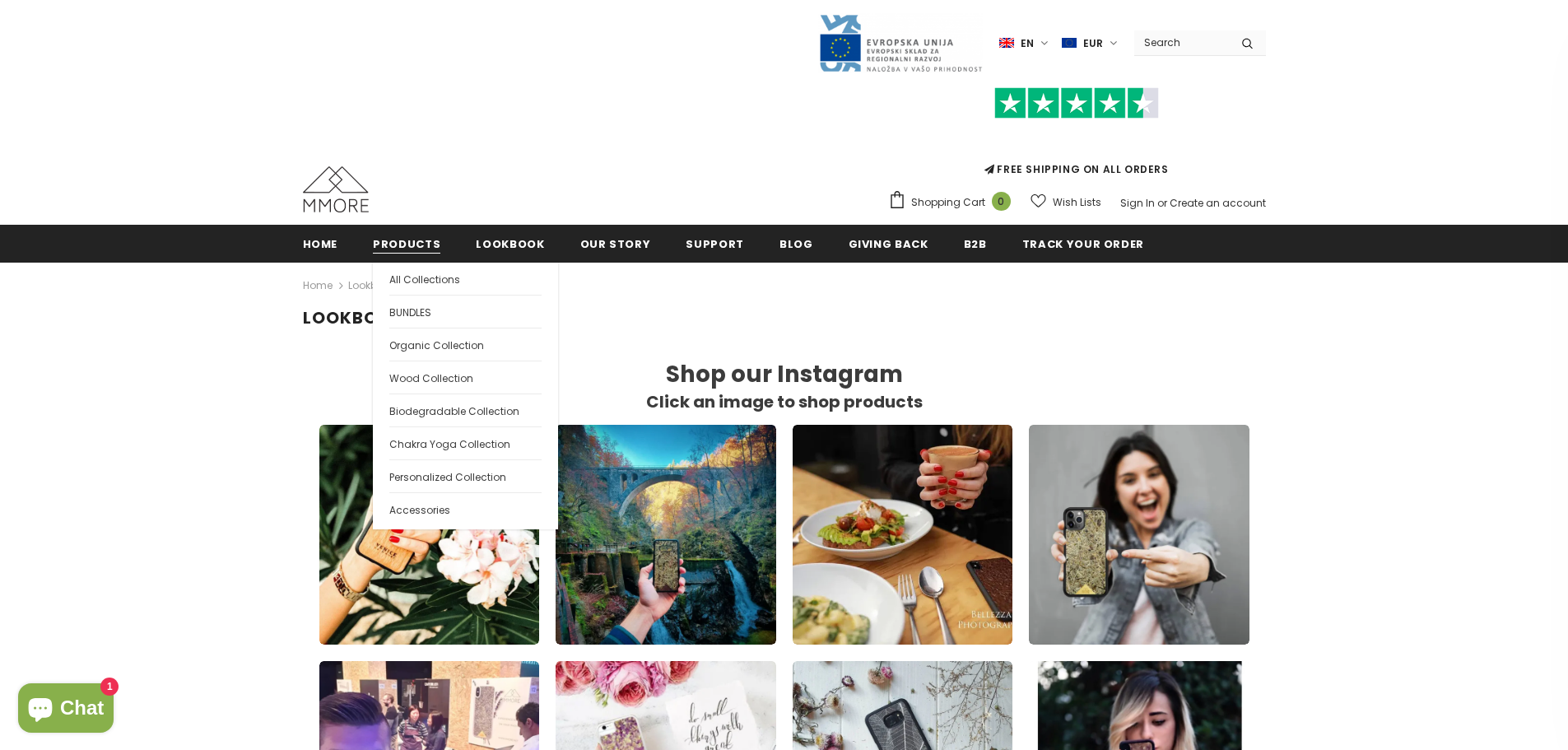
click at [415, 250] on span "Products" at bounding box center [406, 245] width 68 height 16
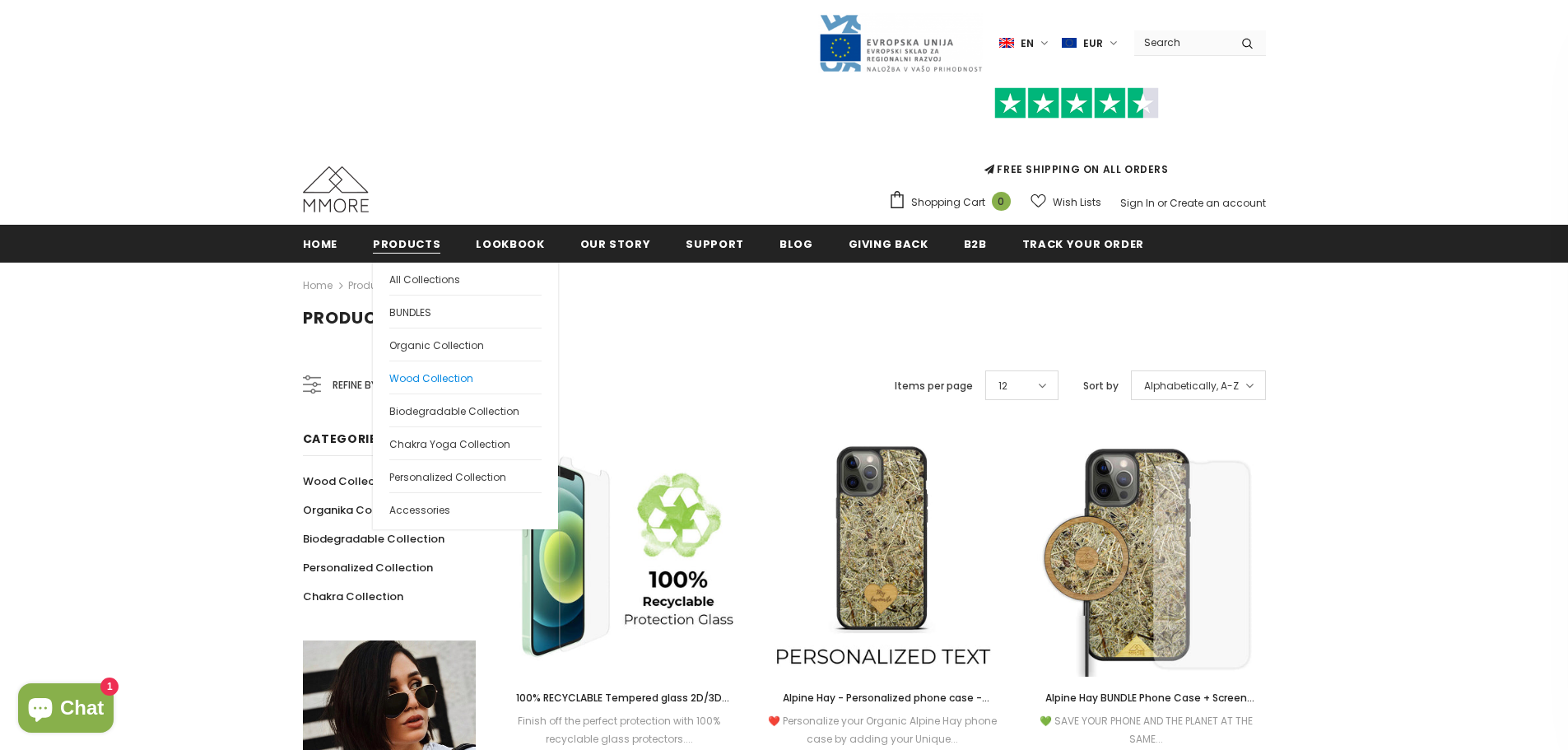
click at [431, 380] on span "Wood Collection" at bounding box center [431, 378] width 84 height 14
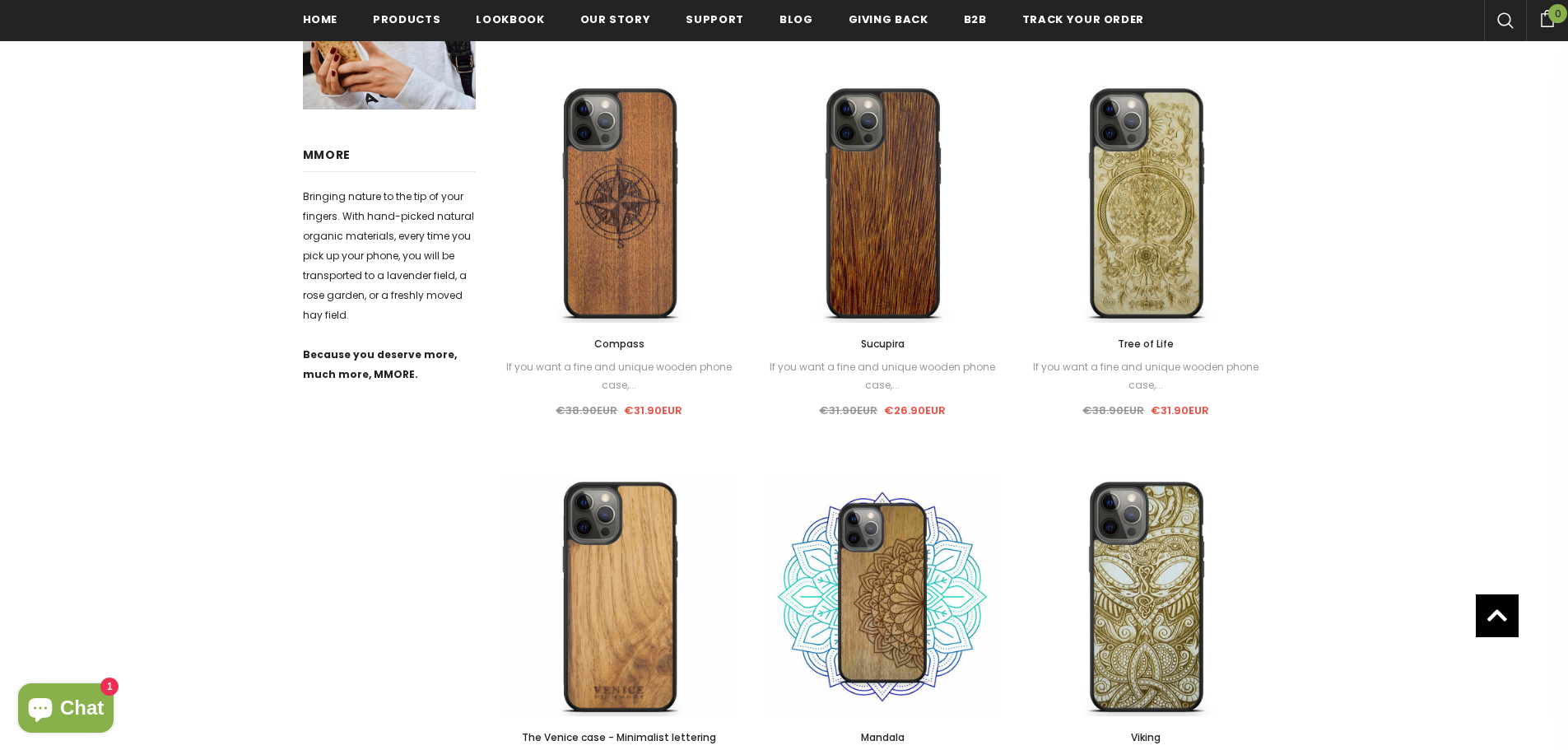
scroll to position [1074, 0]
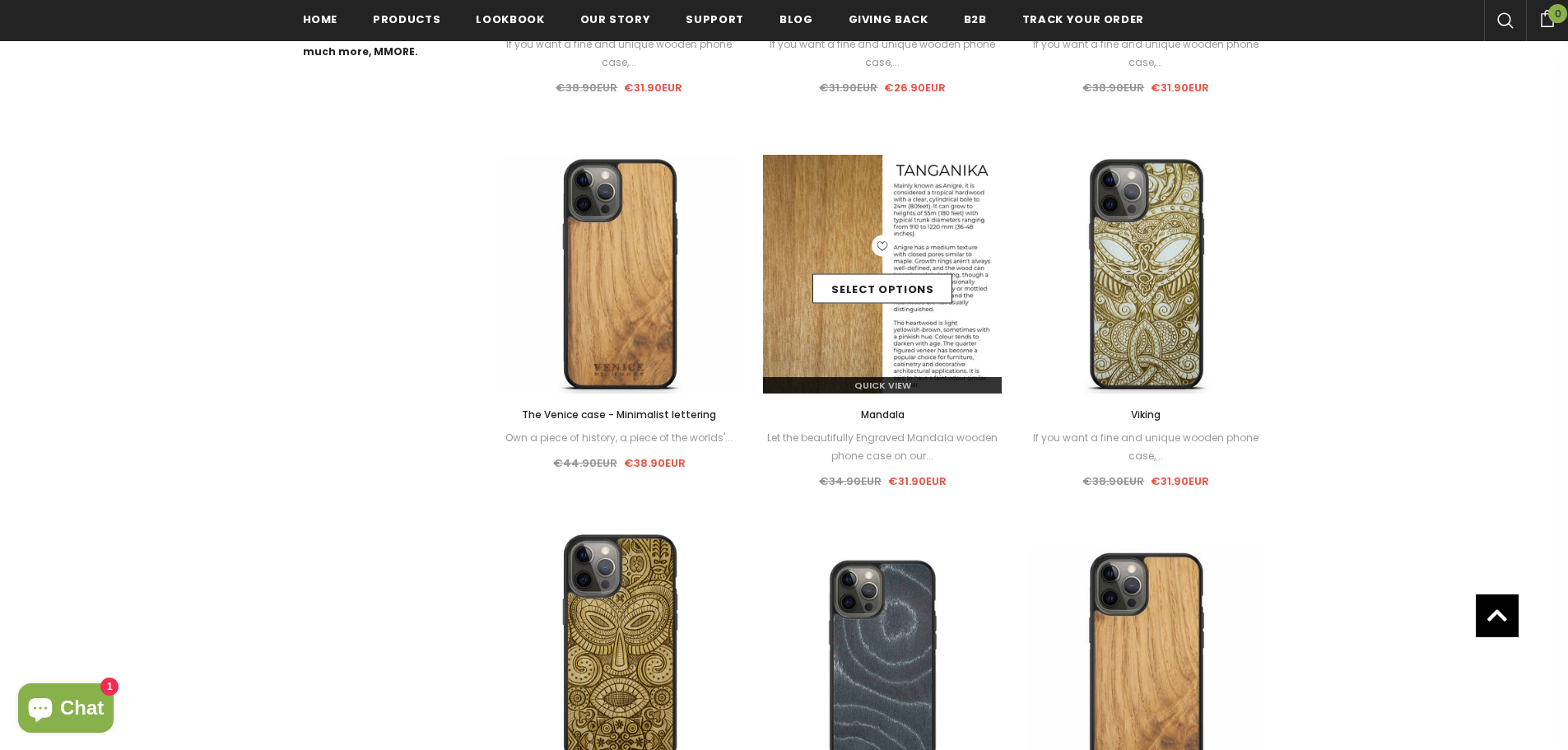
click at [838, 325] on img at bounding box center [882, 274] width 238 height 238
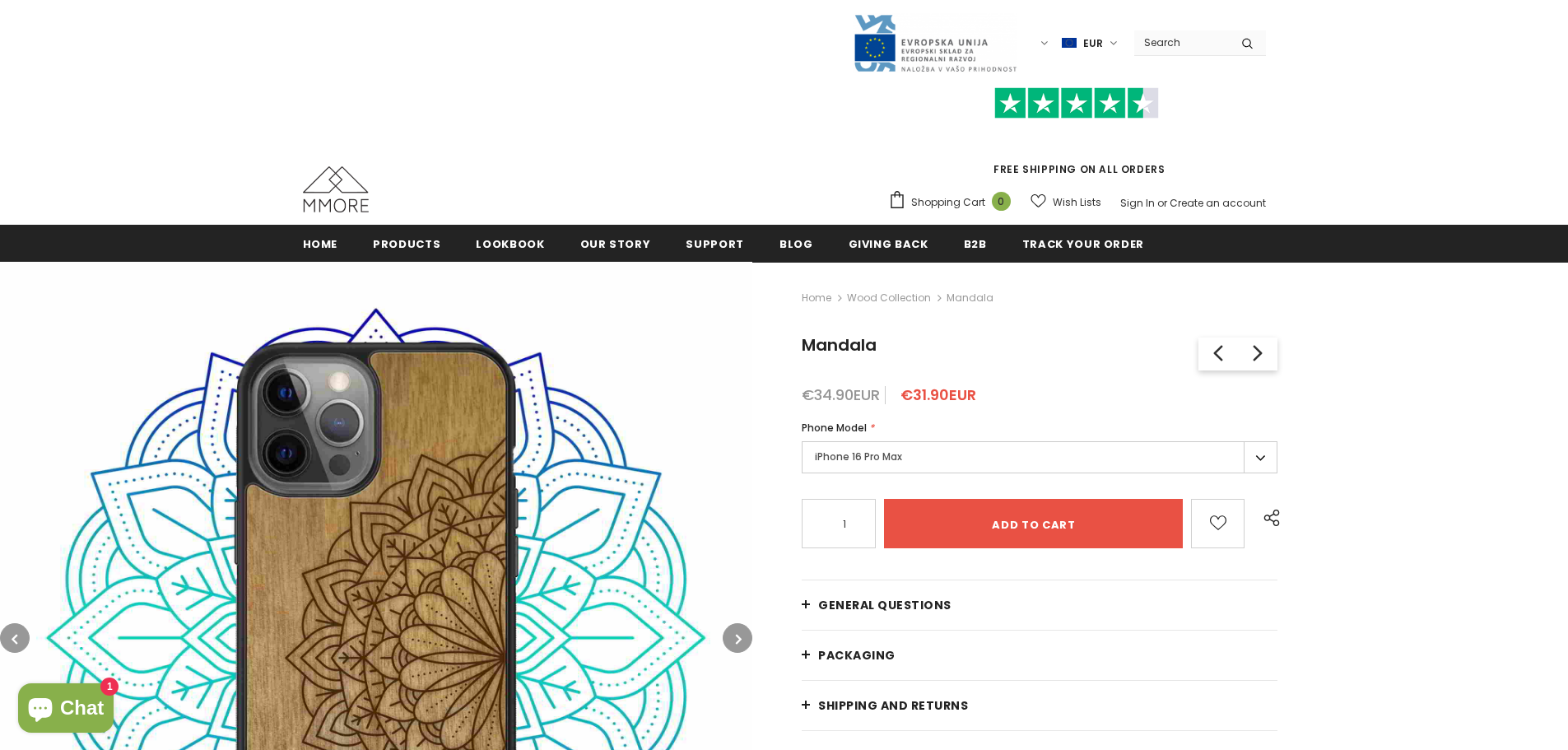
click at [859, 455] on label "iPhone 16 Pro Max" at bounding box center [1039, 457] width 476 height 32
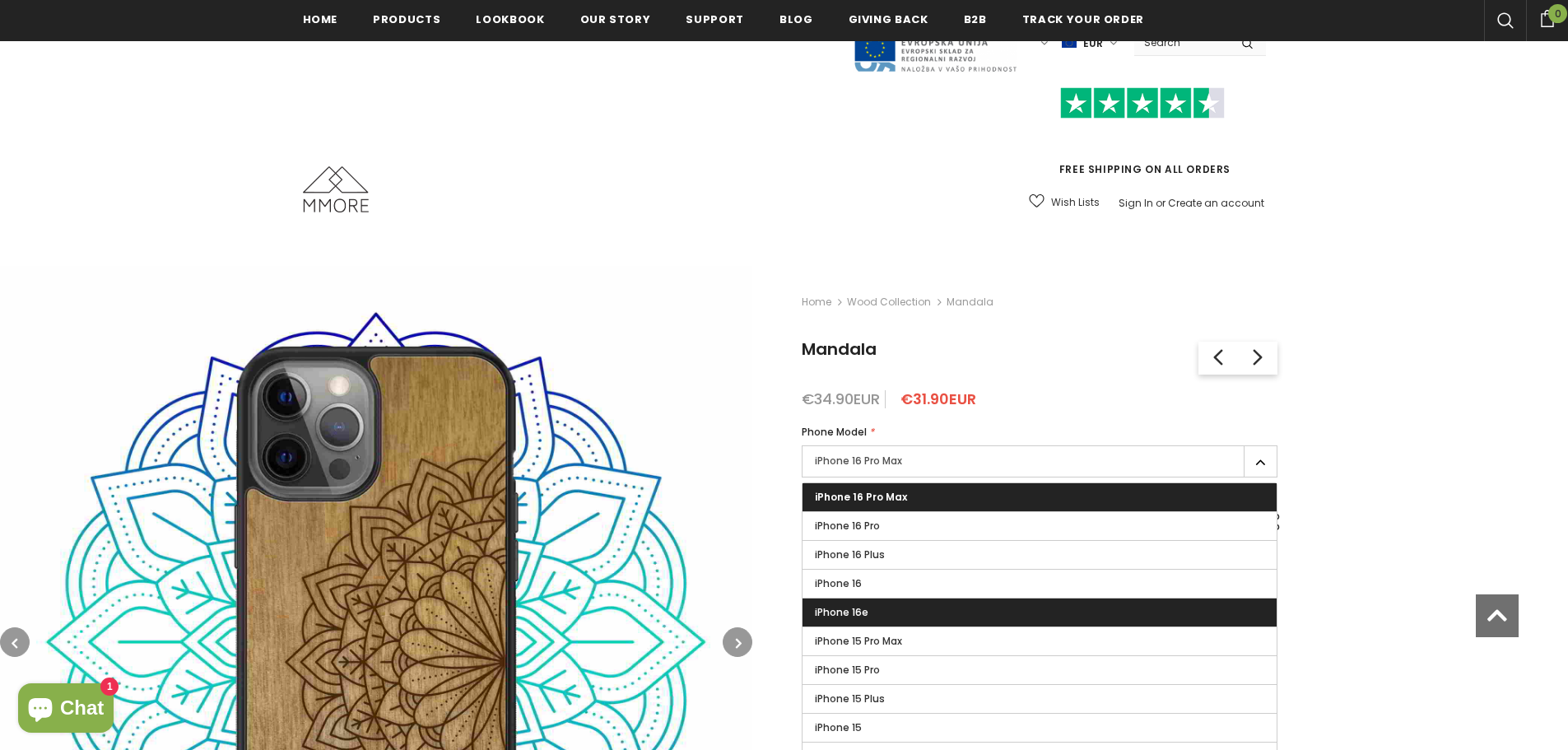
scroll to position [415, 0]
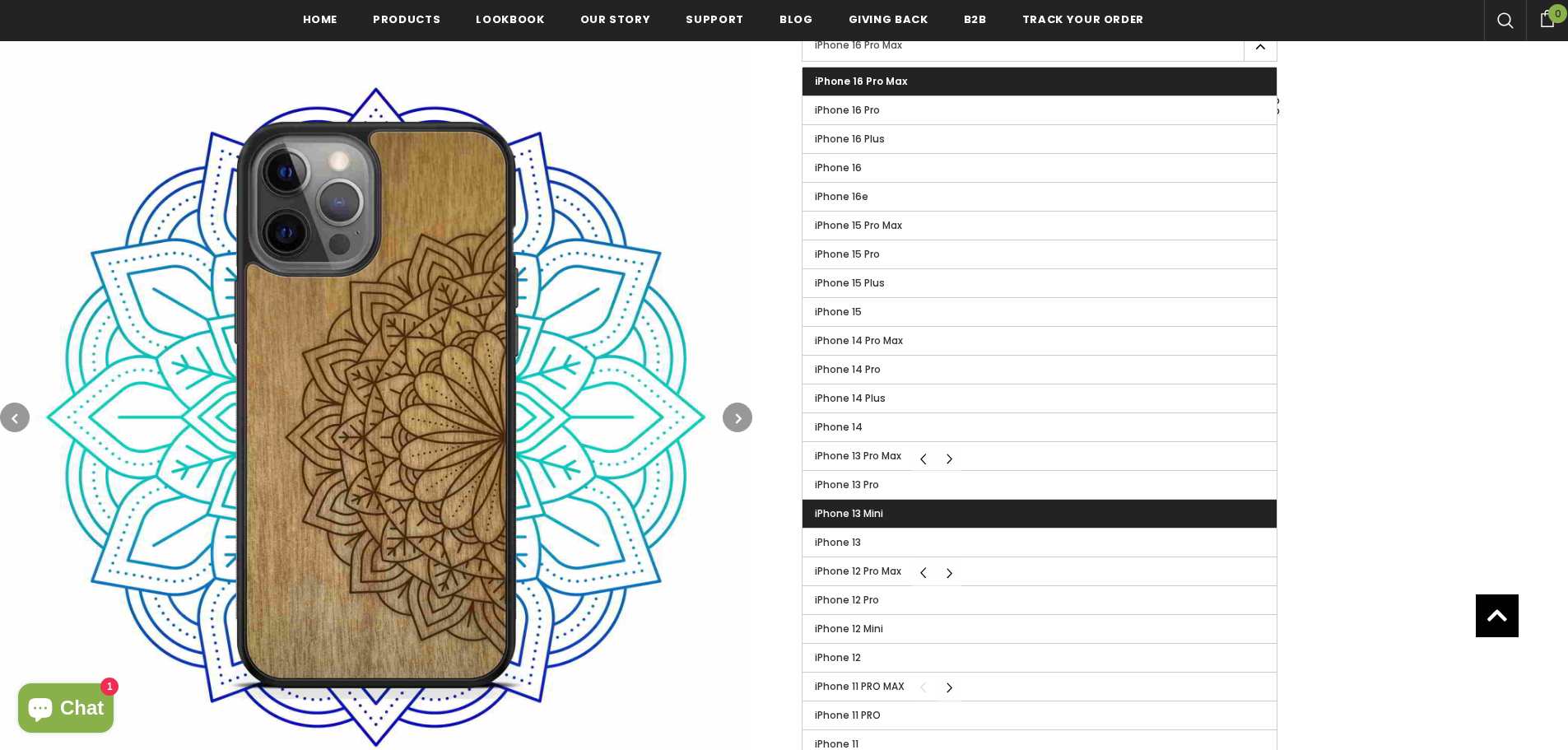
click at [942, 521] on label "iPhone 13 Mini" at bounding box center [1039, 513] width 474 height 28
click at [0, 0] on input "iPhone 13 Mini" at bounding box center [0, 0] width 0 height 0
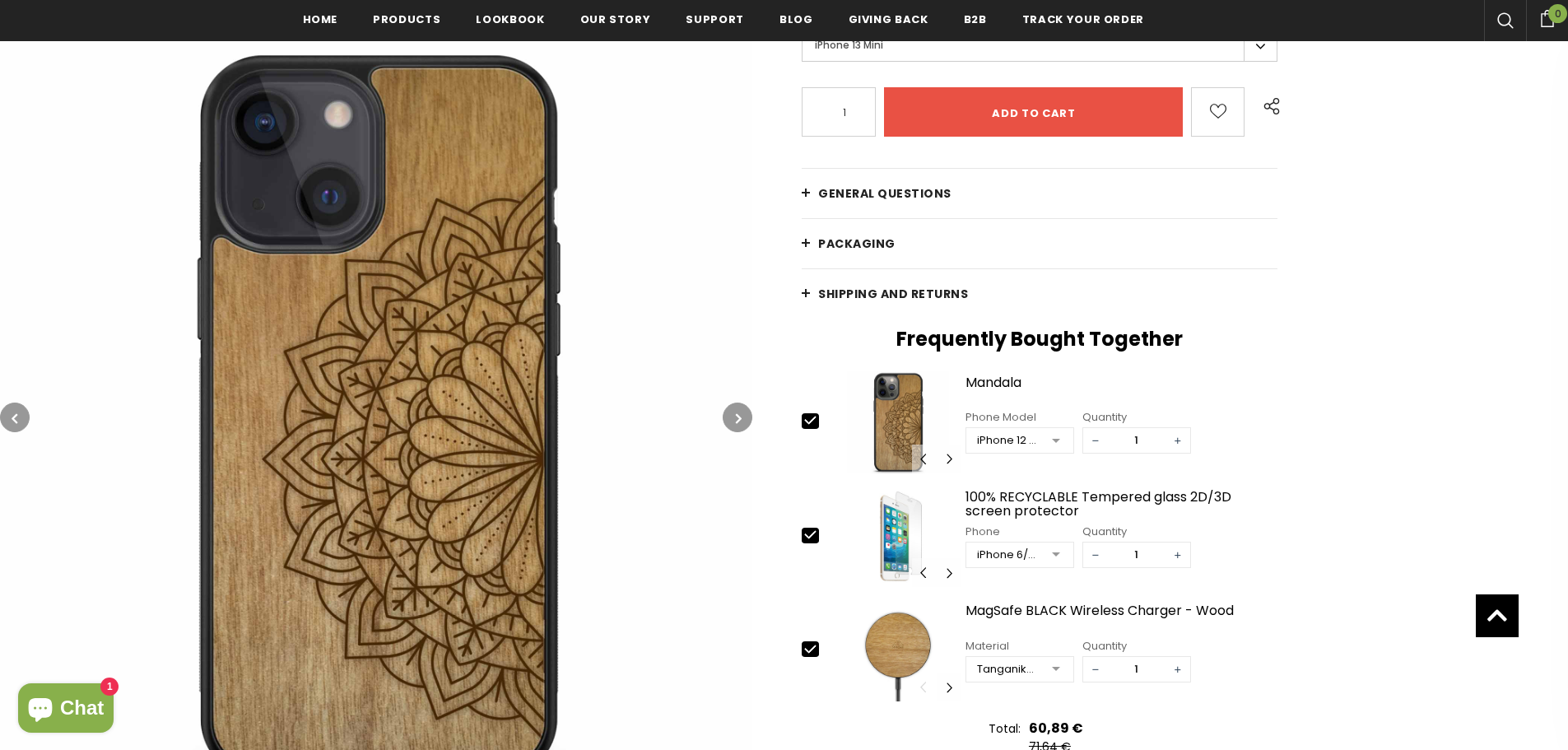
click at [733, 412] on button "button" at bounding box center [736, 416] width 29 height 29
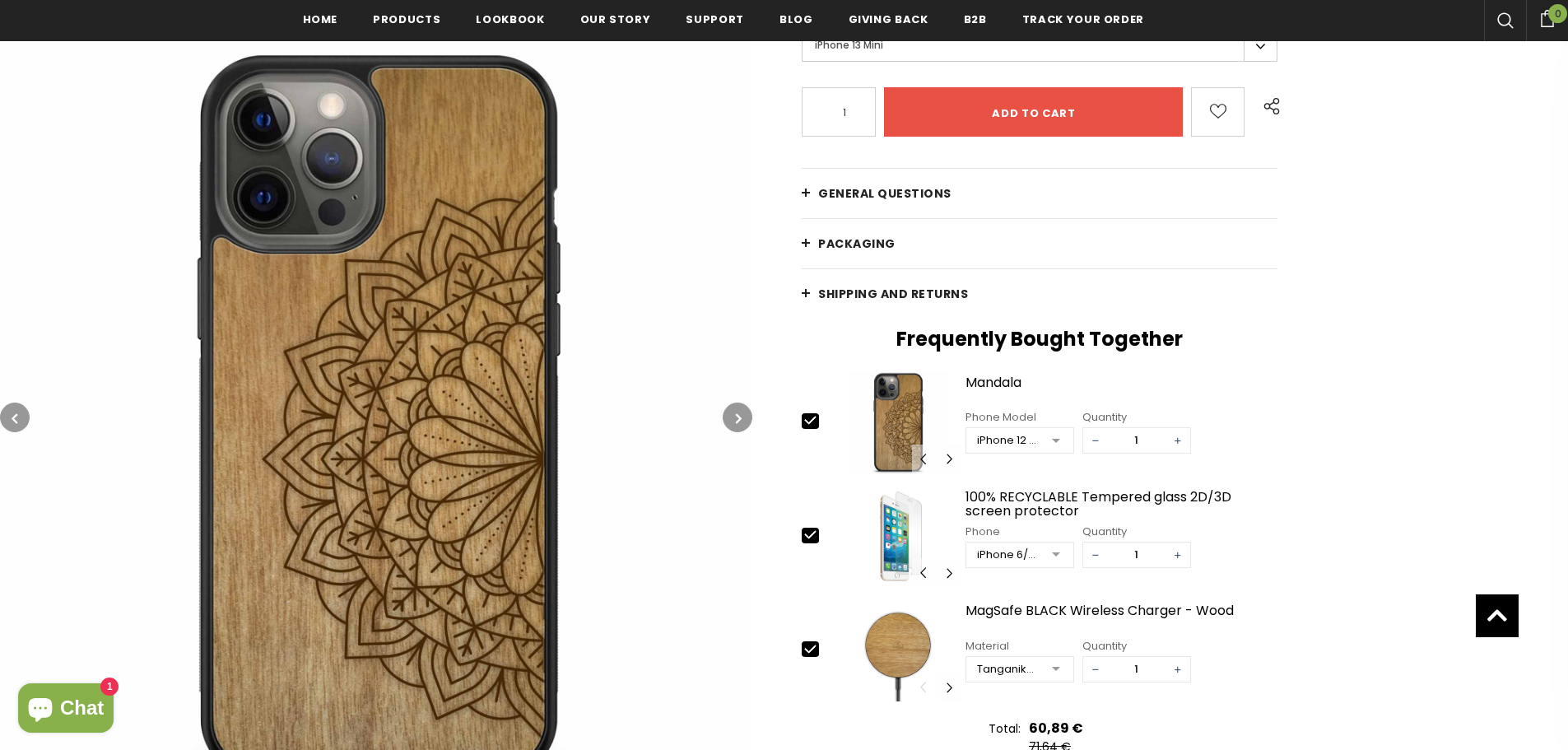
click at [733, 412] on button "button" at bounding box center [736, 416] width 29 height 29
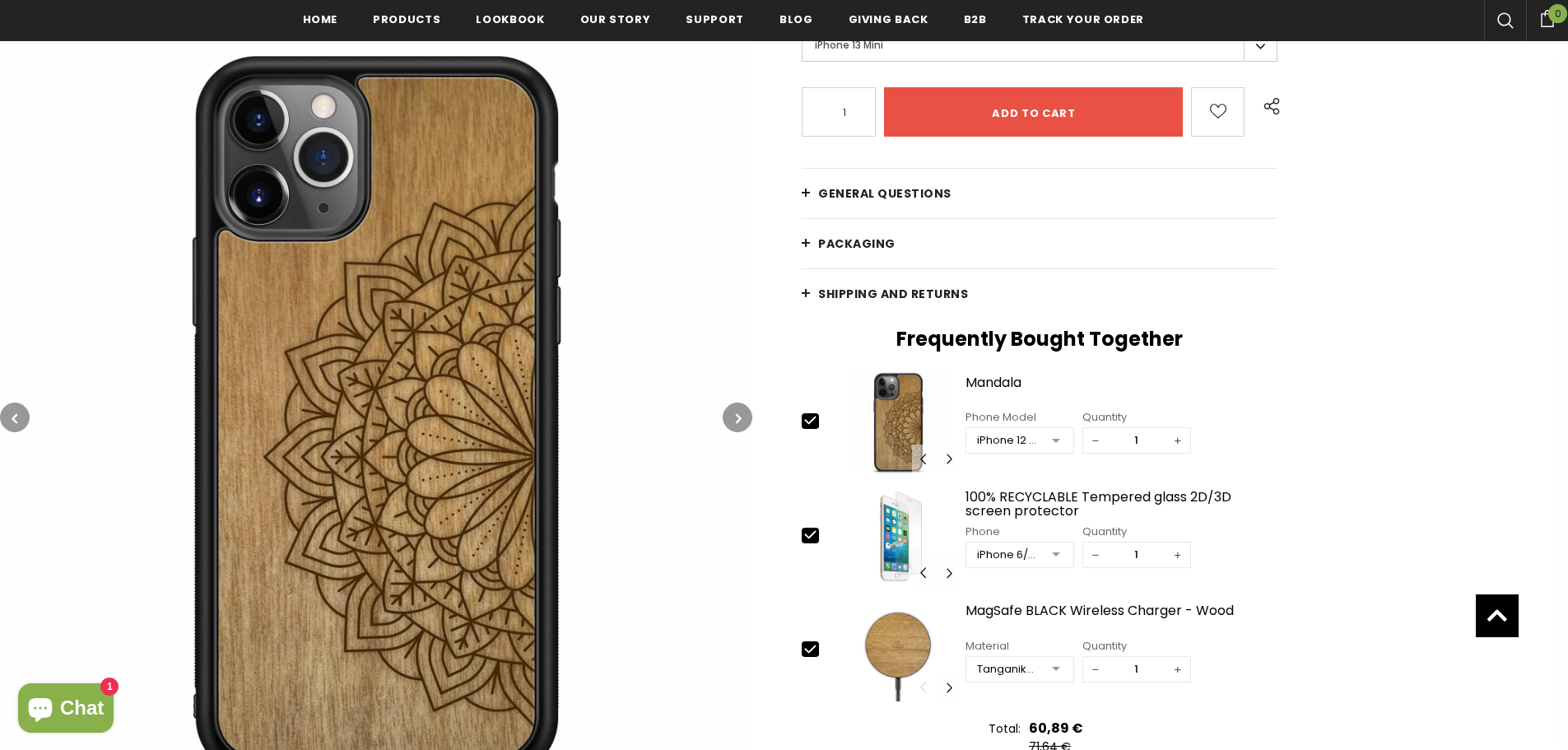
click at [733, 412] on button "button" at bounding box center [736, 416] width 29 height 29
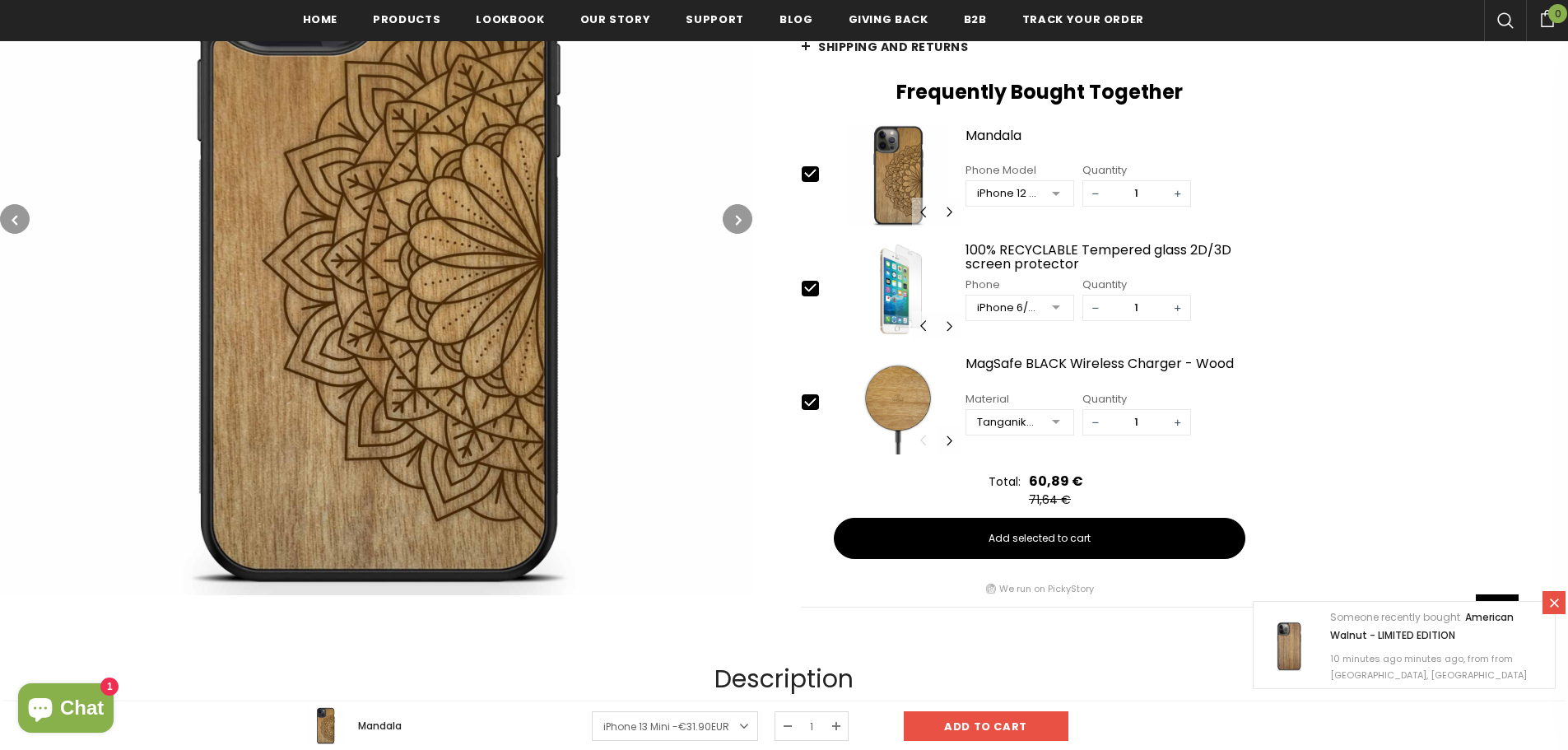
scroll to position [86, 0]
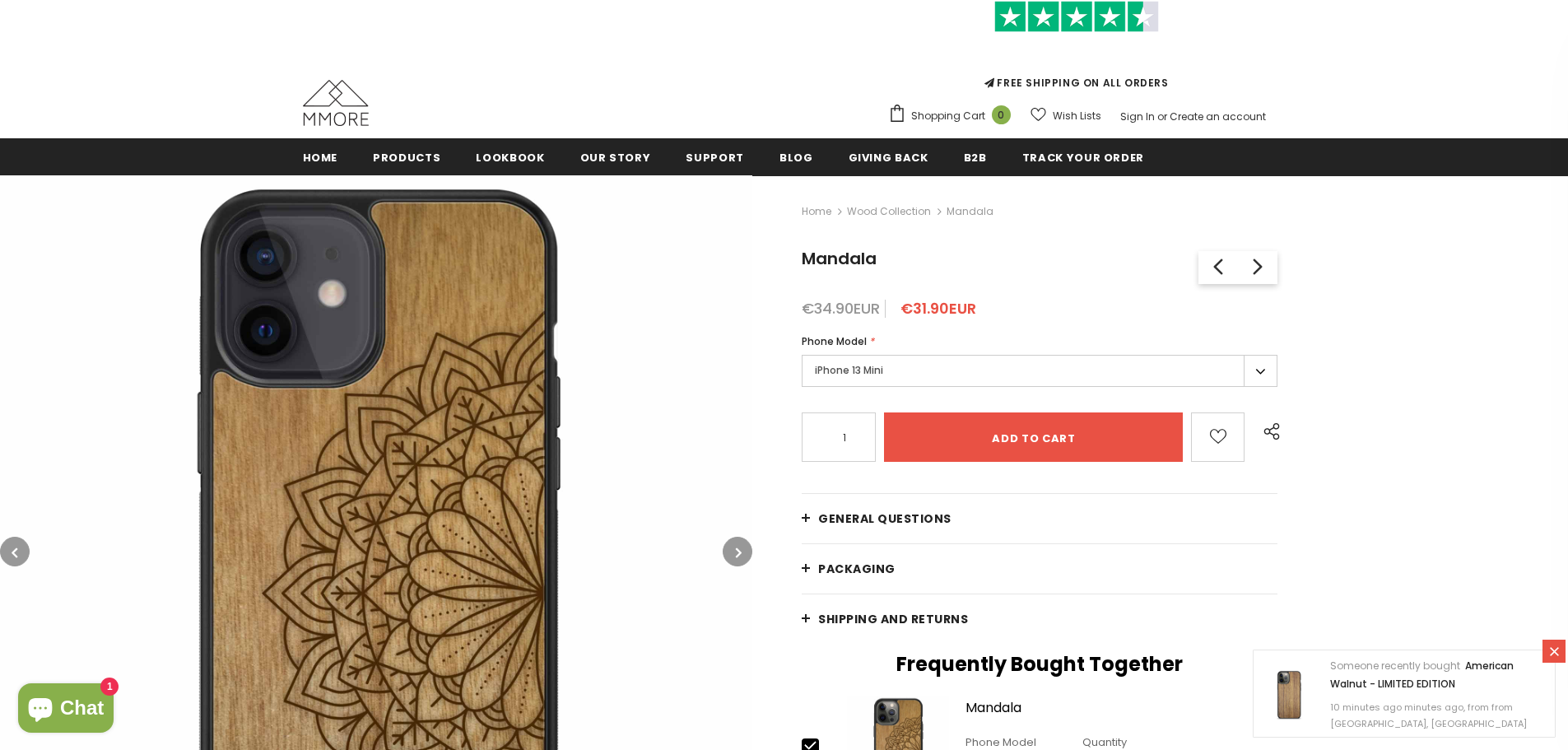
click at [855, 562] on span "PACKAGING" at bounding box center [856, 569] width 77 height 17
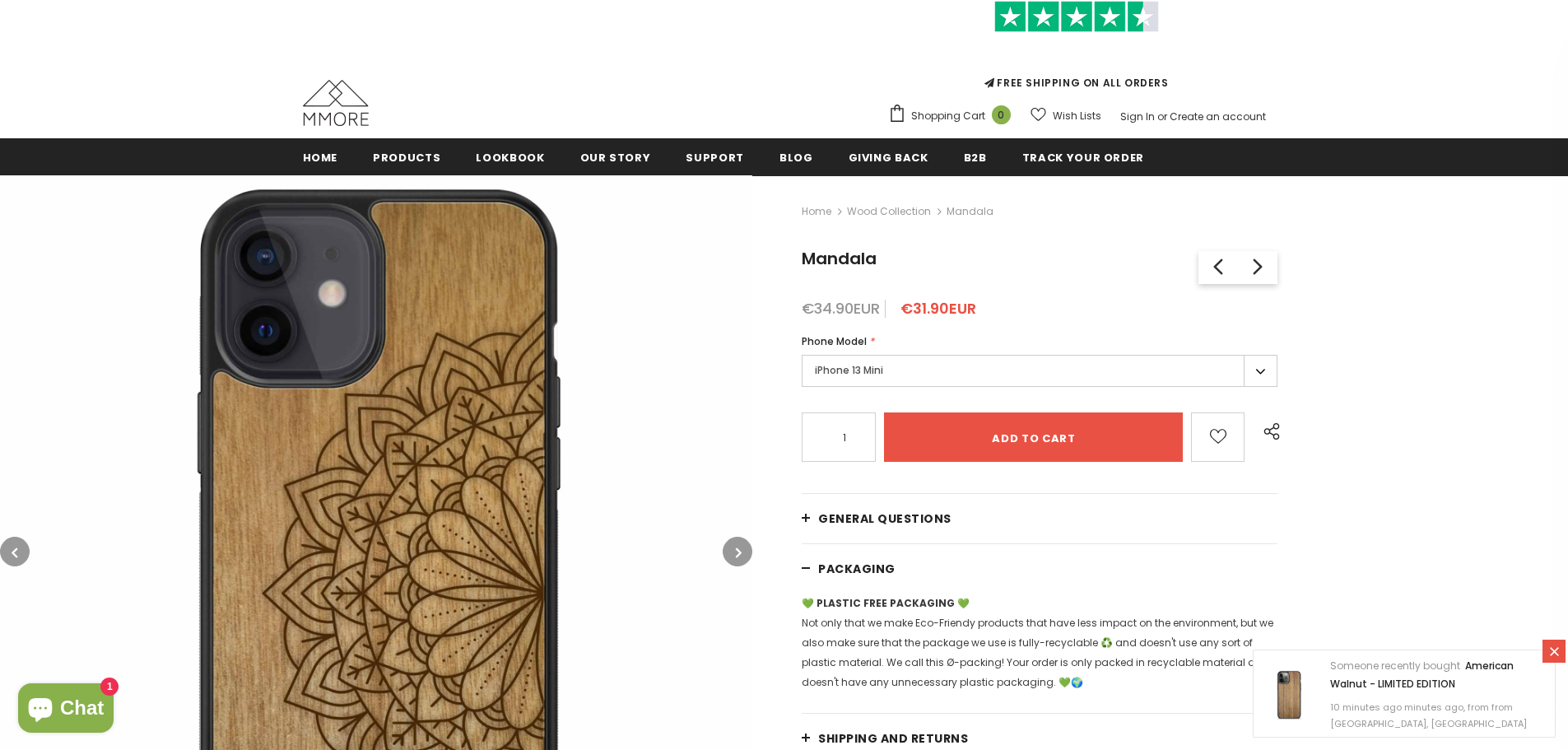
scroll to position [251, 0]
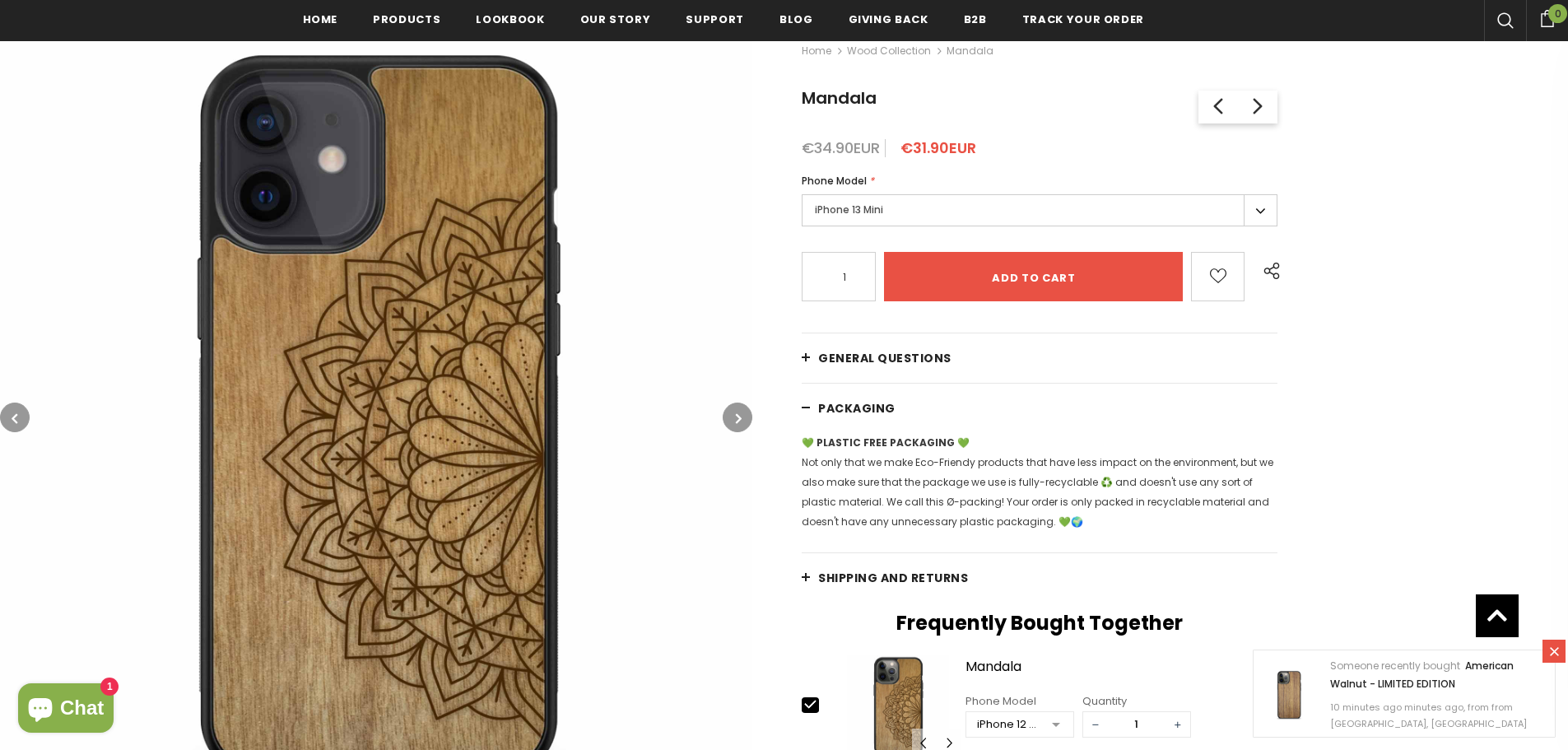
click at [888, 360] on span "General Questions" at bounding box center [885, 358] width 133 height 17
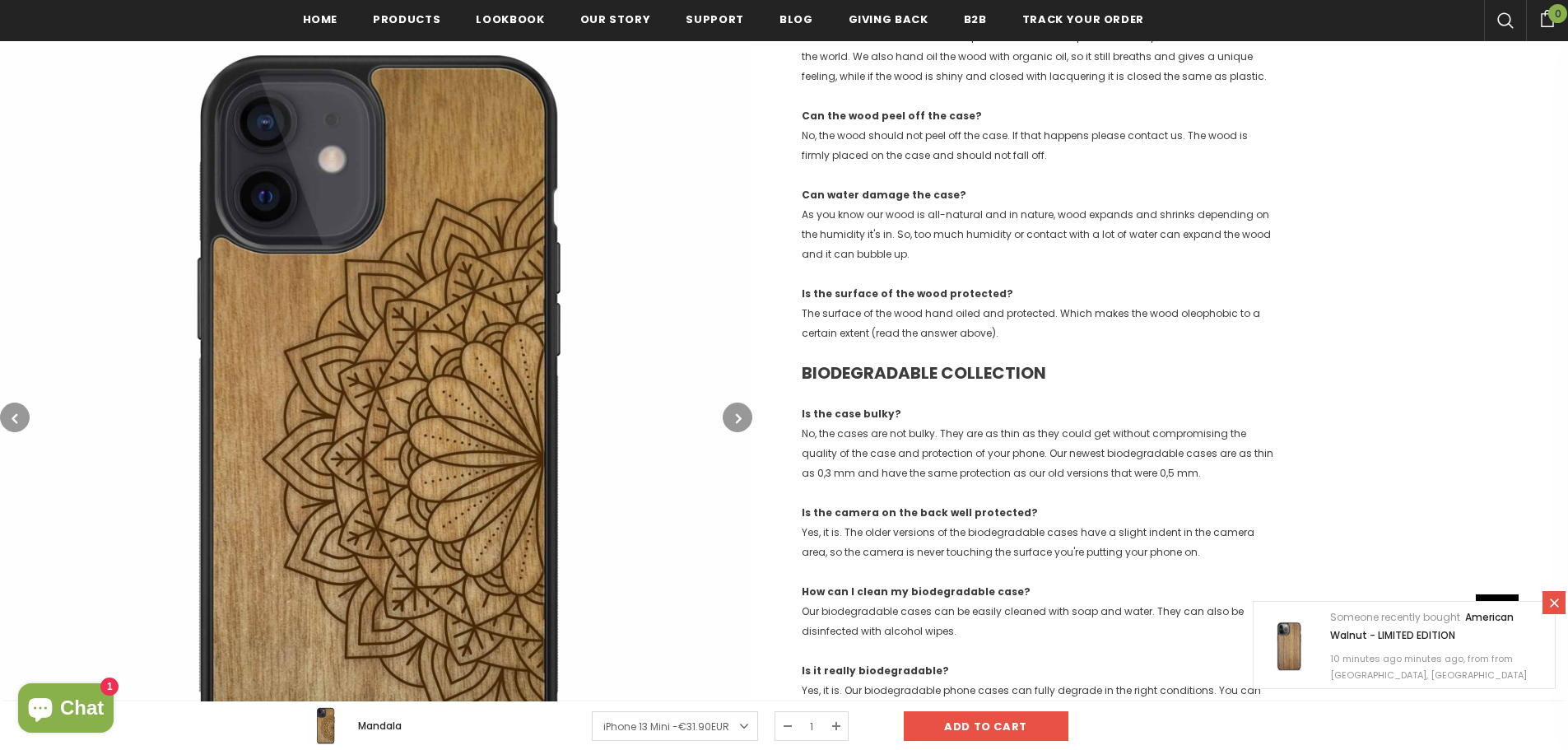
scroll to position [1569, 0]
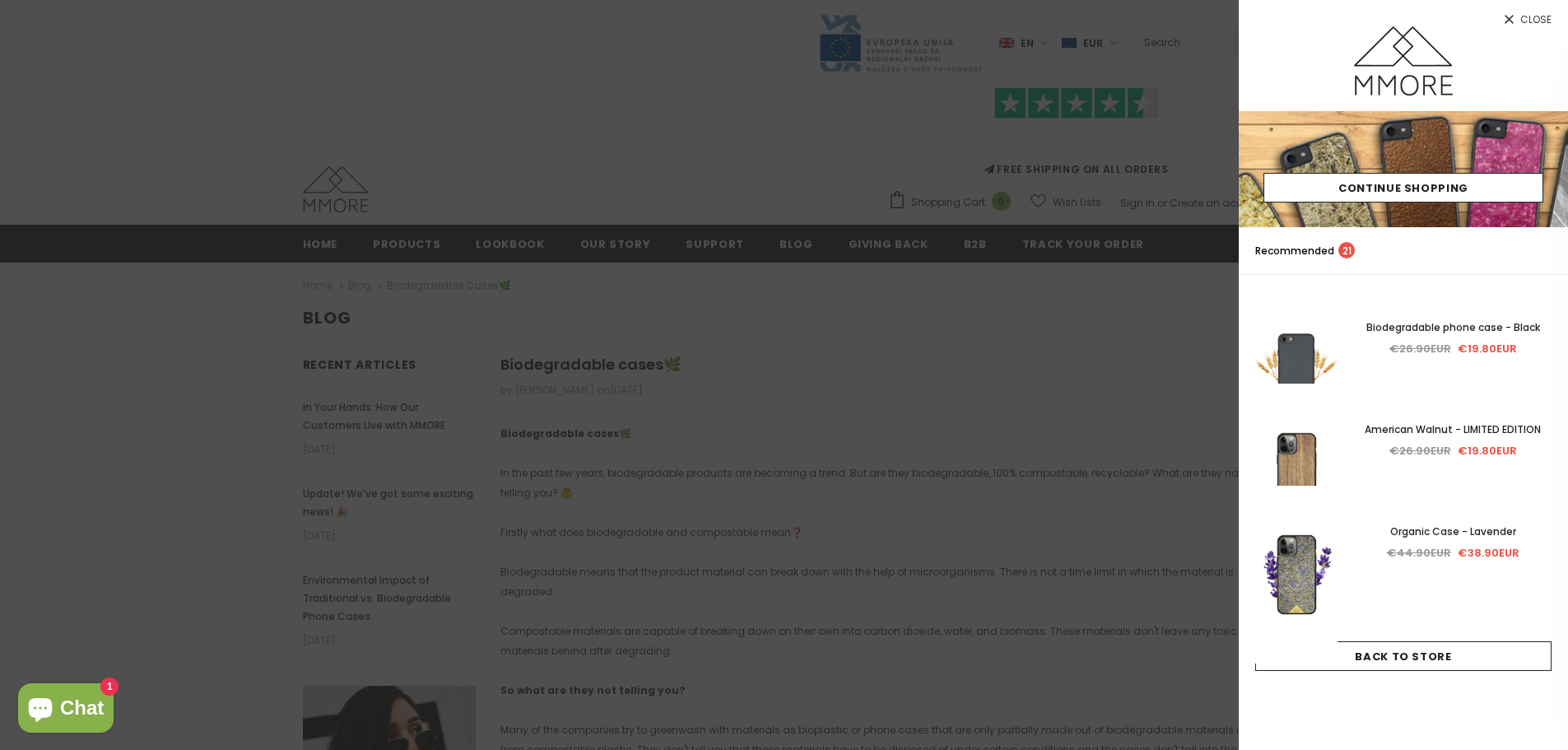
click at [296, 175] on div at bounding box center [784, 375] width 1568 height 750
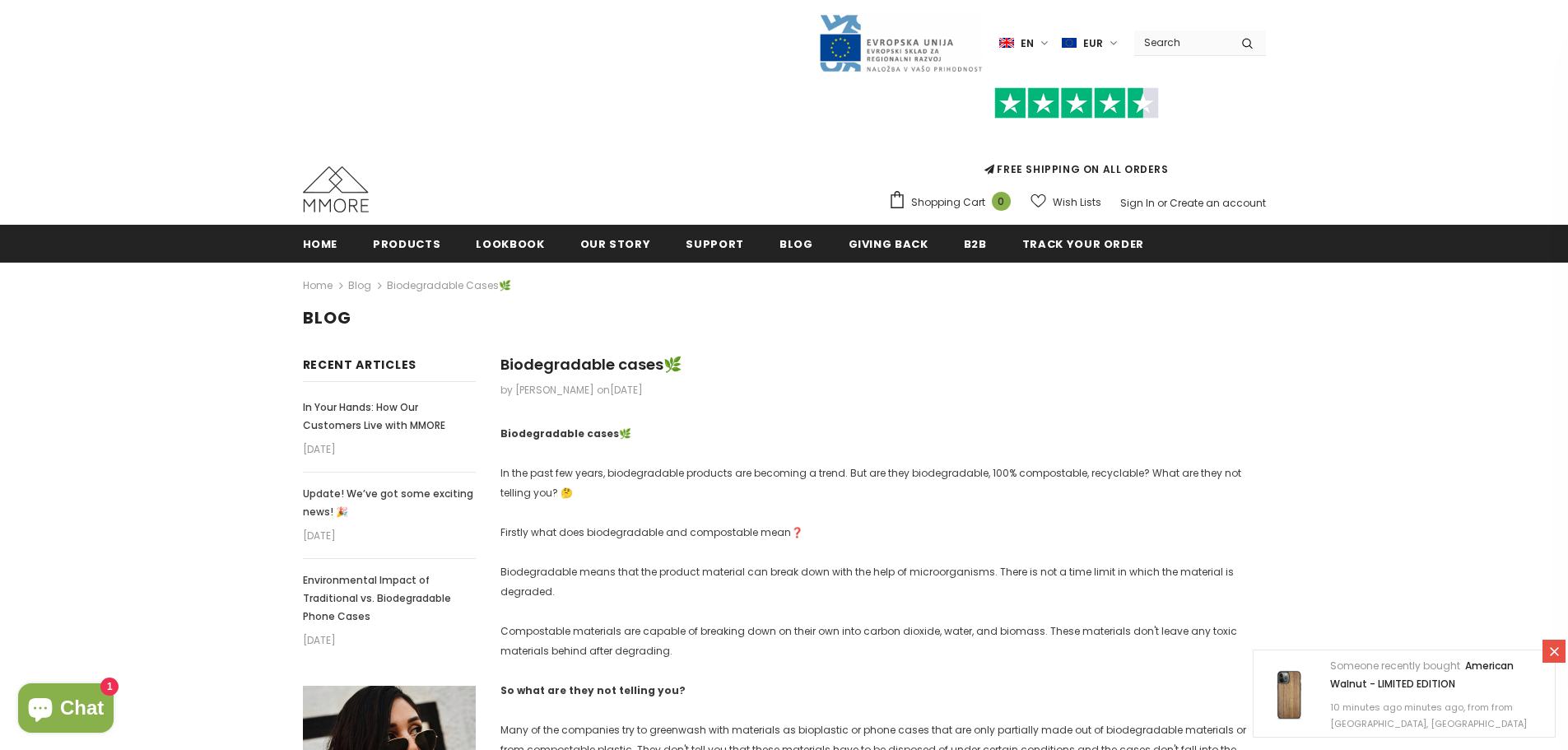
click at [325, 204] on img at bounding box center [336, 190] width 66 height 46
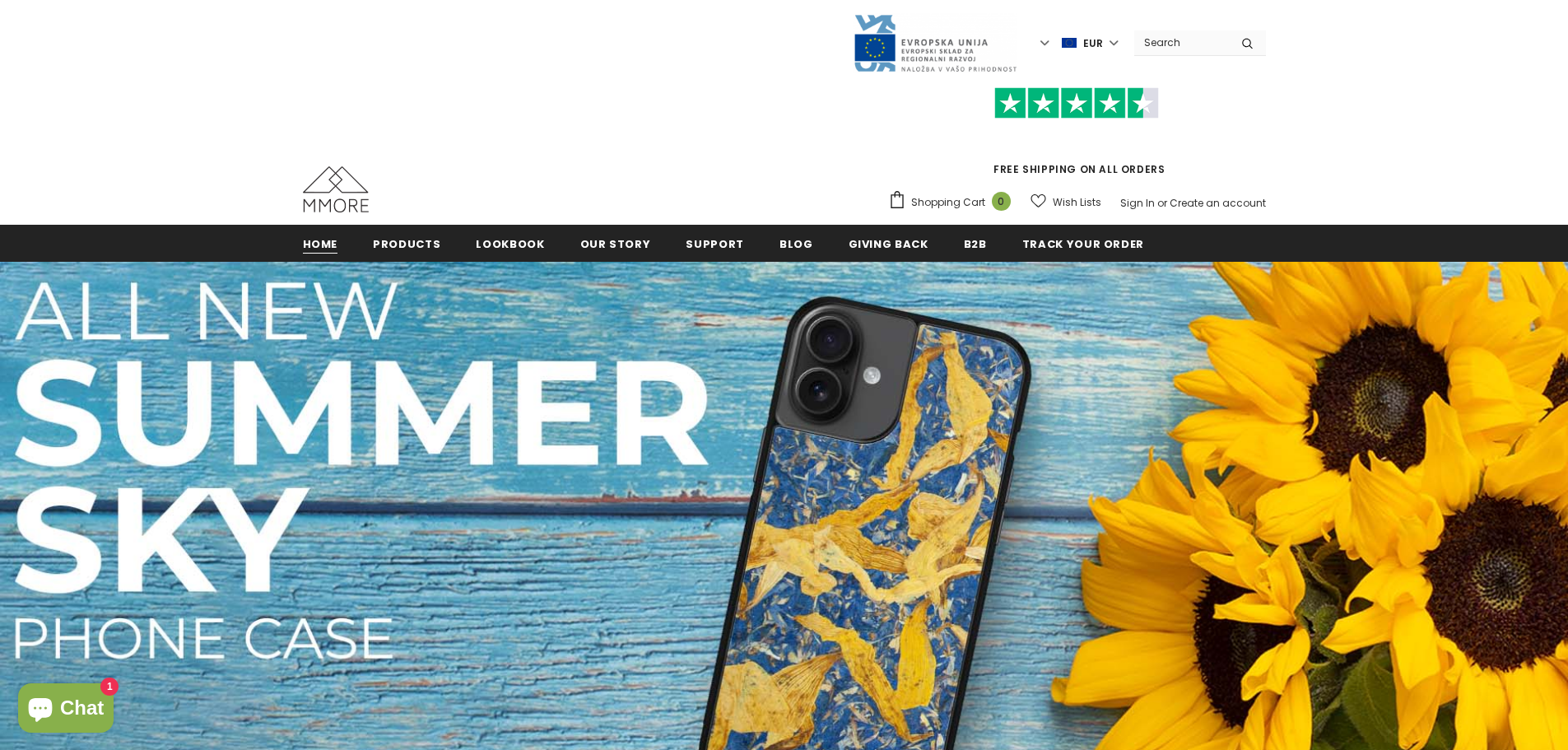
click at [326, 246] on span "Home" at bounding box center [321, 245] width 36 height 16
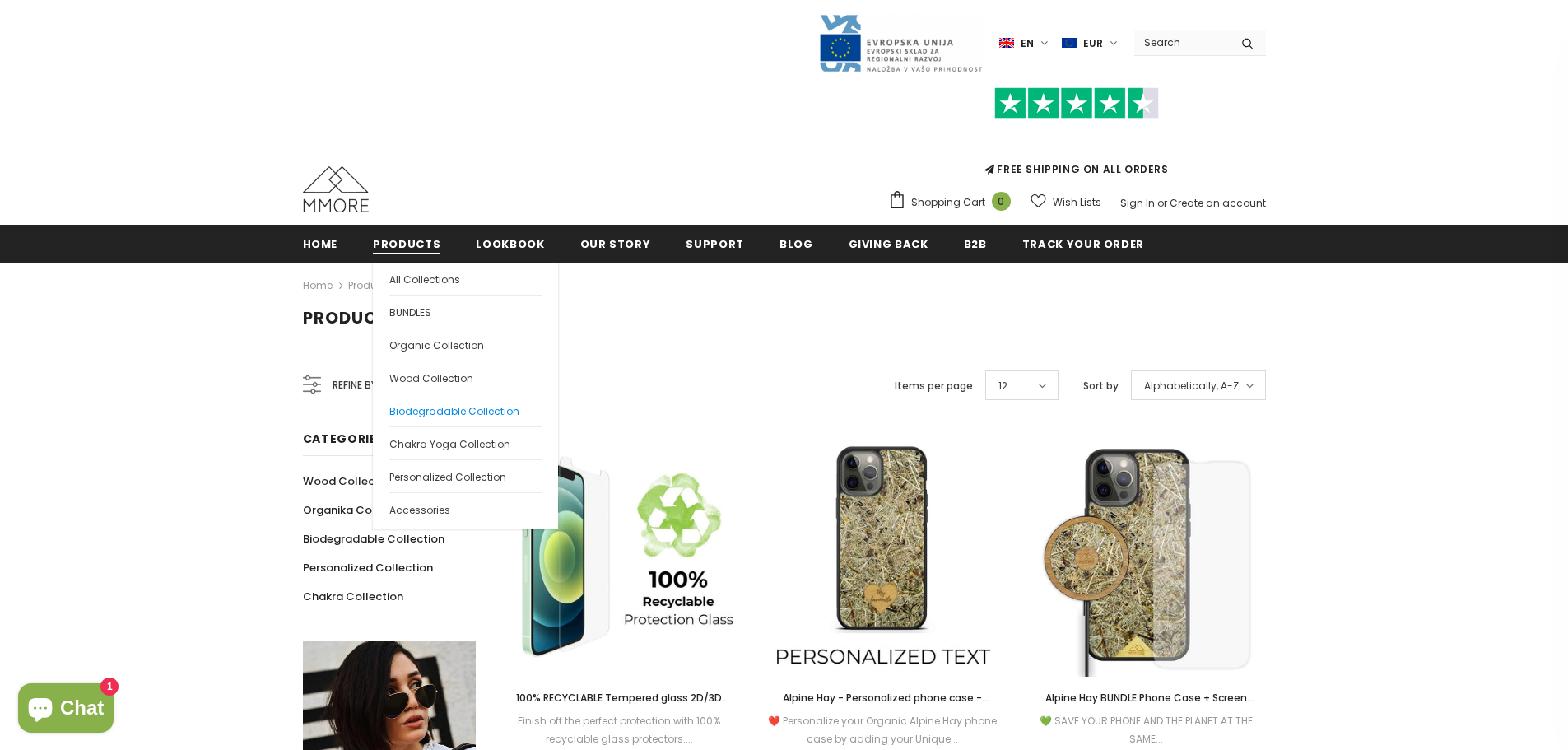
click at [427, 407] on span "Biodegradable Collection" at bounding box center [454, 411] width 130 height 14
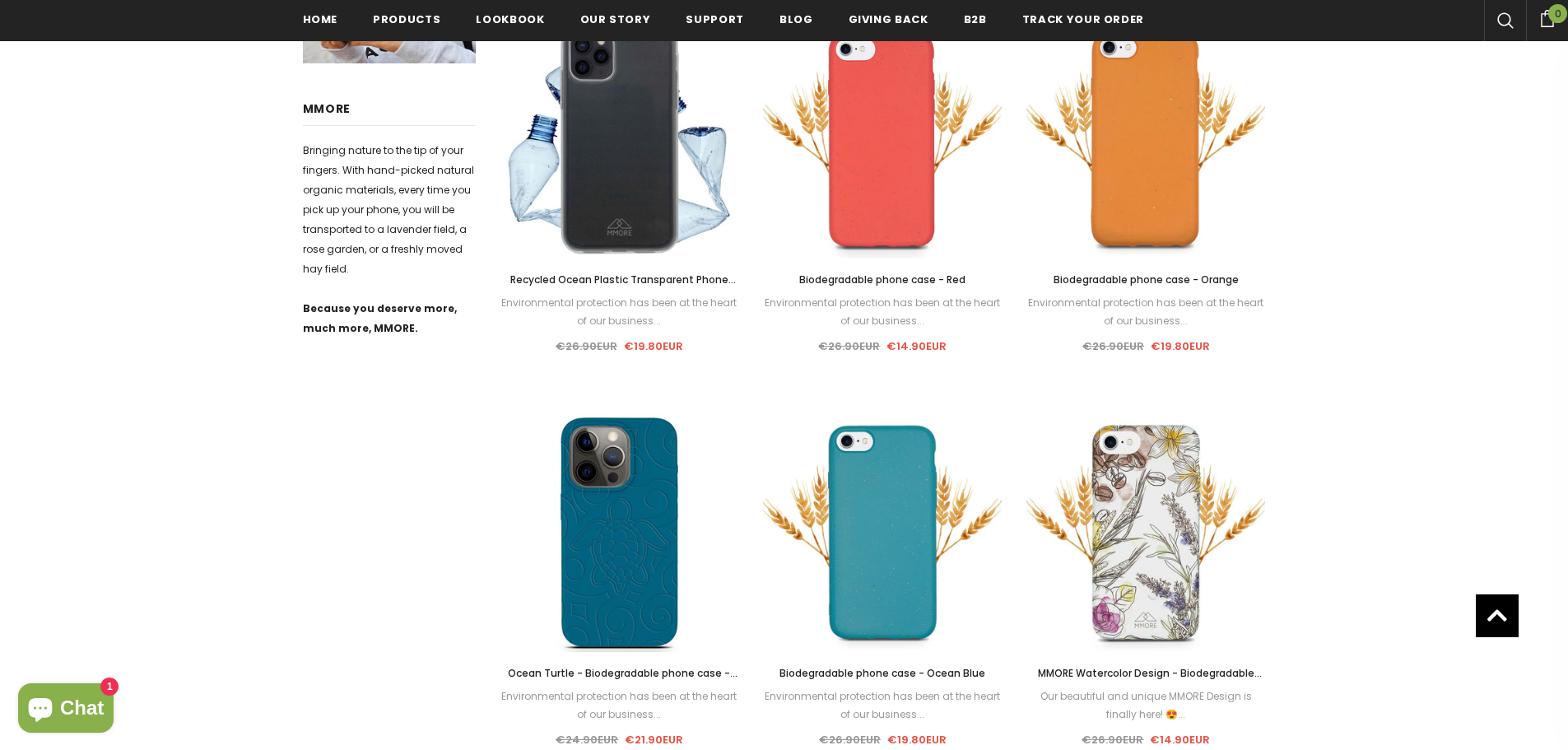
scroll to position [827, 0]
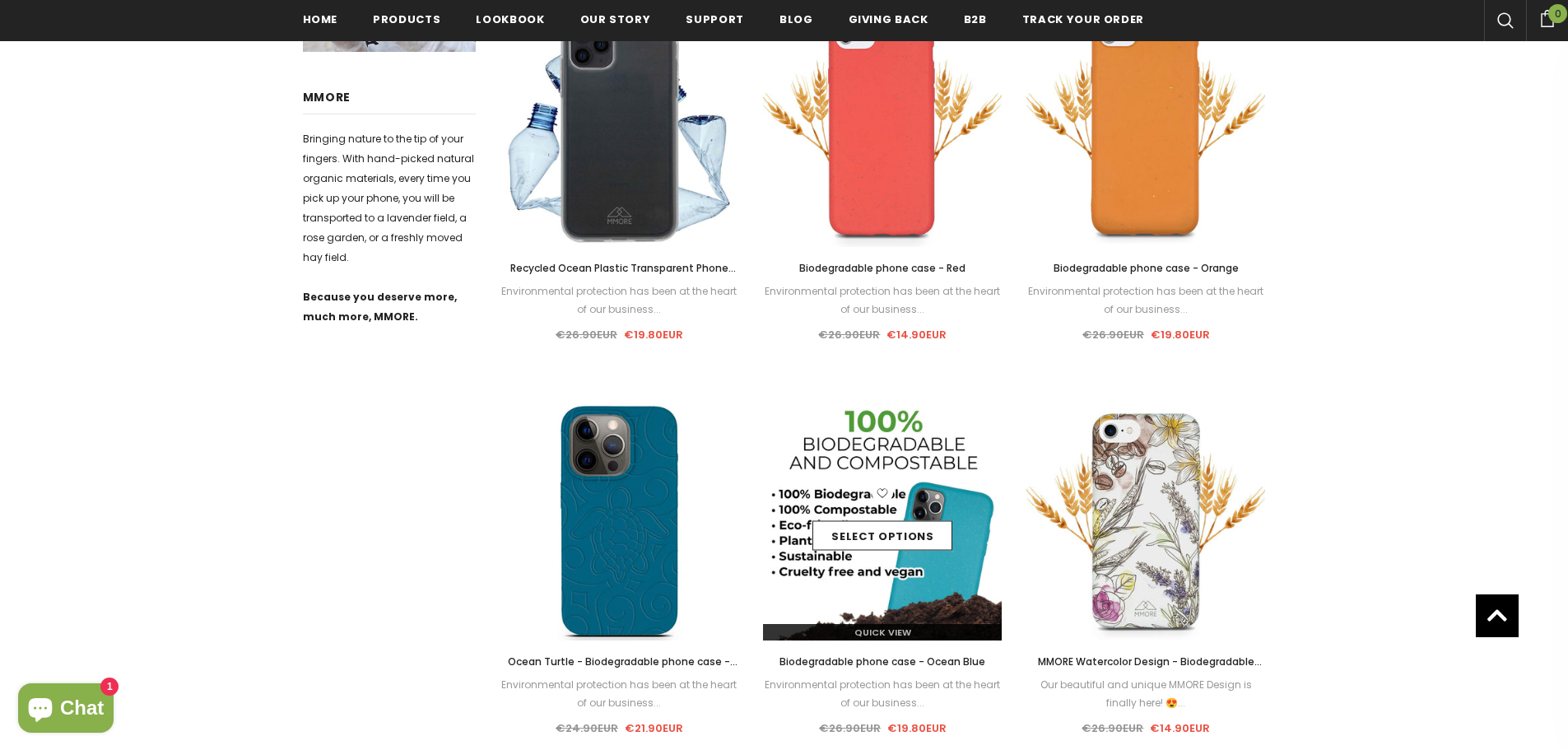
click at [856, 472] on img at bounding box center [882, 521] width 238 height 238
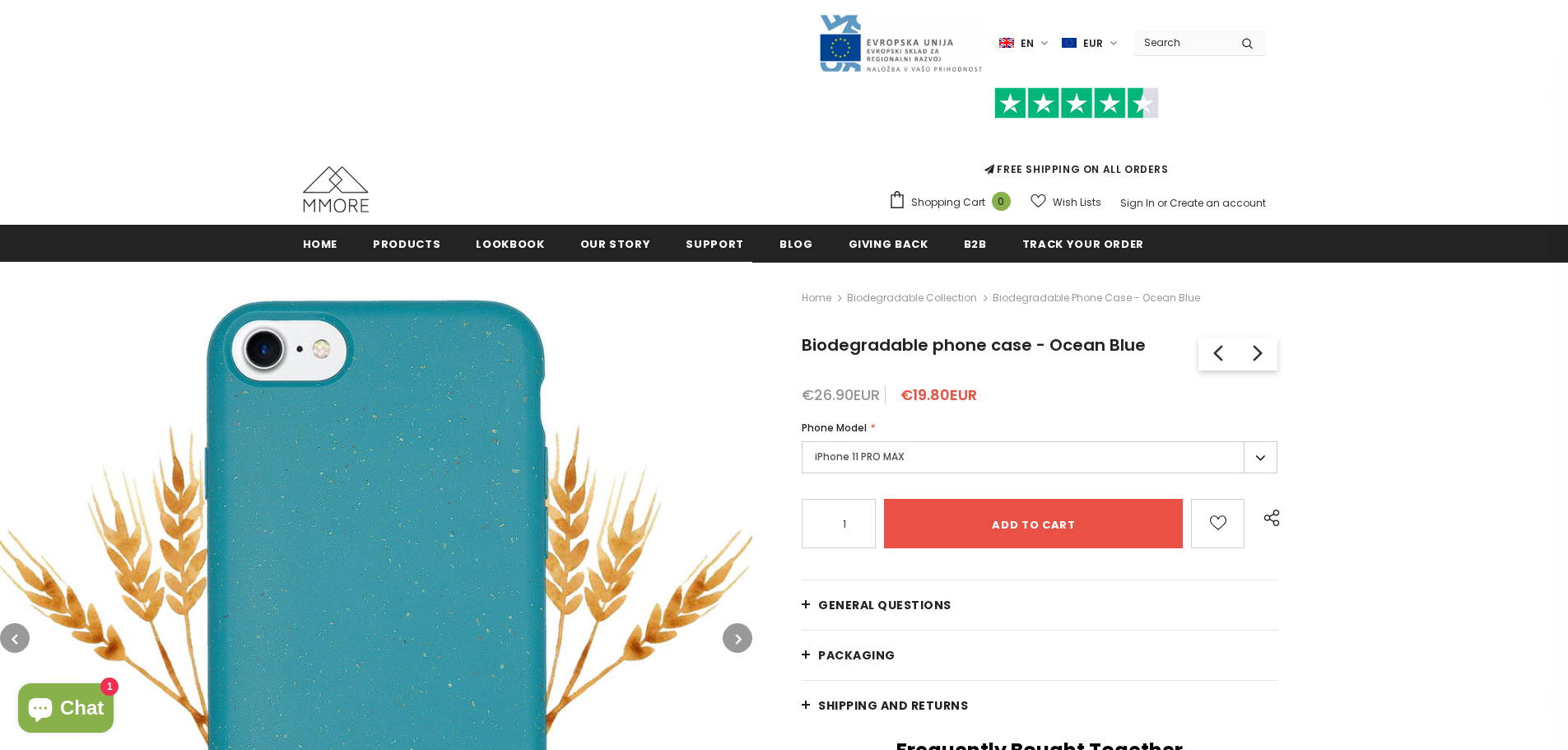
click at [966, 451] on label "iPhone 11 PRO MAX" at bounding box center [1039, 457] width 476 height 32
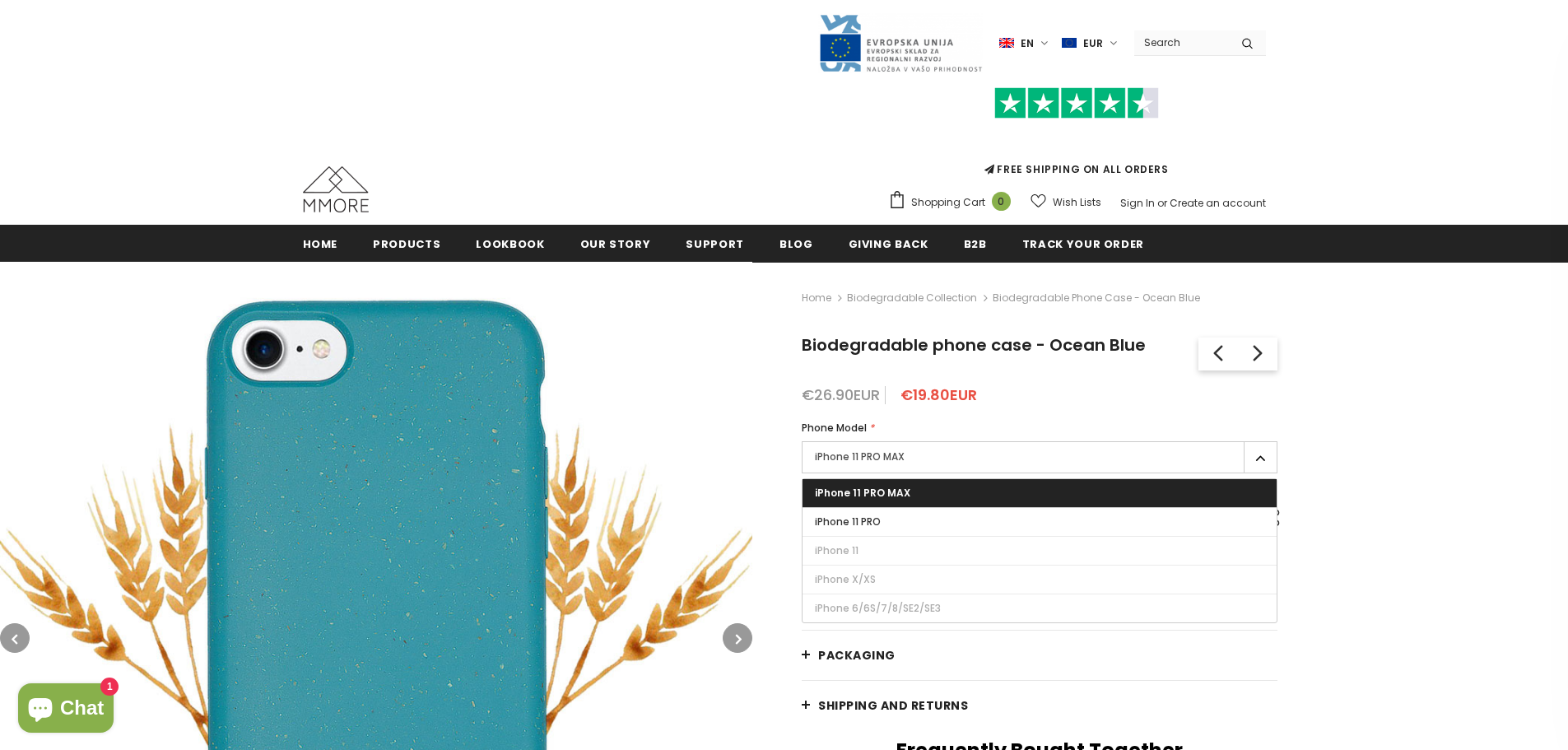
click at [1187, 41] on input "Search Site" at bounding box center [1181, 42] width 94 height 24
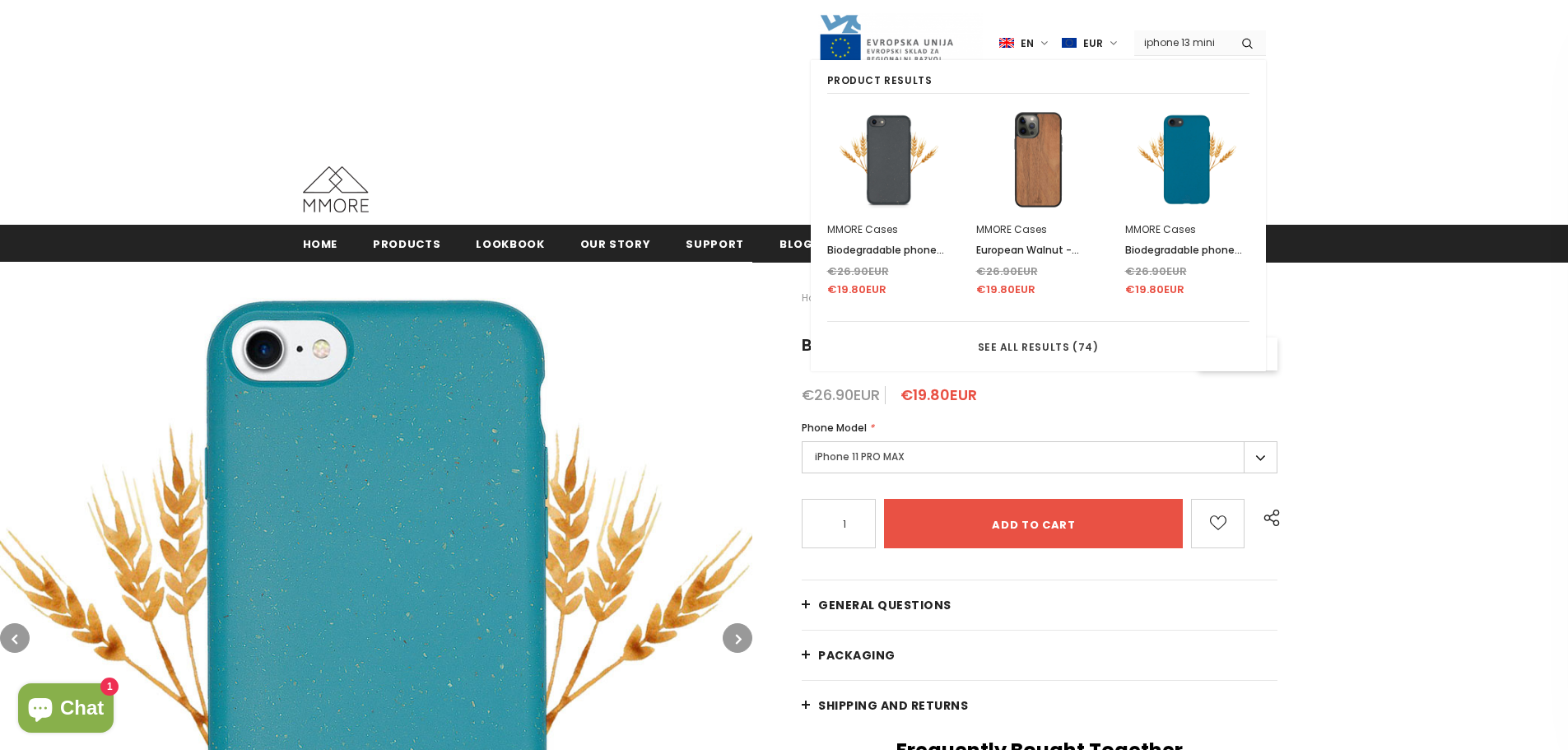
type input "iphone 13 mini"
click at [1228, 30] on button "submit" at bounding box center [1247, 43] width 37 height 25
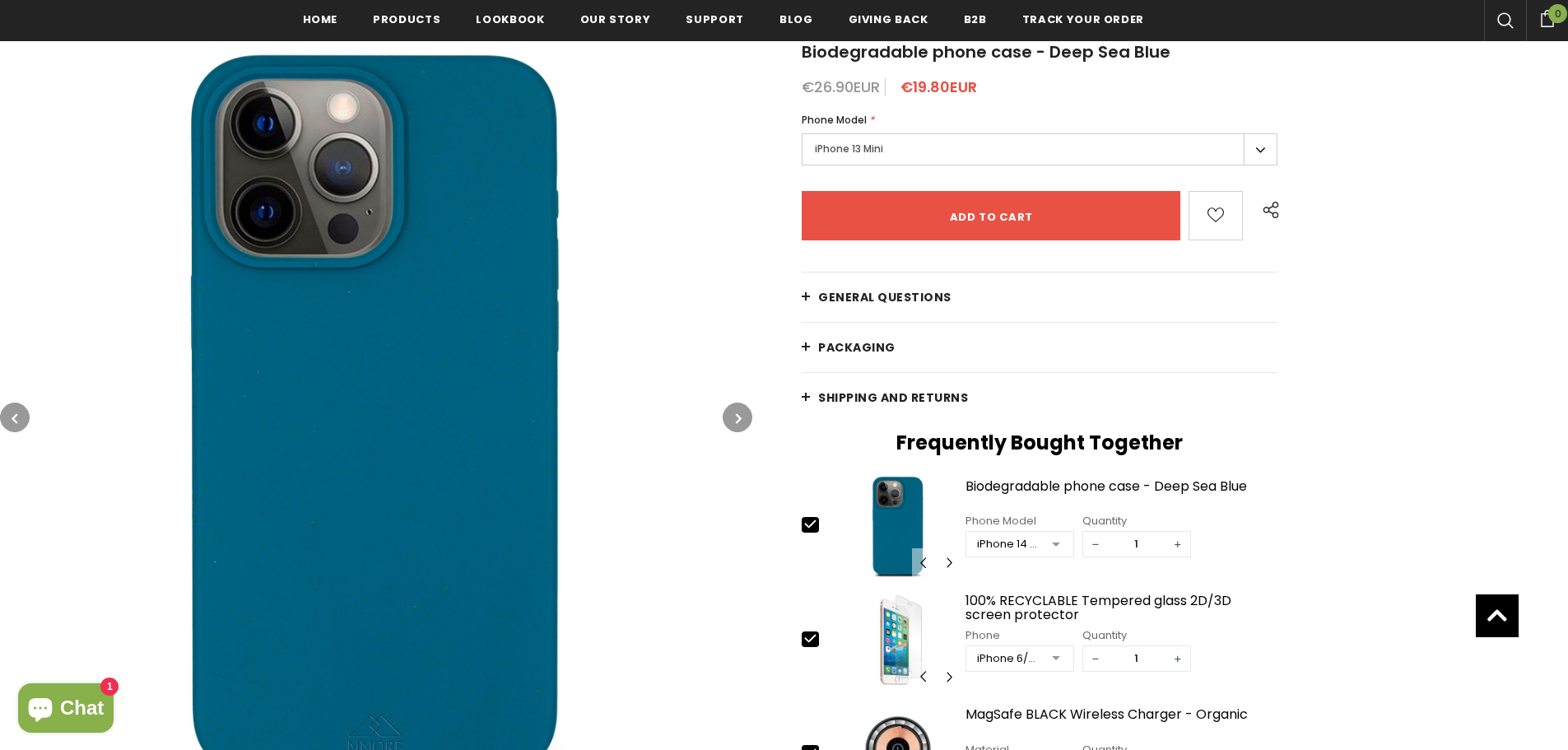
scroll to position [247, 0]
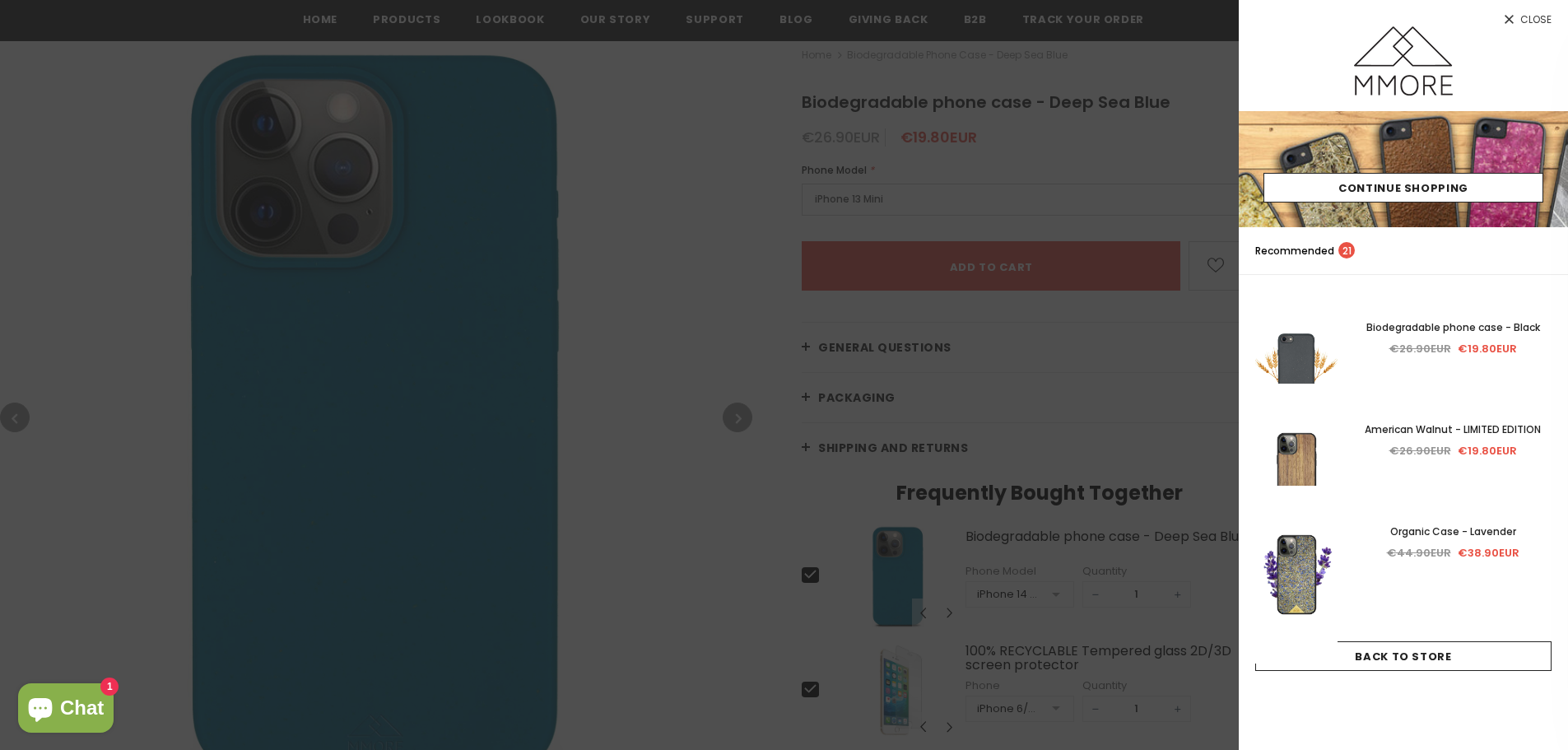
click at [1529, 15] on span "Close" at bounding box center [1535, 20] width 31 height 10
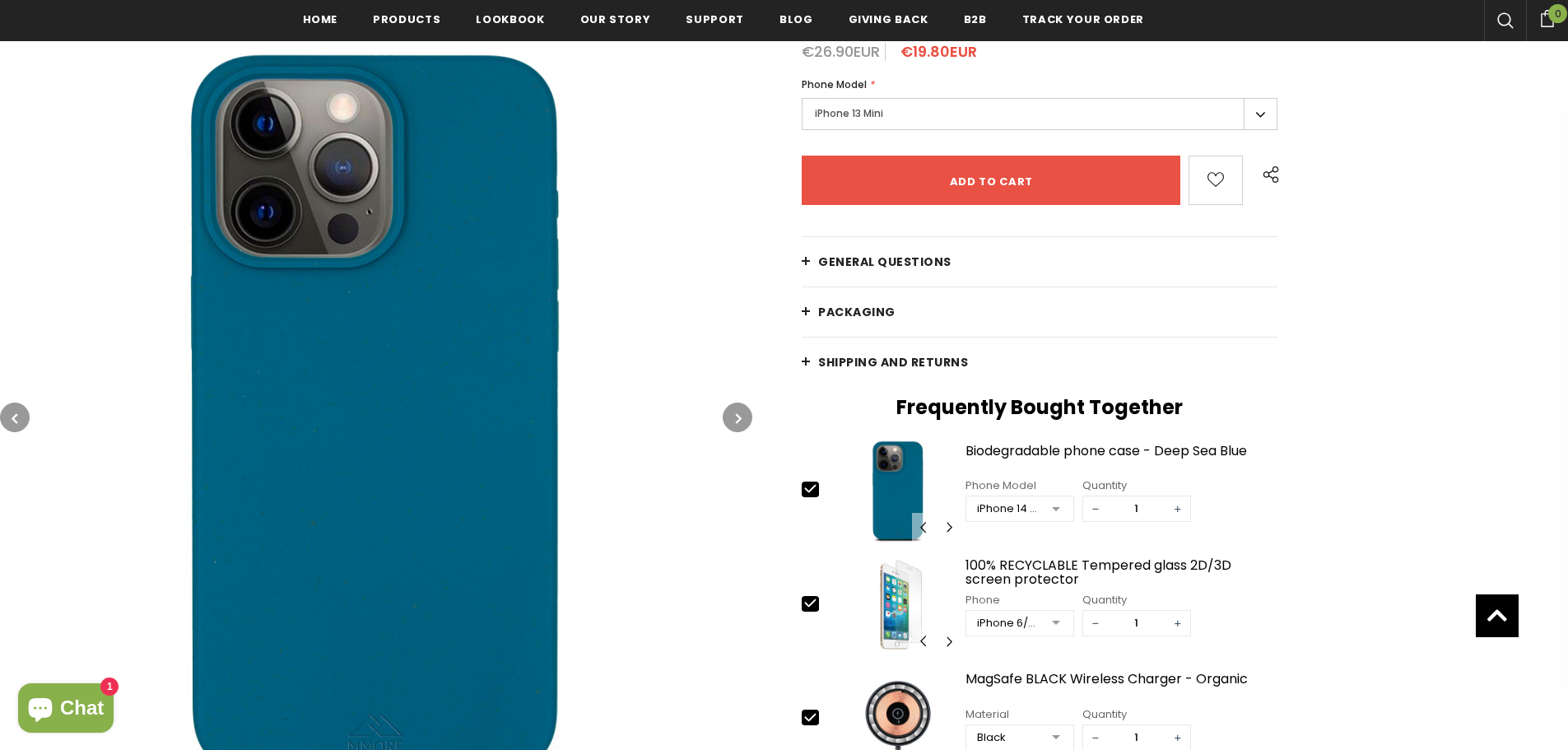
scroll to position [329, 0]
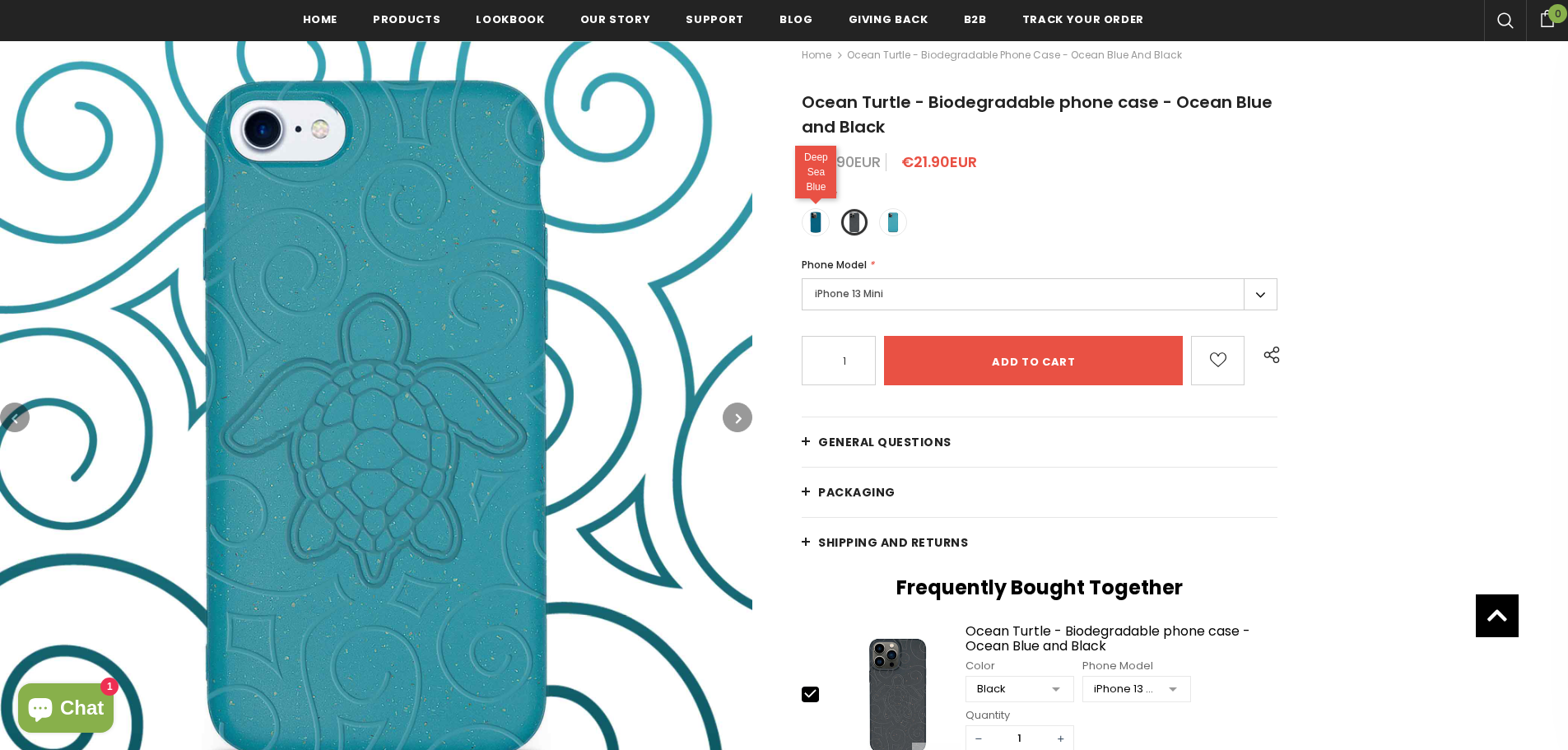
click at [813, 198] on div "Deep Sea Blue" at bounding box center [816, 172] width 41 height 52
click at [823, 222] on span at bounding box center [816, 222] width 21 height 21
click at [0, 0] on input "radio" at bounding box center [0, 0] width 0 height 0
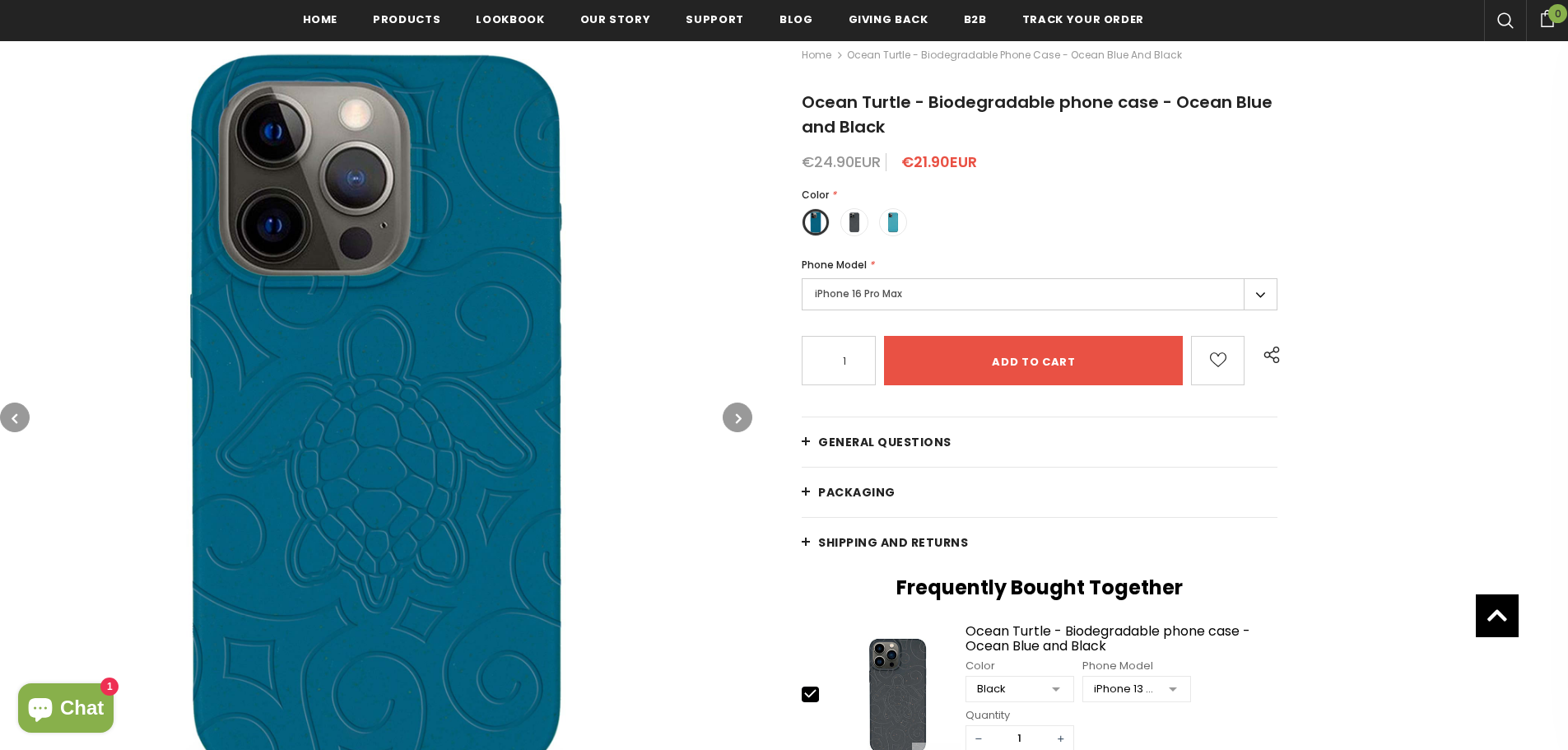
click at [833, 305] on label "iPhone 16 Pro Max" at bounding box center [1039, 294] width 476 height 32
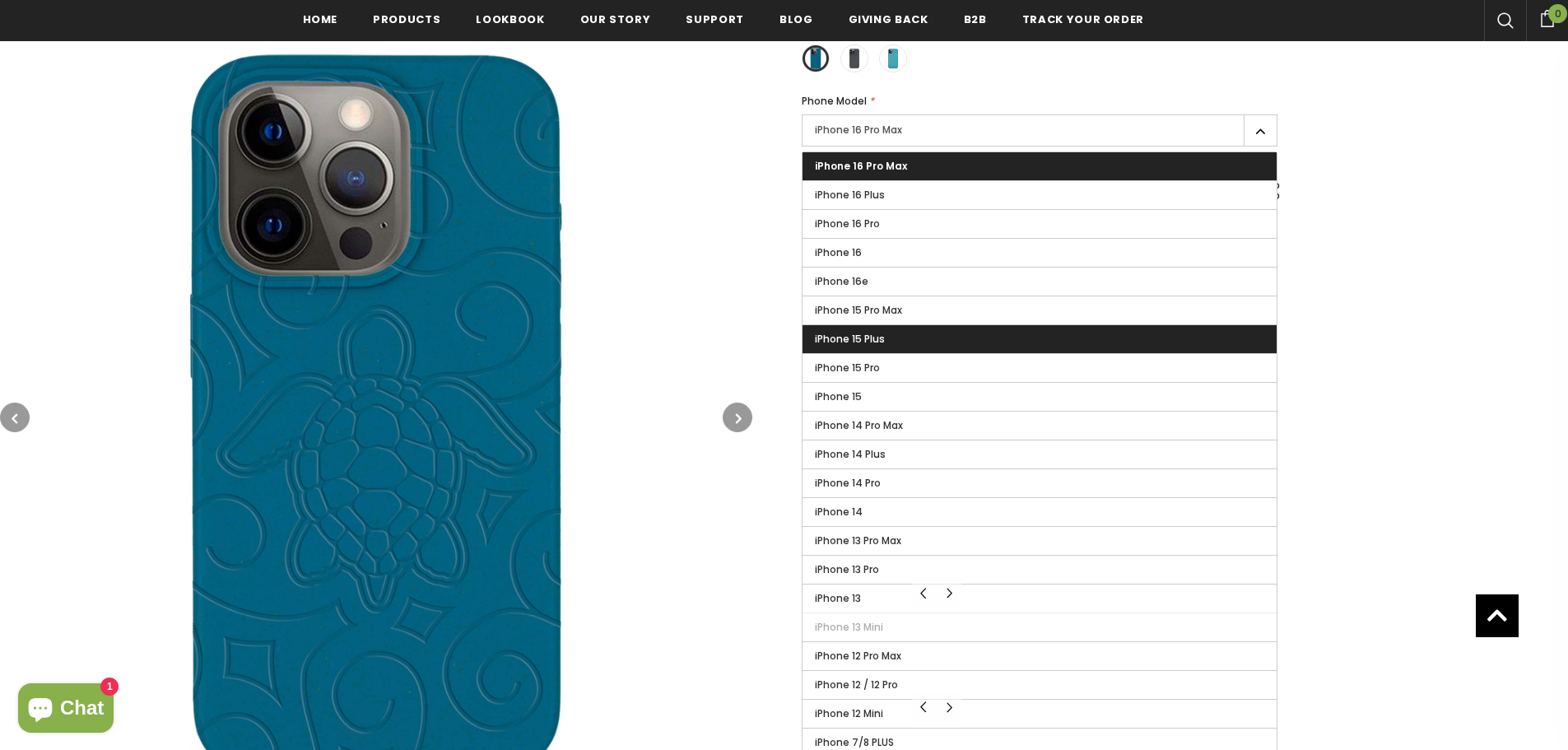
scroll to position [412, 0]
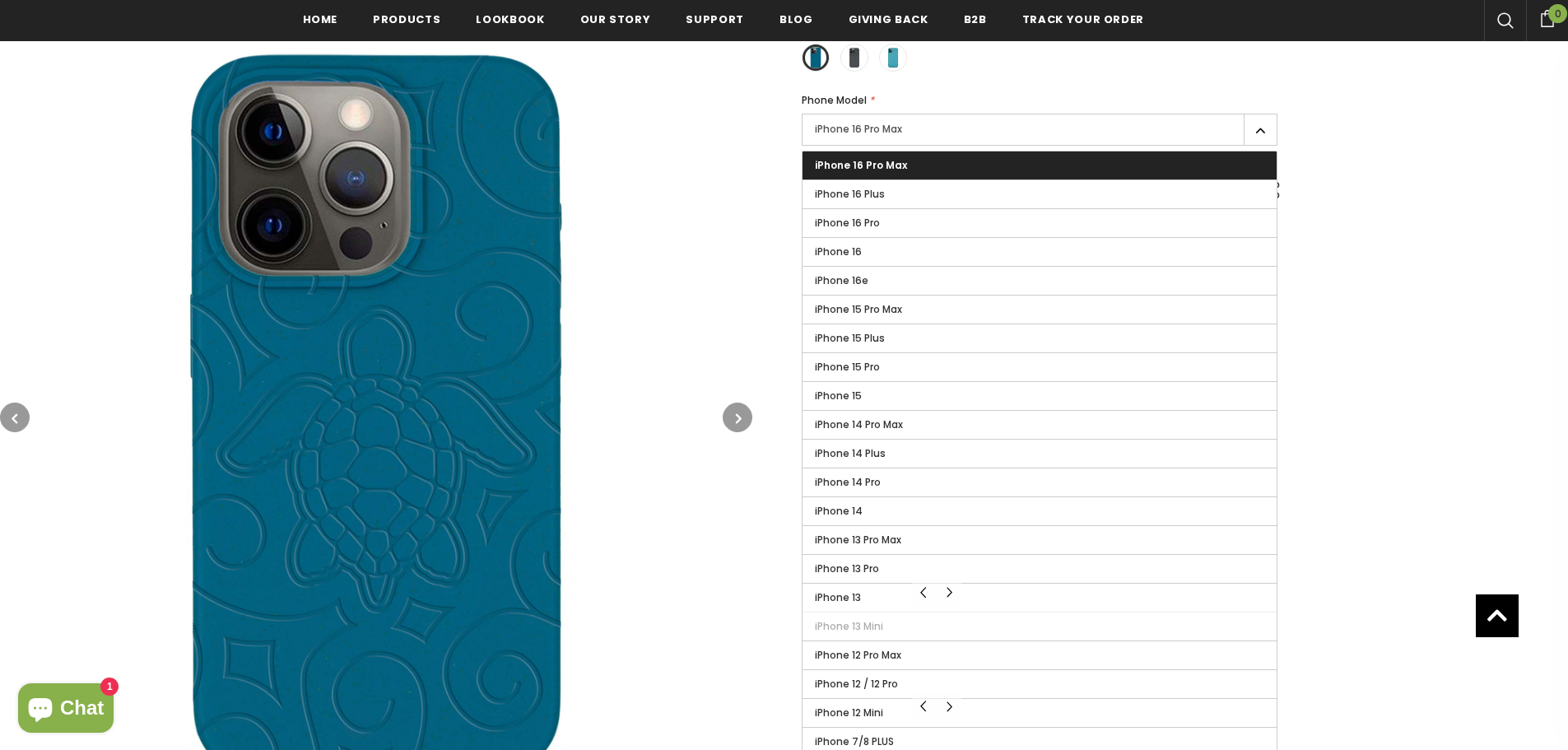
click at [706, 225] on img at bounding box center [376, 417] width 752 height 753
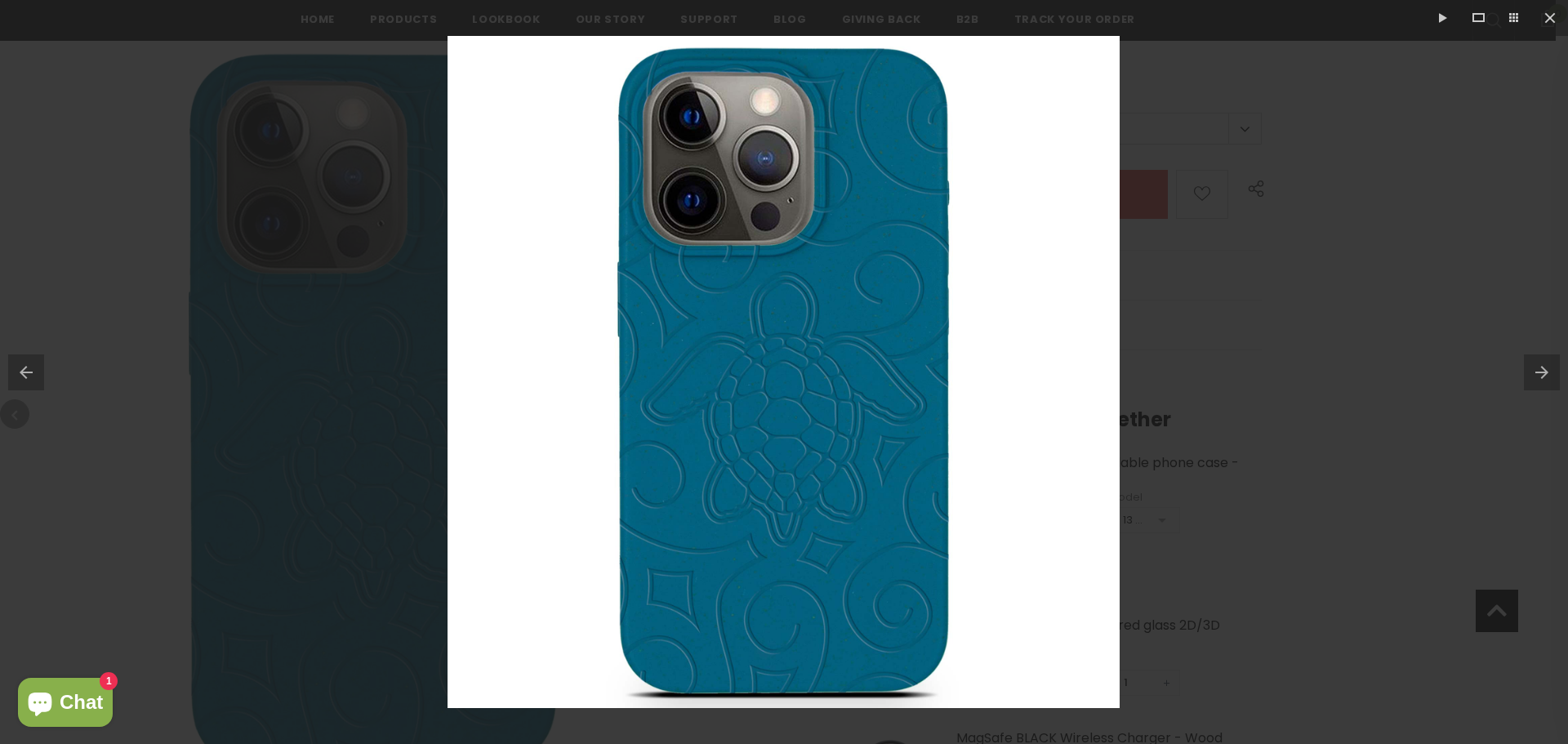
click at [1296, 206] on div at bounding box center [784, 372] width 1568 height 744
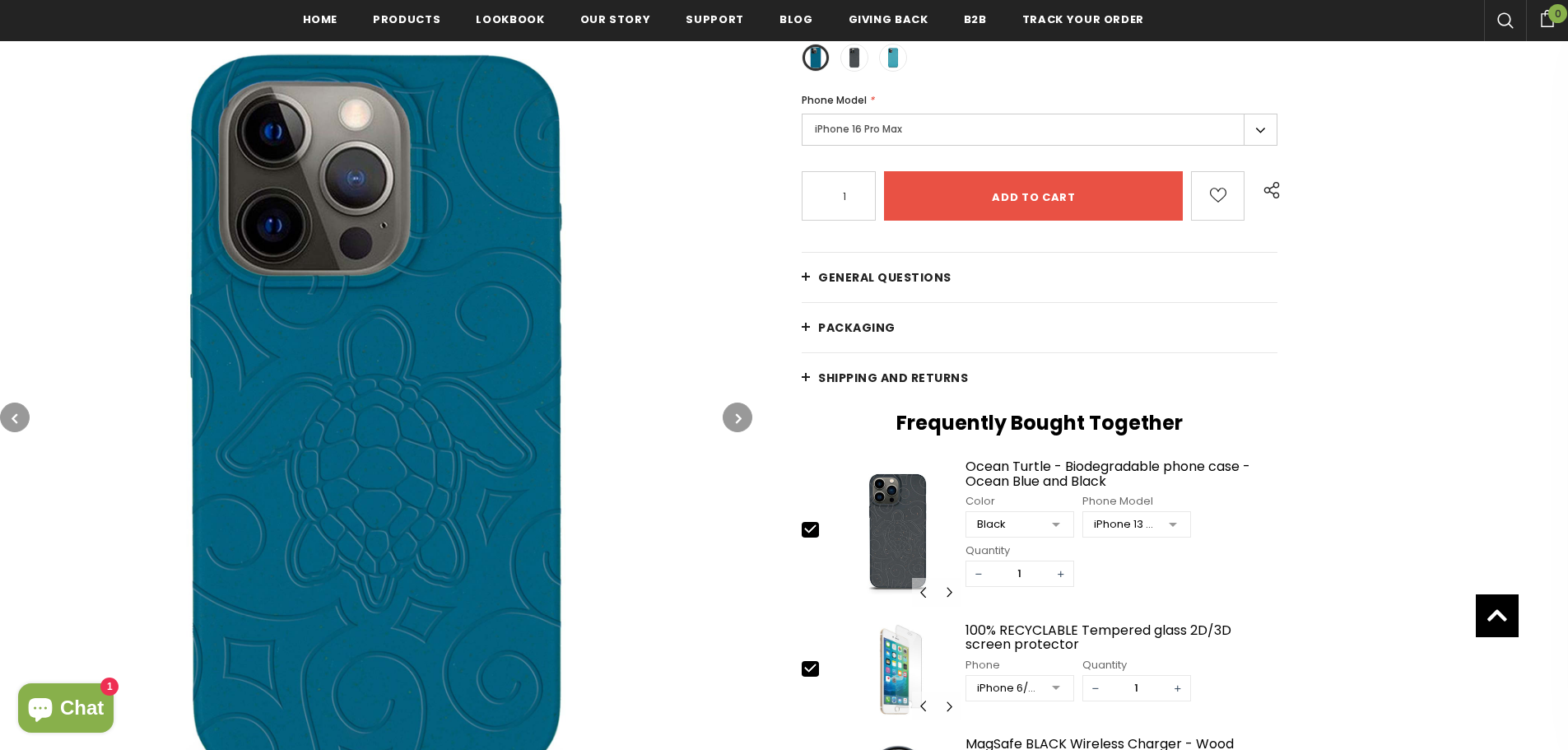
click at [843, 62] on label at bounding box center [854, 57] width 28 height 28
click at [0, 0] on input "radio" at bounding box center [0, 0] width 0 height 0
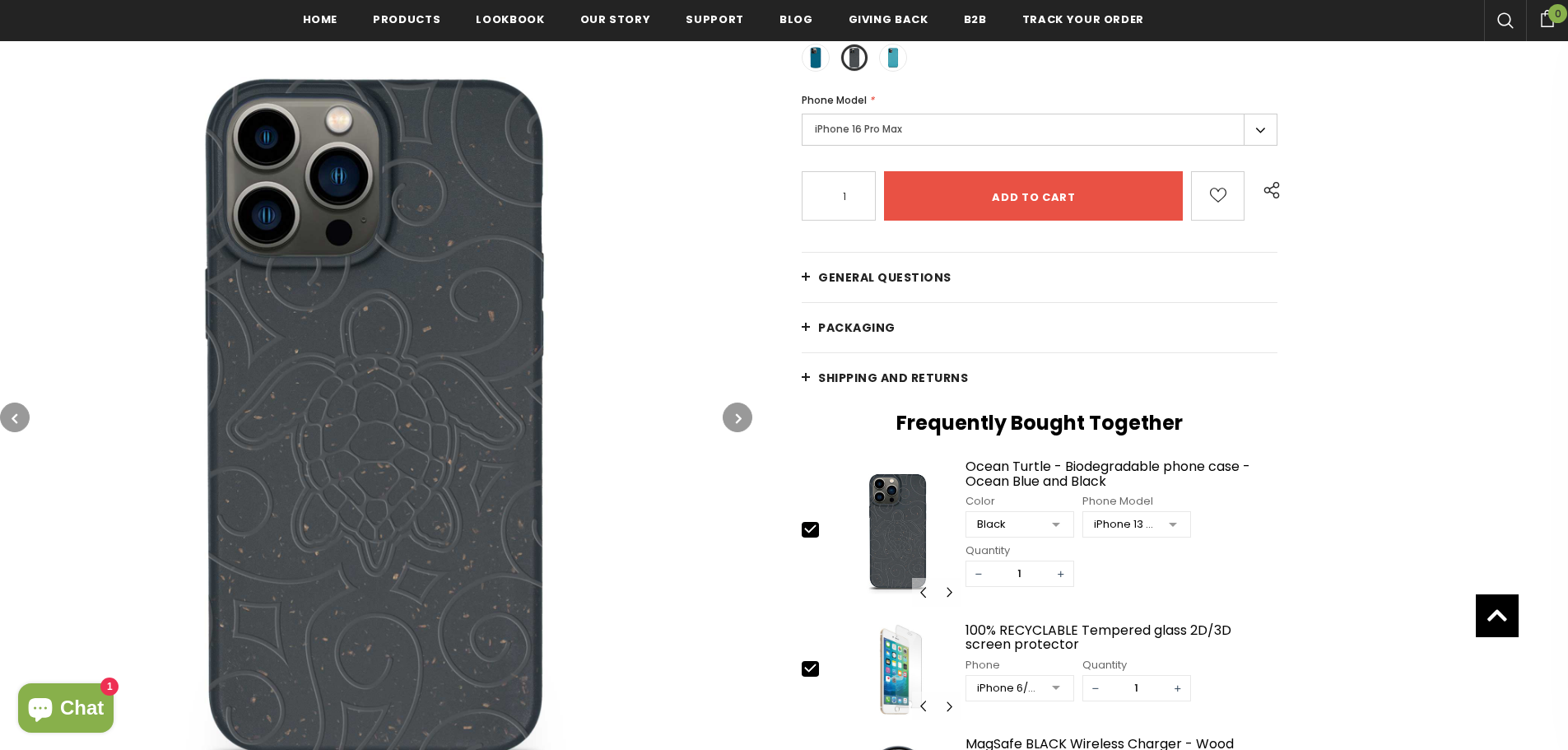
click at [980, 134] on label "iPhone 16 Pro Max" at bounding box center [1039, 130] width 476 height 32
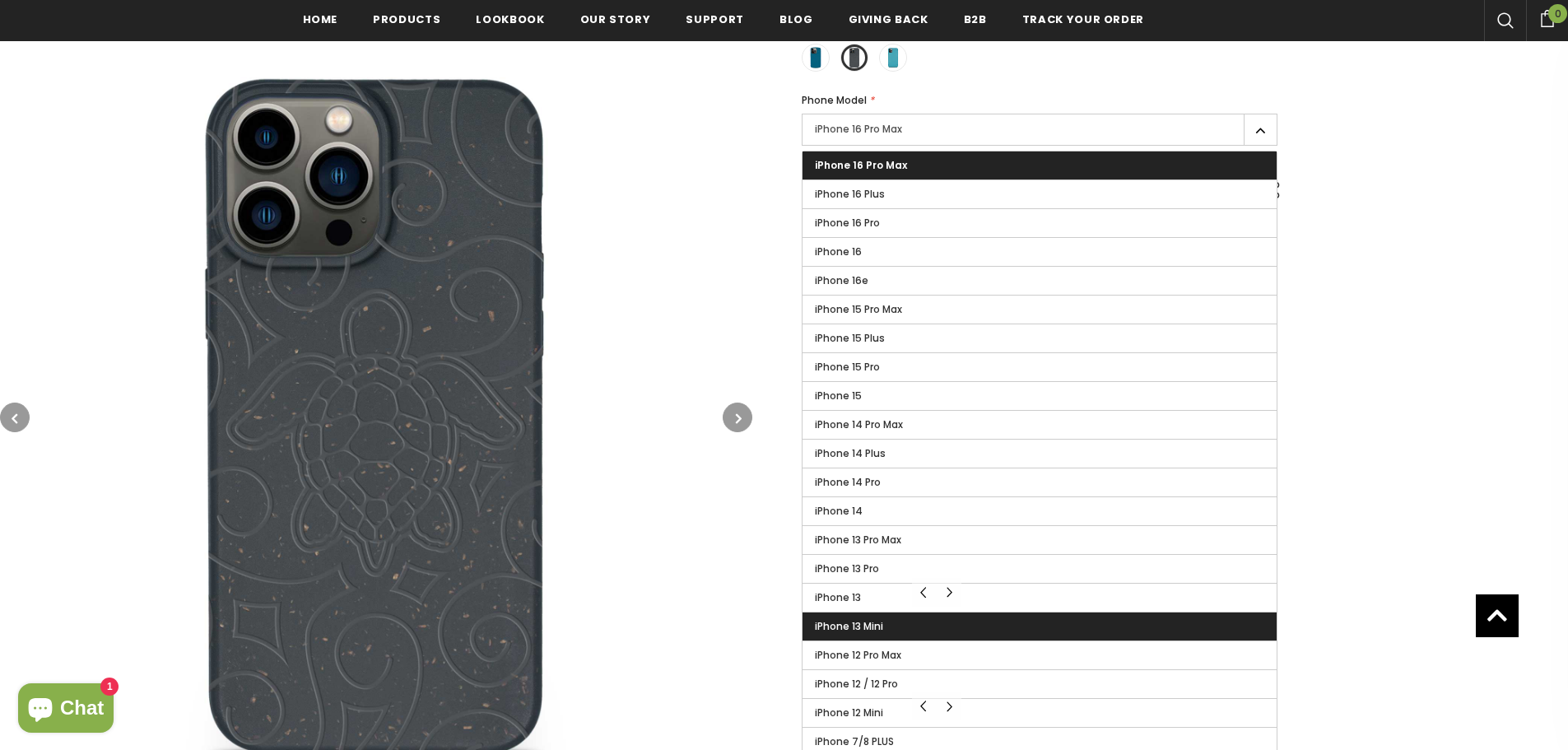
click at [1008, 622] on label "iPhone 13 Mini" at bounding box center [1039, 625] width 474 height 28
click at [0, 0] on input "iPhone 13 Mini" at bounding box center [0, 0] width 0 height 0
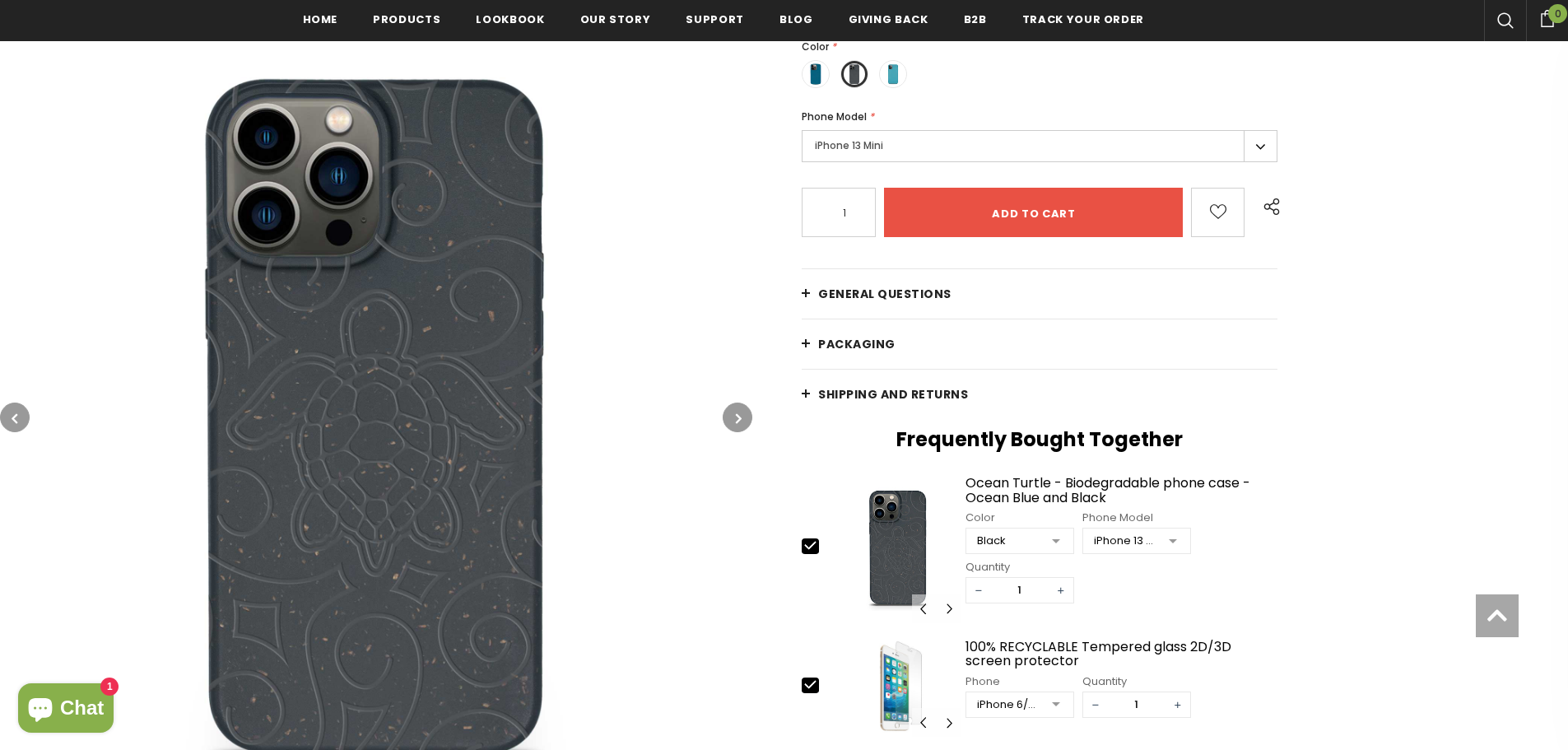
scroll to position [415, 0]
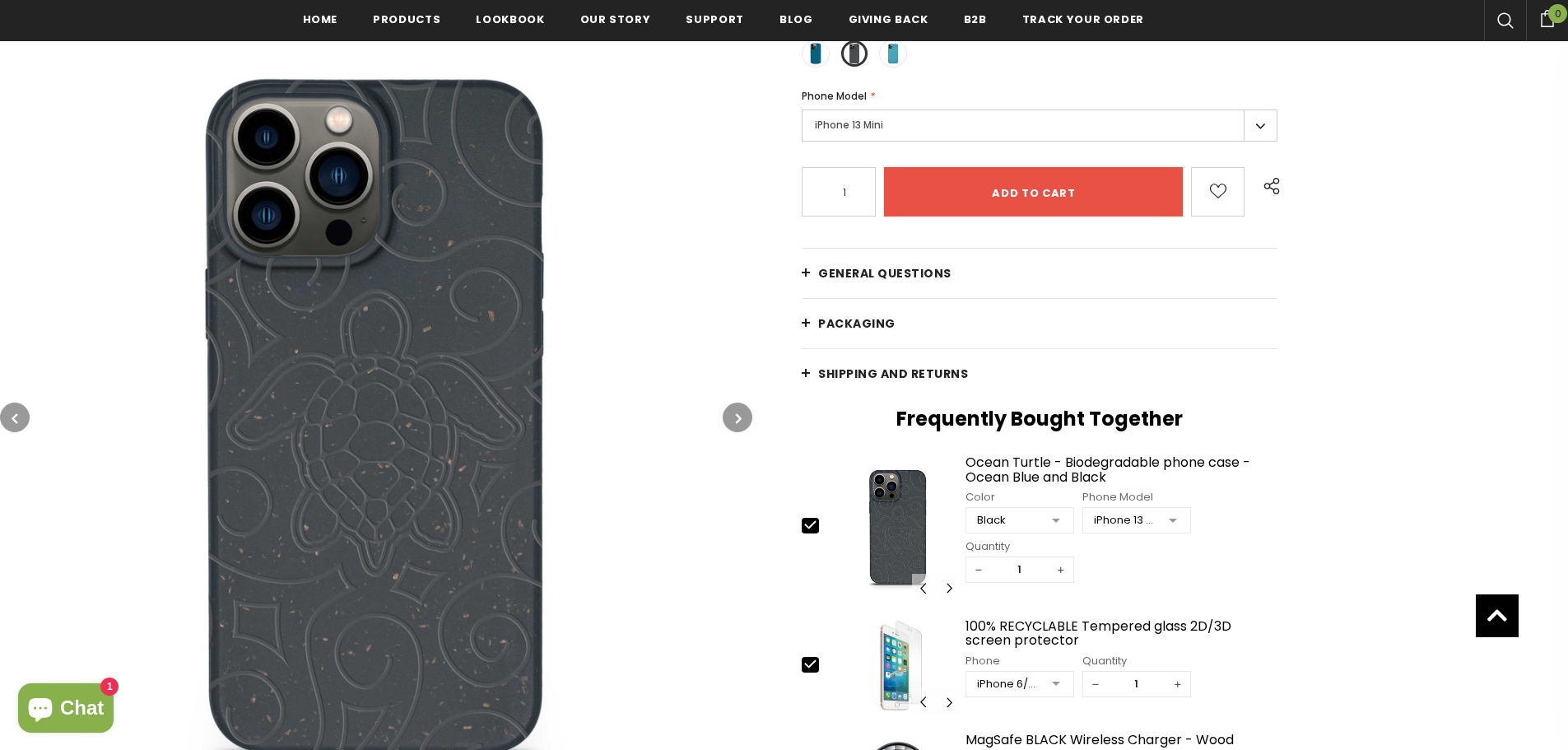
click at [889, 63] on span at bounding box center [893, 53] width 21 height 21
click at [0, 0] on input "radio" at bounding box center [0, 0] width 0 height 0
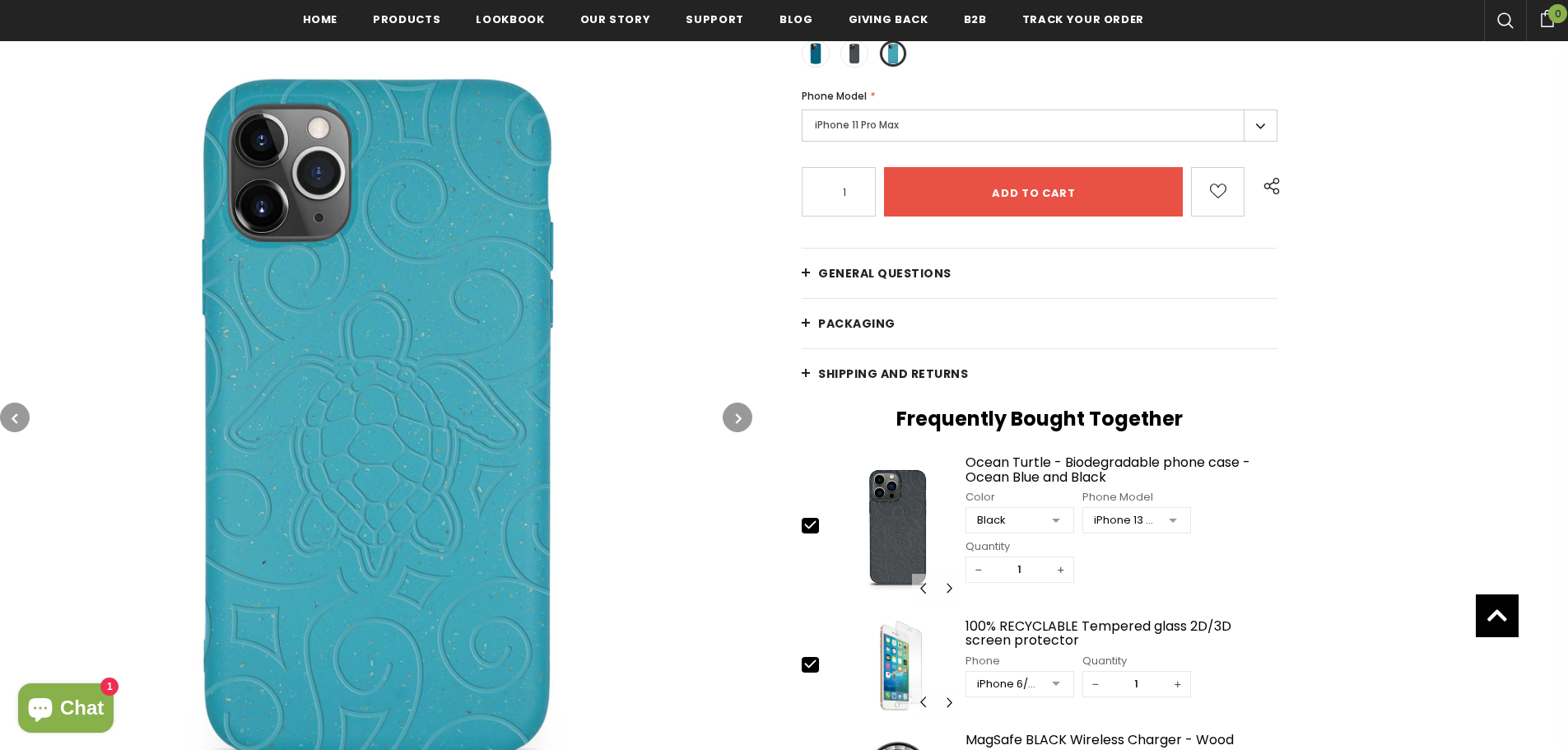
click at [874, 131] on label "iPhone 11 Pro Max" at bounding box center [1039, 125] width 476 height 32
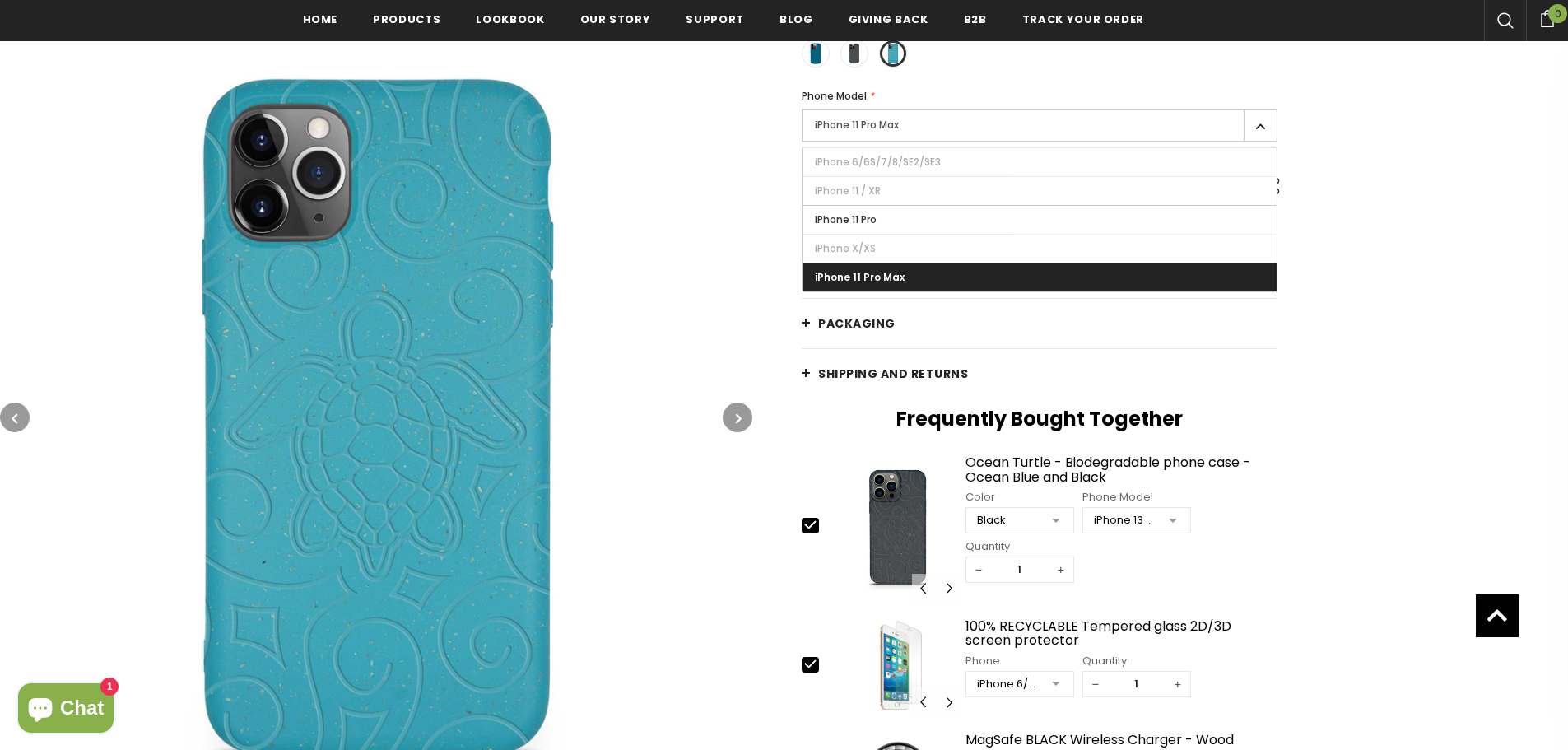
click at [855, 61] on span at bounding box center [854, 53] width 21 height 21
click at [0, 0] on input "radio" at bounding box center [0, 0] width 0 height 0
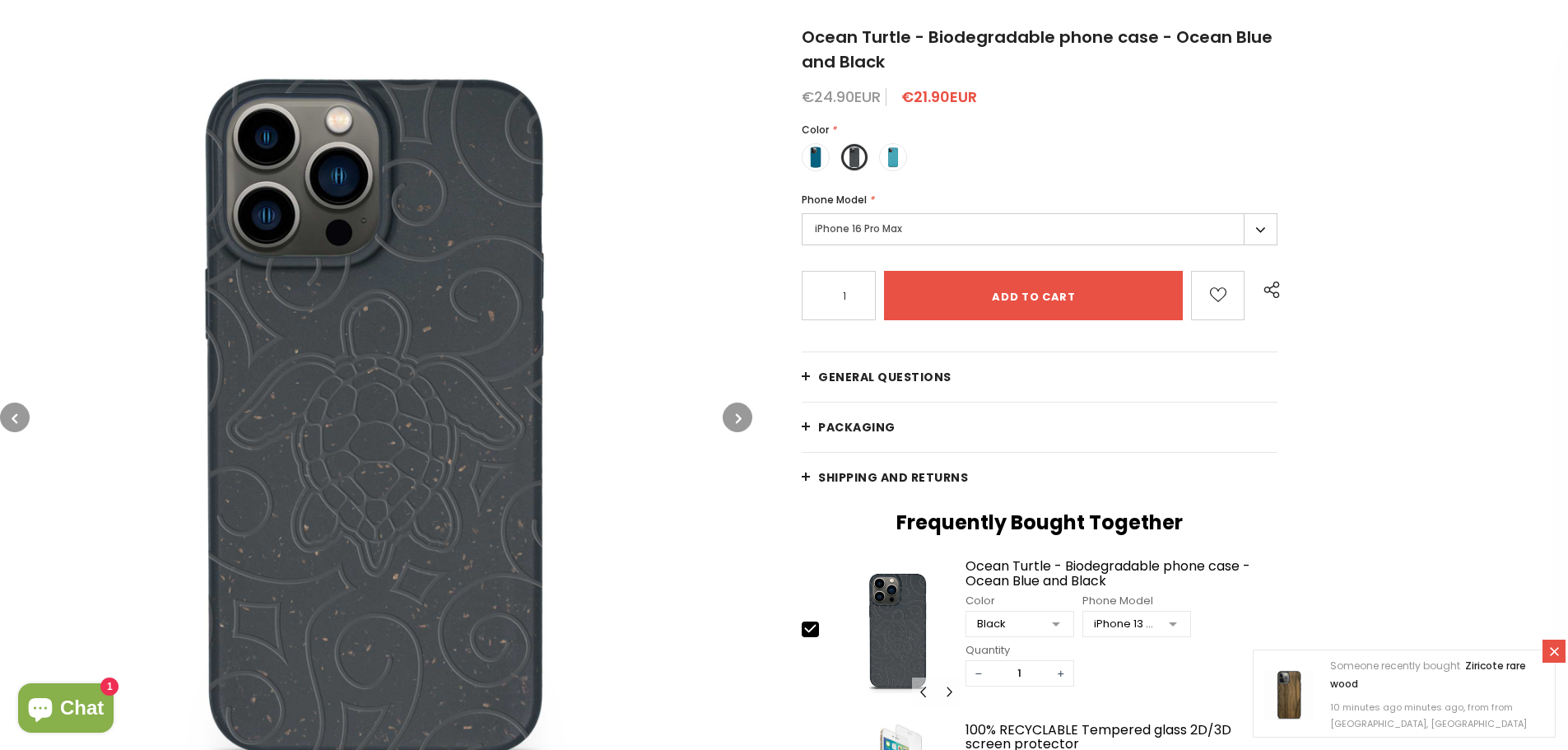
scroll to position [334, 0]
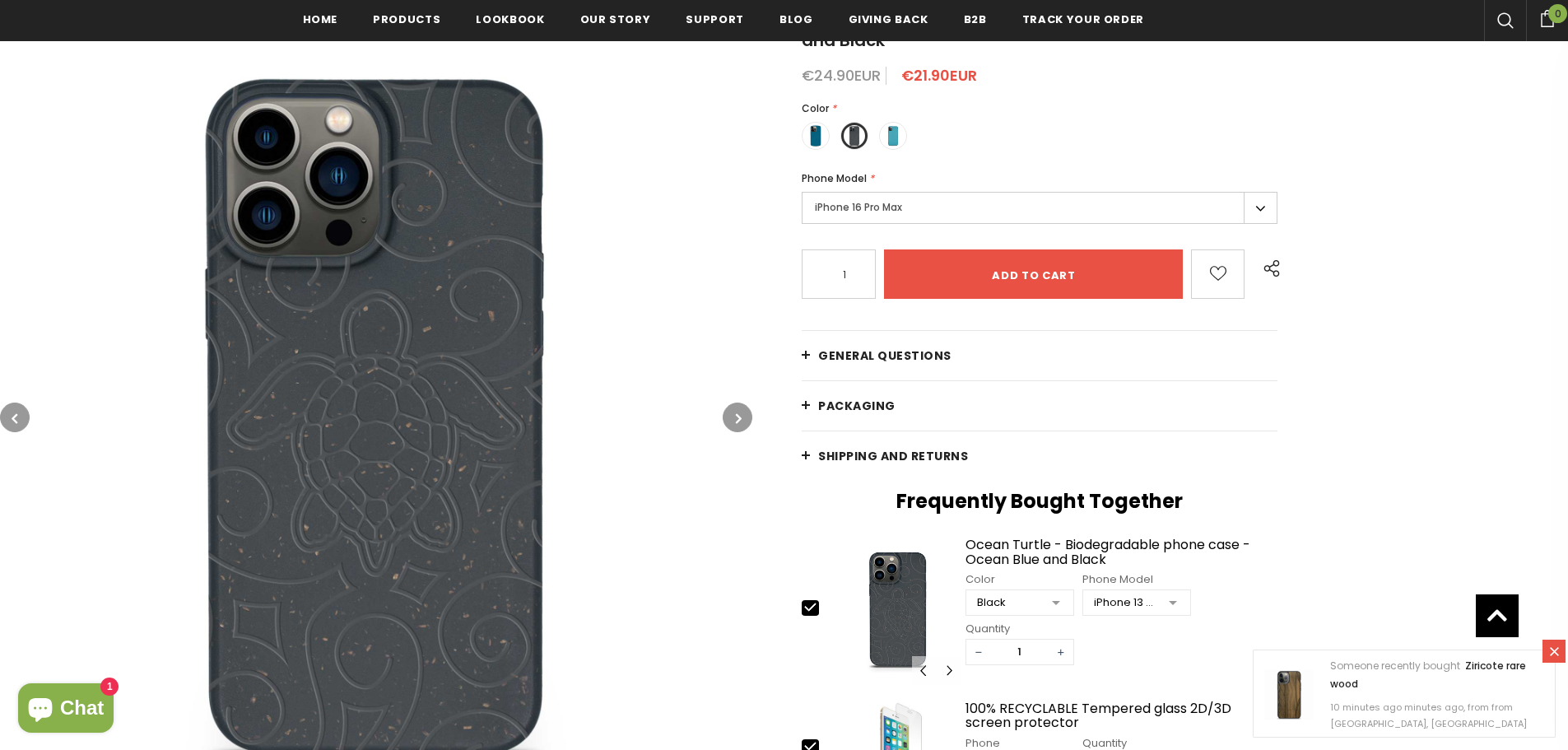
click at [965, 448] on link "Shipping and returns" at bounding box center [1039, 456] width 476 height 50
click at [897, 459] on span "Shipping and returns" at bounding box center [893, 456] width 149 height 17
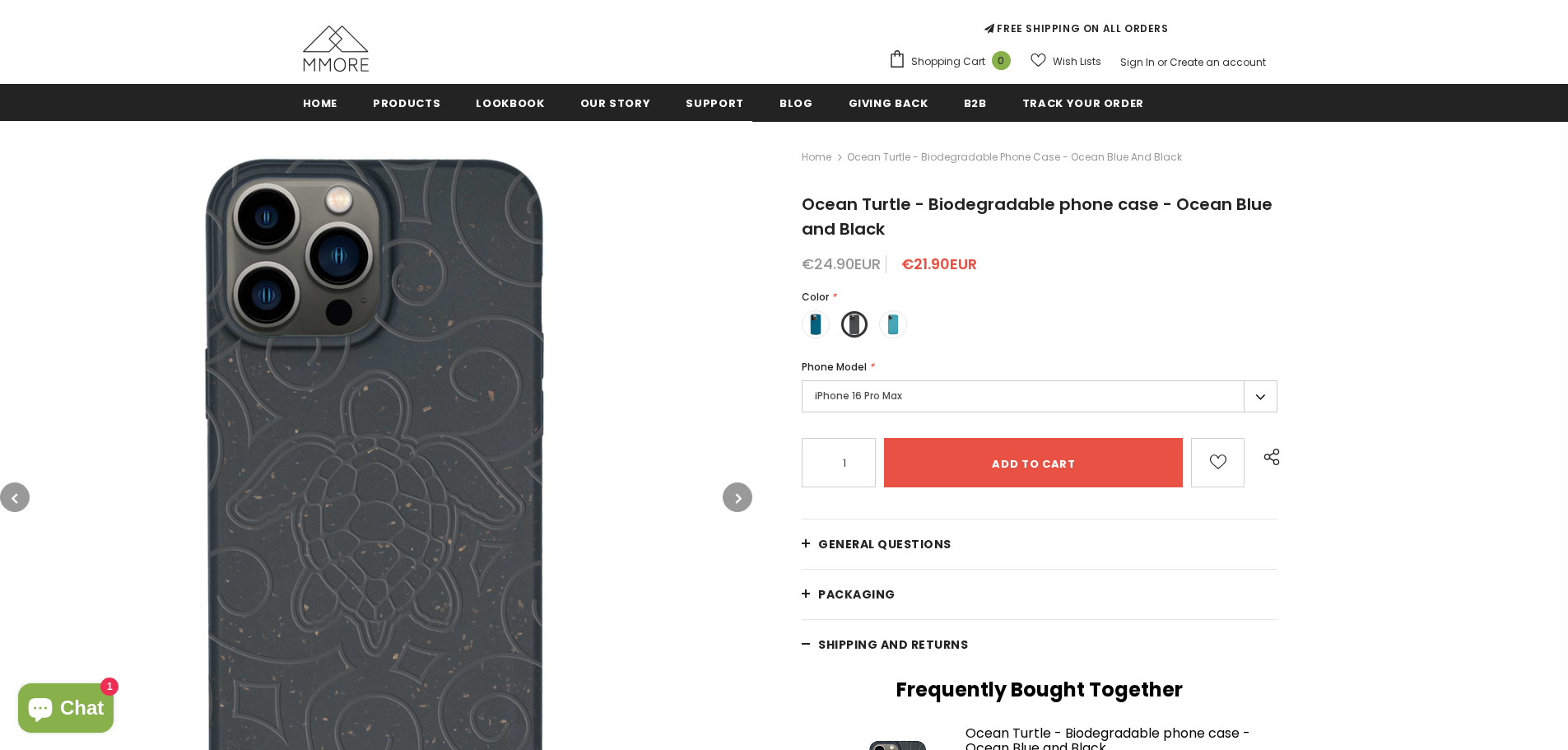
scroll to position [247, 0]
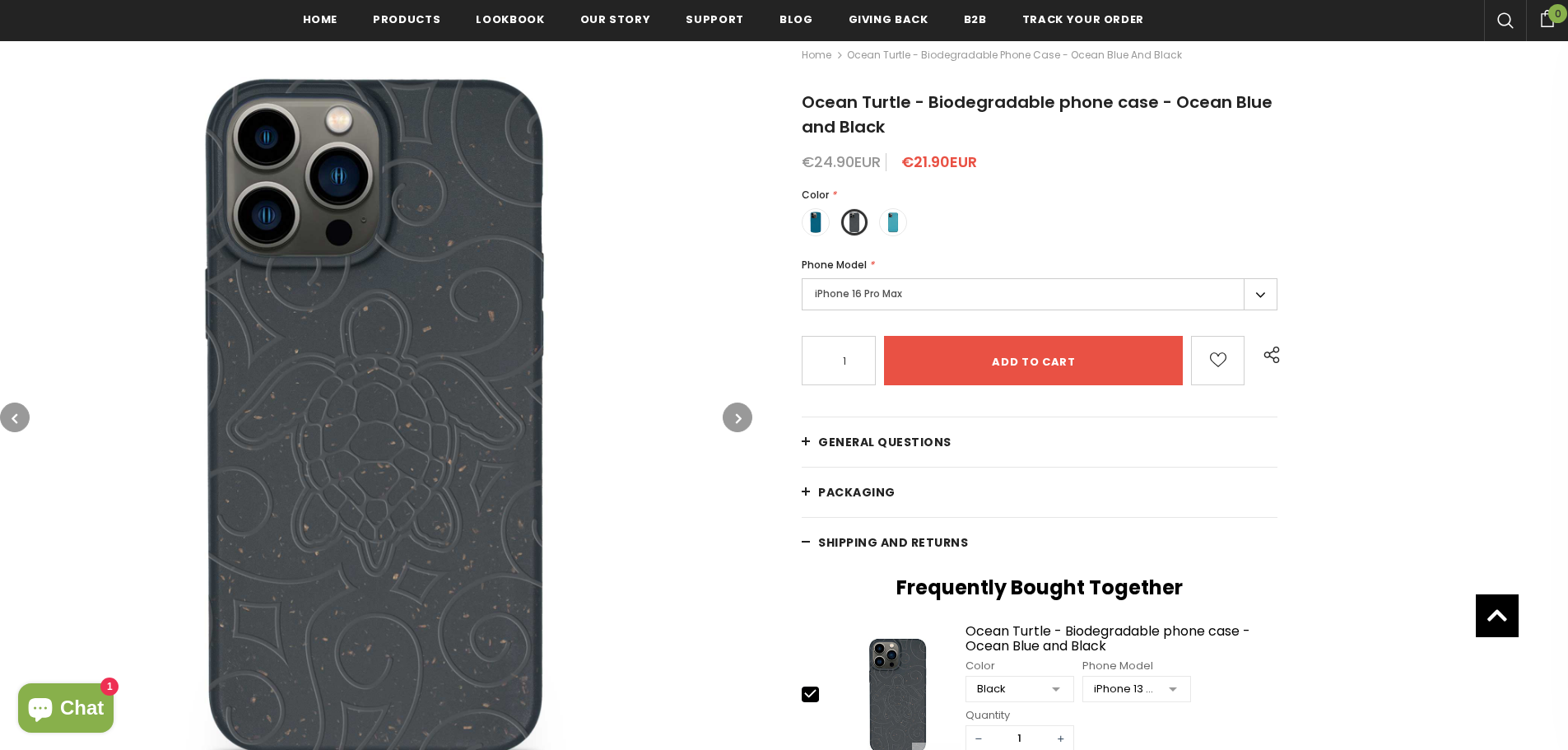
click at [878, 287] on label "iPhone 16 Pro Max" at bounding box center [1039, 294] width 476 height 32
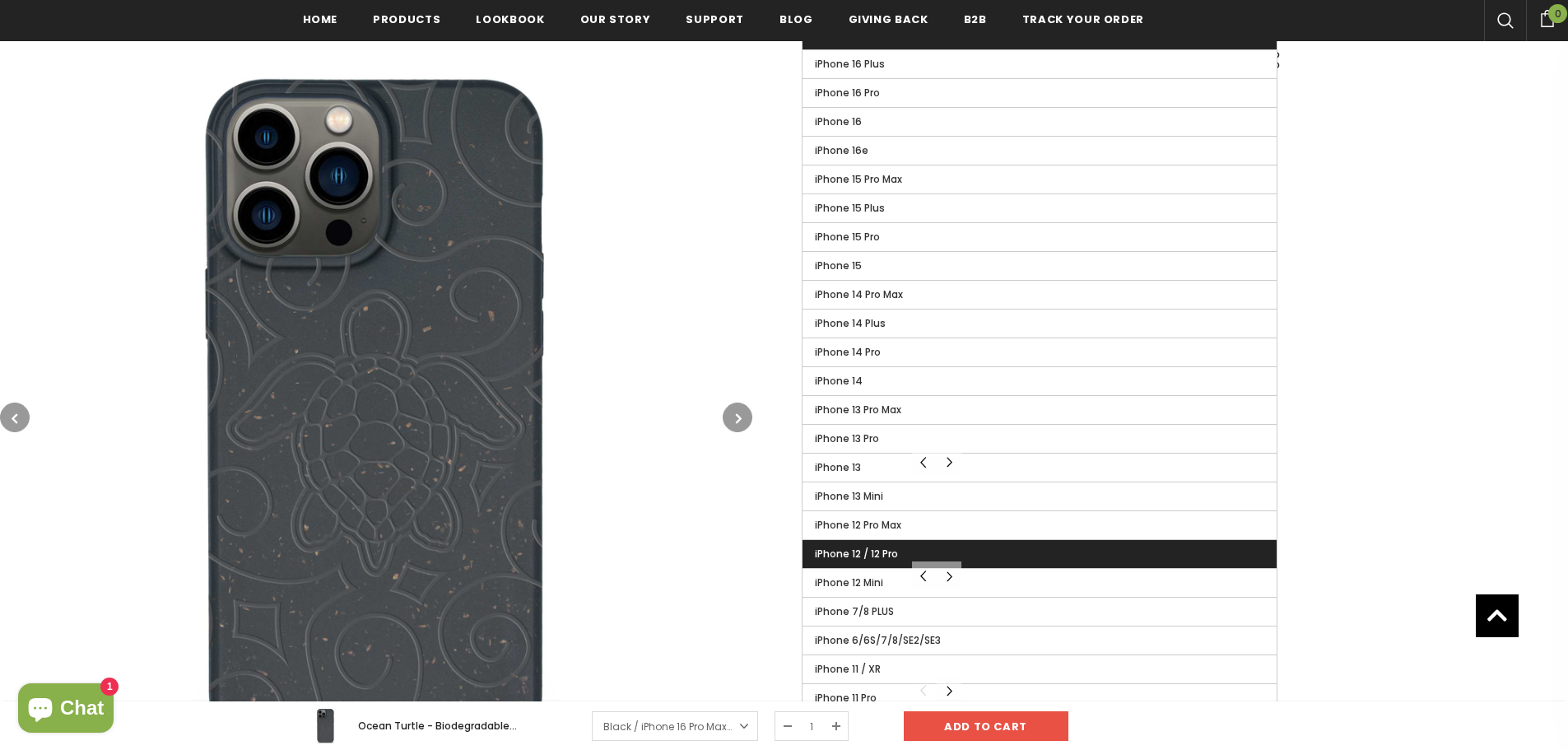
scroll to position [577, 0]
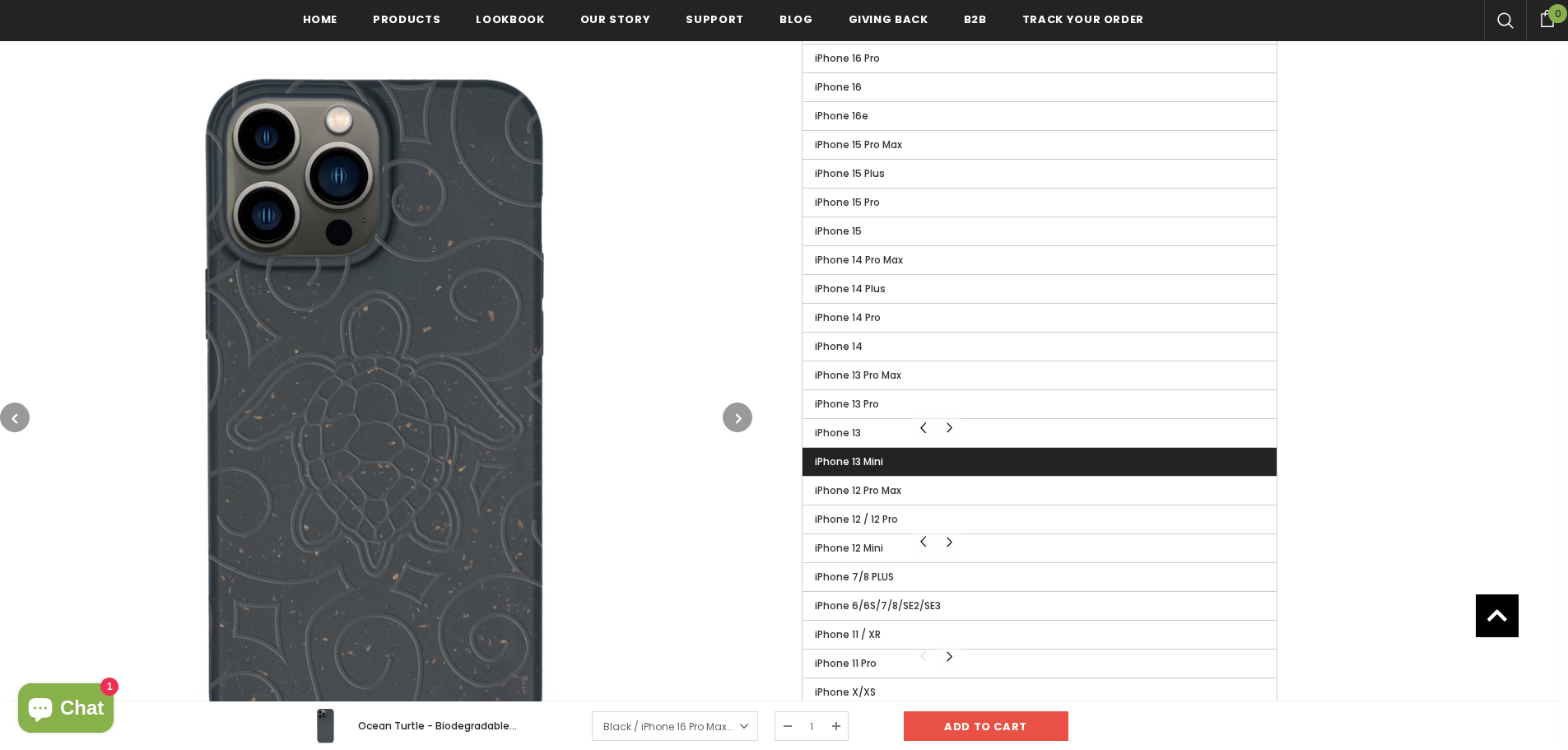
click at [869, 466] on span "iPhone 13 Mini" at bounding box center [848, 462] width 68 height 14
click at [0, 0] on input "iPhone 13 Mini" at bounding box center [0, 0] width 0 height 0
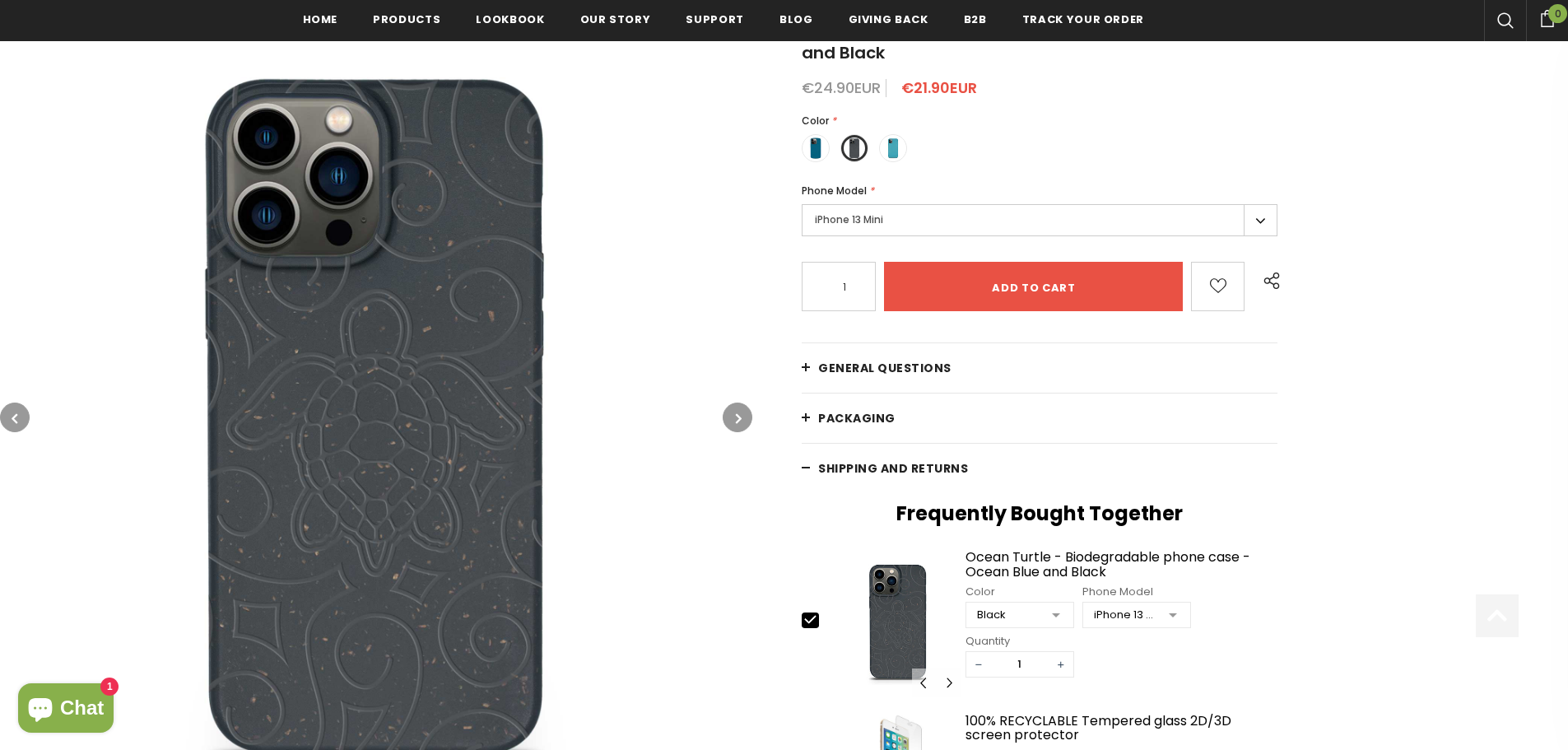
scroll to position [329, 0]
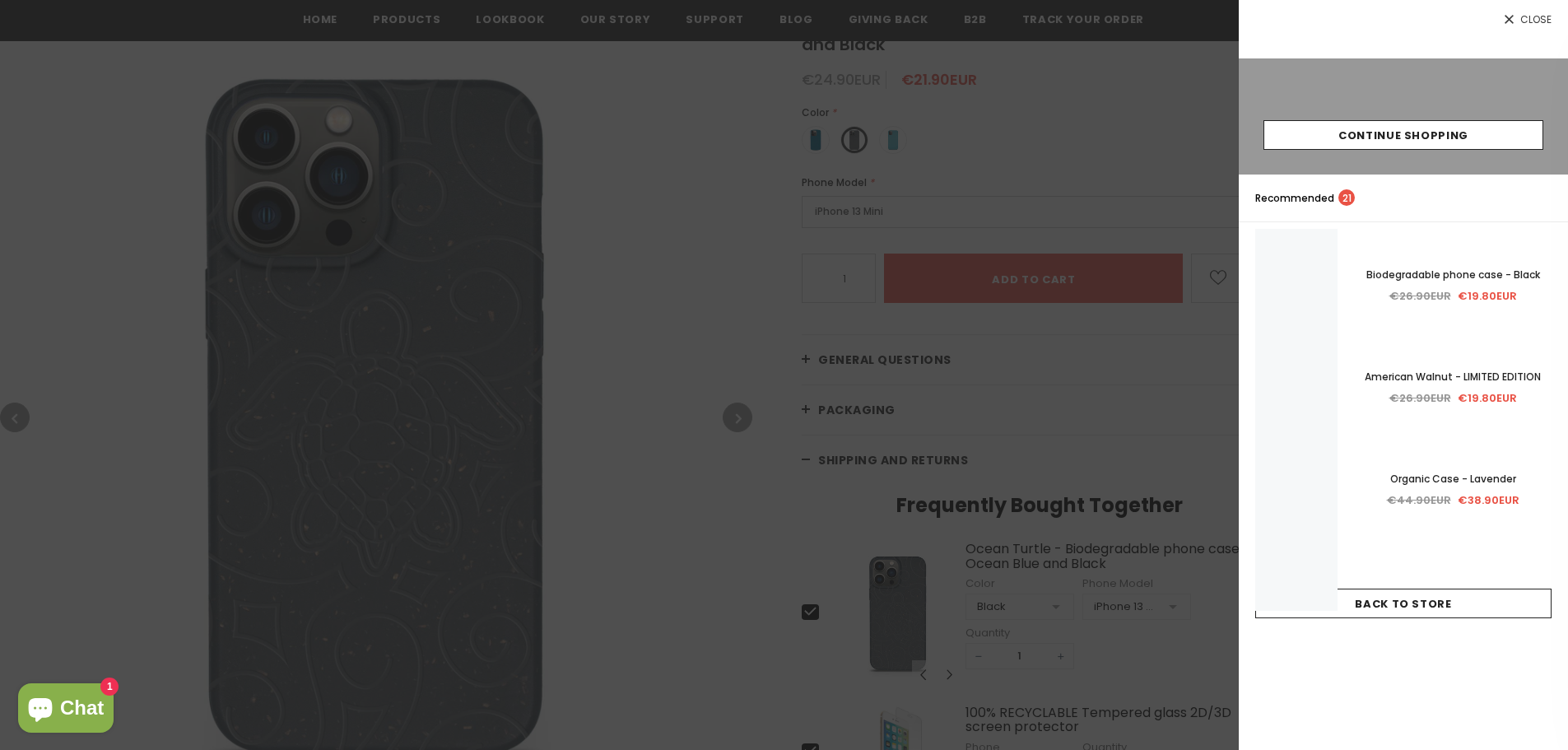
click at [945, 359] on div at bounding box center [784, 375] width 1568 height 750
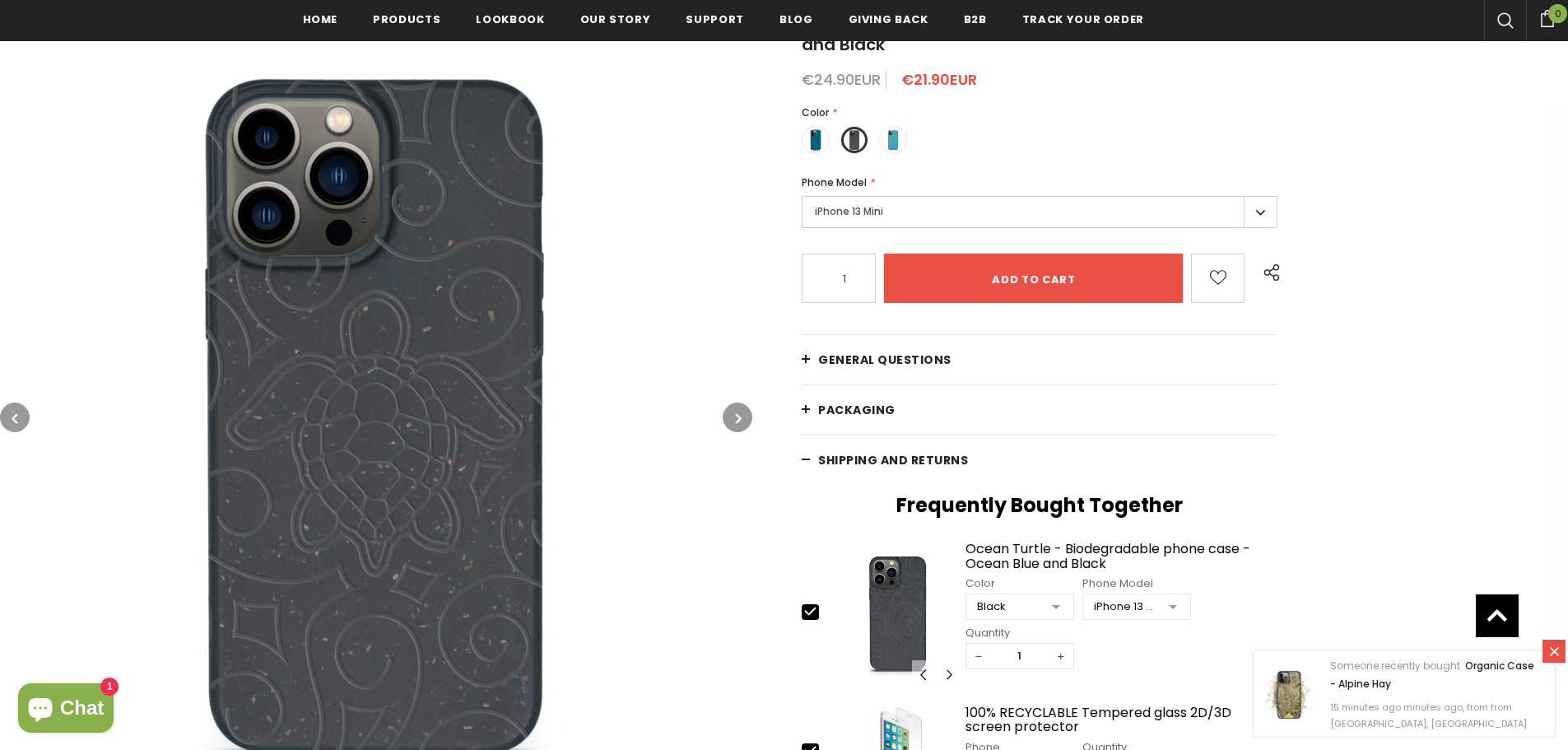
click at [945, 359] on link "General Questions" at bounding box center [1039, 360] width 476 height 50
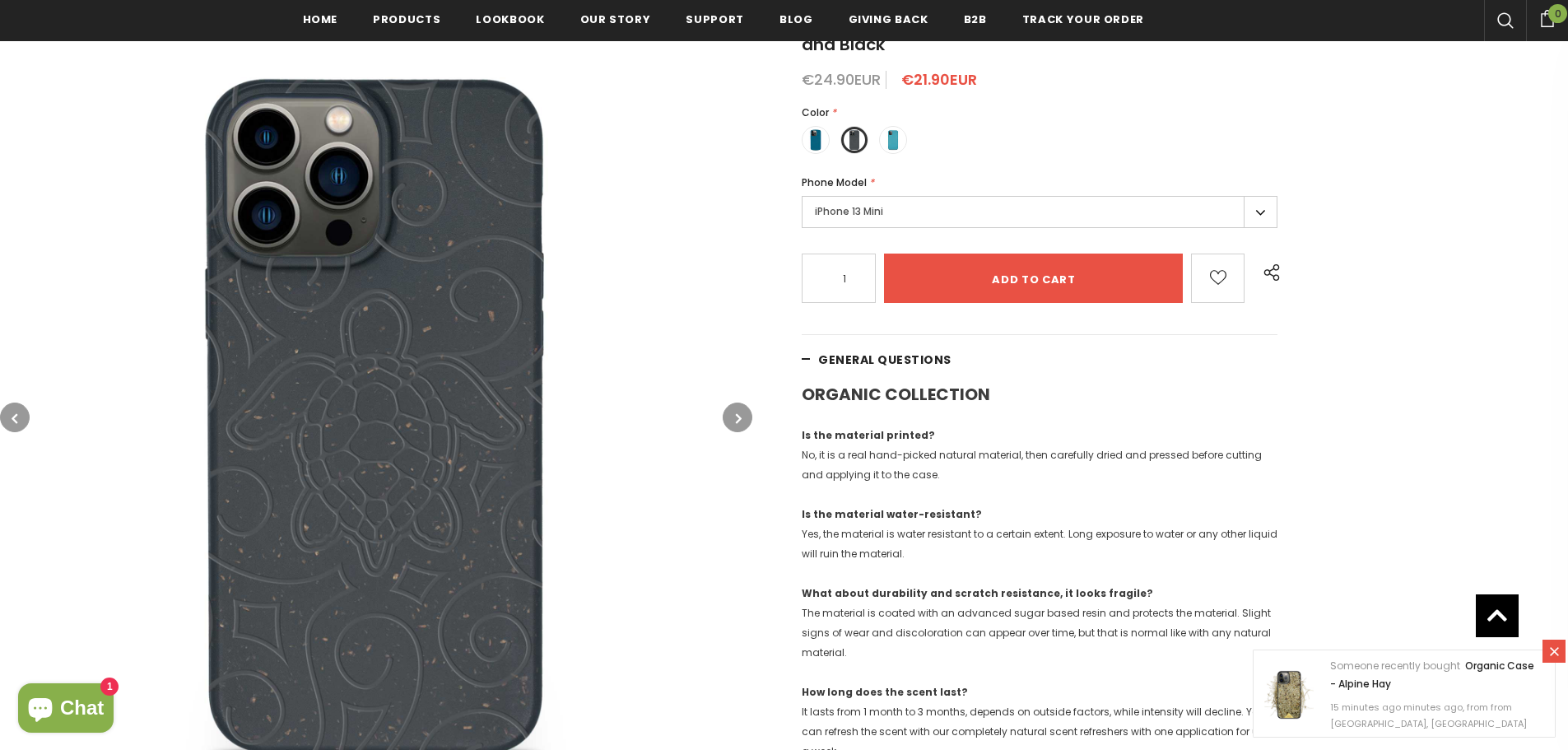
click at [945, 359] on link "General Questions" at bounding box center [1039, 360] width 476 height 50
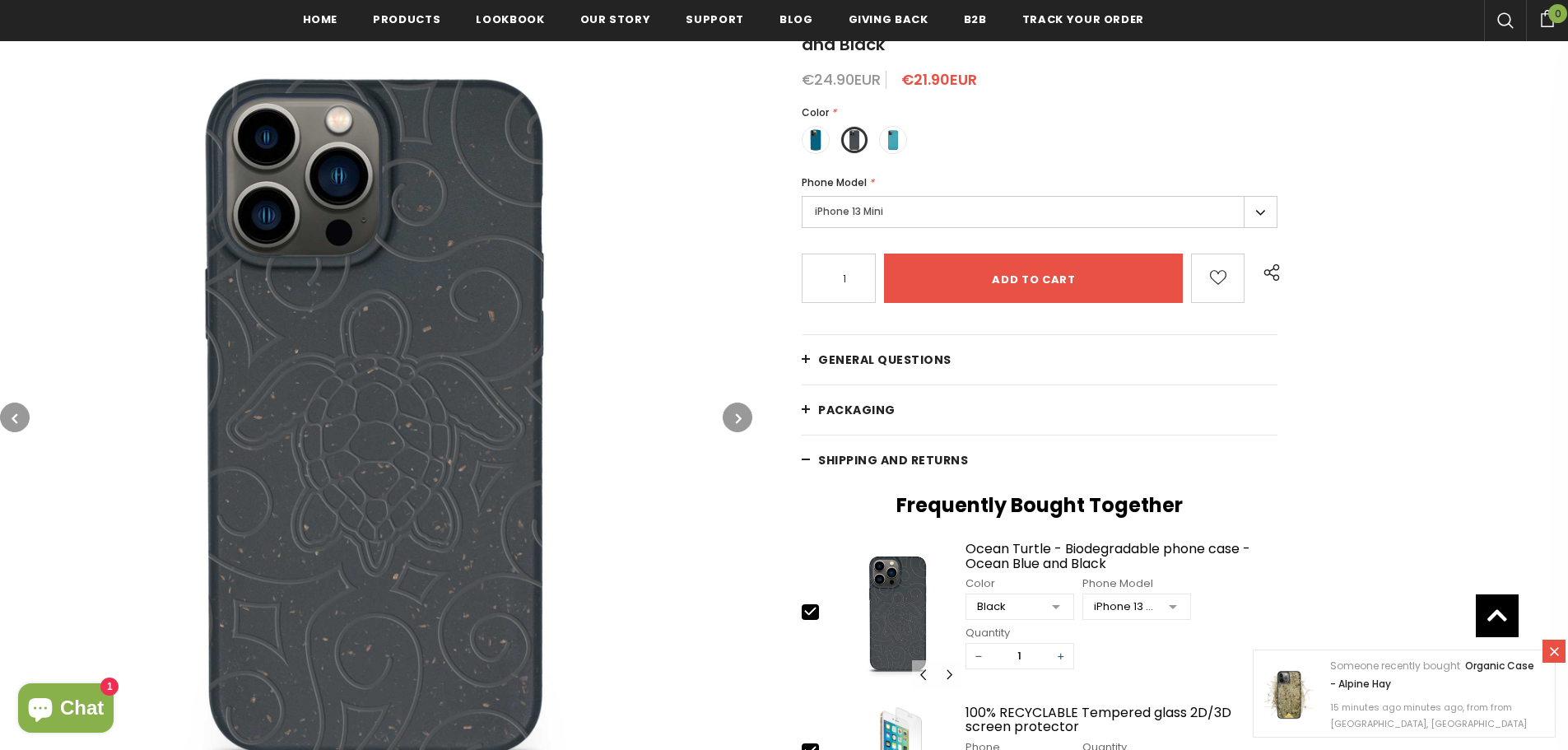
click at [945, 359] on link "General Questions" at bounding box center [1039, 360] width 476 height 50
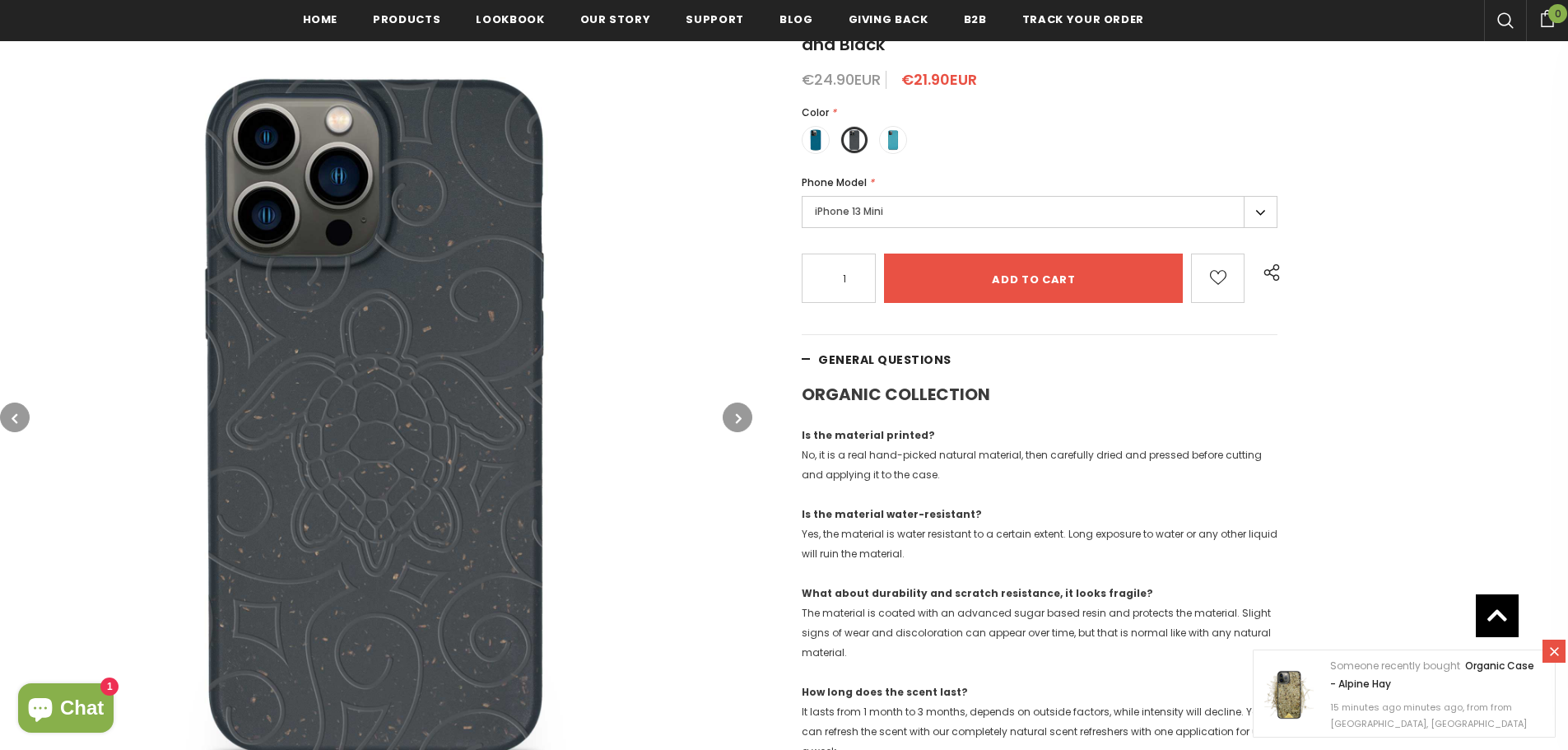
click at [945, 359] on link "General Questions" at bounding box center [1039, 360] width 476 height 50
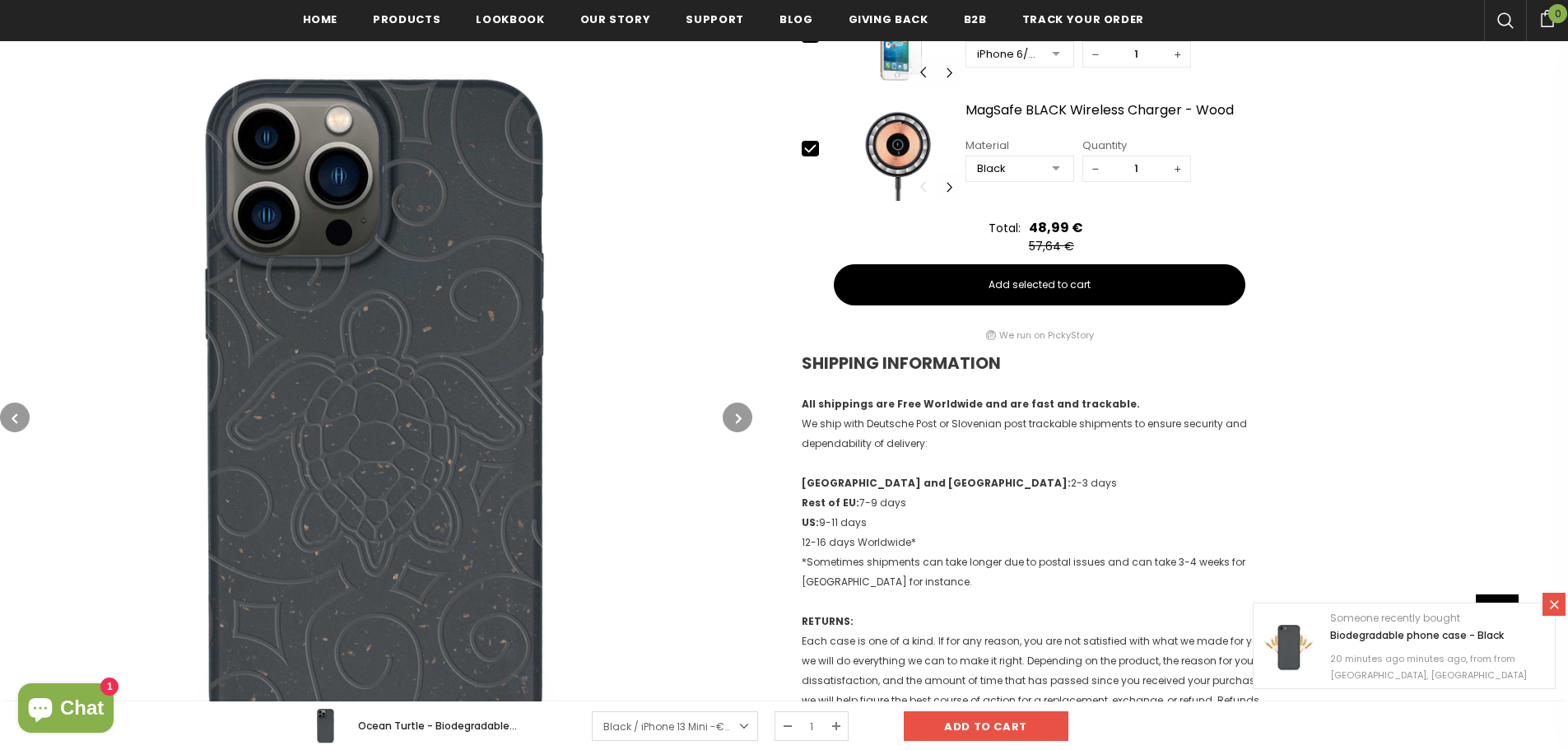
scroll to position [1083, 0]
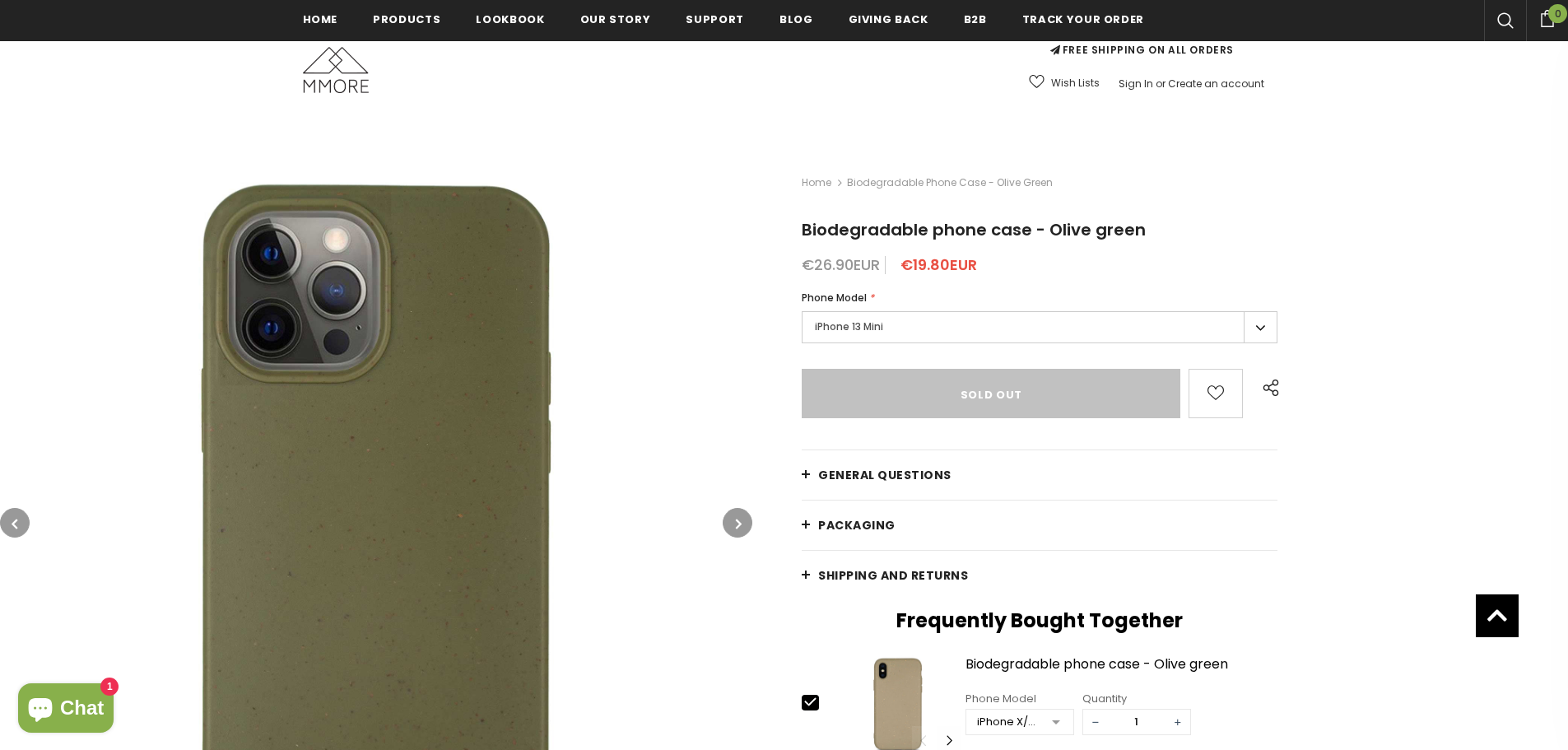
scroll to position [83, 0]
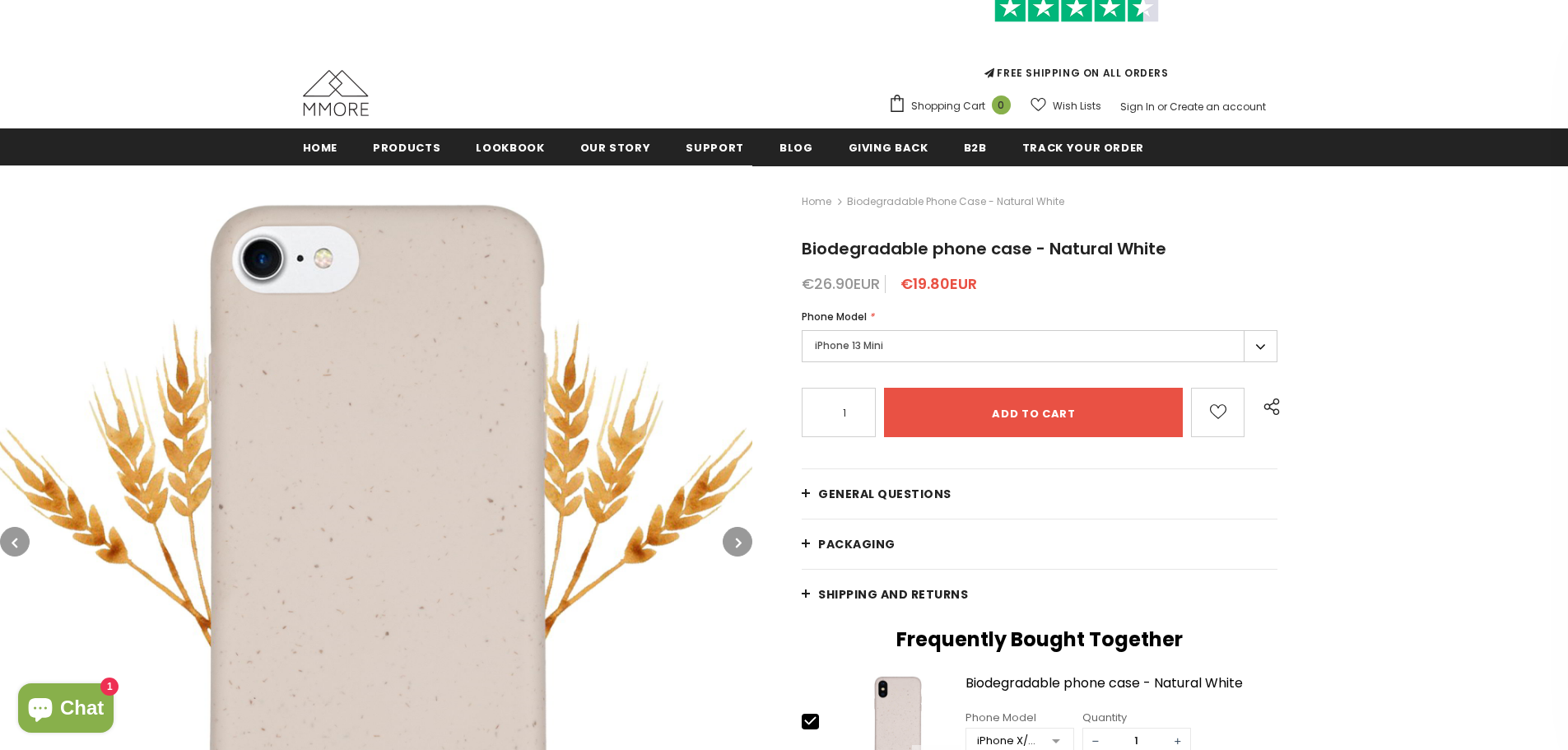
scroll to position [165, 0]
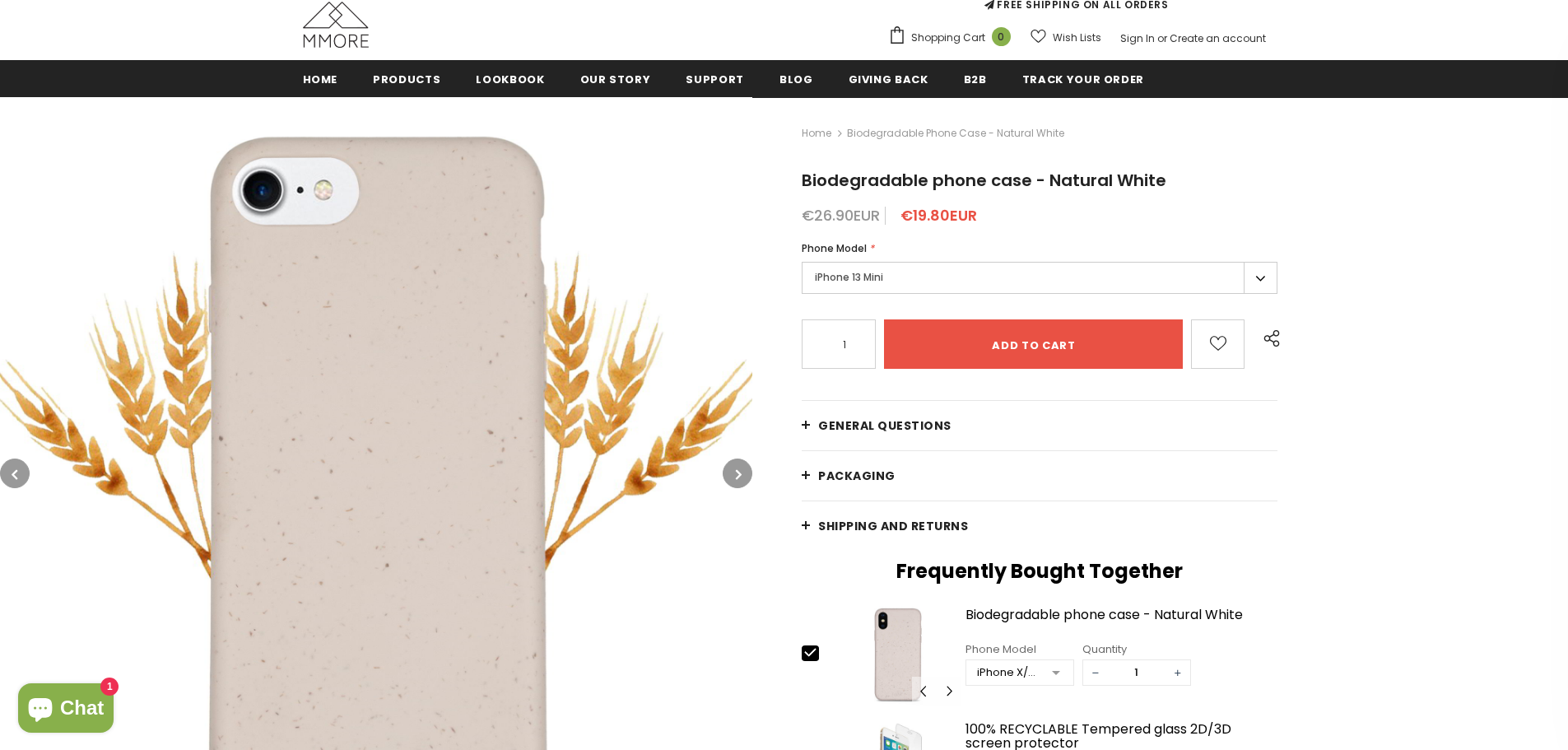
click at [935, 281] on label "iPhone 13 Mini" at bounding box center [1039, 278] width 476 height 32
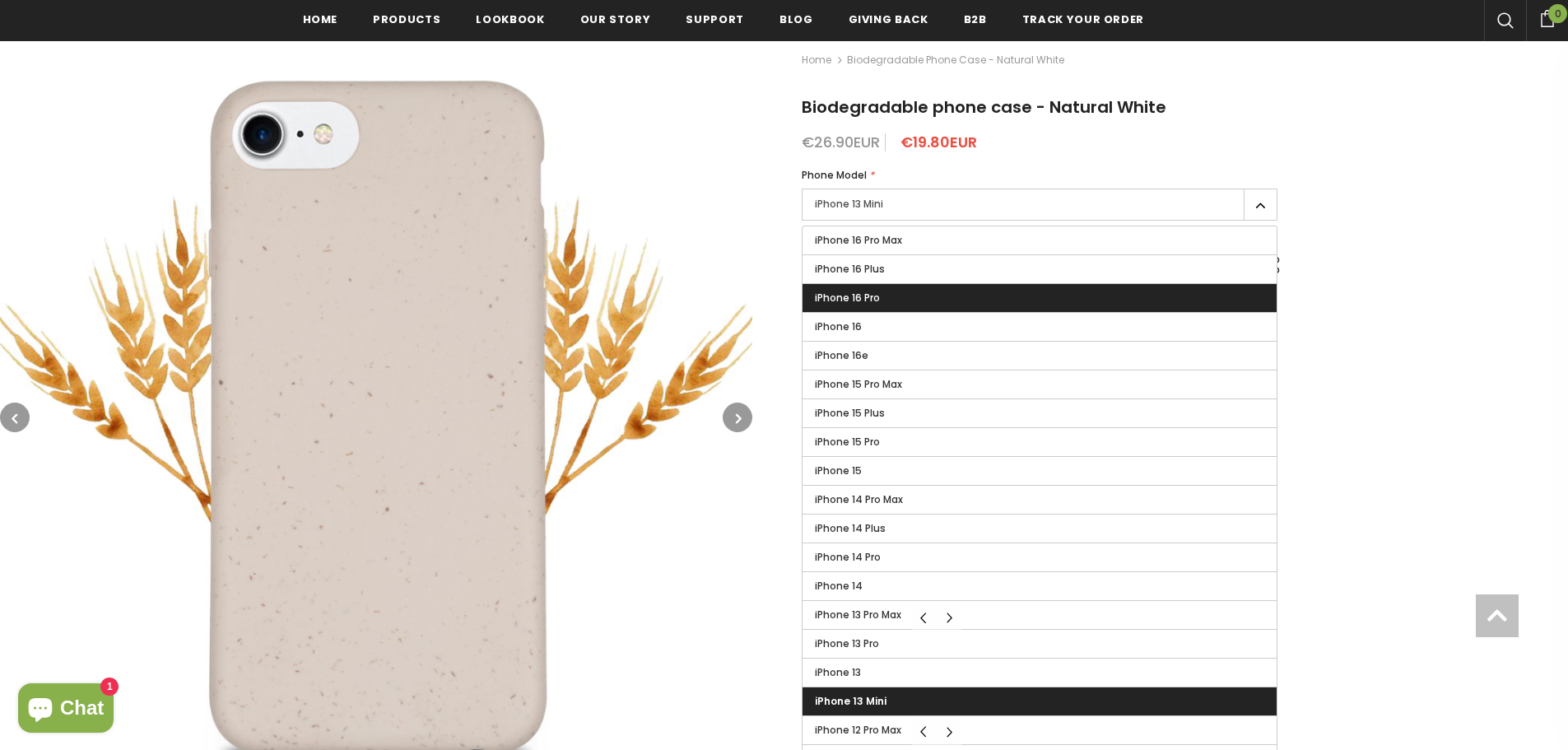
scroll to position [498, 0]
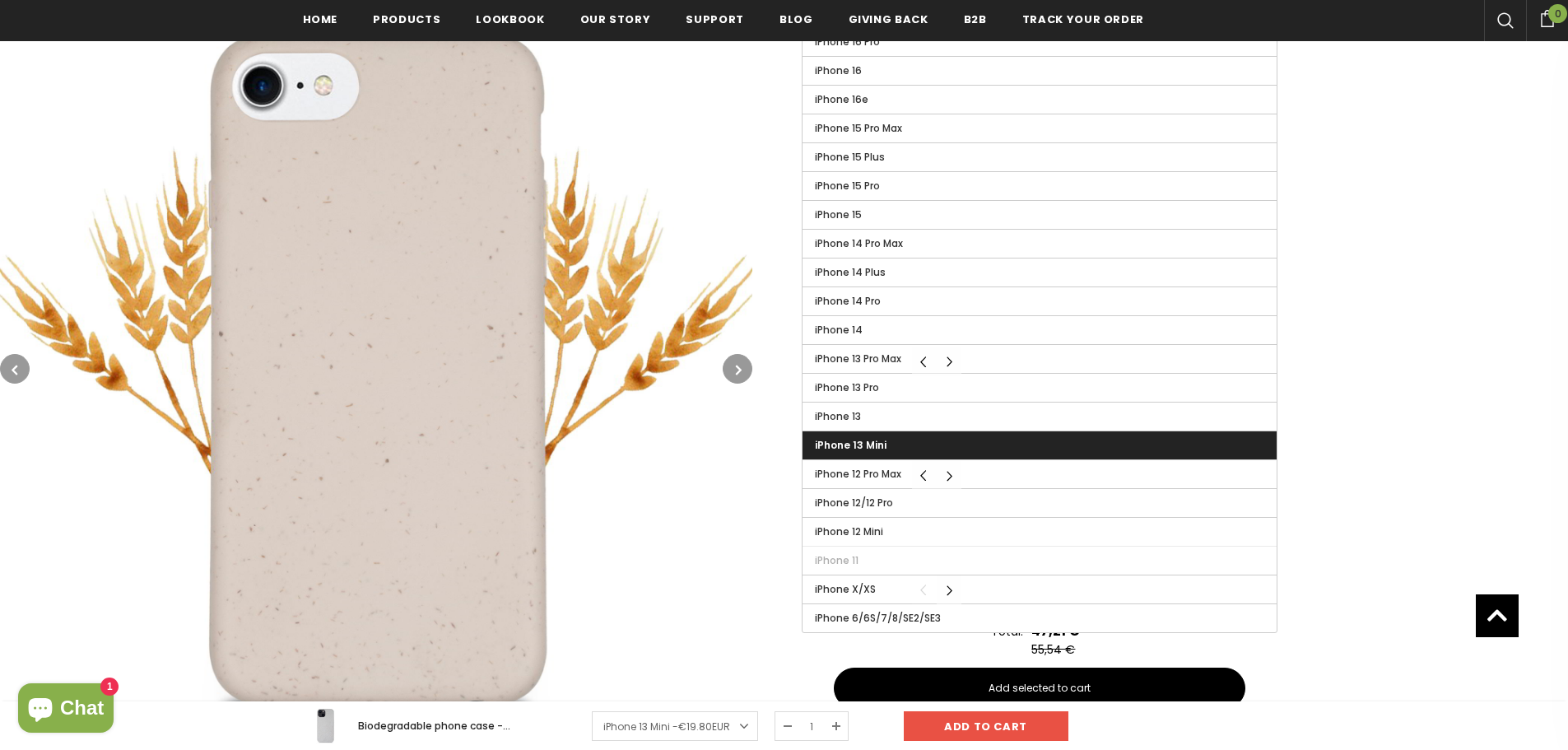
click at [897, 451] on label "iPhone 13 Mini" at bounding box center [1039, 445] width 474 height 28
click at [0, 0] on input "iPhone 13 Mini" at bounding box center [0, 0] width 0 height 0
click at [205, 726] on div "Biodegradable phone case - Natural White iPhone 13 Mini - €19.80EUR €19.80EUR €…" at bounding box center [784, 725] width 1568 height 49
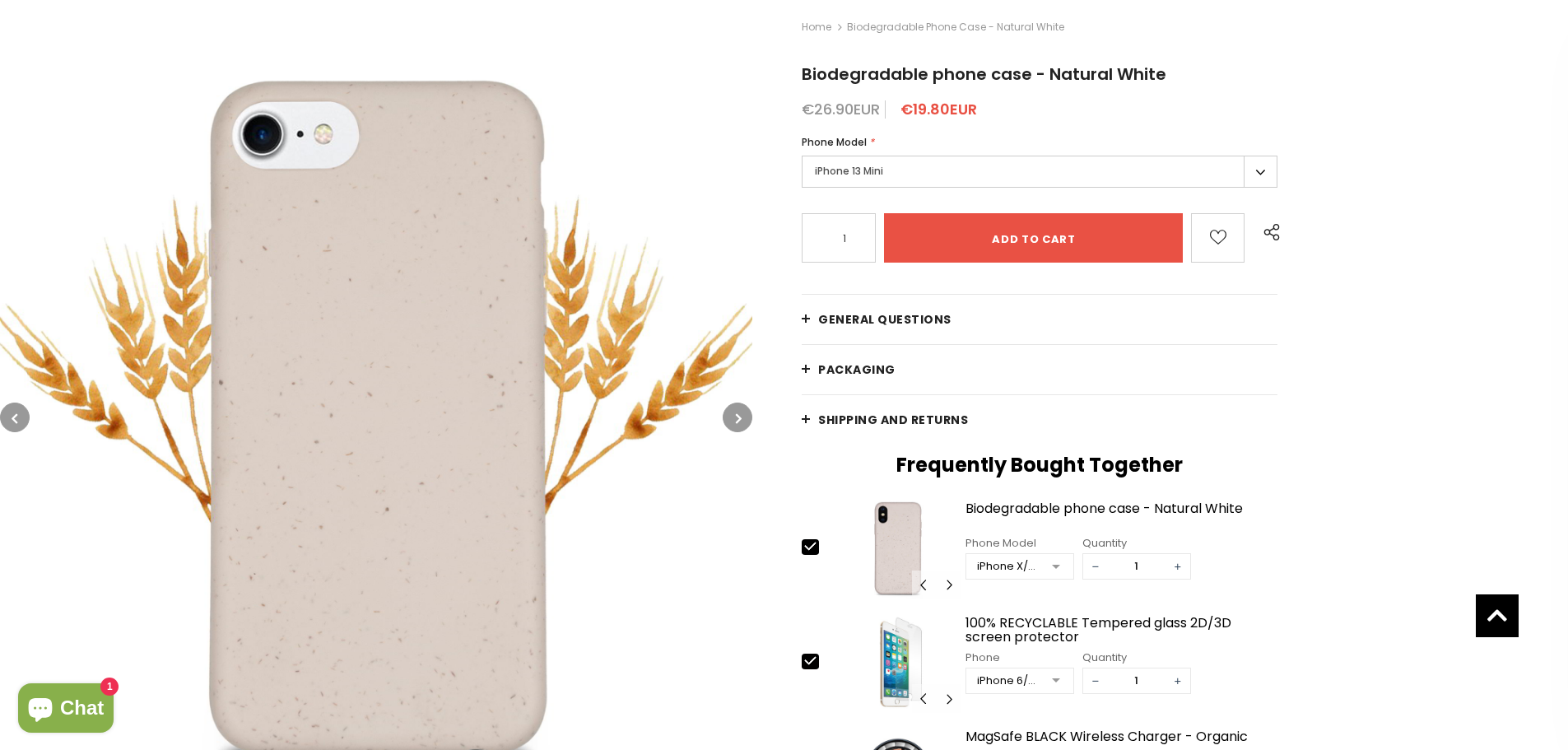
scroll to position [169, 0]
